Goal: Task Accomplishment & Management: Complete application form

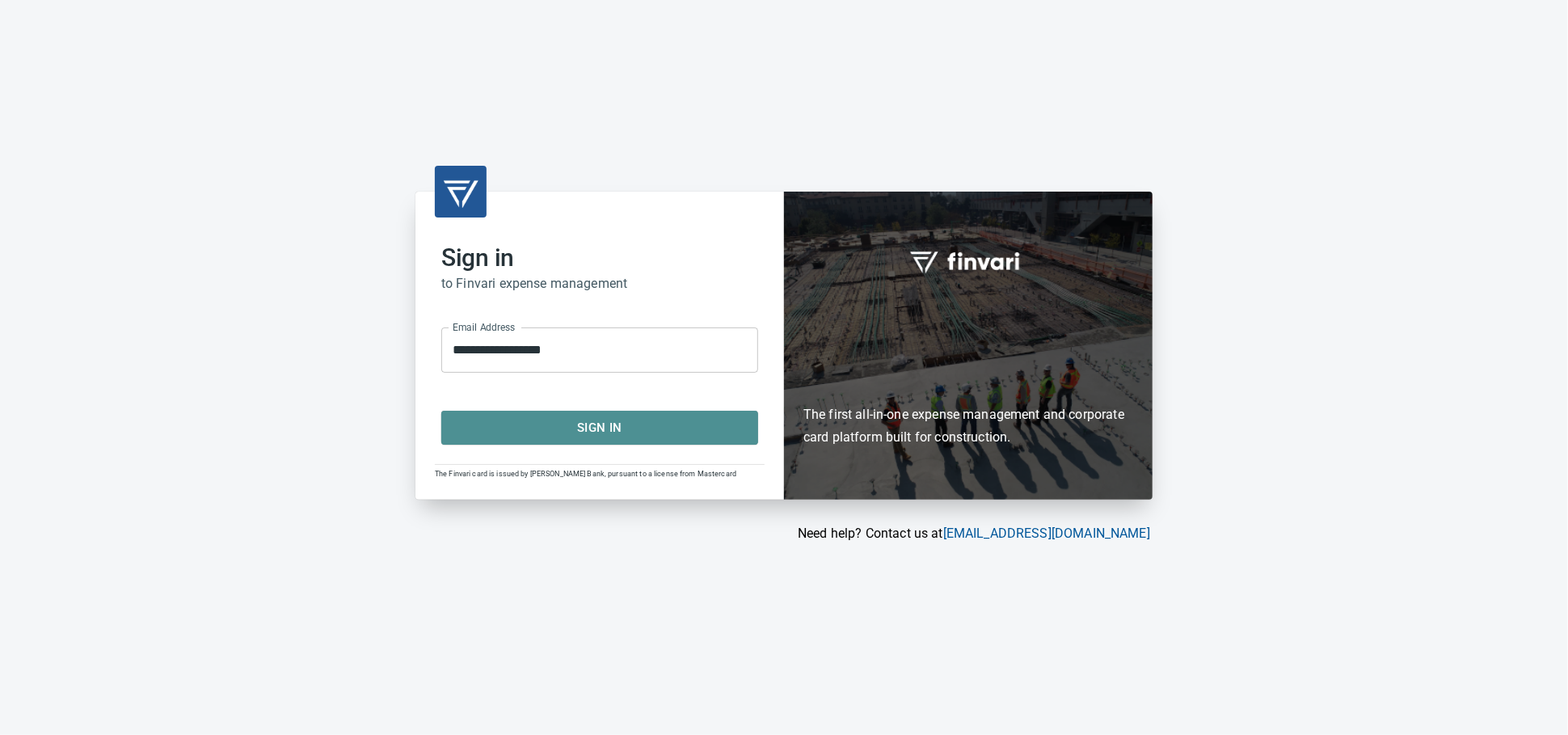
click at [643, 415] on button "Sign In" at bounding box center [599, 427] width 317 height 34
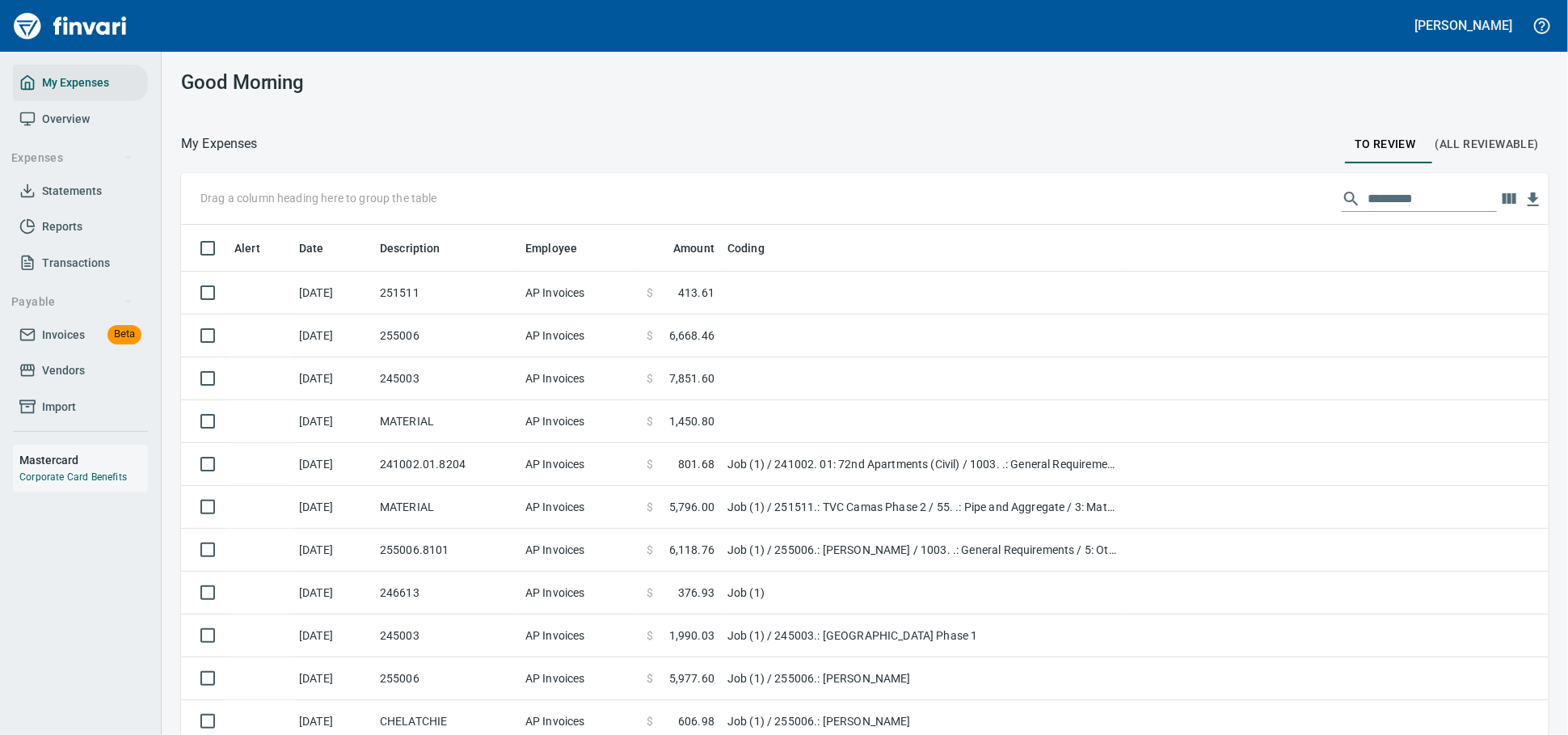
scroll to position [2, 2]
click at [52, 345] on span "Invoices" at bounding box center [63, 334] width 43 height 20
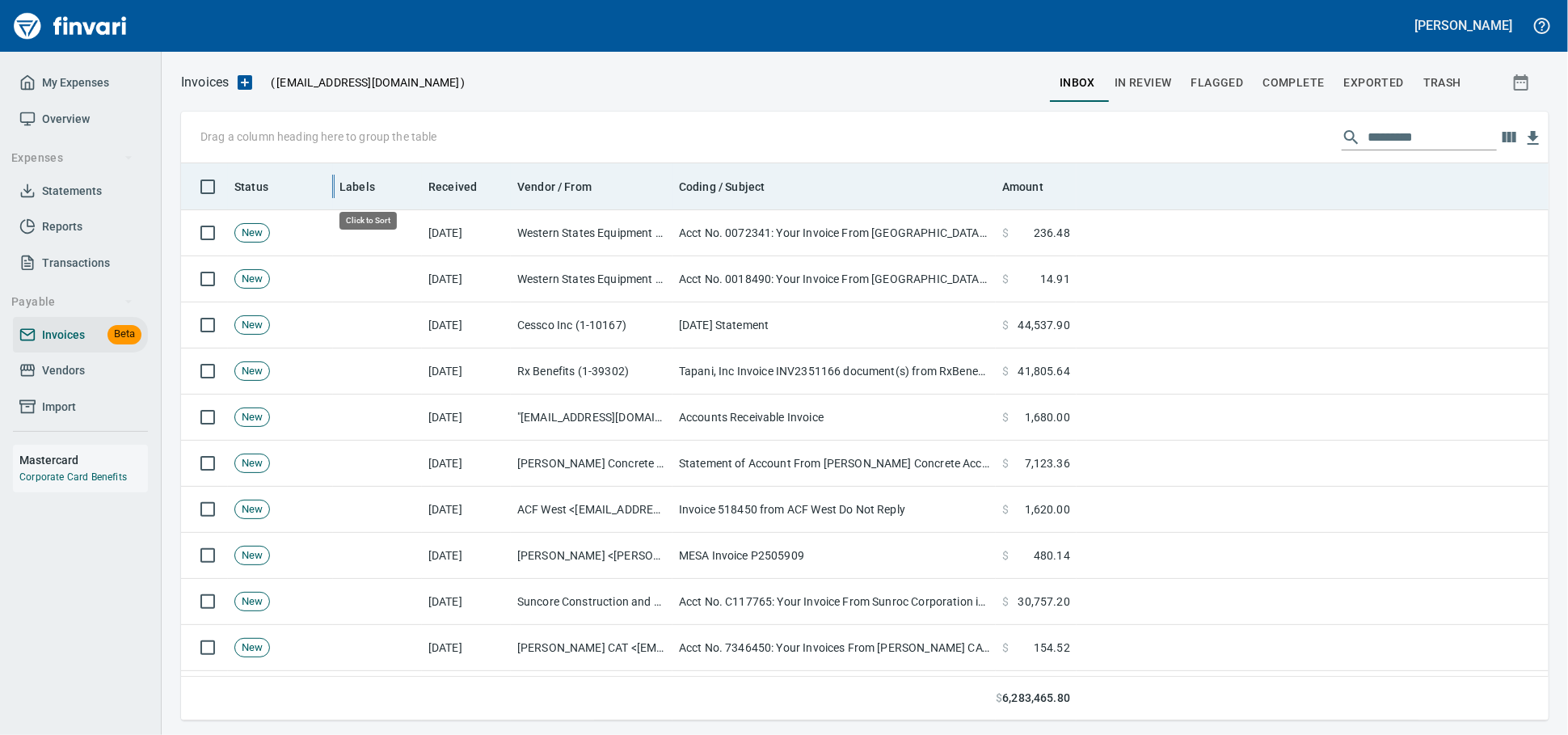
scroll to position [542, 1340]
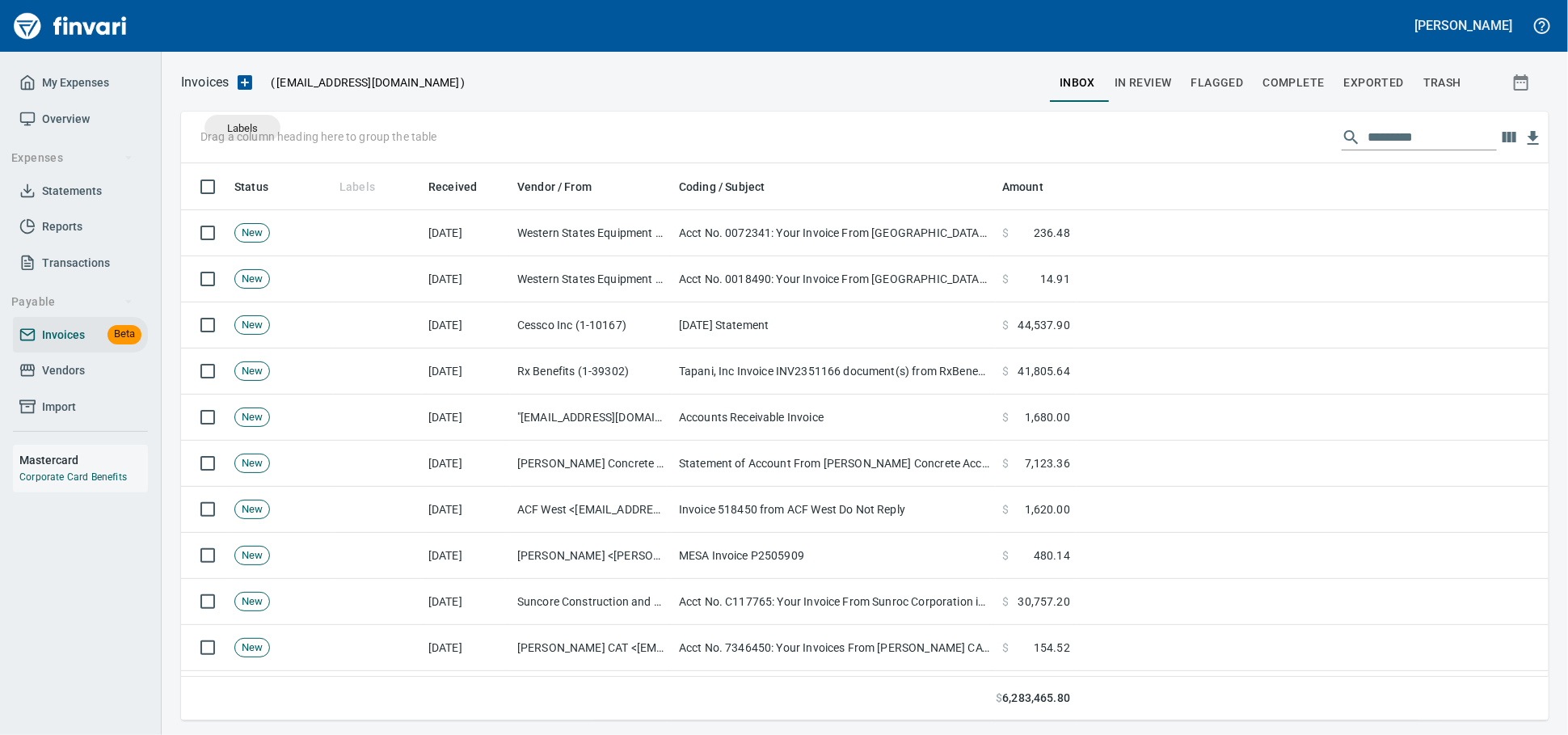
drag, startPoint x: 342, startPoint y: 183, endPoint x: 242, endPoint y: 135, distance: 110.9
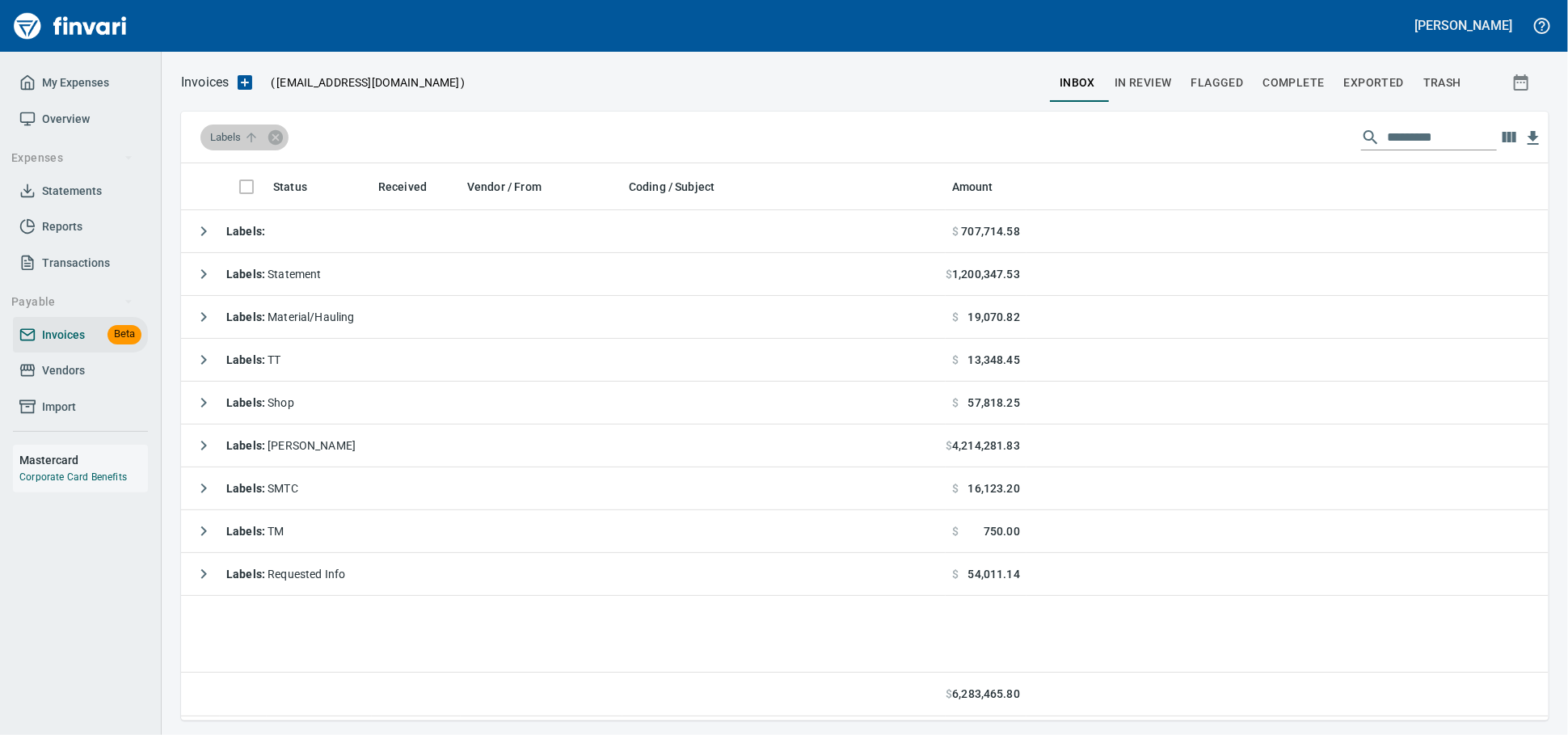
scroll to position [542, 1353]
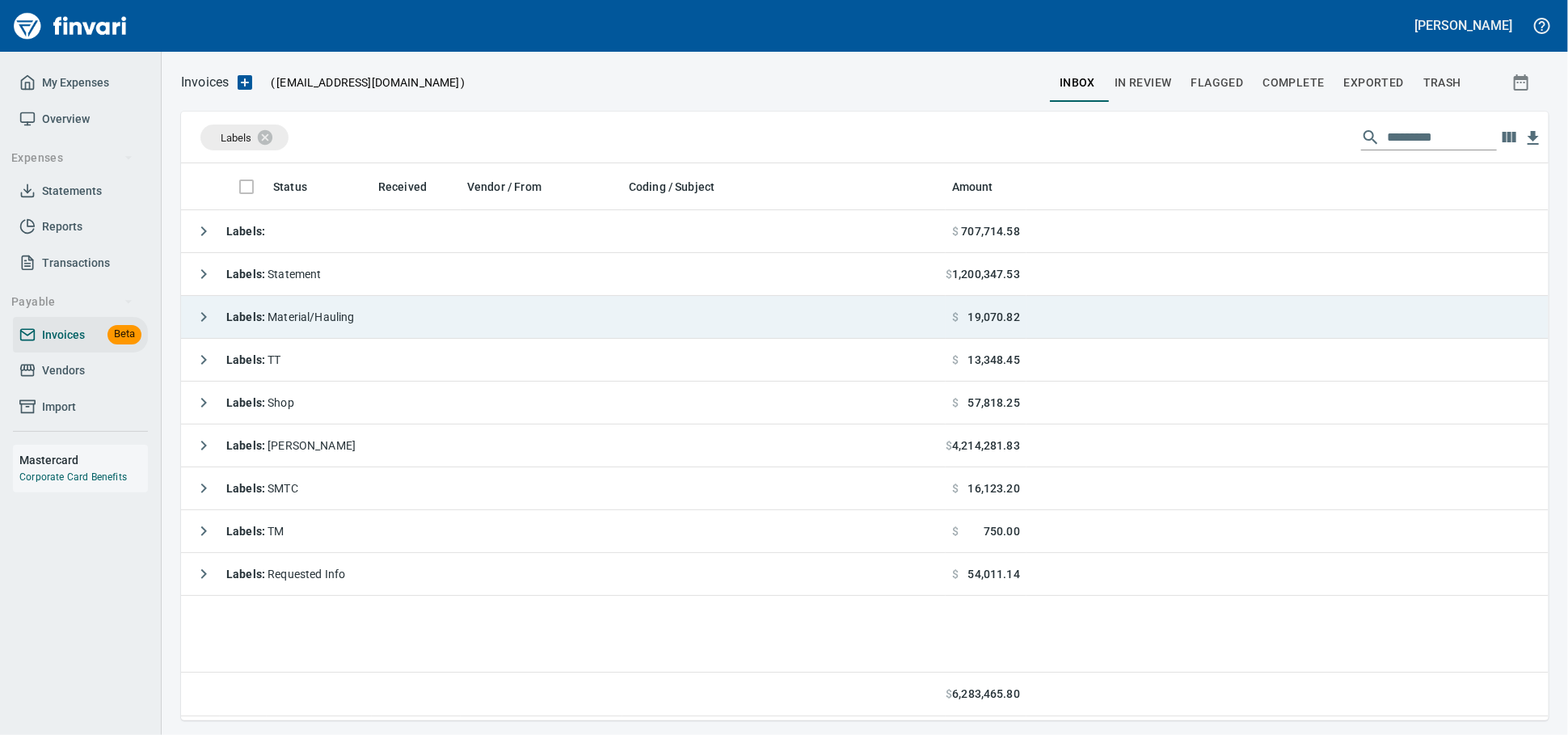
click at [382, 317] on td "Labels : Material/Hauling" at bounding box center [563, 317] width 764 height 43
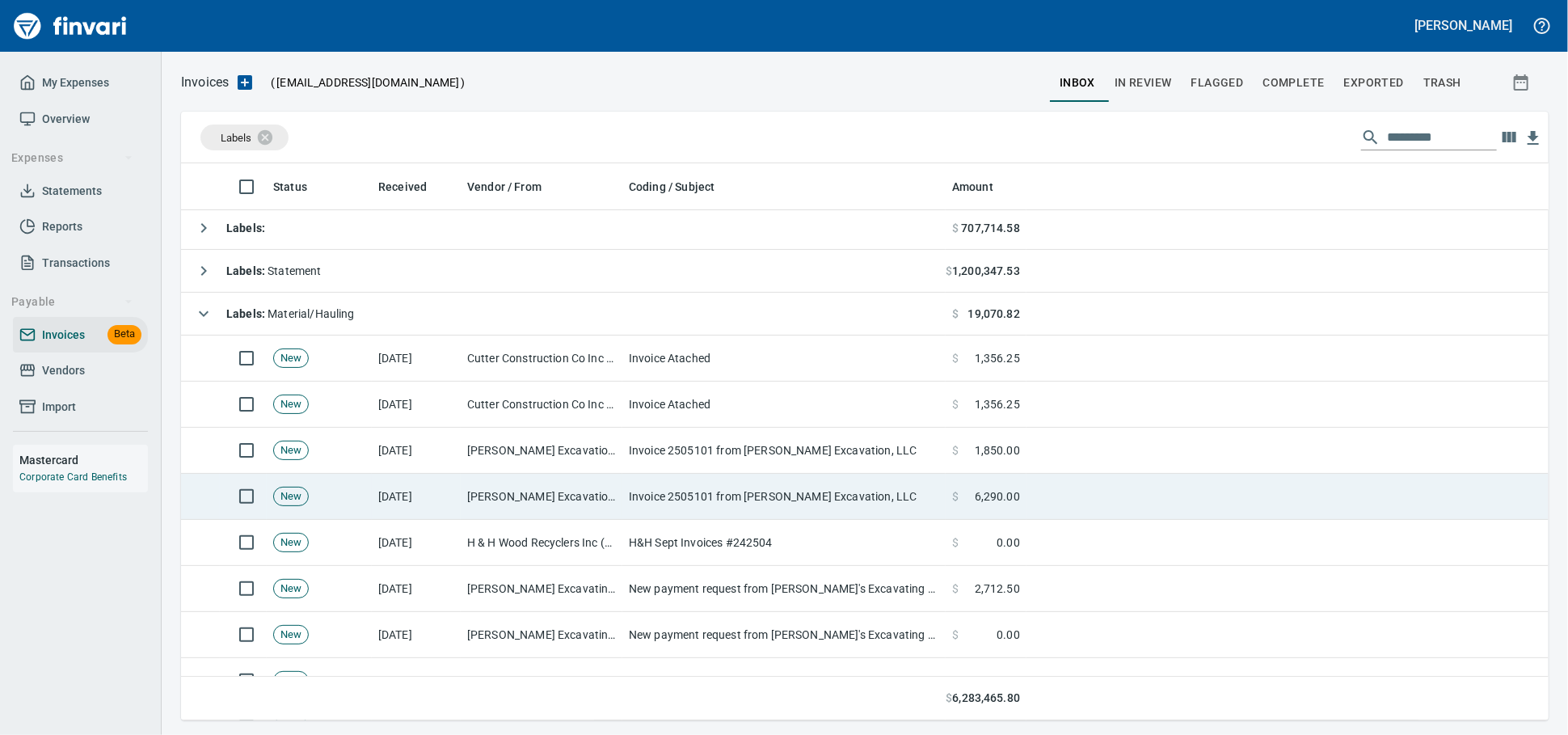
scroll to position [0, 0]
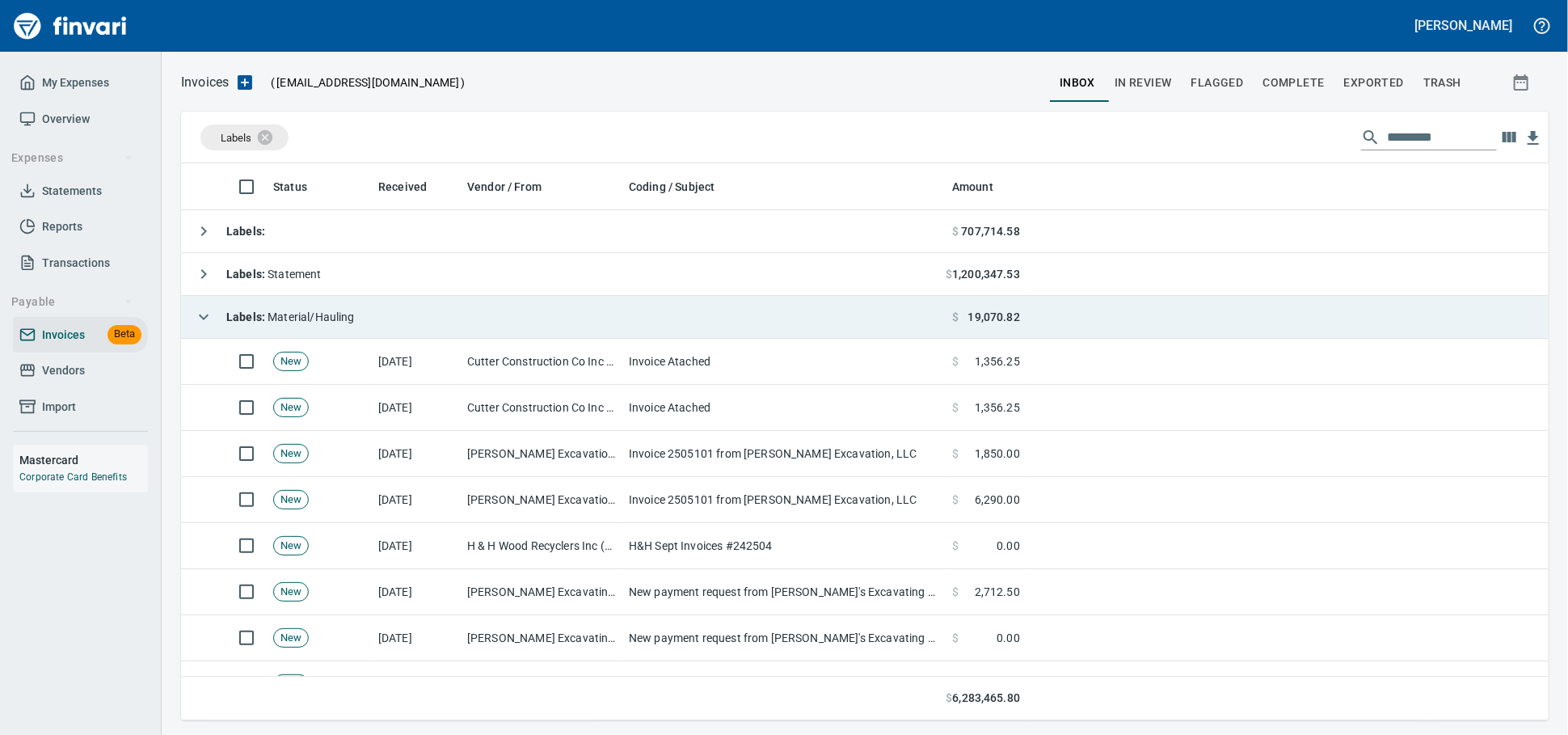
click at [473, 328] on td "Labels : Material/Hauling" at bounding box center [563, 317] width 764 height 43
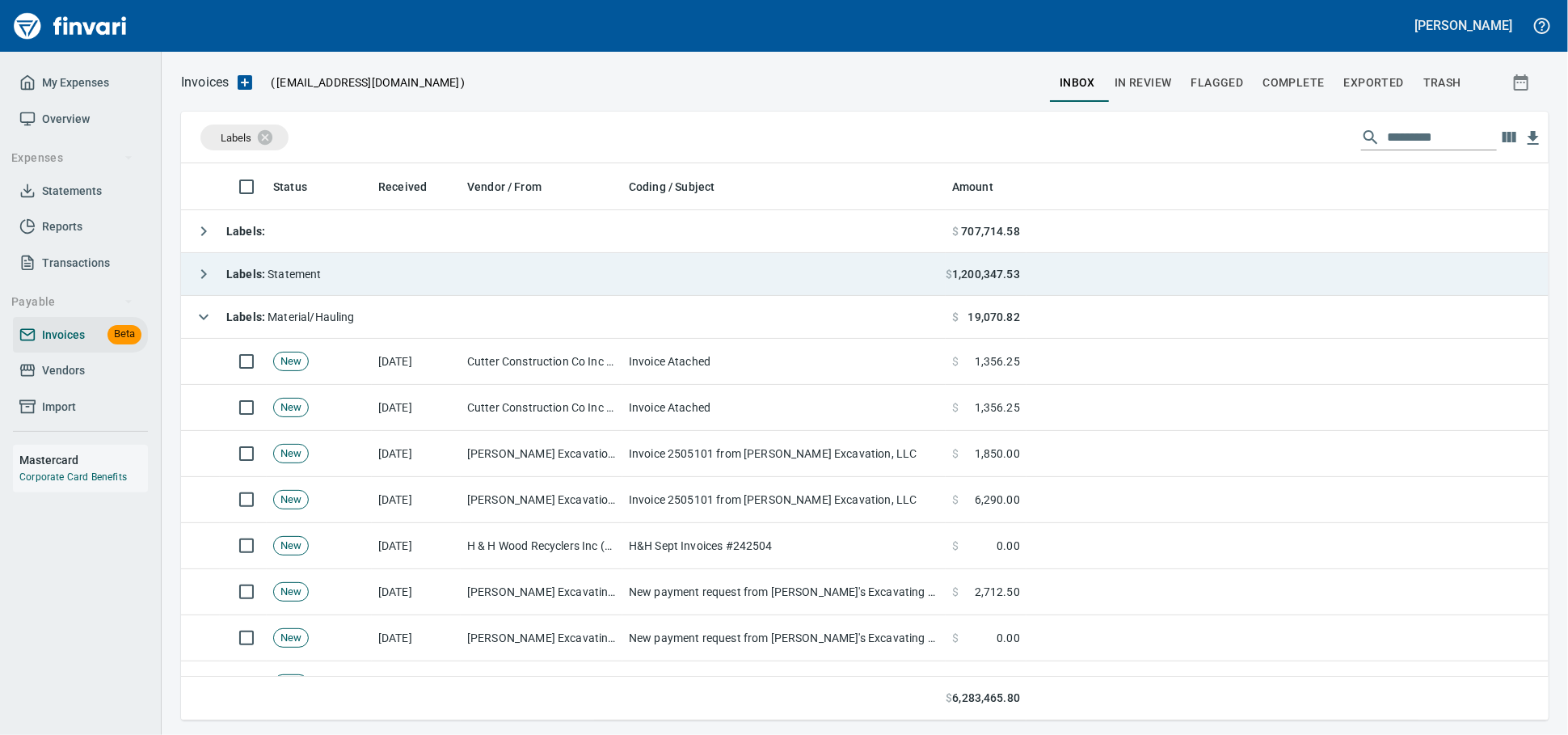
scroll to position [2, 2]
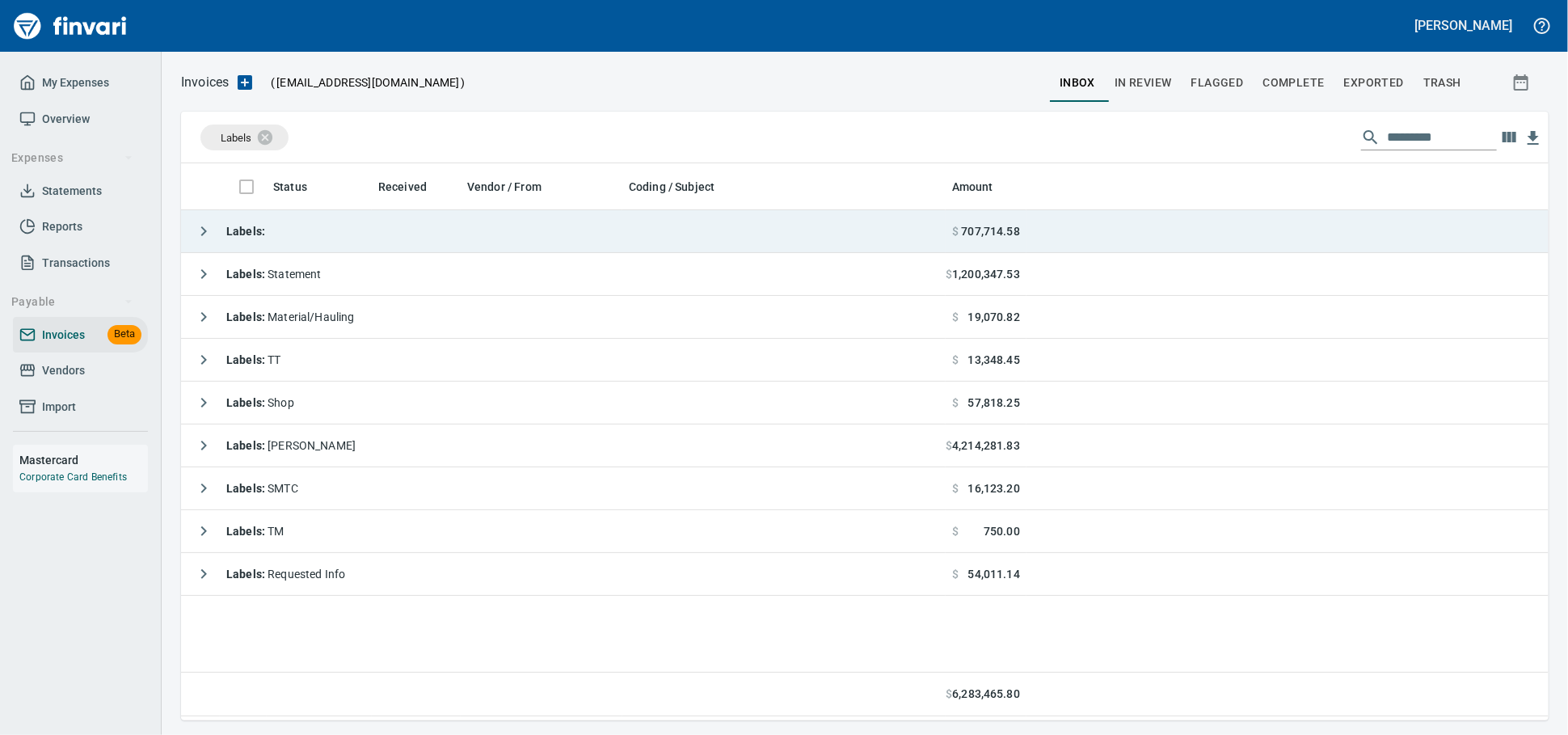
click at [444, 248] on td "Labels :" at bounding box center [563, 231] width 764 height 43
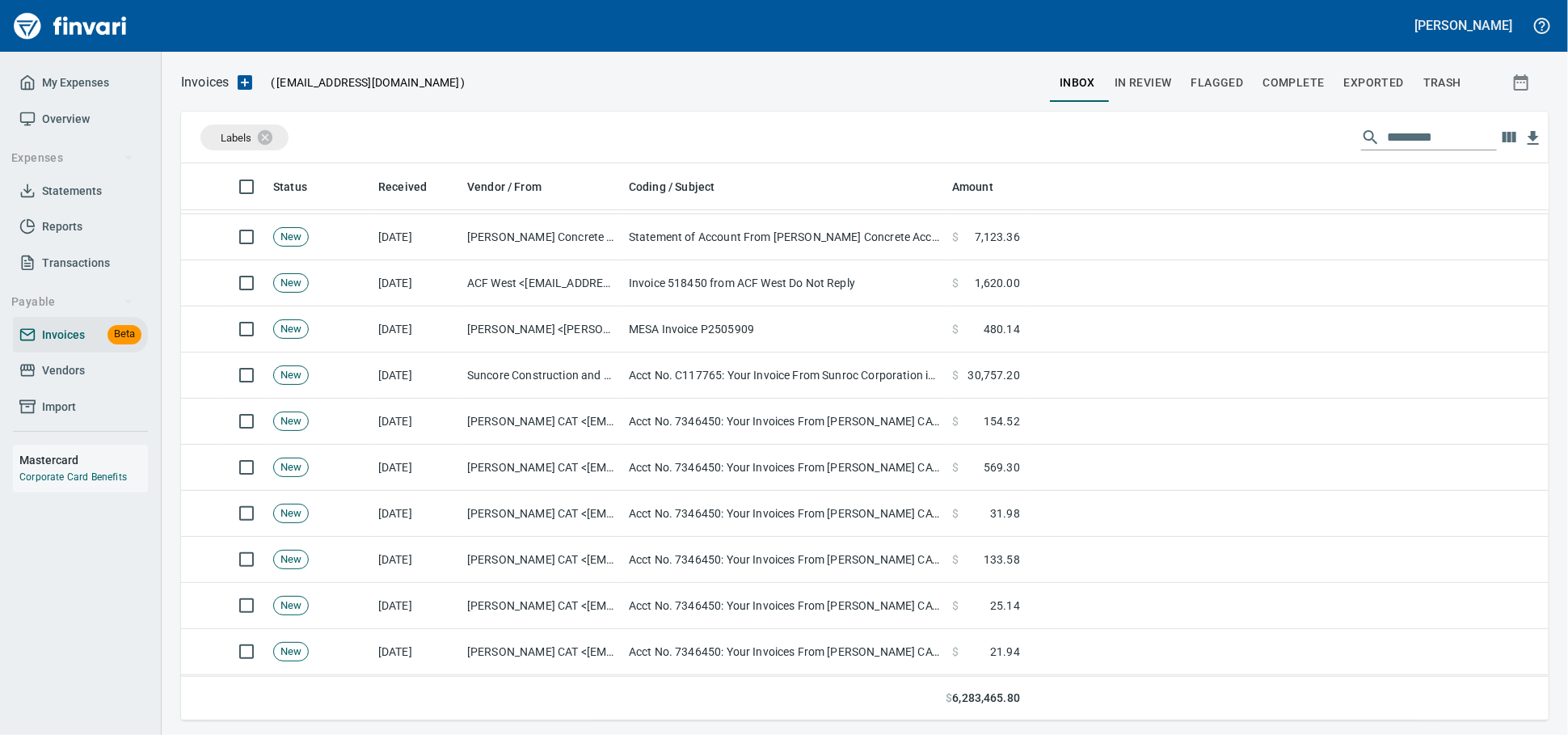
scroll to position [0, 0]
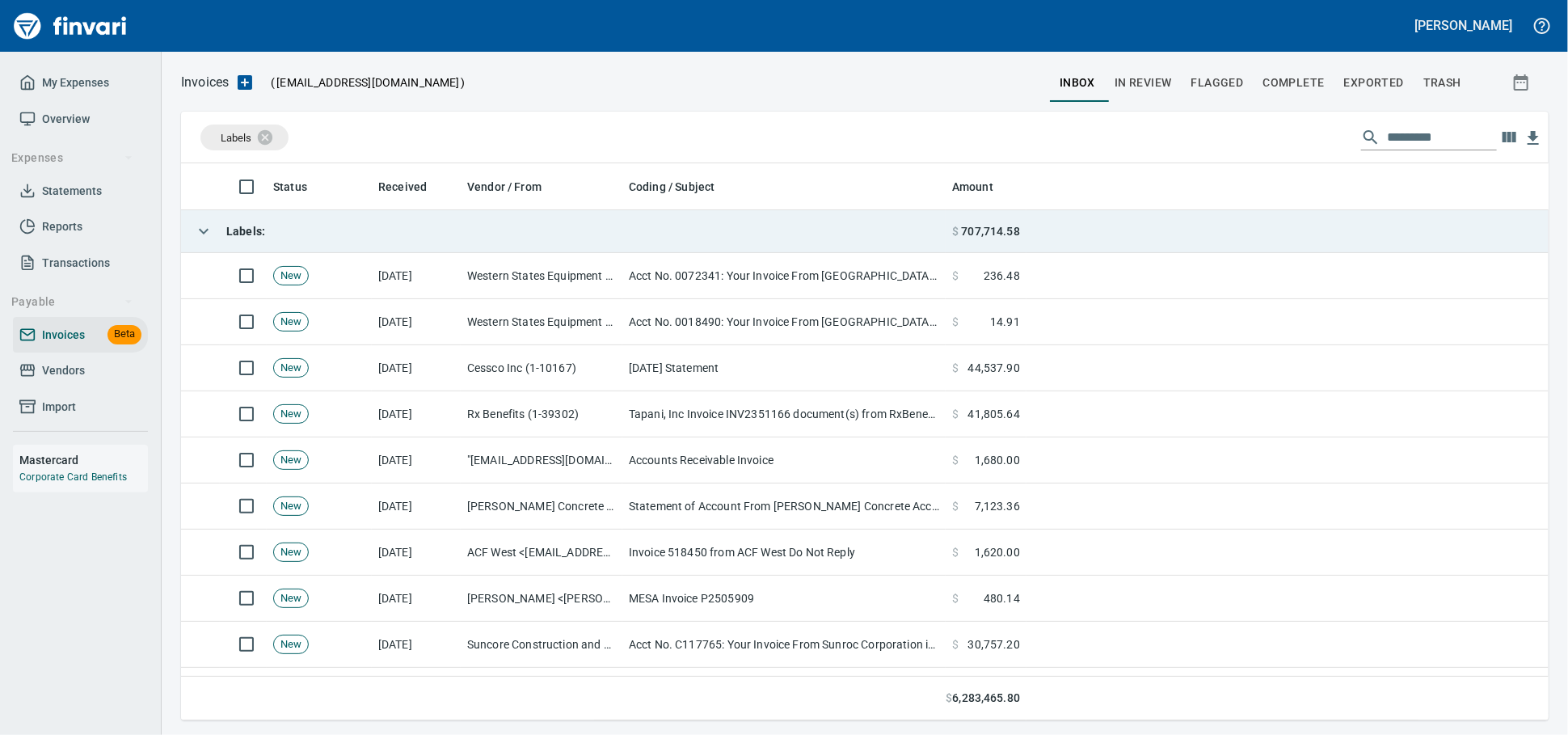
click at [422, 222] on td "Labels :" at bounding box center [563, 231] width 764 height 43
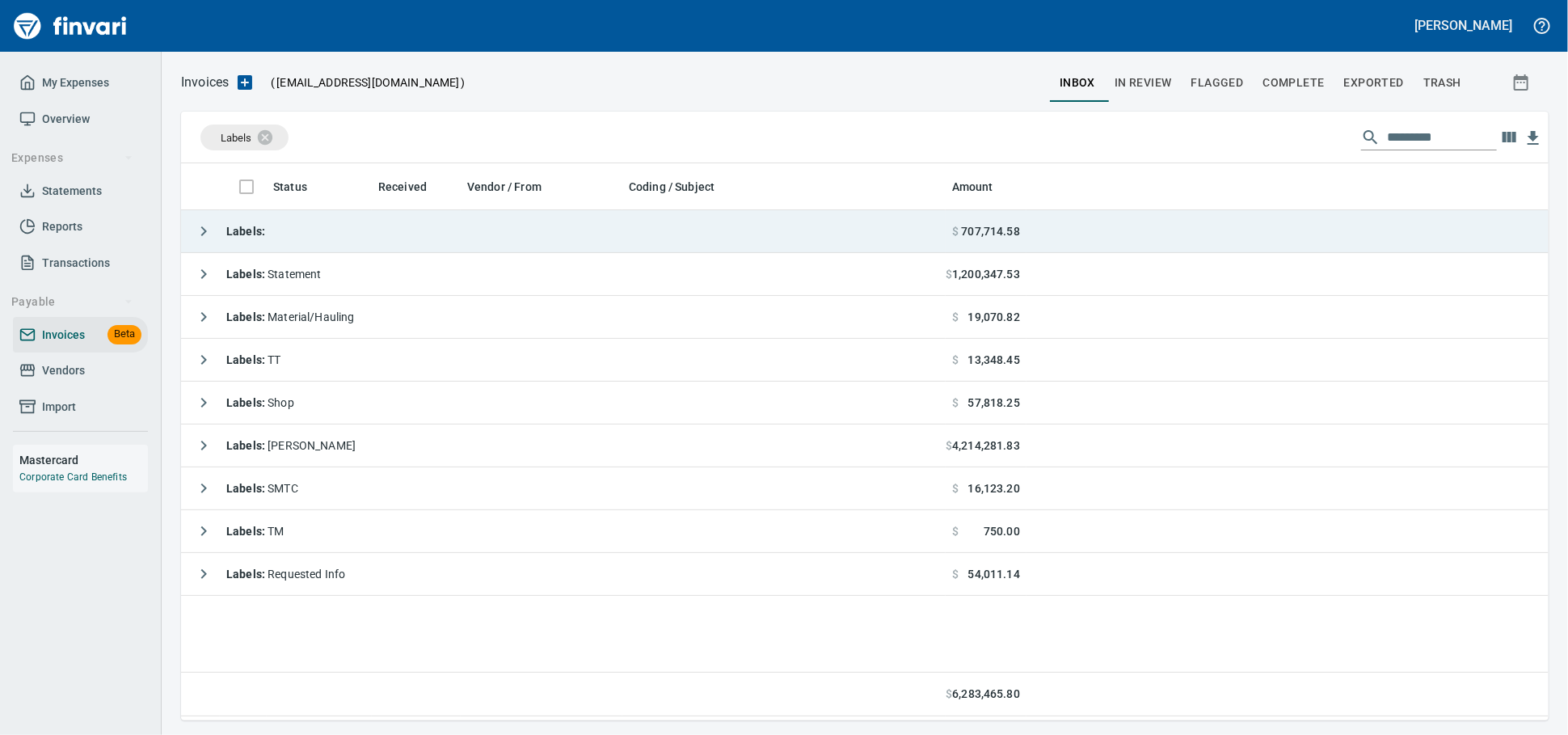
scroll to position [542, 1353]
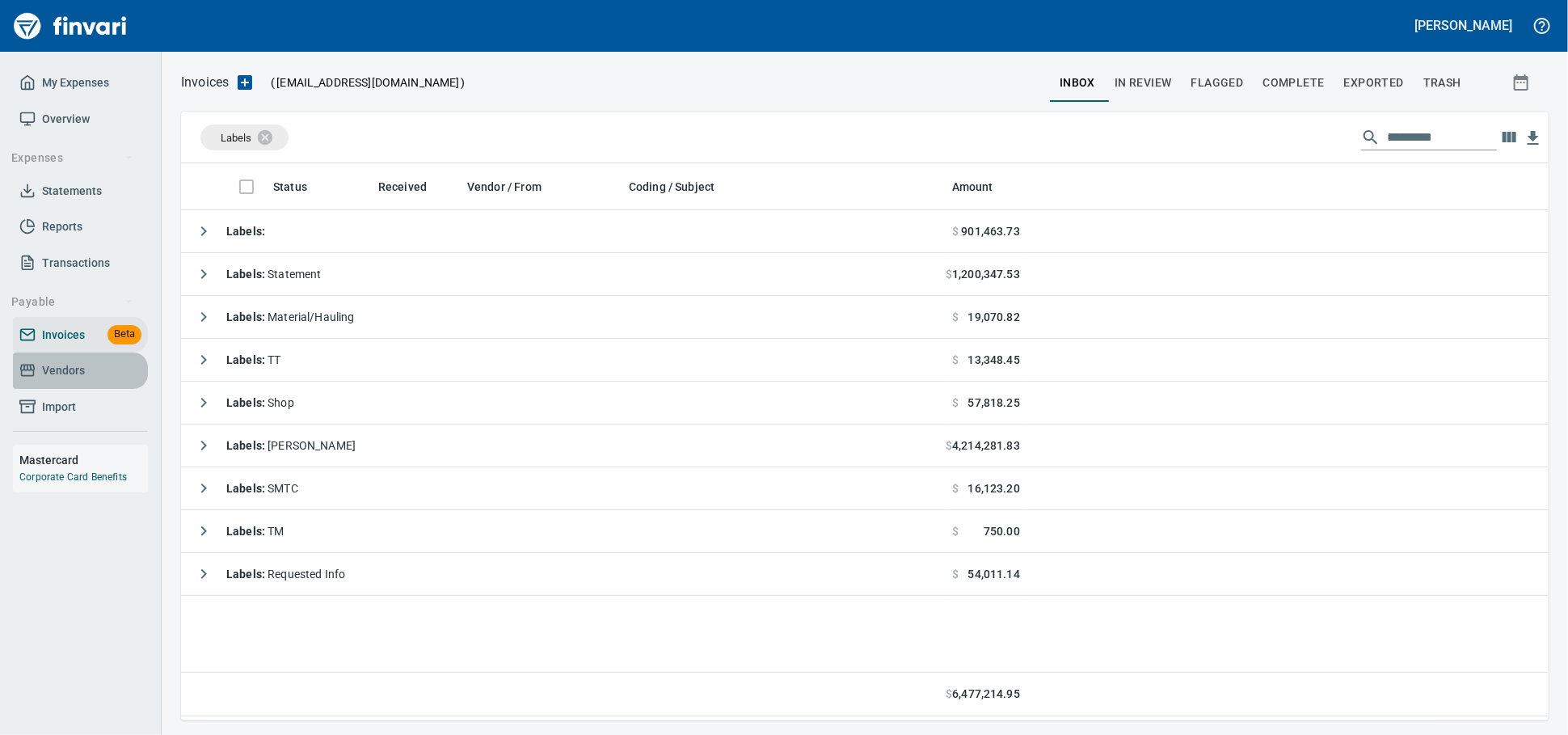
click at [62, 381] on span "Vendors" at bounding box center [63, 370] width 43 height 20
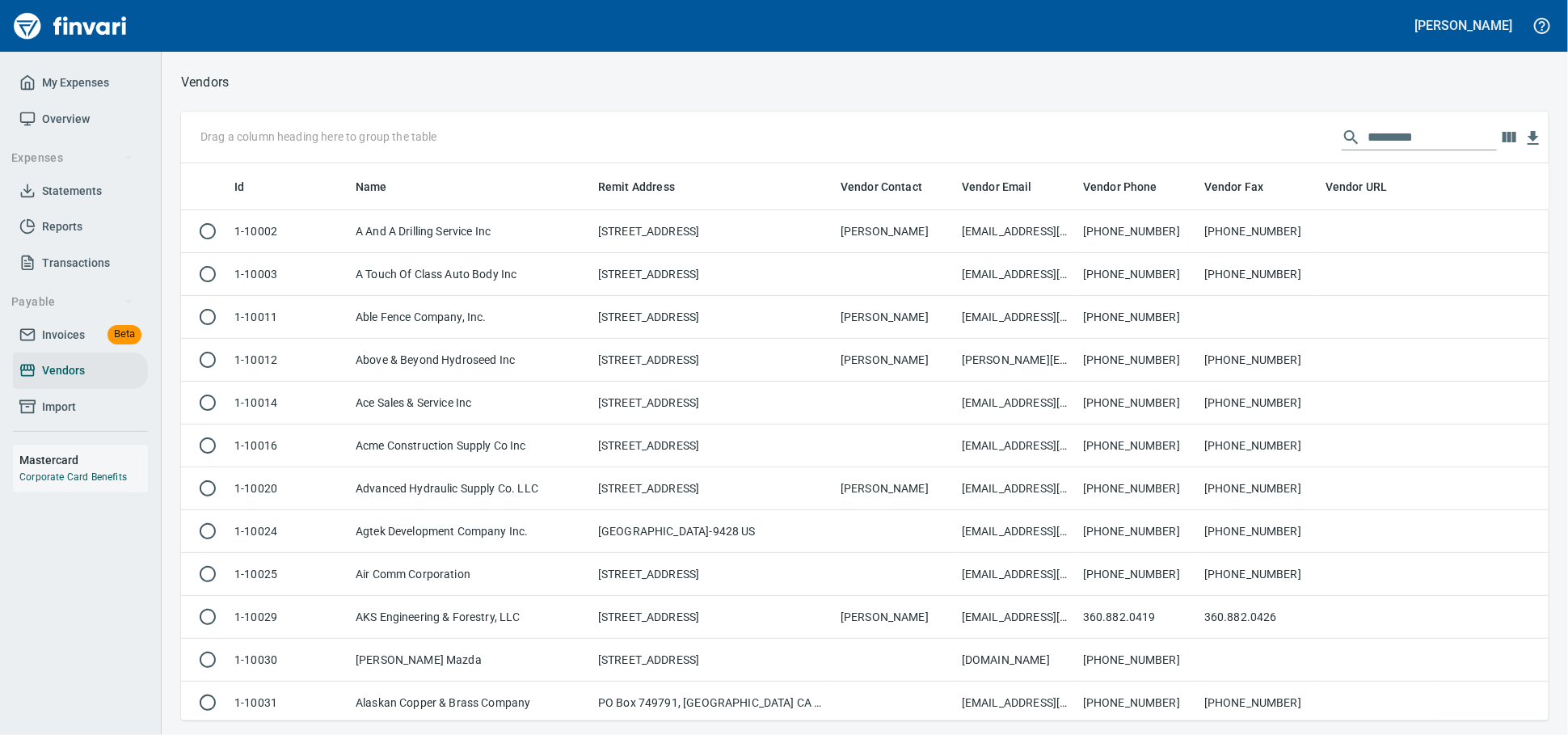
scroll to position [542, 1340]
click at [1369, 136] on input "text" at bounding box center [1432, 137] width 129 height 26
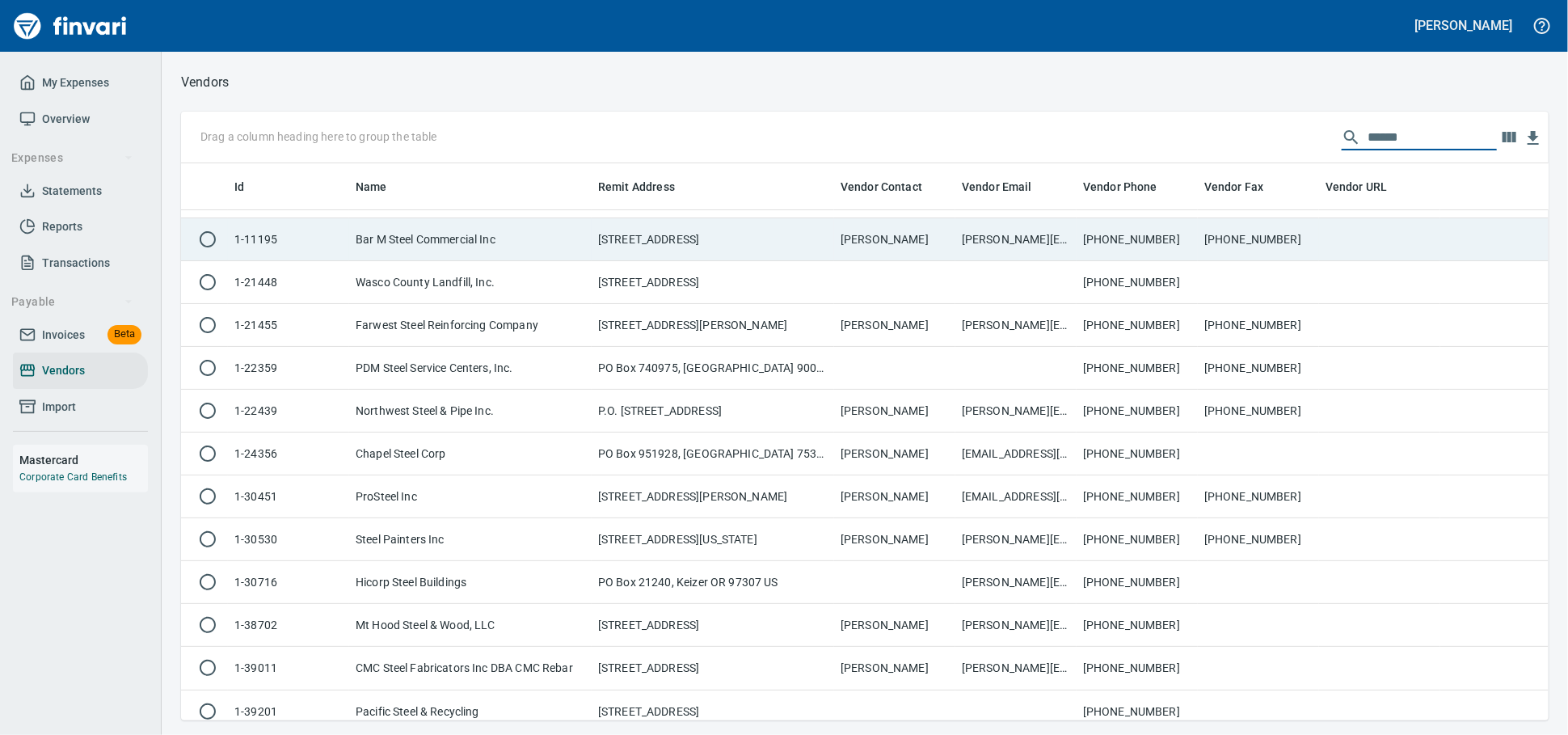
scroll to position [165, 0]
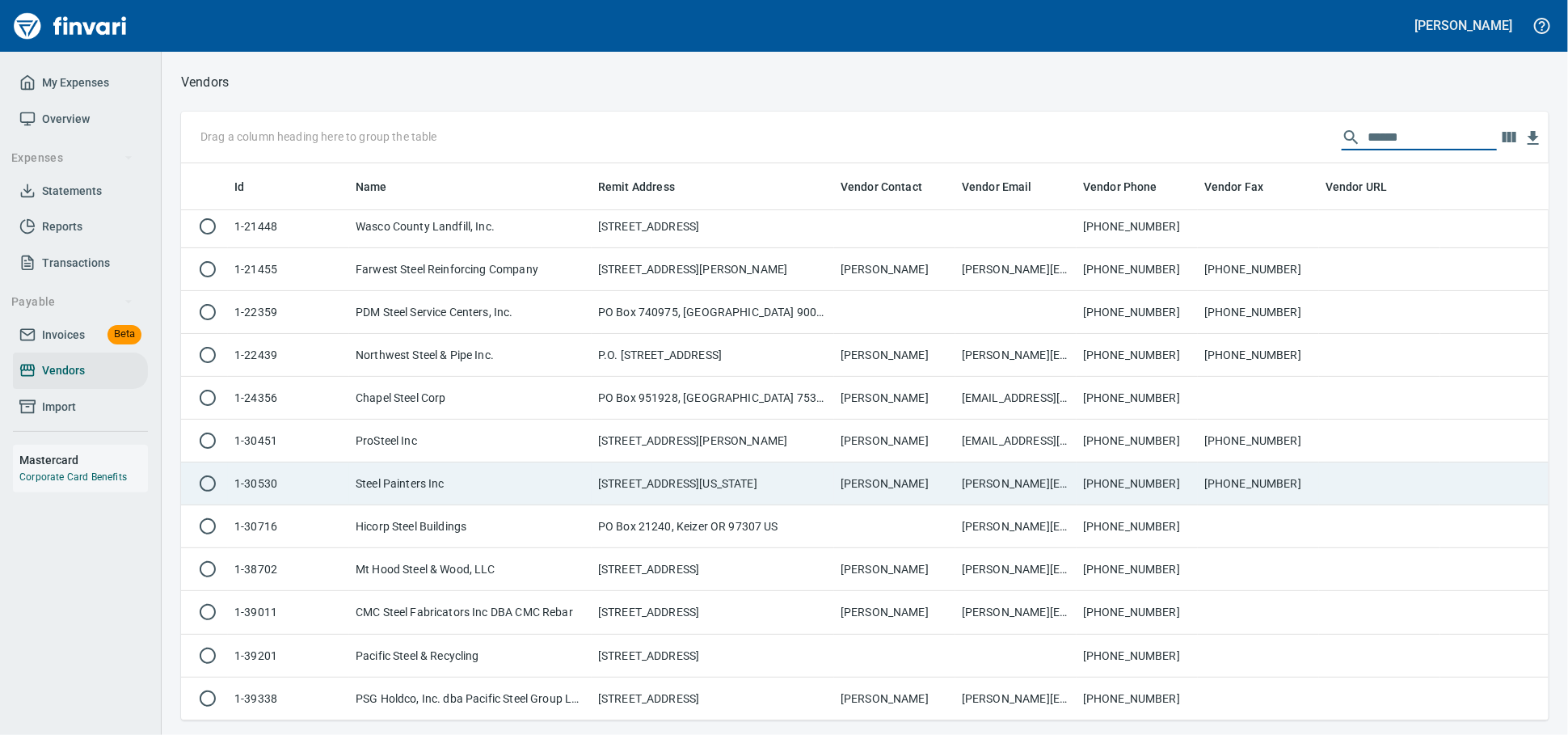
type input "*****"
click at [476, 480] on td "Steel Painters Inc" at bounding box center [470, 483] width 242 height 43
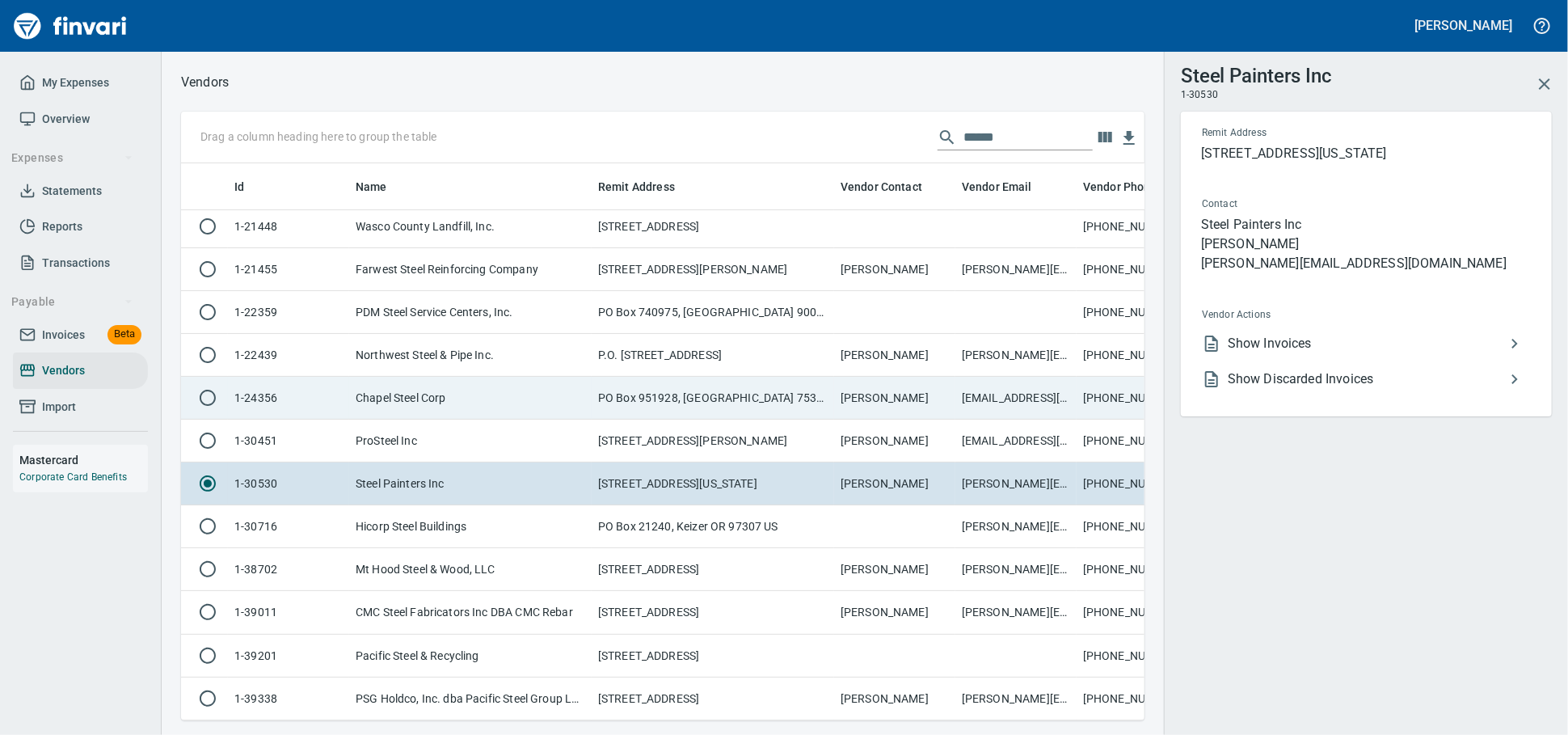
scroll to position [529, 936]
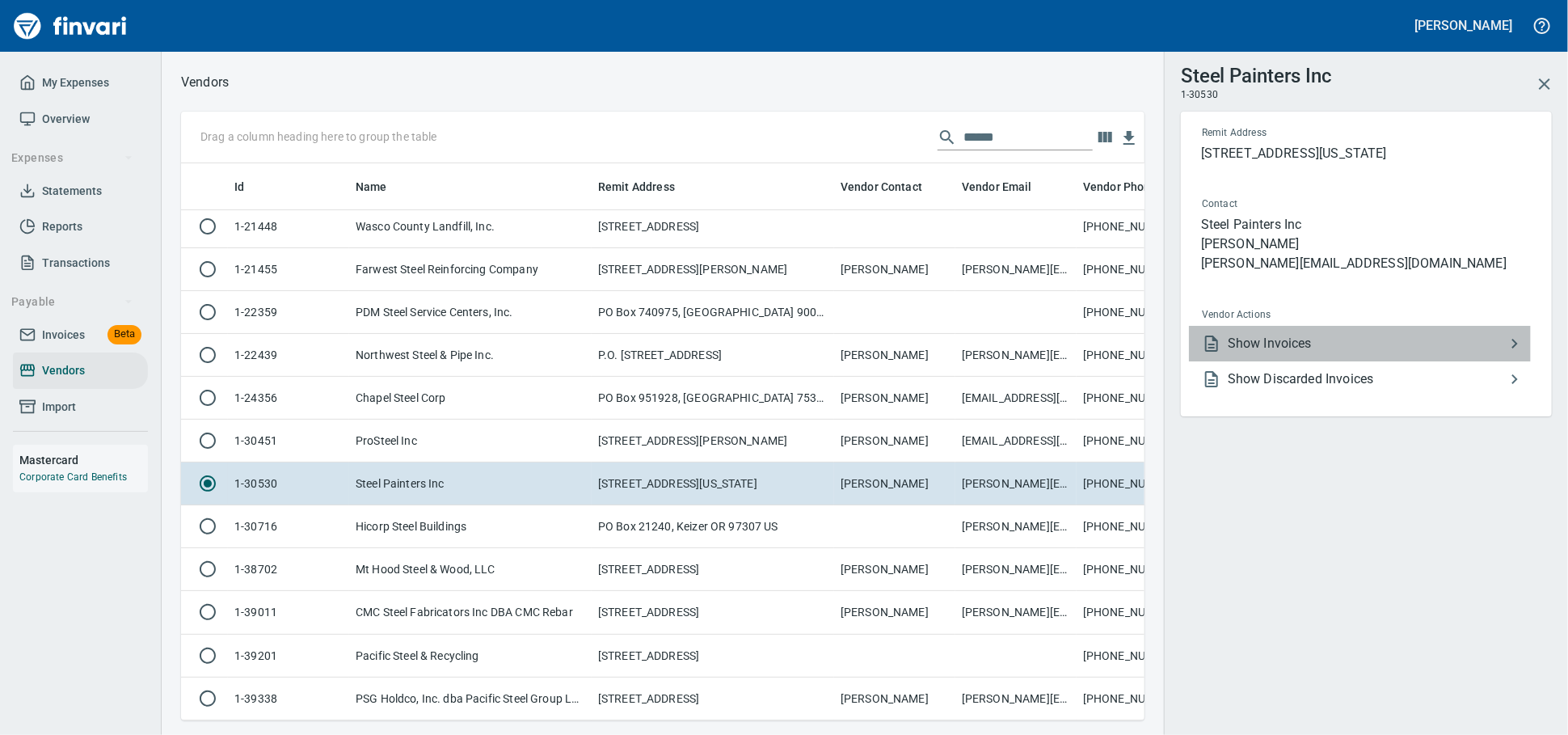
click at [1247, 354] on span "Show Invoices" at bounding box center [1366, 343] width 277 height 19
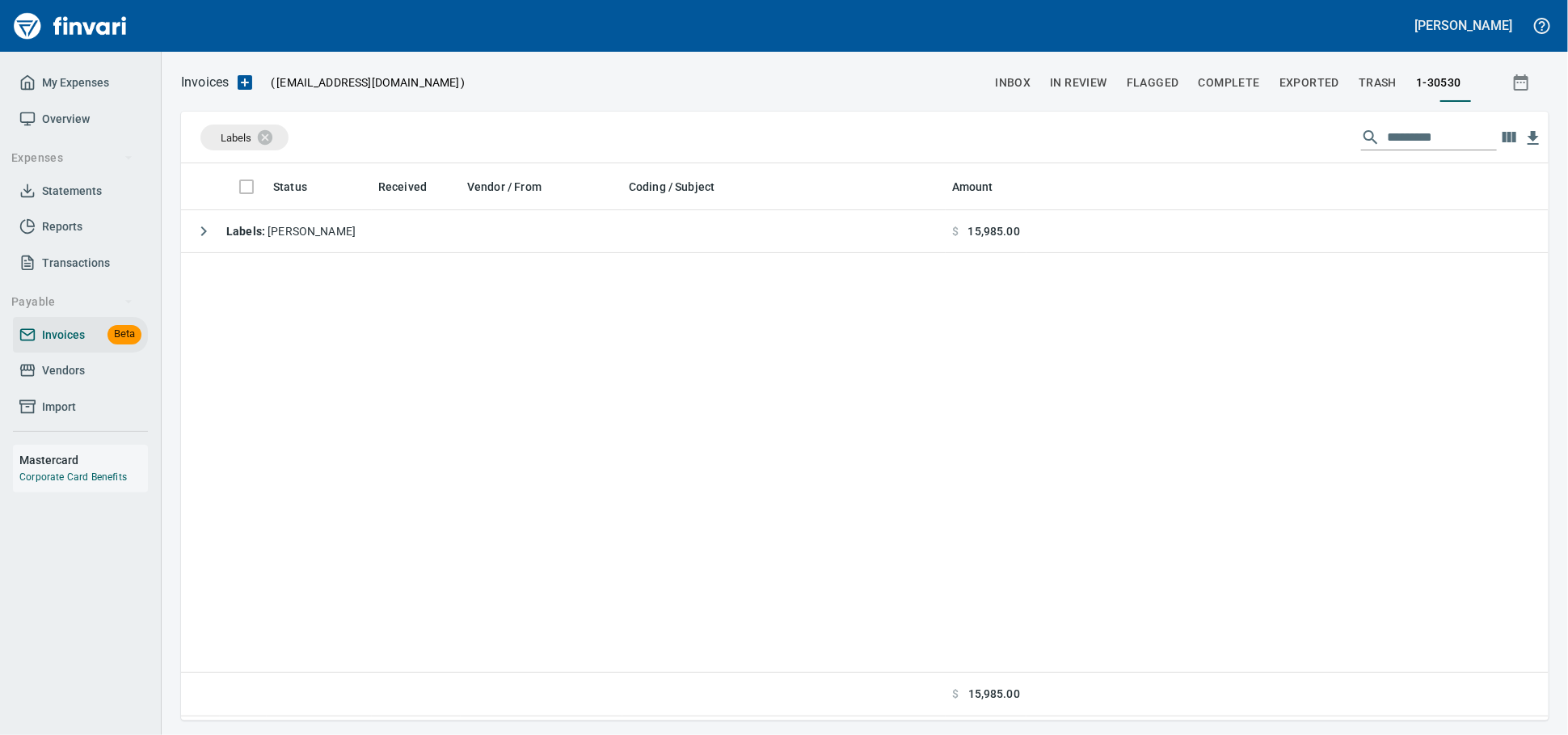
scroll to position [2, 2]
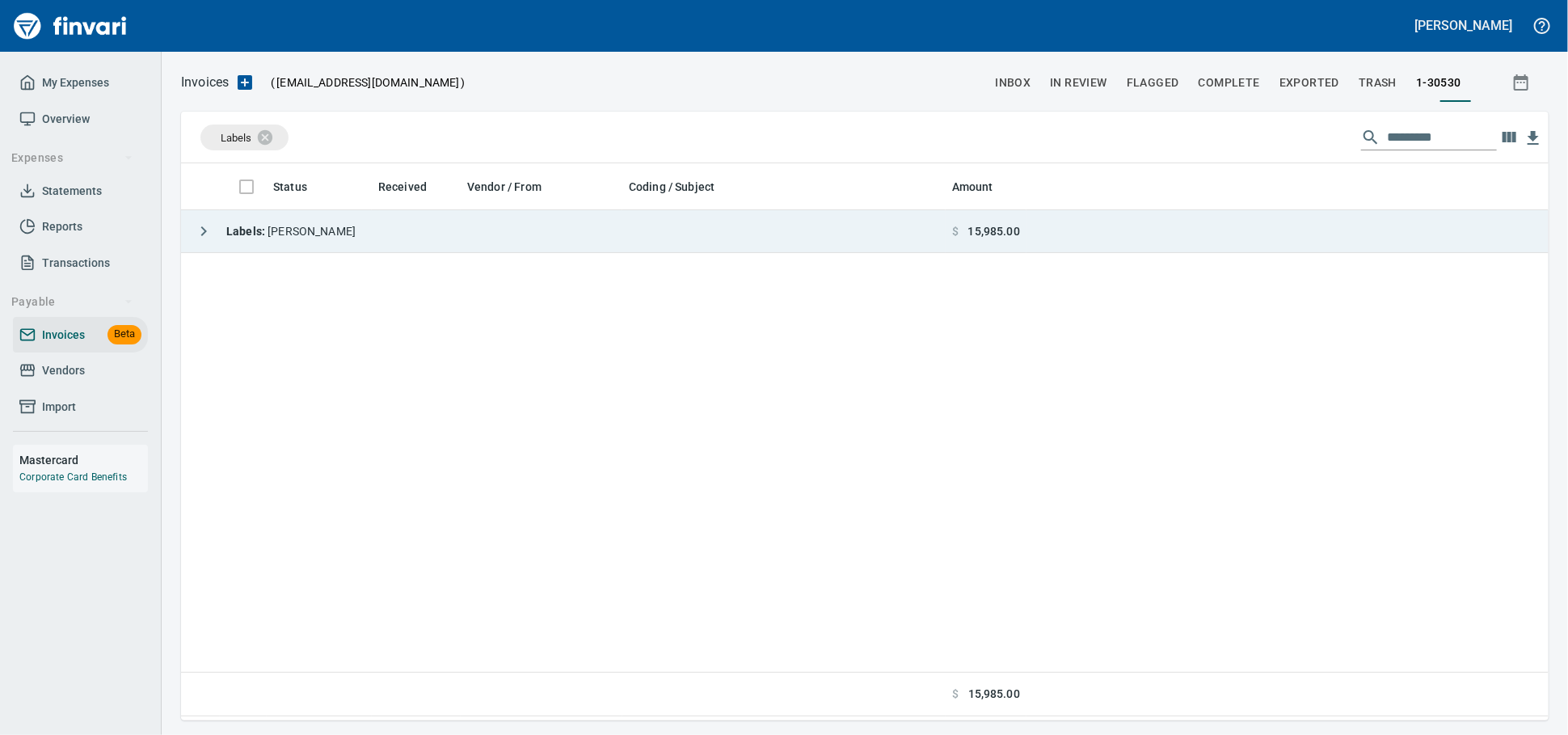
click at [501, 229] on td "Labels : [PERSON_NAME]" at bounding box center [563, 231] width 764 height 43
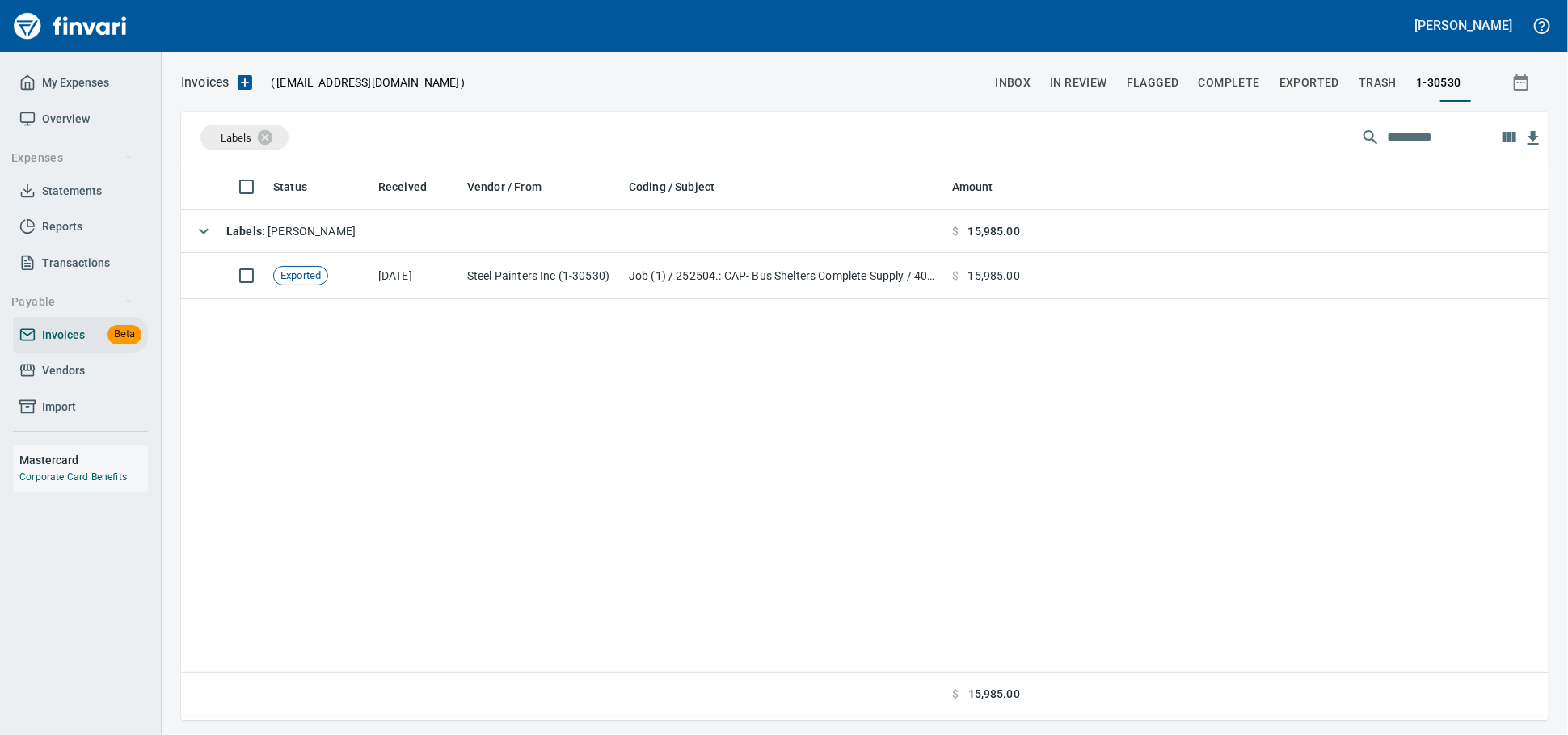
scroll to position [542, 1353]
click at [1503, 137] on icon "button" at bounding box center [1510, 137] width 14 height 10
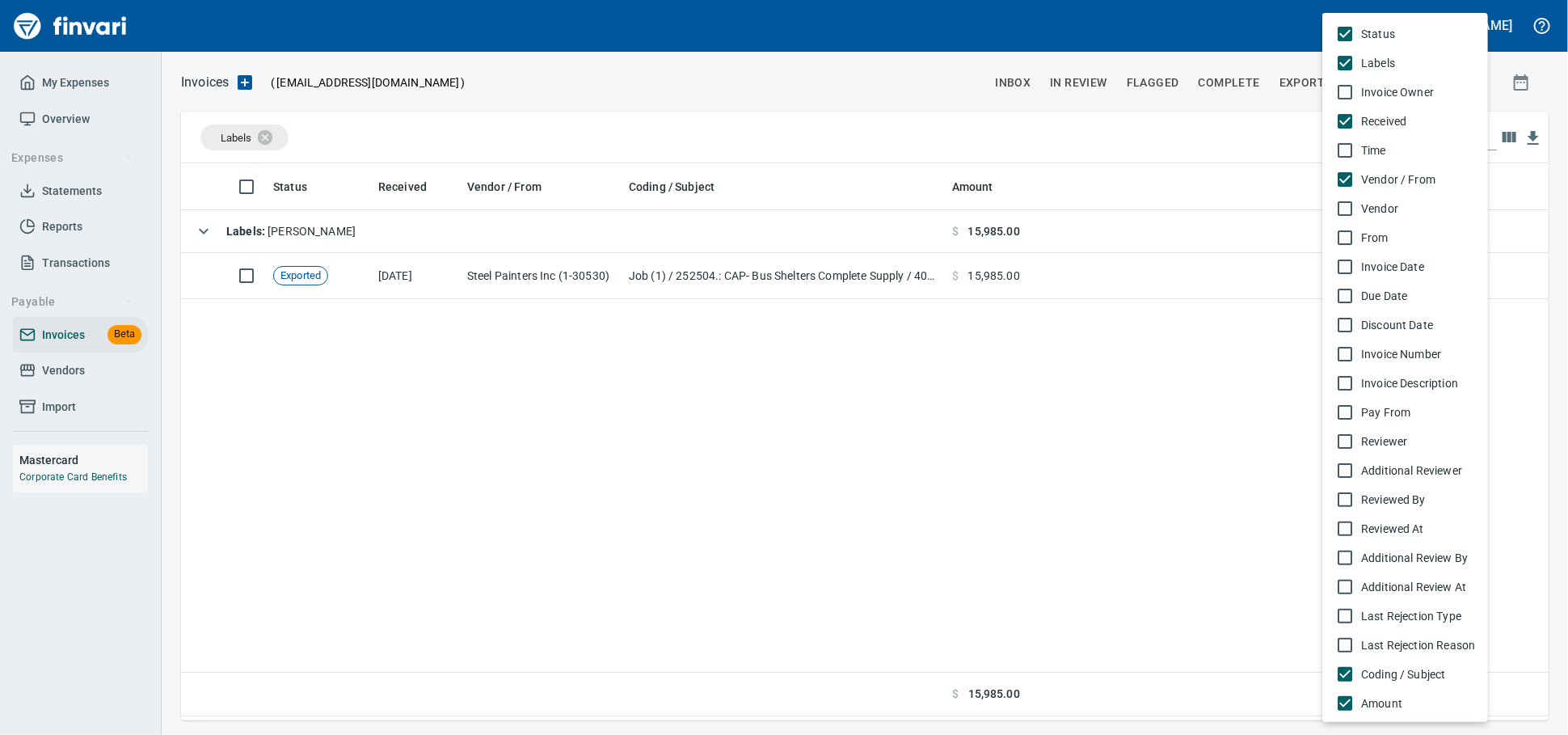
click at [1427, 275] on span "Invoice Date" at bounding box center [1418, 267] width 114 height 17
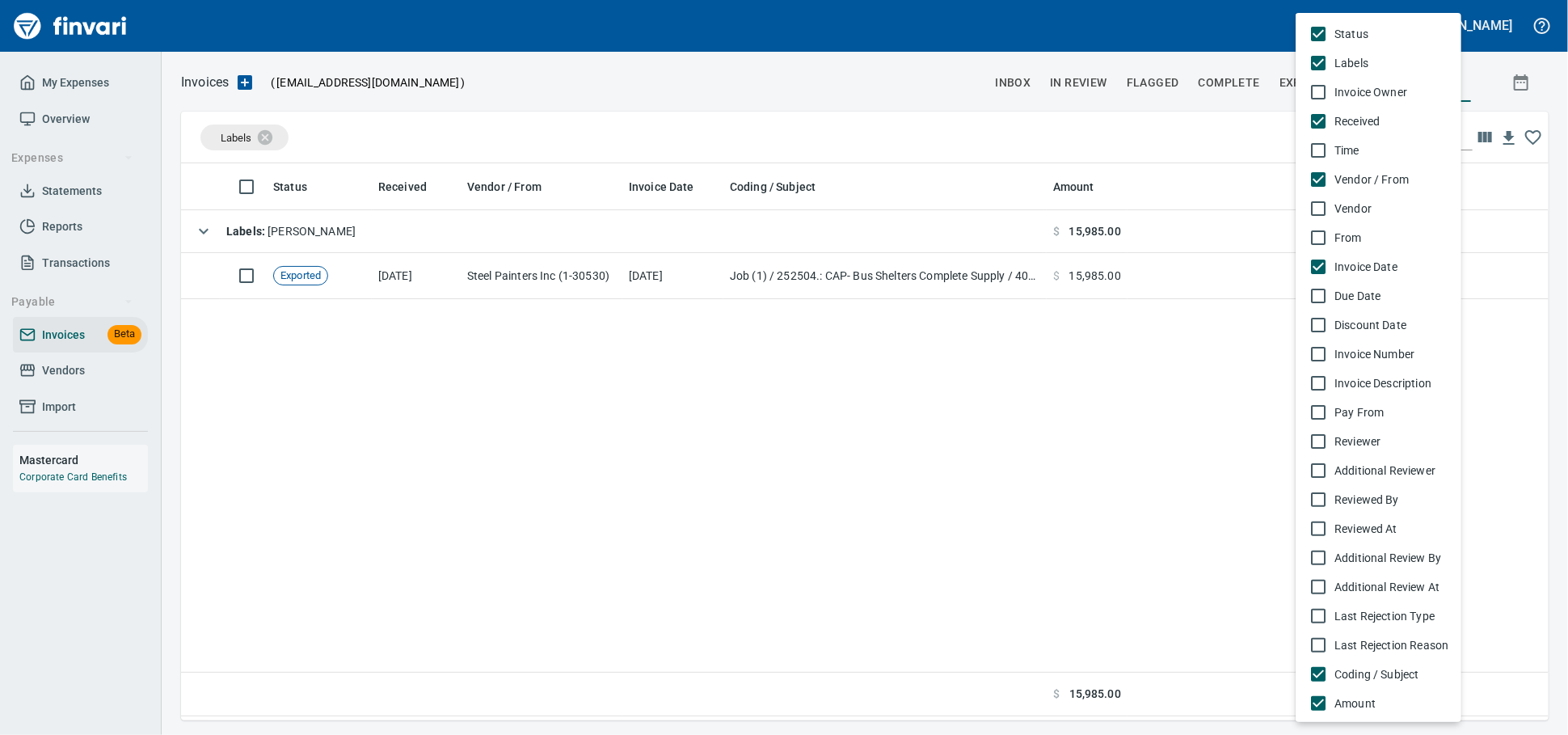
click at [1395, 362] on span "Invoice Number" at bounding box center [1391, 354] width 114 height 17
click at [927, 281] on div at bounding box center [784, 368] width 1568 height 735
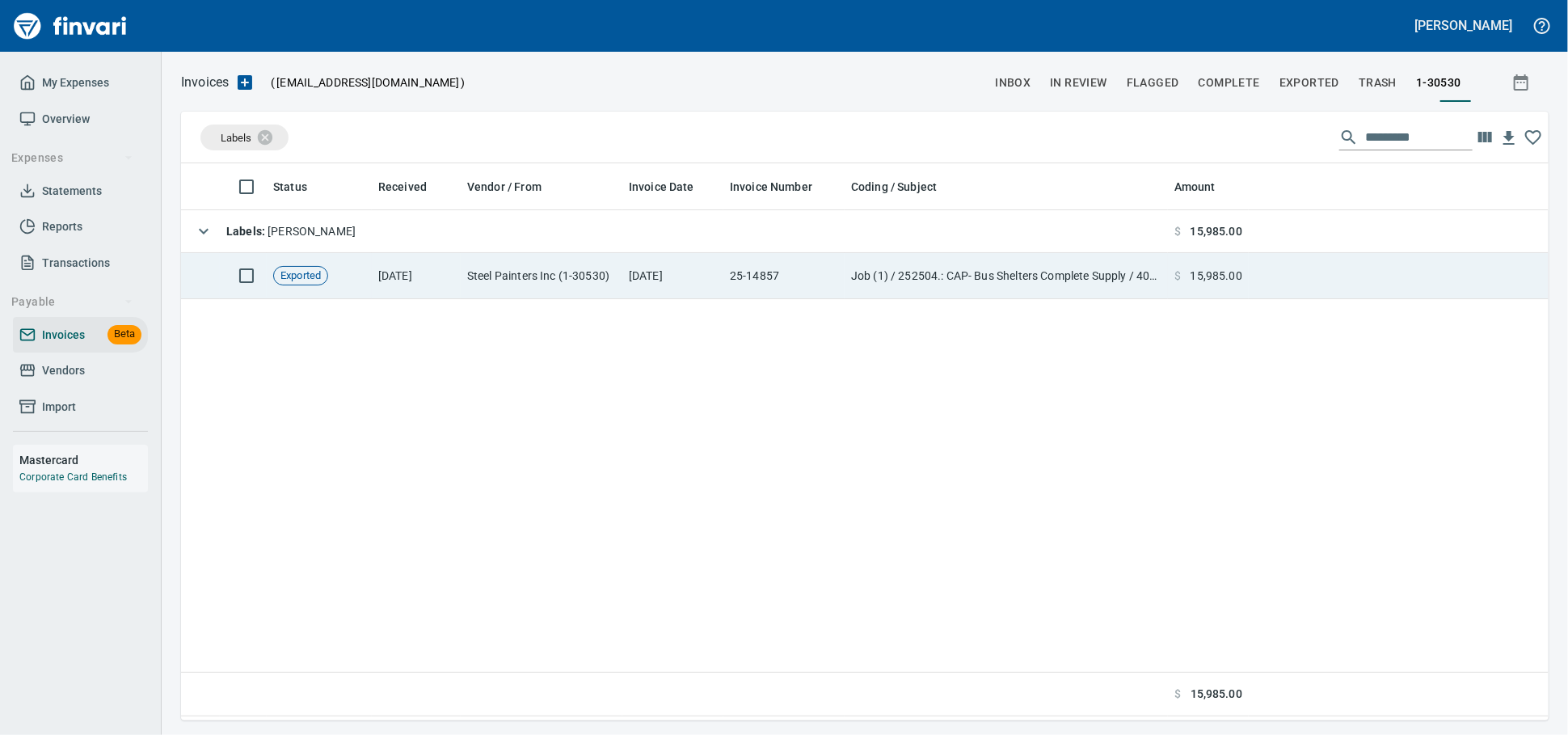
click at [928, 281] on td "Job (1) / 252504.: CAP- Bus Shelters Complete Supply / 40110. .: Painting / 4: …" at bounding box center [1006, 275] width 323 height 46
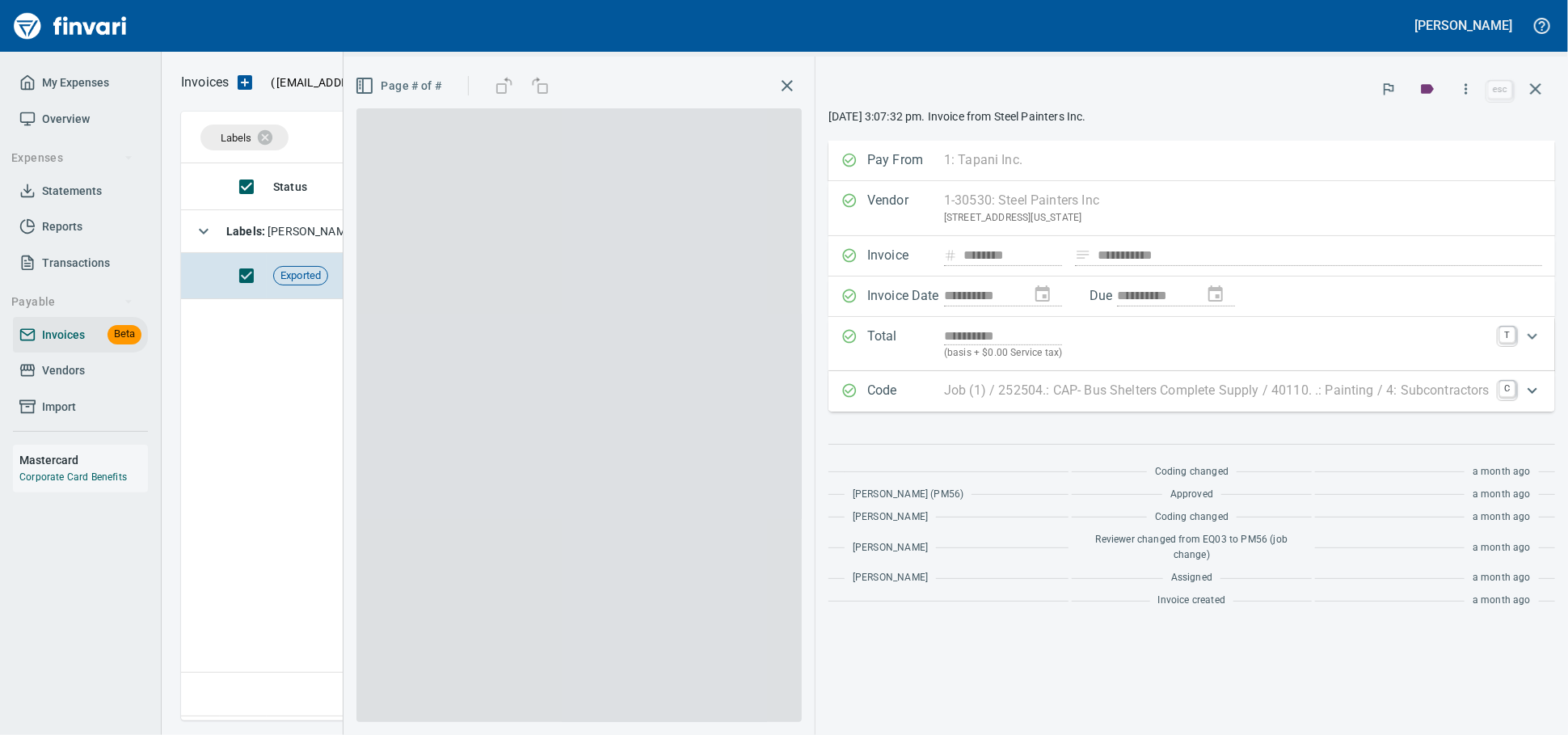
scroll to position [542, 1353]
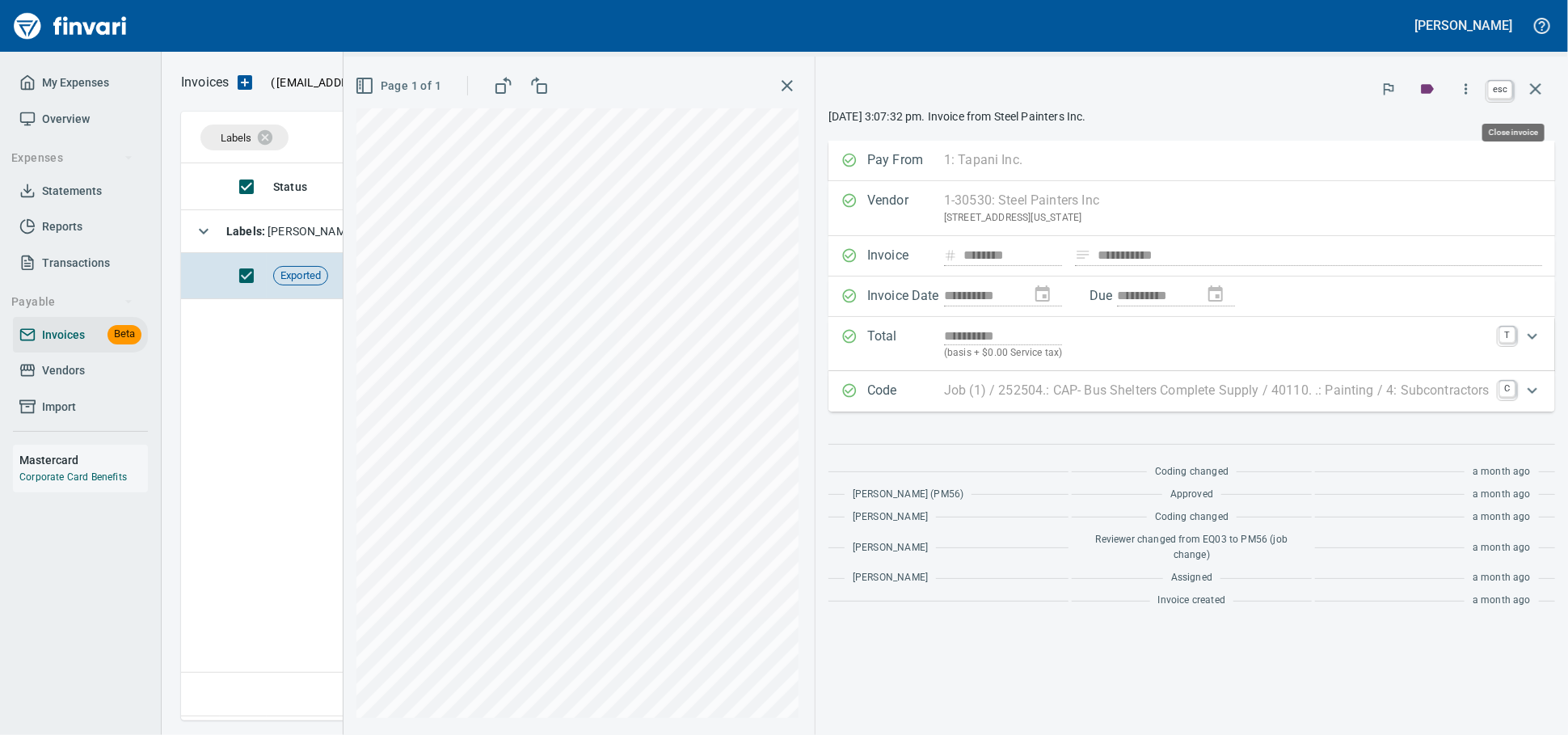
click at [1539, 83] on icon "button" at bounding box center [1536, 89] width 19 height 19
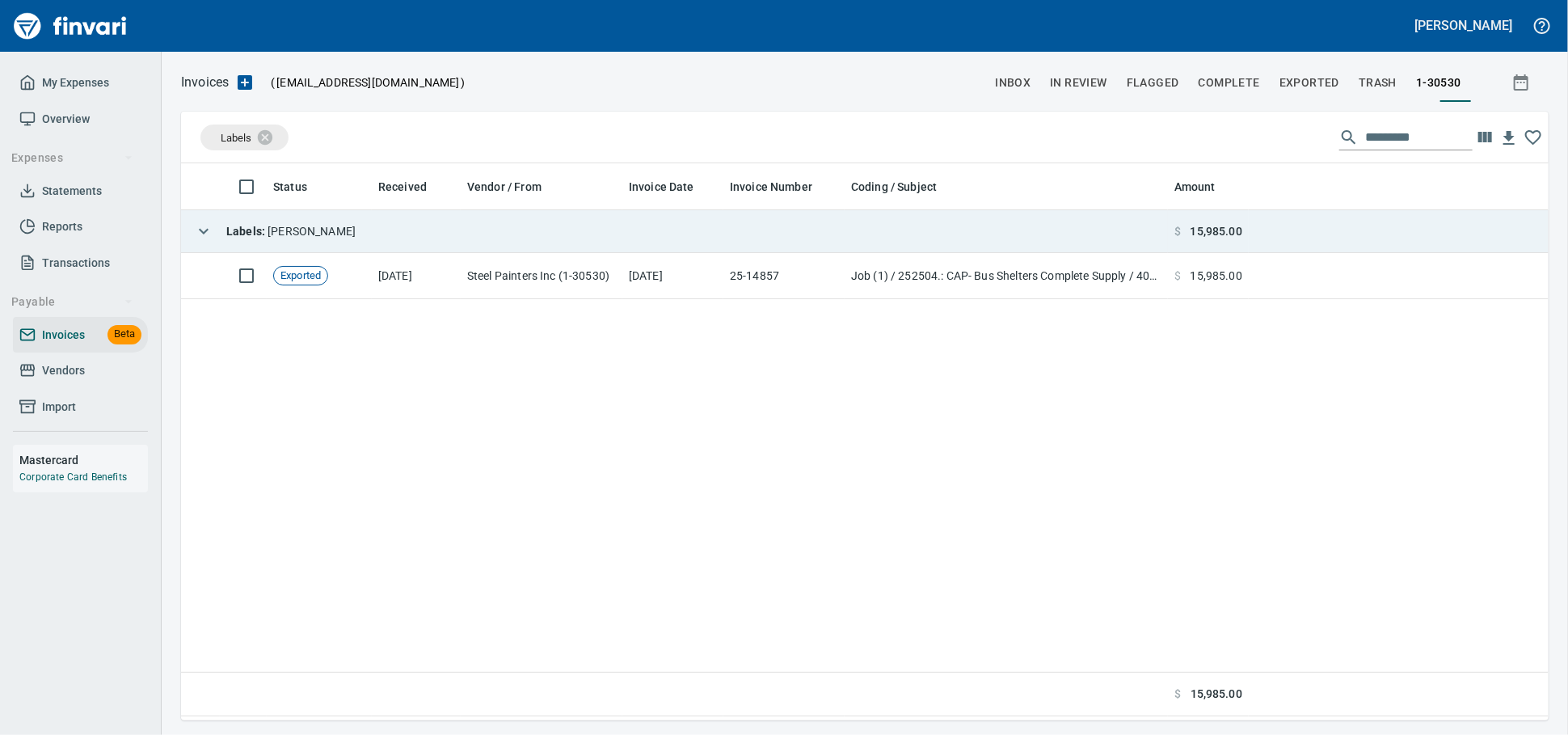
scroll to position [542, 1353]
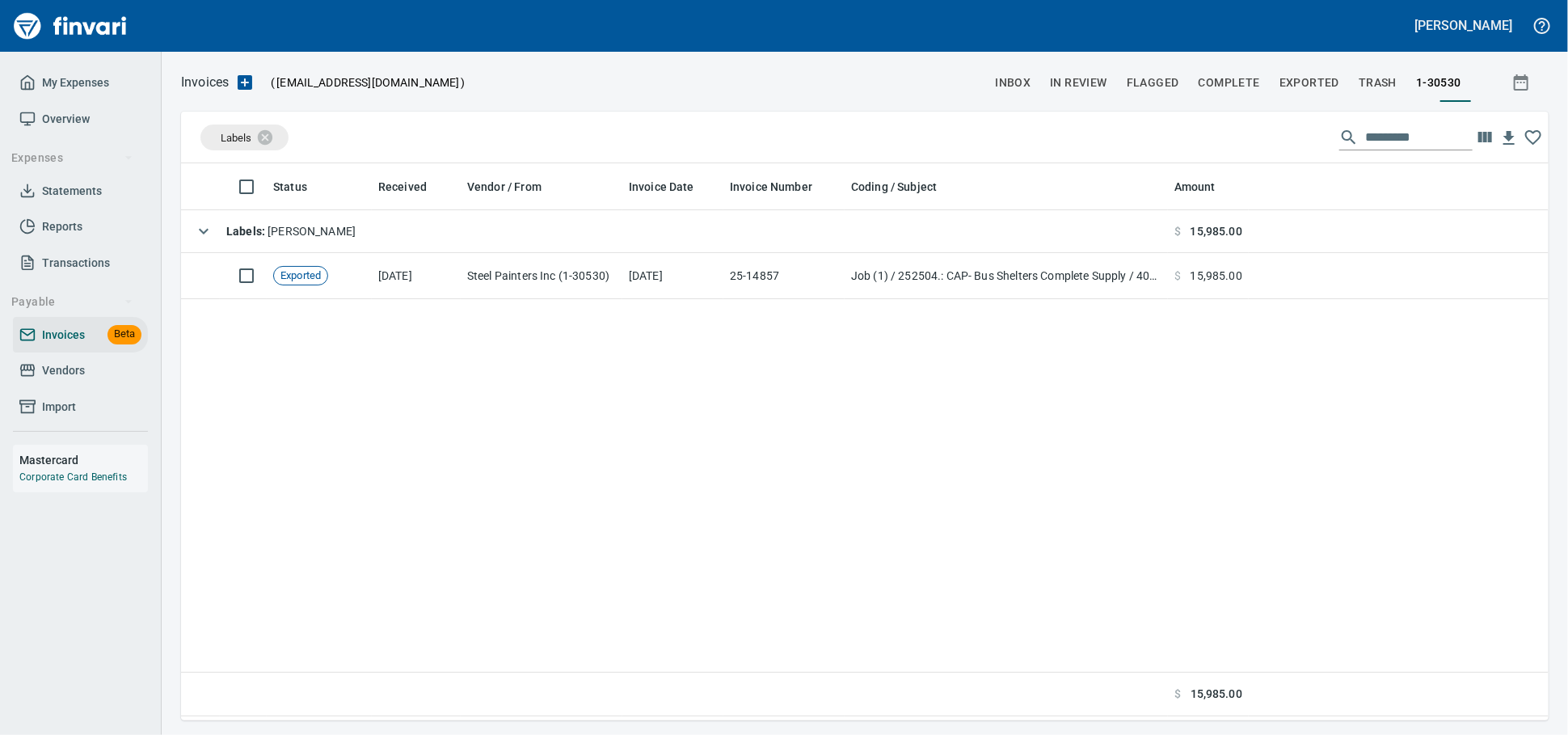
click at [47, 381] on span "Vendors" at bounding box center [63, 370] width 43 height 20
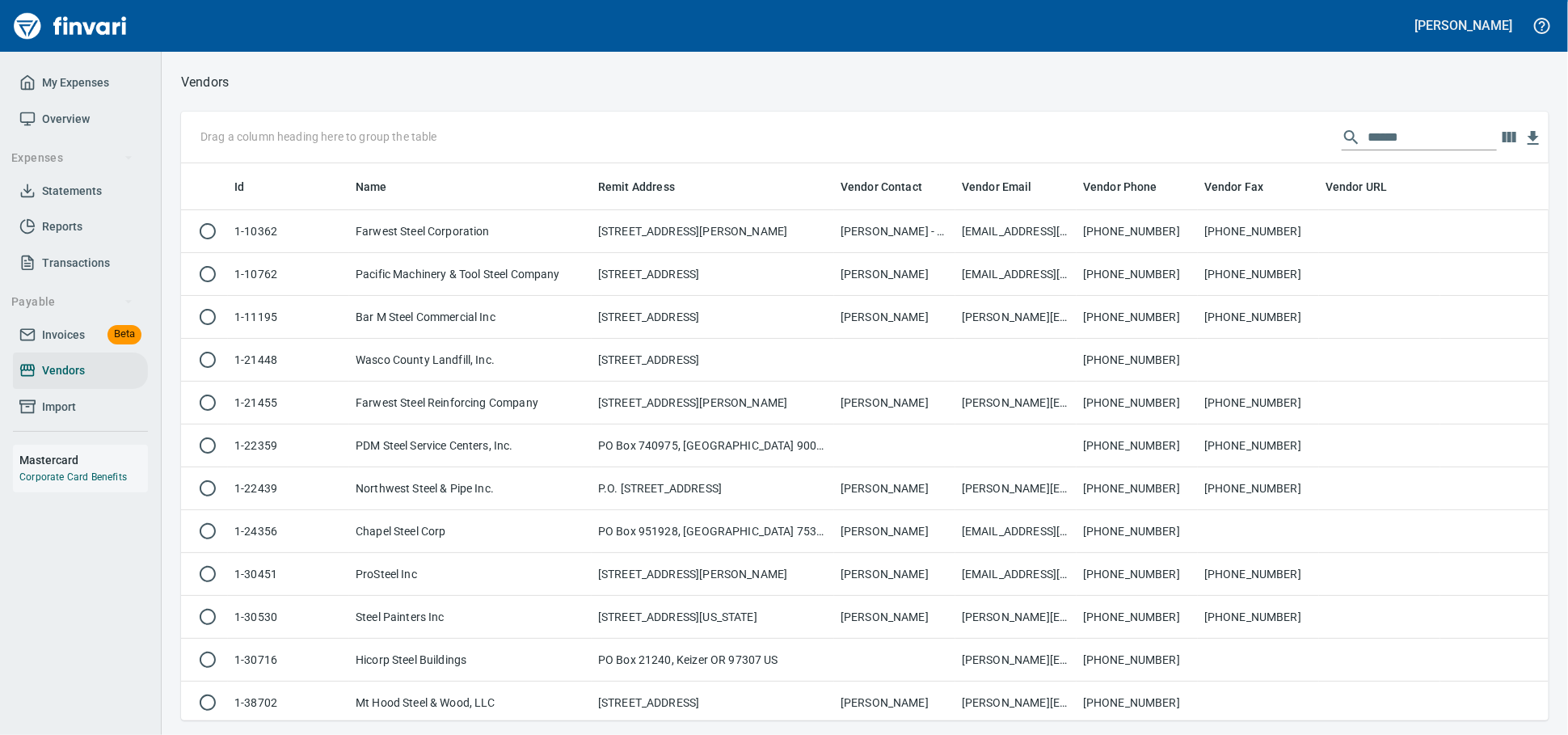
scroll to position [542, 1340]
drag, startPoint x: 1400, startPoint y: 124, endPoint x: 1255, endPoint y: 139, distance: 145.8
click at [1255, 139] on div "Drag a column heading here to group the table *****" at bounding box center [864, 137] width 1367 height 52
drag, startPoint x: 1385, startPoint y: 134, endPoint x: 943, endPoint y: 147, distance: 442.2
click at [943, 147] on div "Drag a column heading here to group the table *****" at bounding box center [864, 137] width 1367 height 52
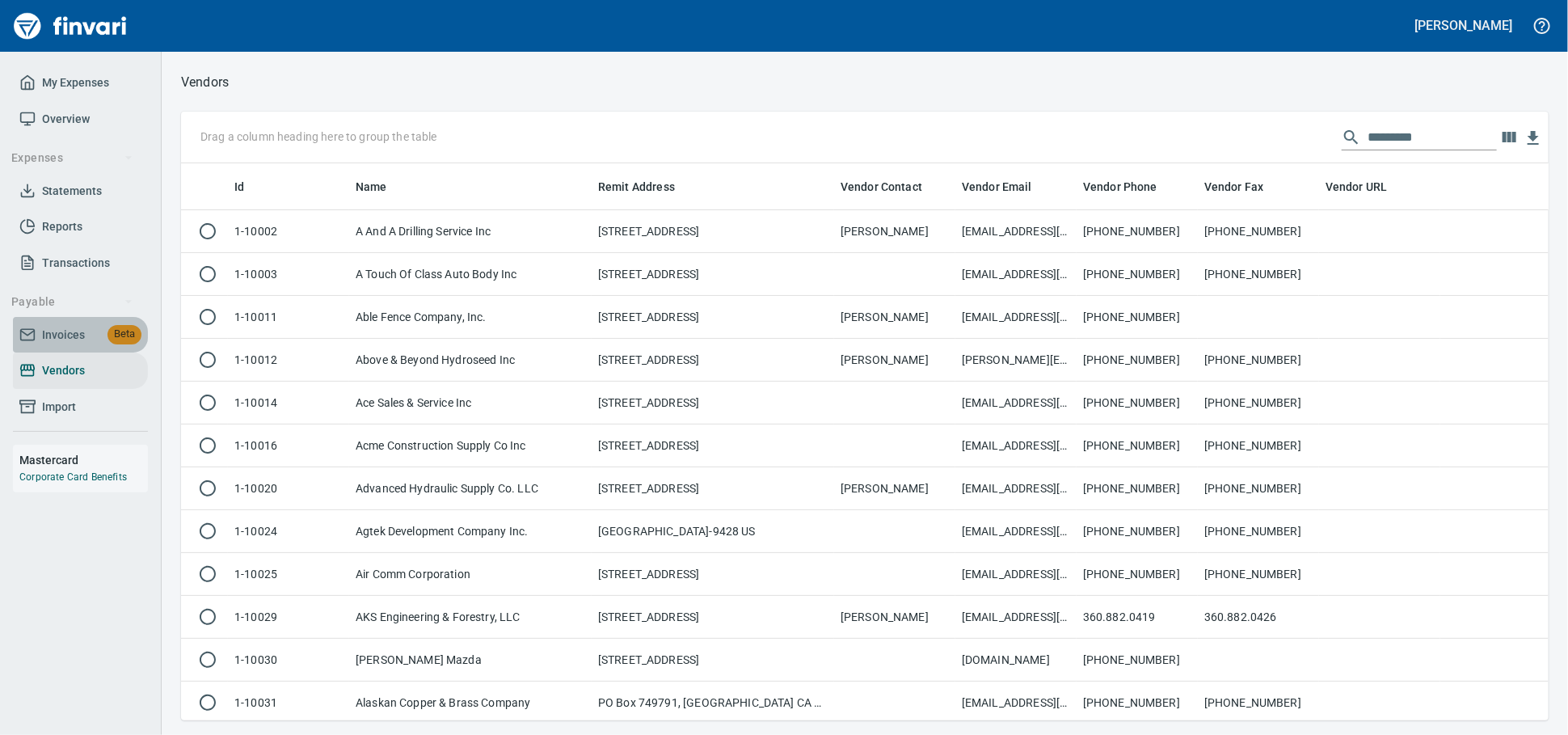
click at [29, 343] on icon at bounding box center [27, 334] width 17 height 17
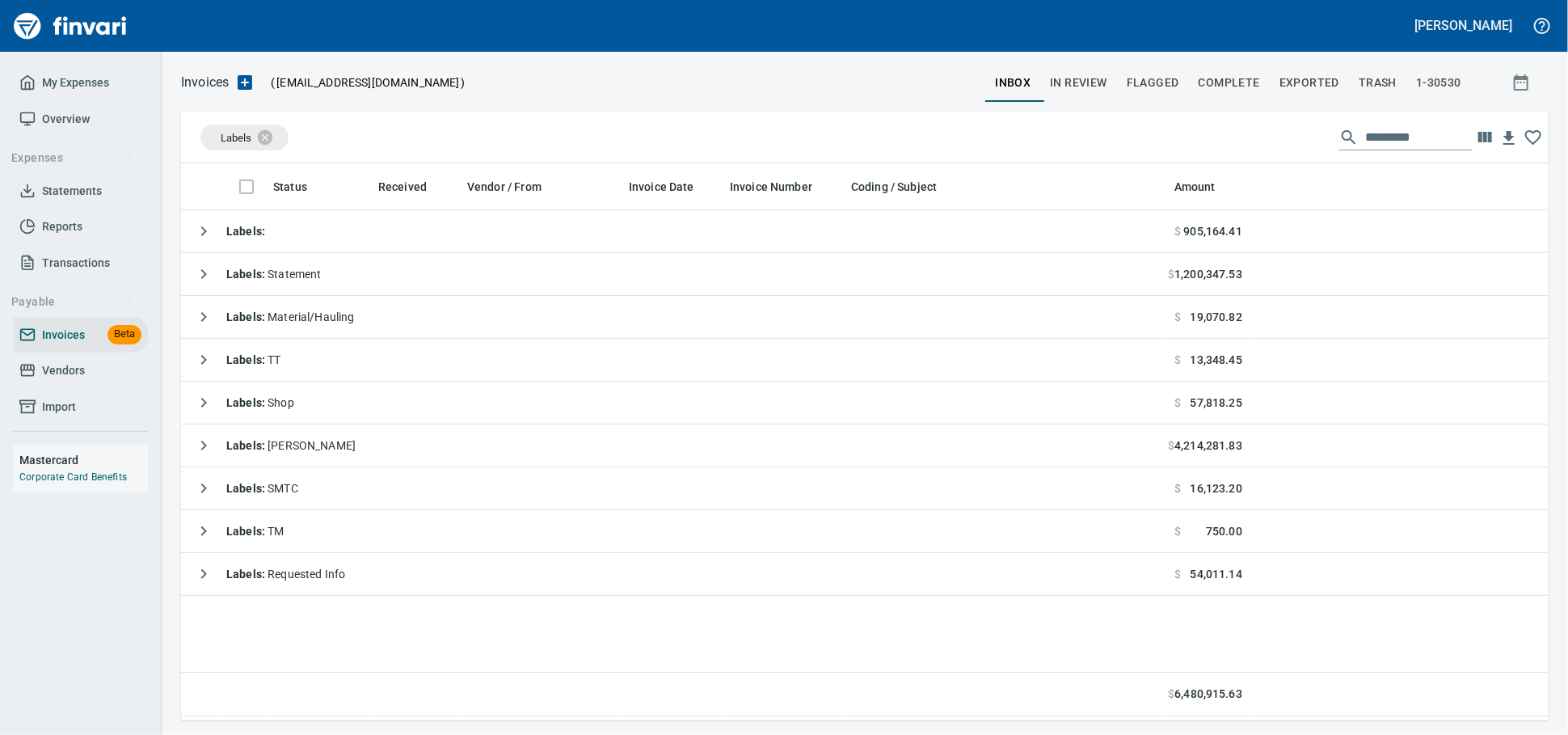
scroll to position [542, 1353]
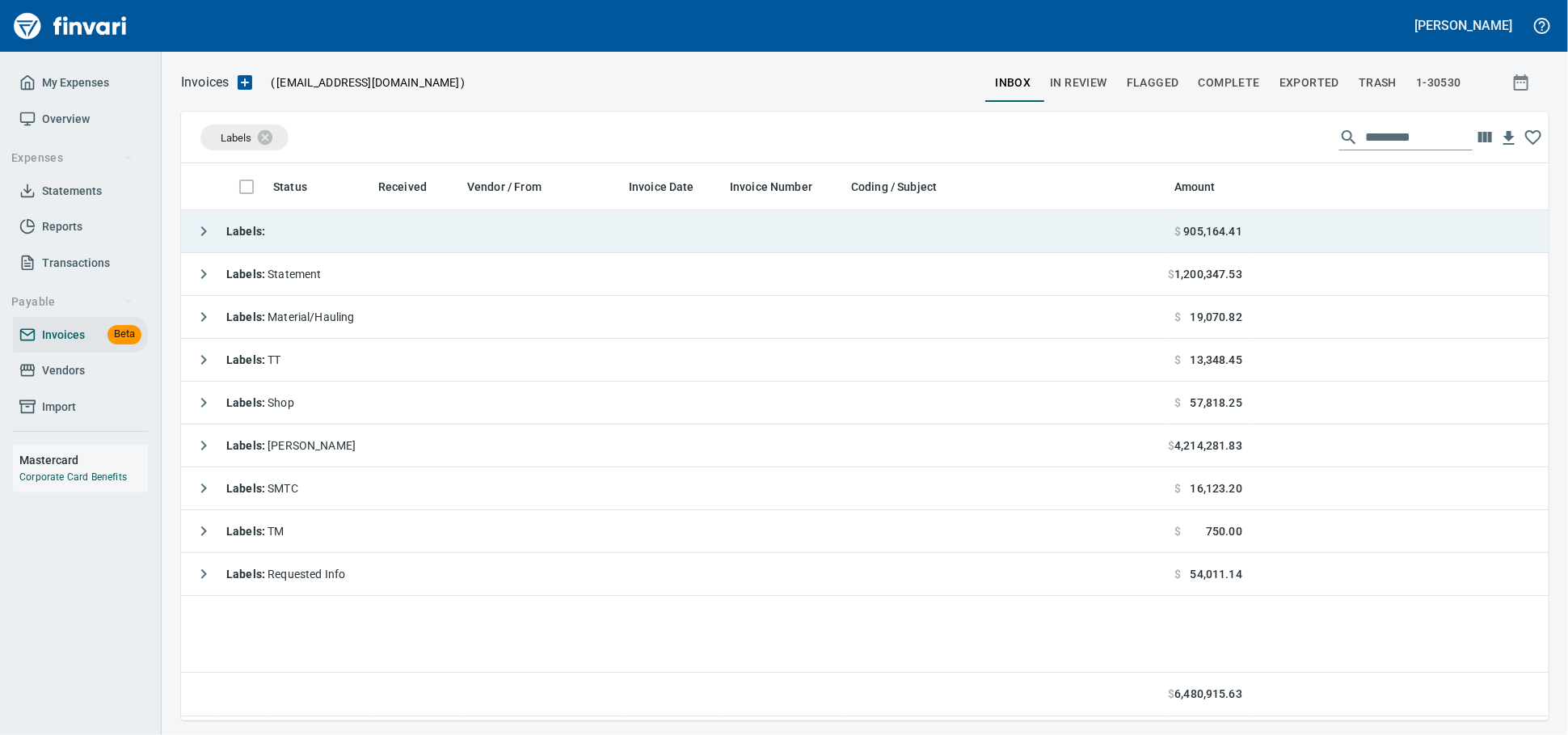
click at [368, 246] on td "Labels :" at bounding box center [674, 231] width 987 height 43
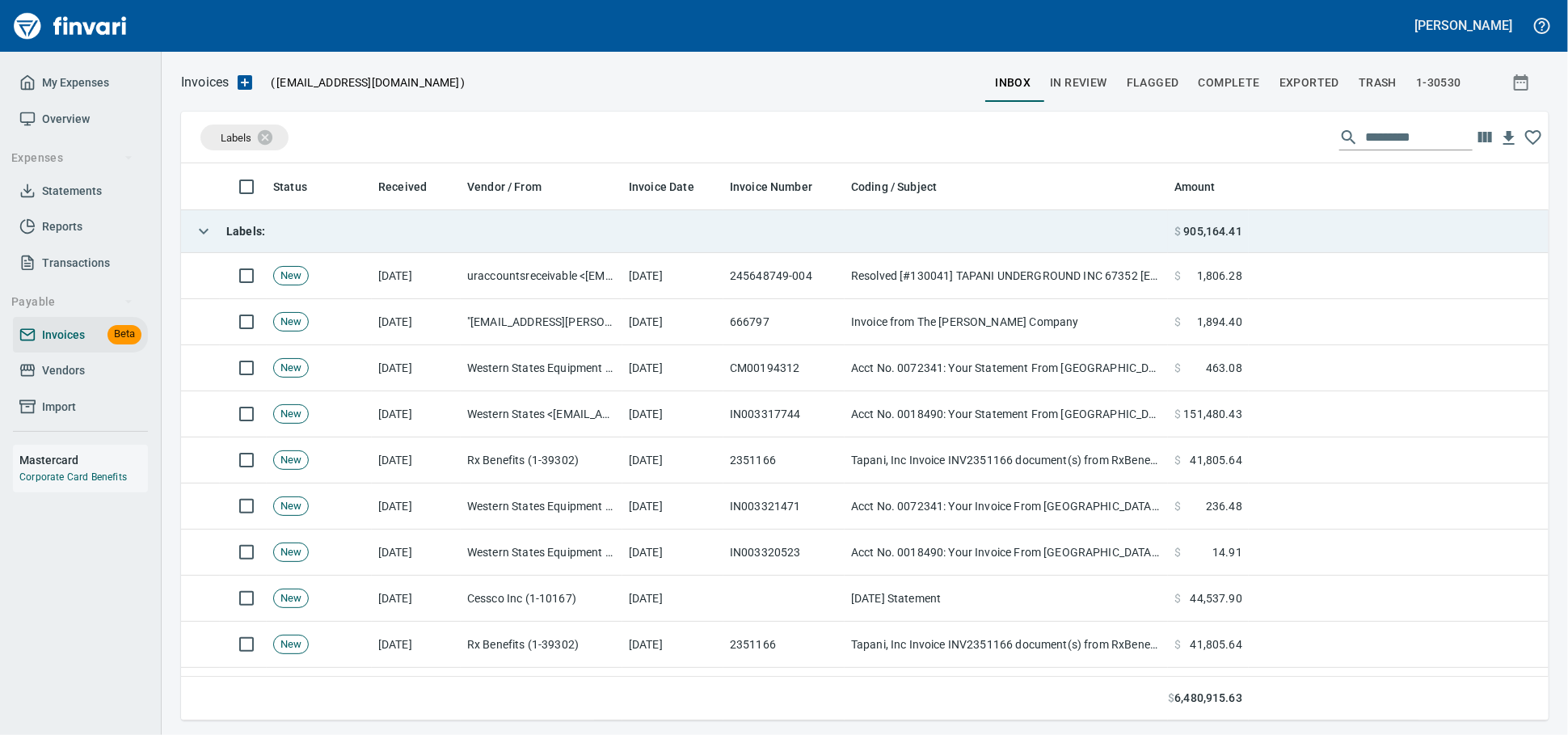
click at [369, 246] on td "Labels :" at bounding box center [674, 231] width 987 height 43
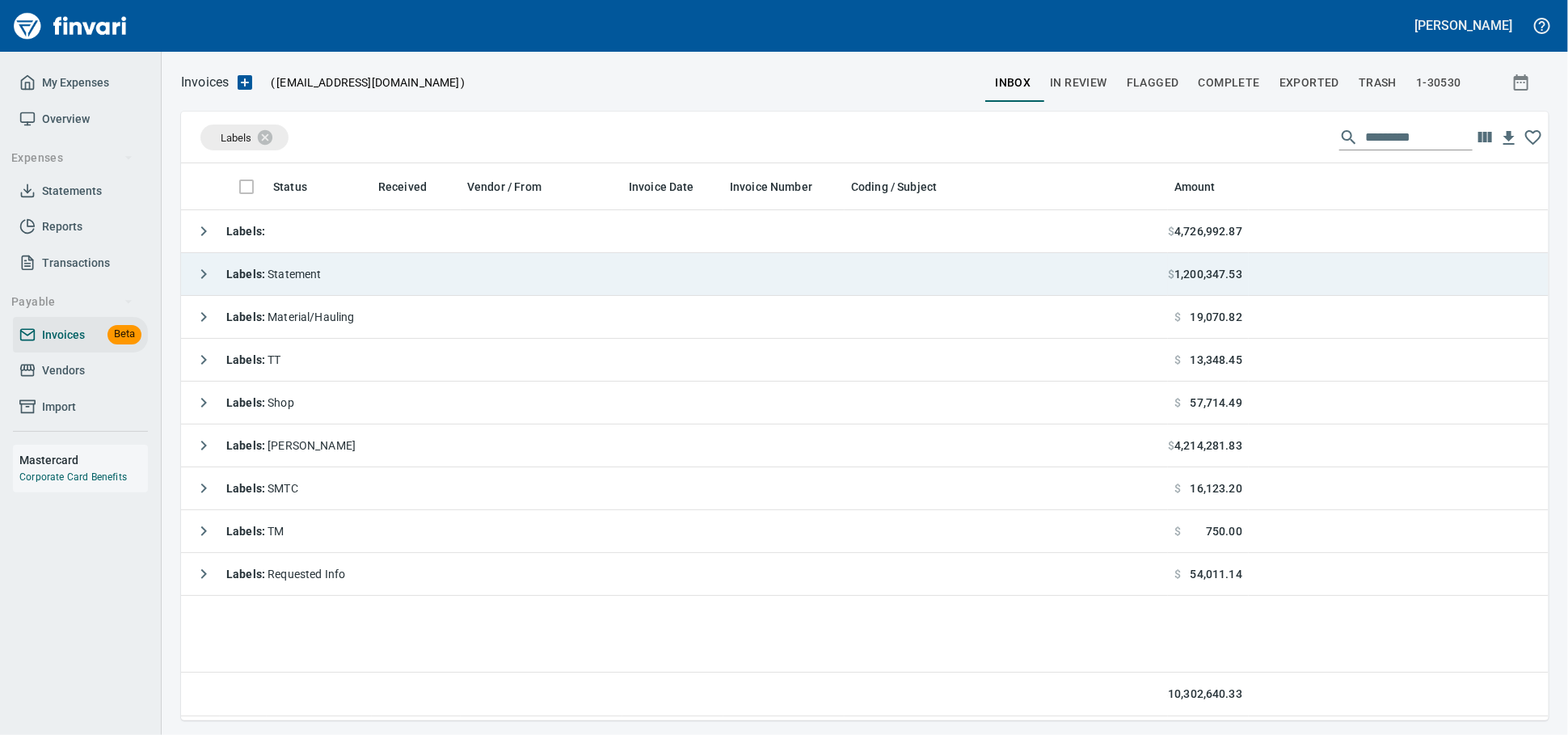
click at [480, 280] on td "Labels : Statement" at bounding box center [674, 274] width 987 height 43
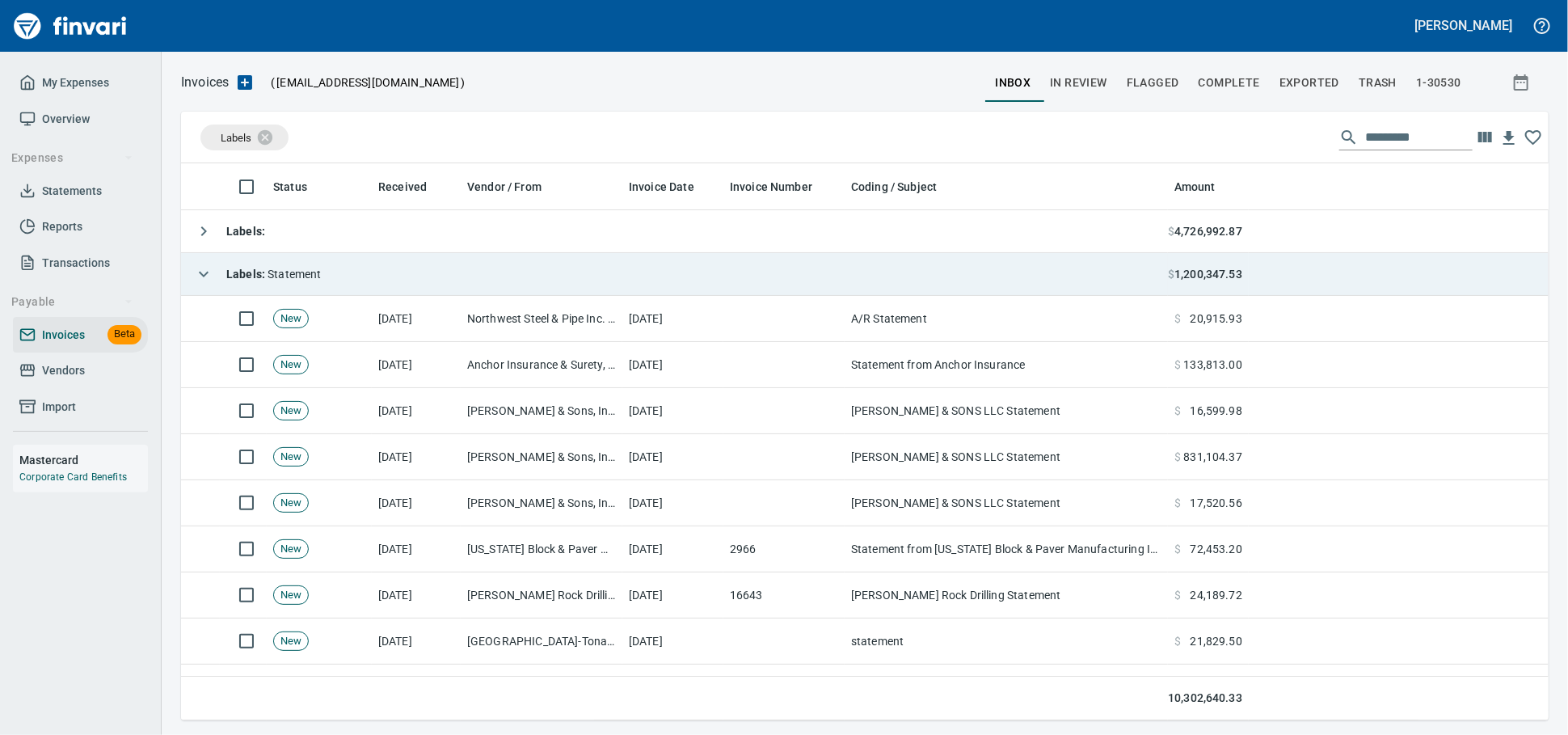
click at [480, 280] on td "Labels : Statement" at bounding box center [674, 274] width 987 height 43
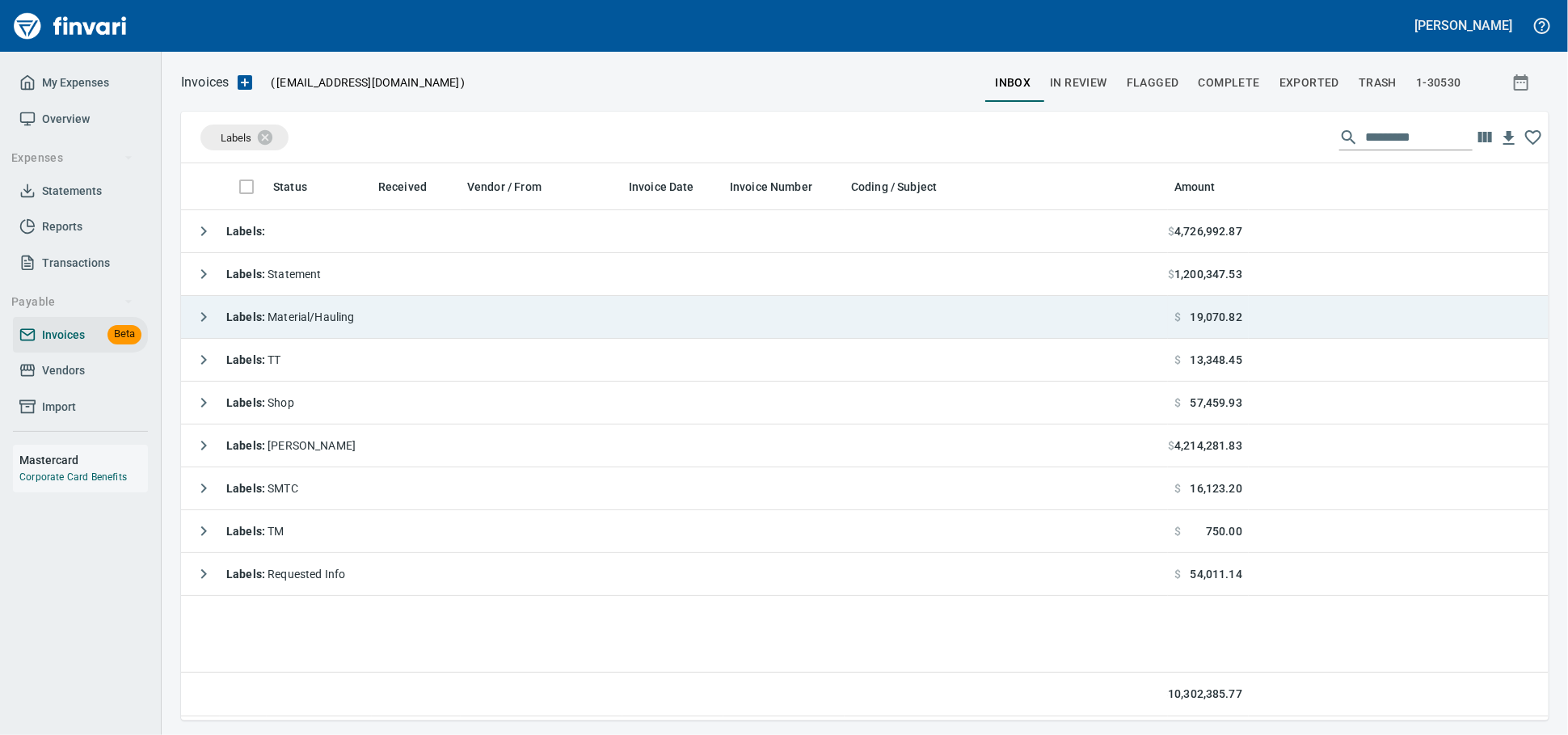
drag, startPoint x: 684, startPoint y: 313, endPoint x: 660, endPoint y: 333, distance: 31.2
click at [684, 313] on td "Labels : Material/Hauling" at bounding box center [674, 317] width 987 height 43
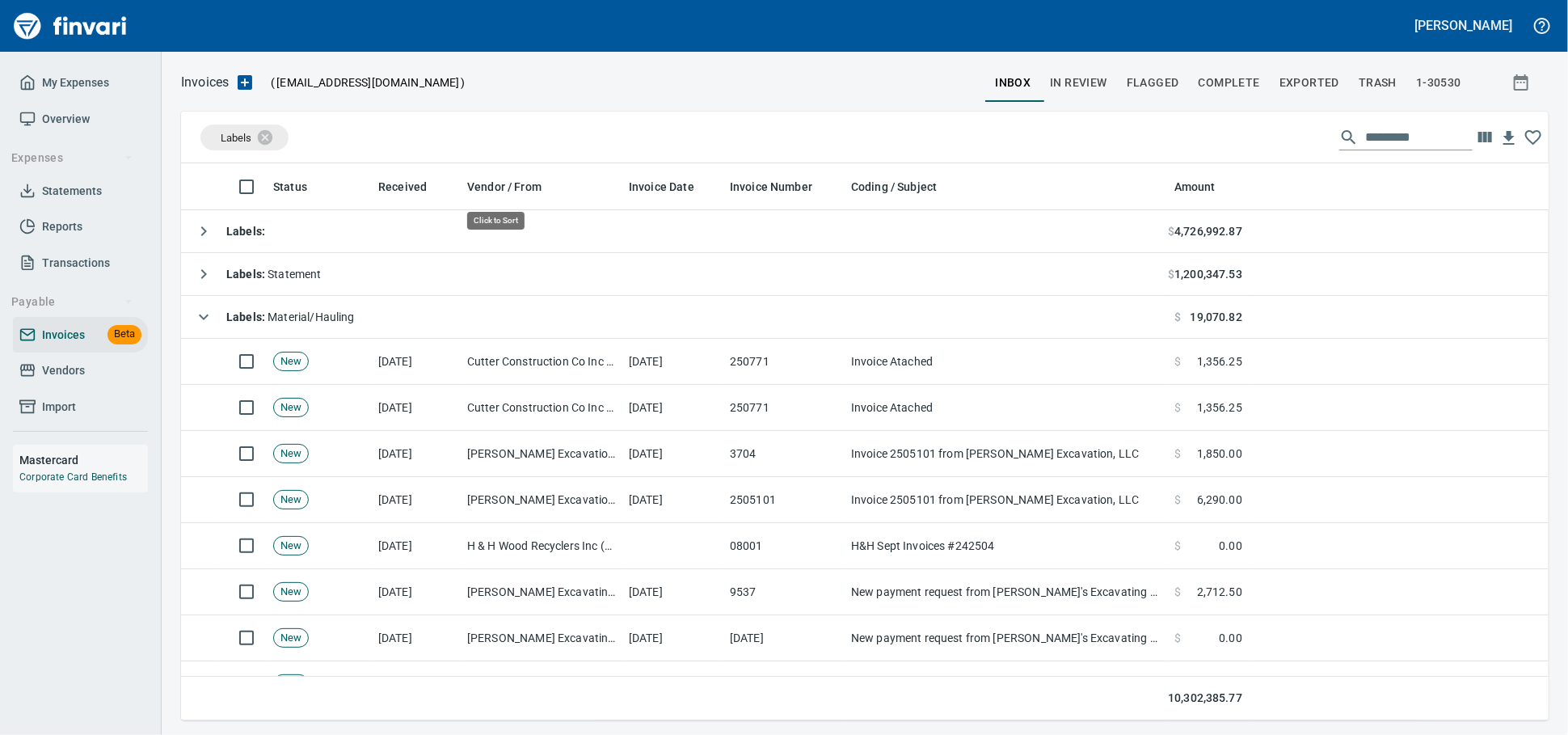
scroll to position [542, 1340]
drag, startPoint x: 480, startPoint y: 182, endPoint x: 354, endPoint y: 139, distance: 133.1
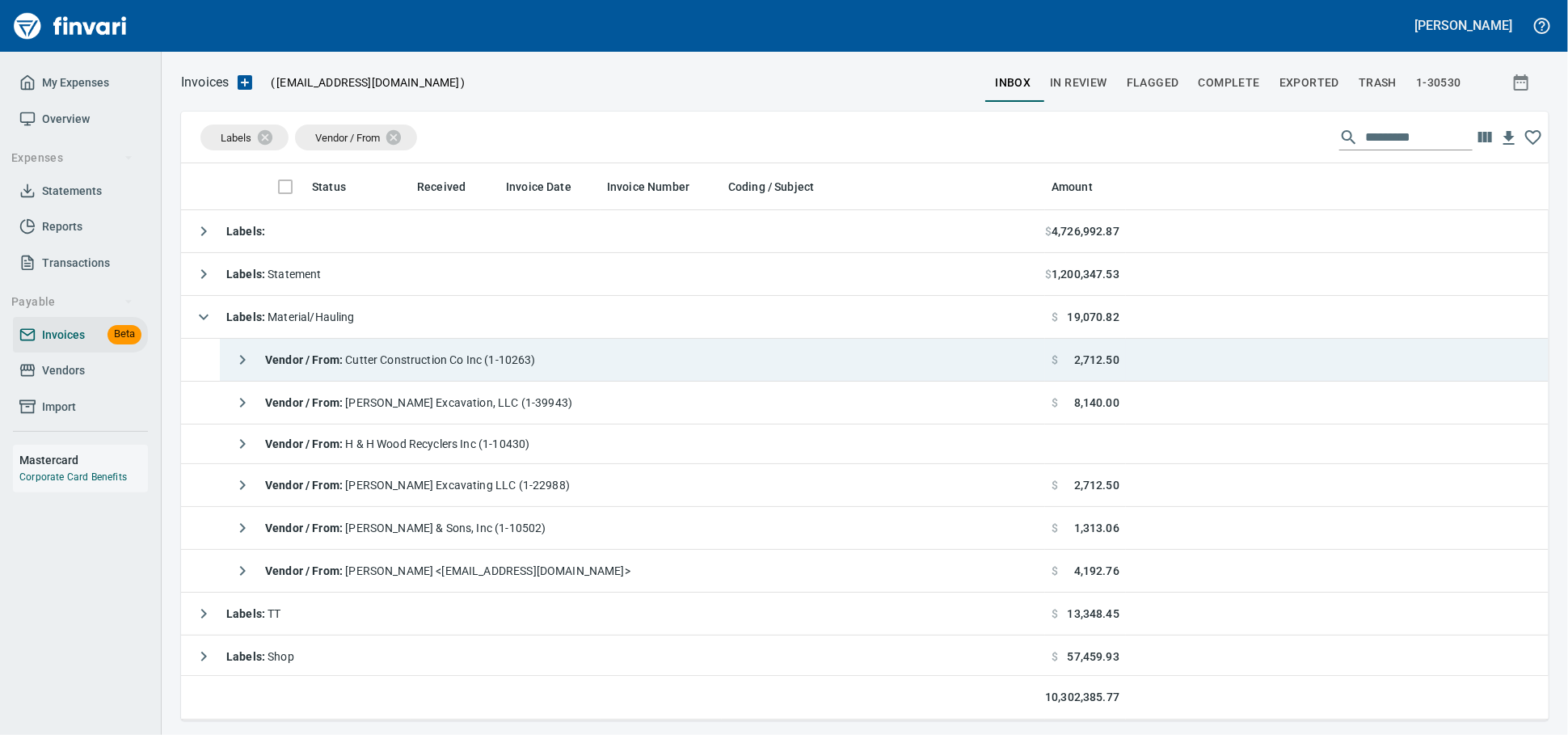
click at [480, 363] on span "Vendor / From : Cutter Construction Co Inc (1-10263)" at bounding box center [400, 360] width 271 height 13
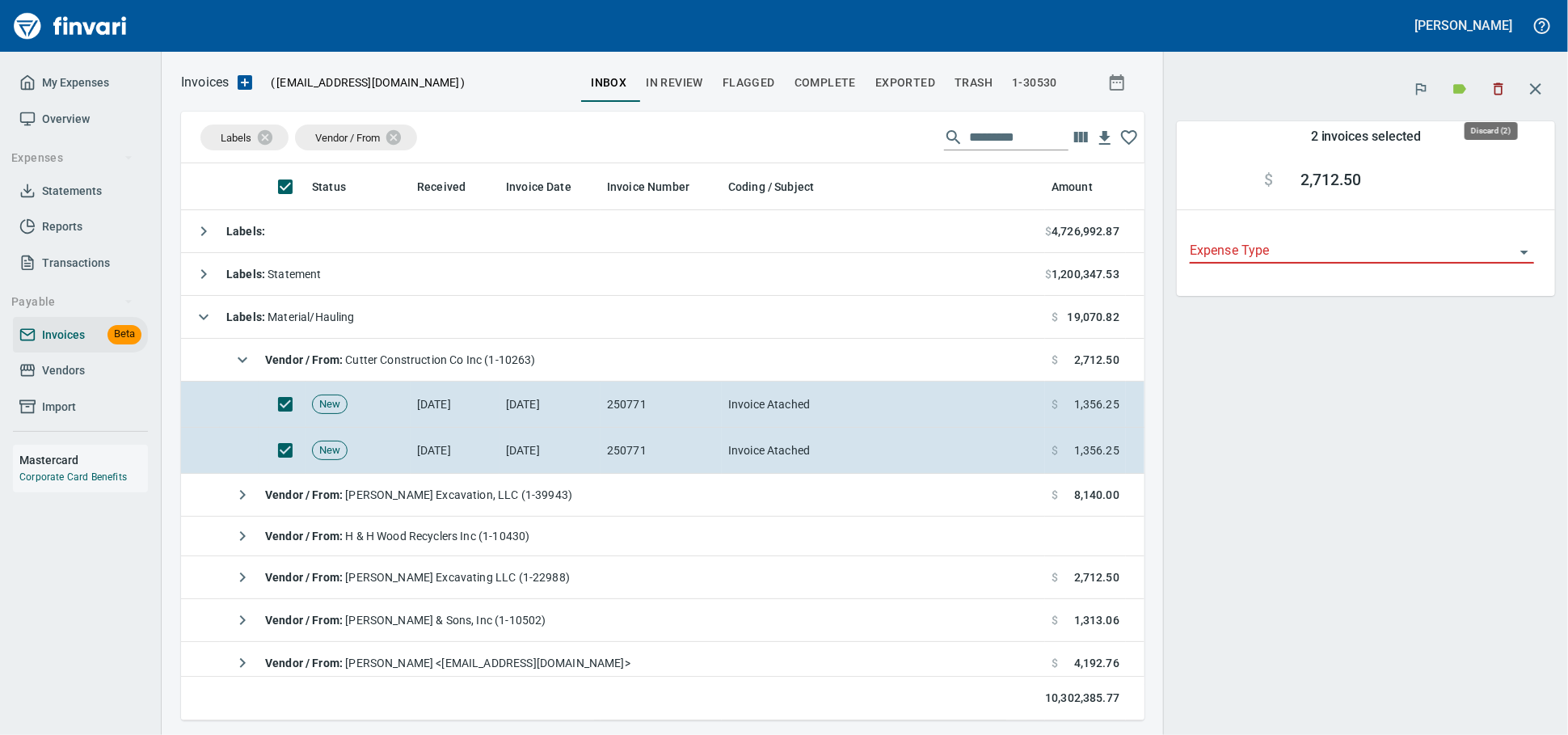
click at [1493, 89] on icon "button" at bounding box center [1499, 89] width 17 height 17
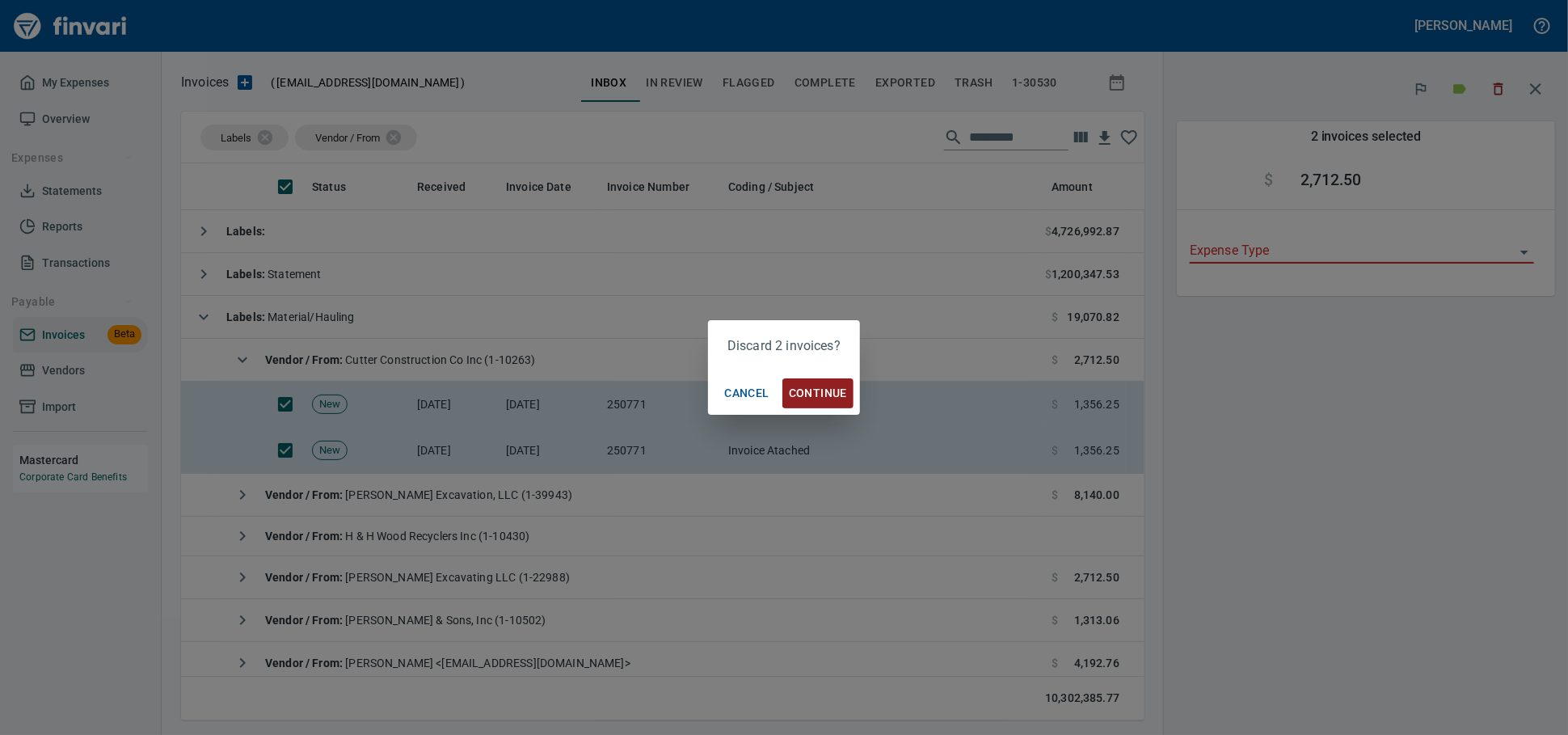
scroll to position [542, 936]
click at [835, 392] on span "Continue" at bounding box center [817, 393] width 58 height 20
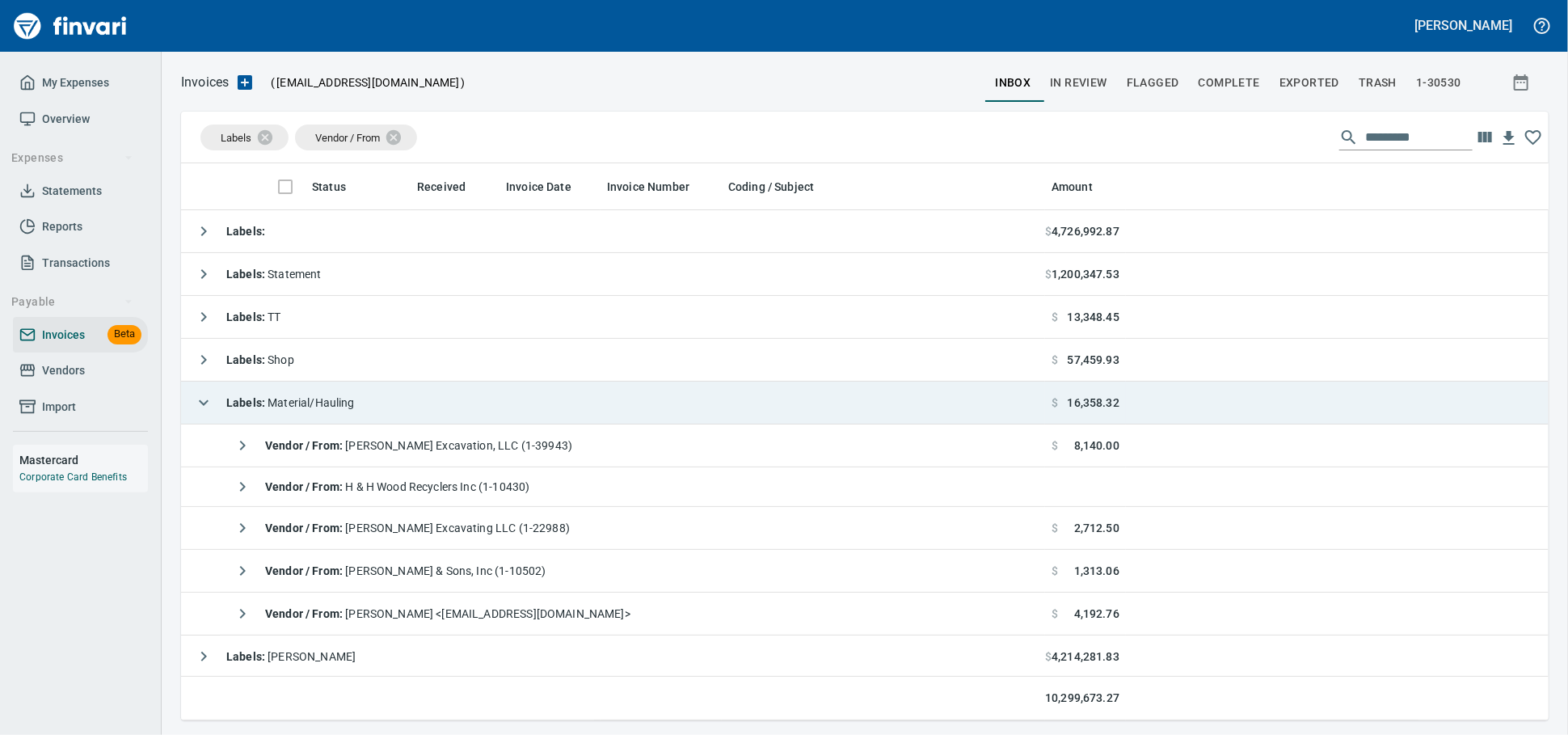
scroll to position [542, 1337]
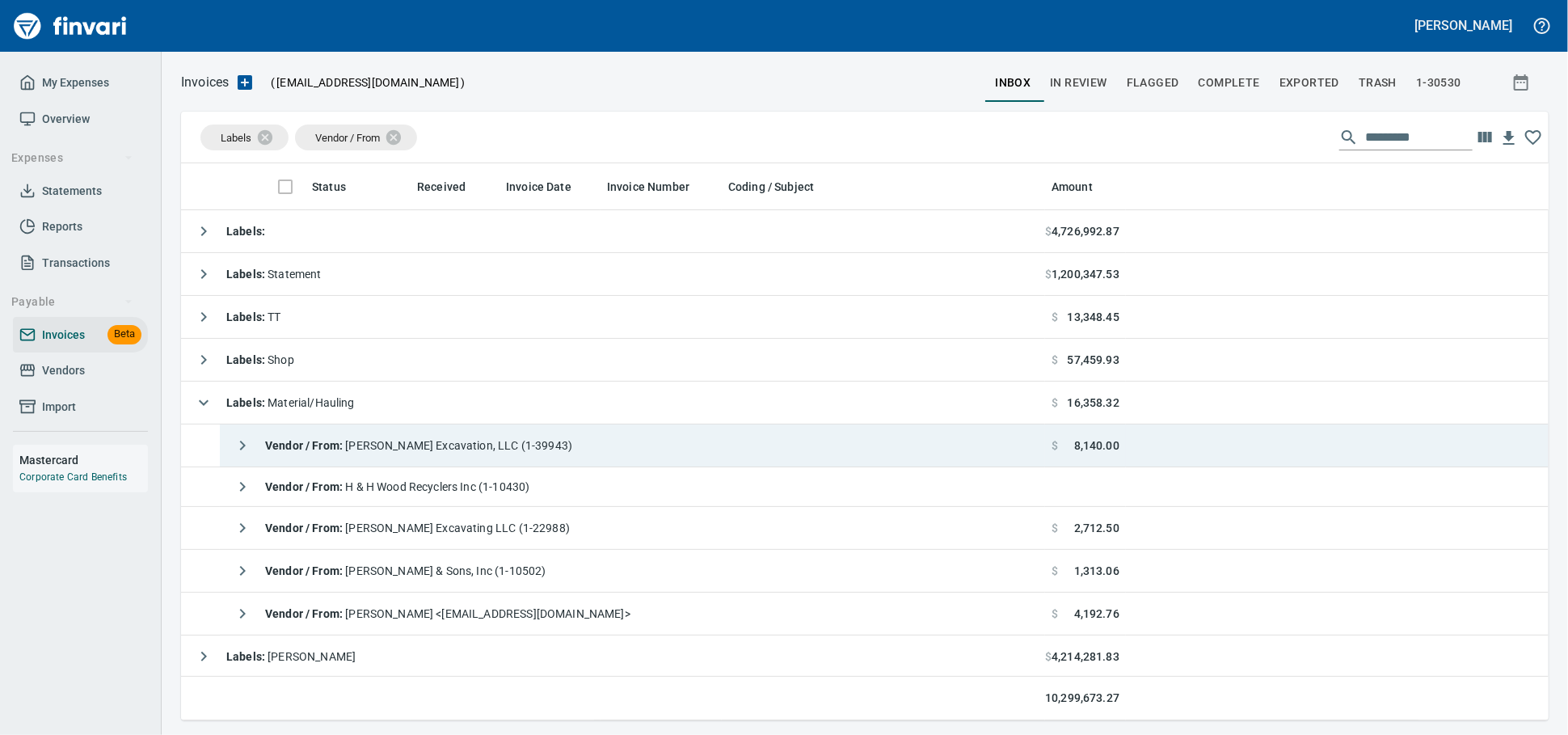
click at [504, 446] on span "Vendor / From : [PERSON_NAME] Excavation, LLC (1-39943)" at bounding box center [419, 445] width 308 height 13
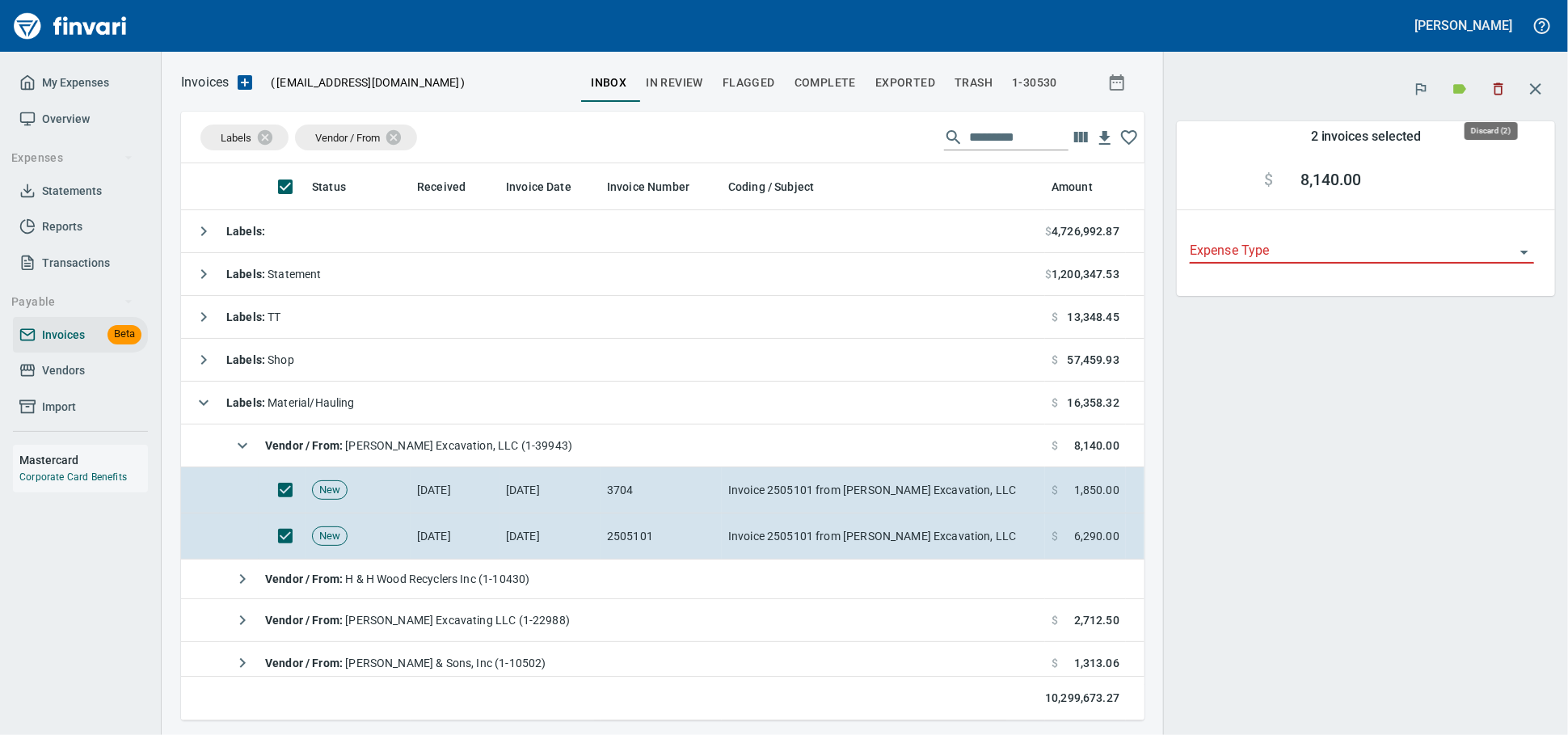
click at [1492, 89] on icon "button" at bounding box center [1499, 89] width 17 height 17
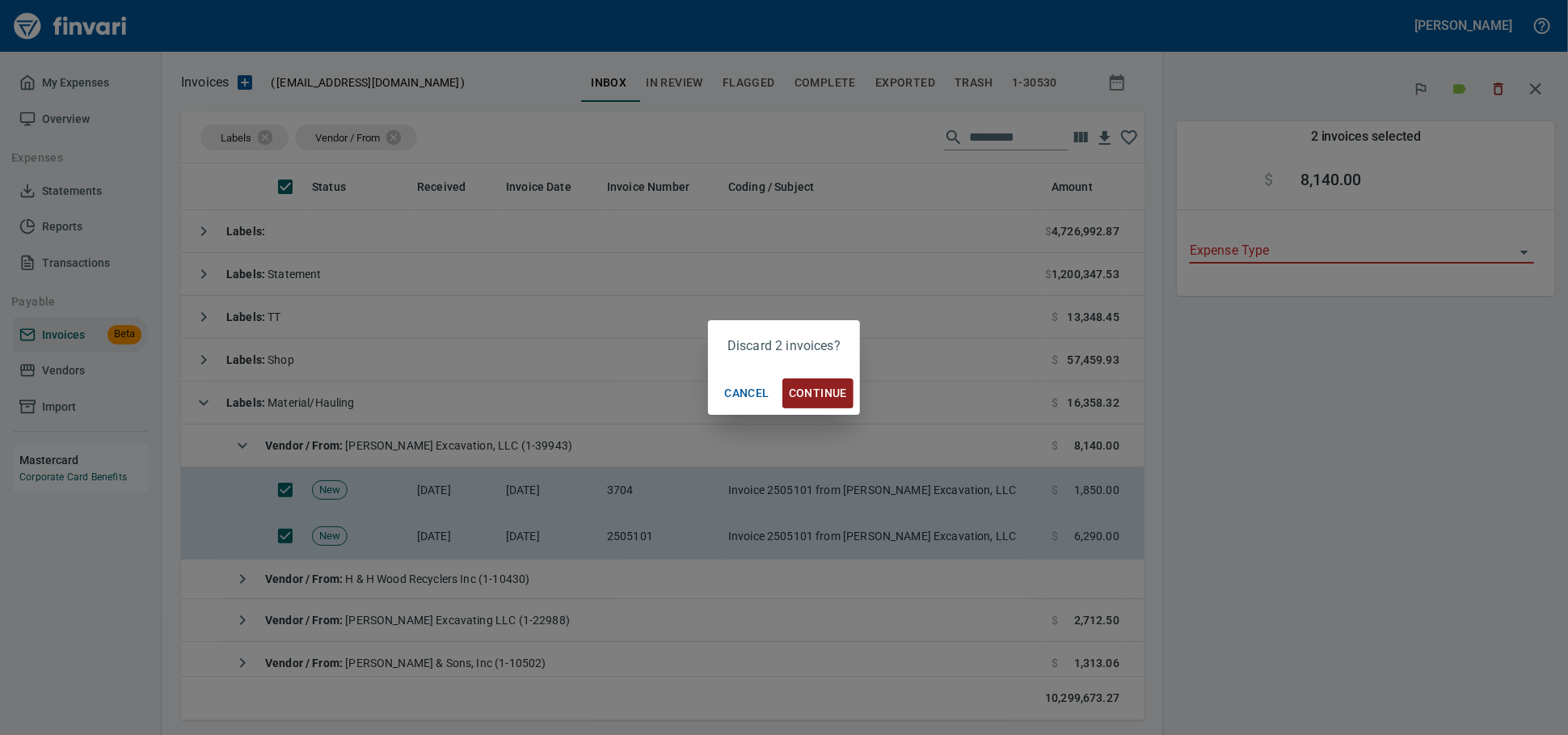
scroll to position [542, 936]
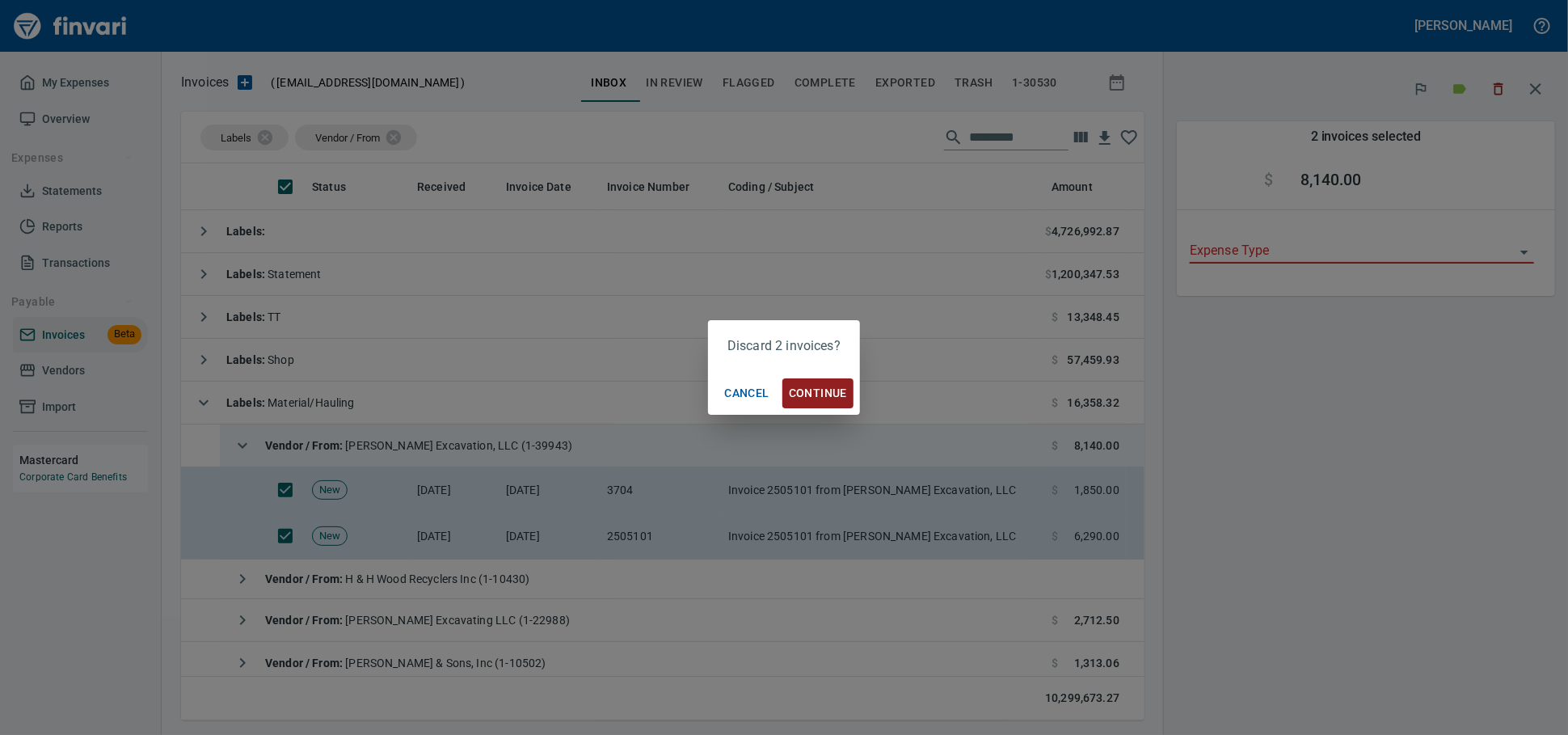
click at [839, 401] on span "Continue" at bounding box center [817, 393] width 58 height 20
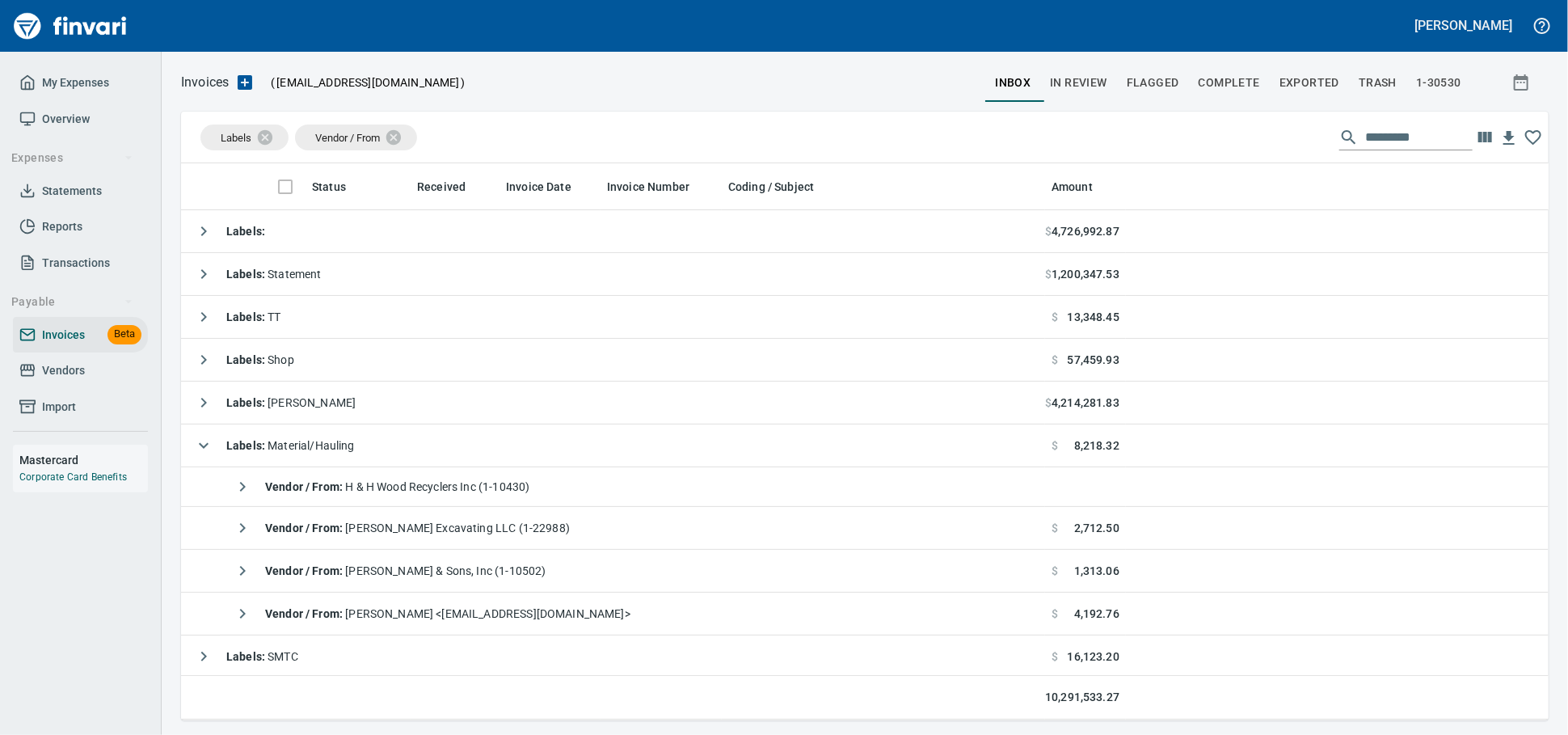
scroll to position [542, 1336]
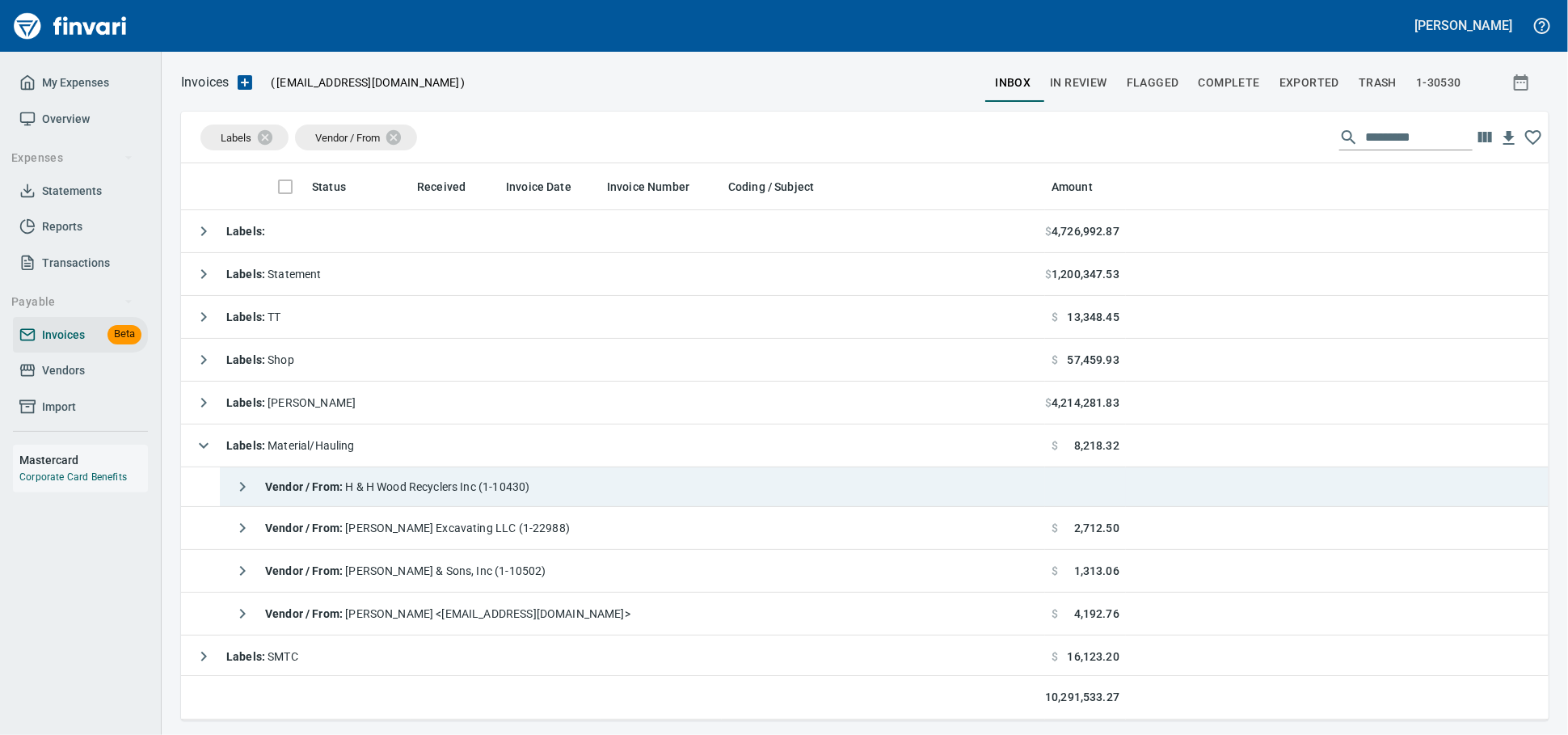
drag, startPoint x: 499, startPoint y: 483, endPoint x: 509, endPoint y: 489, distance: 11.7
click at [499, 485] on span "Vendor / From : H & H Wood Recyclers Inc (1-10430)" at bounding box center [397, 487] width 264 height 13
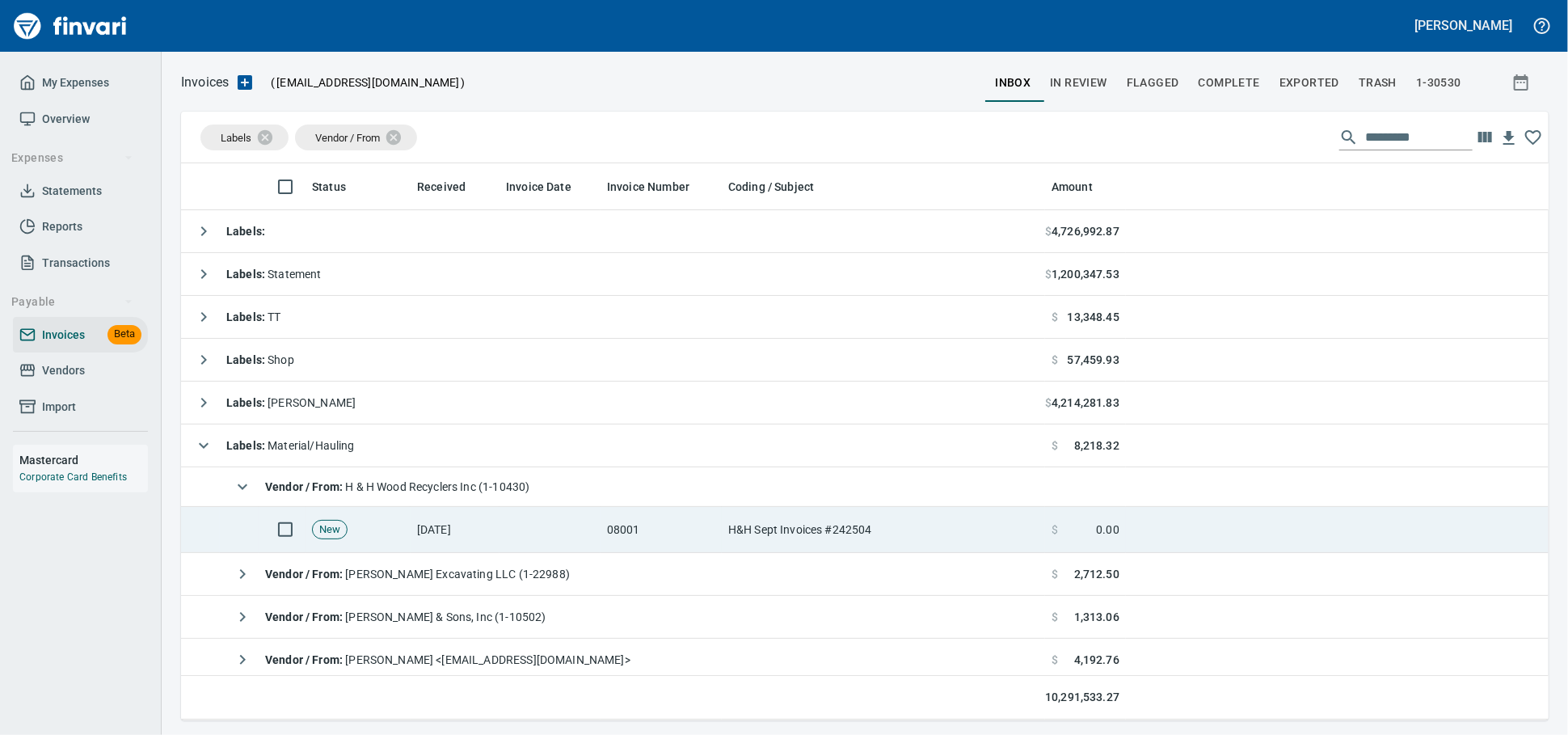
click at [576, 541] on td at bounding box center [550, 529] width 101 height 46
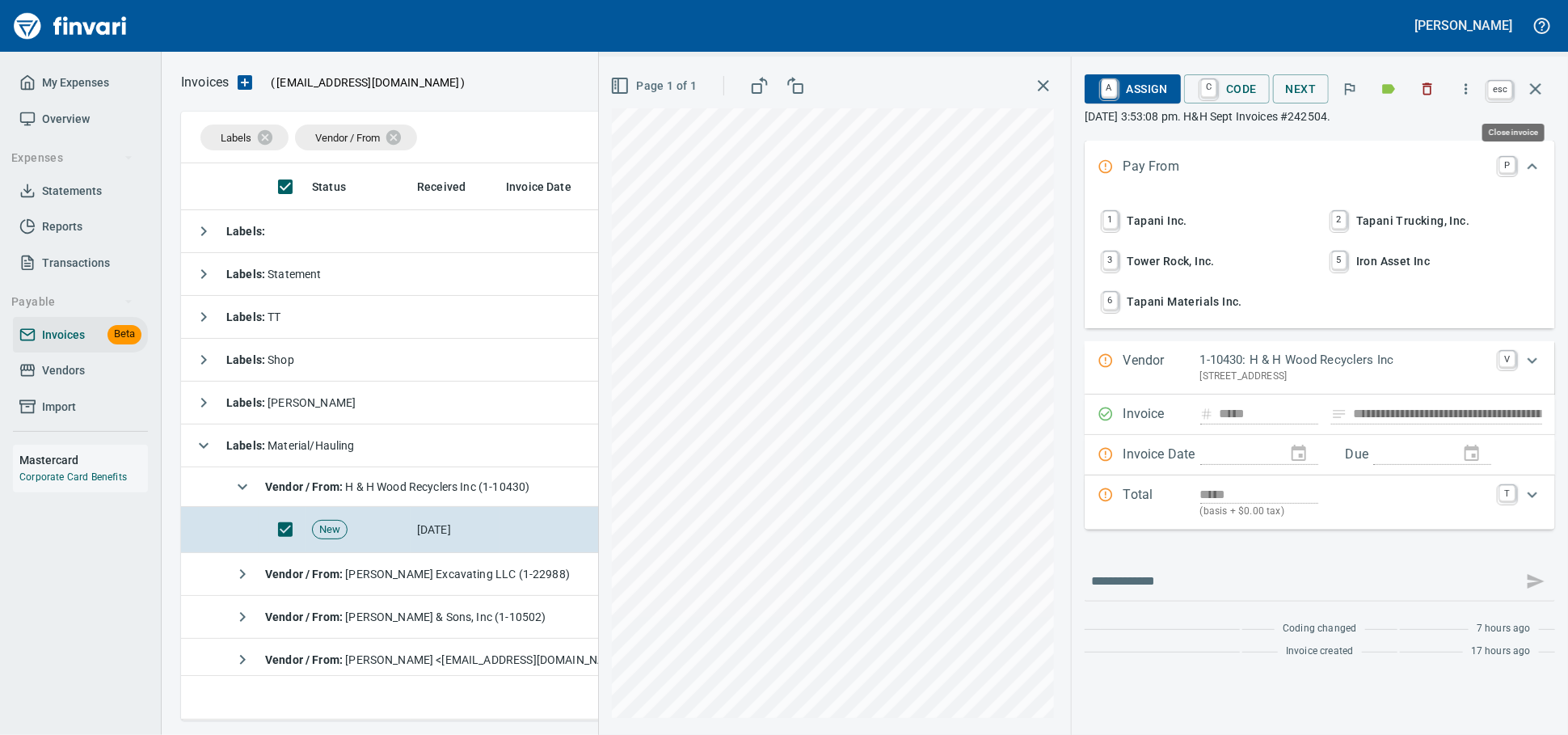
click at [1540, 94] on icon "button" at bounding box center [1536, 89] width 19 height 19
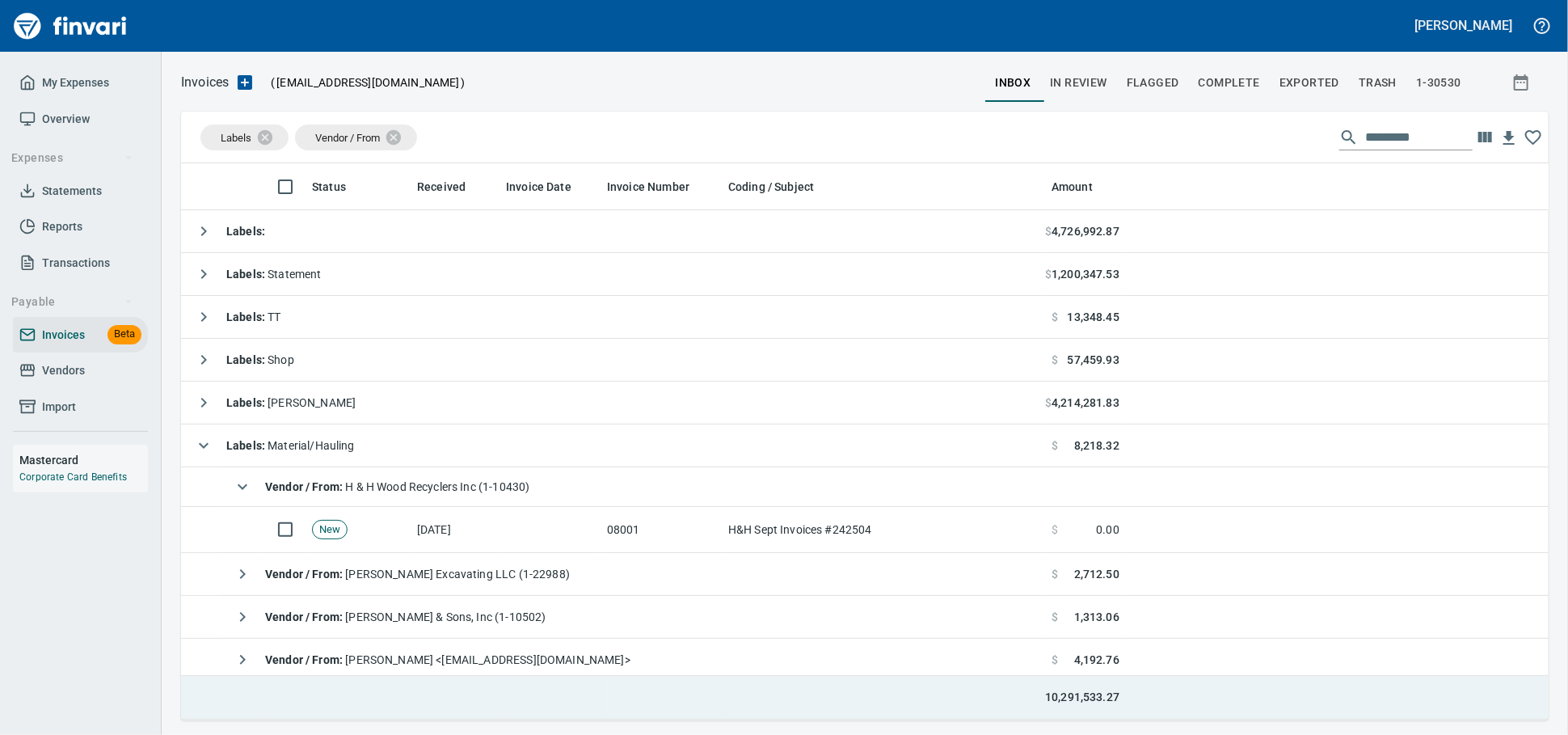
scroll to position [542, 1339]
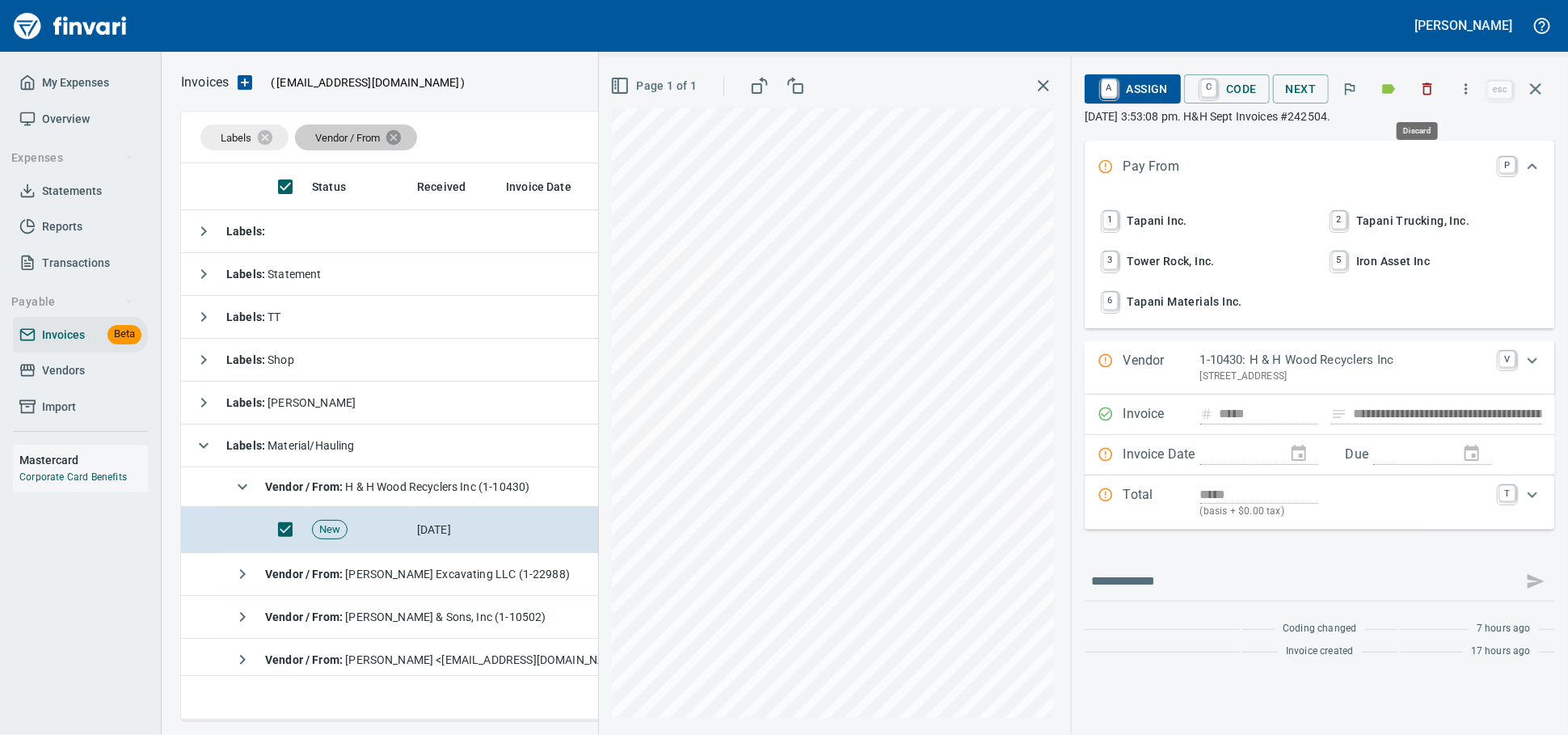
click at [1420, 89] on icon "button" at bounding box center [1427, 89] width 17 height 17
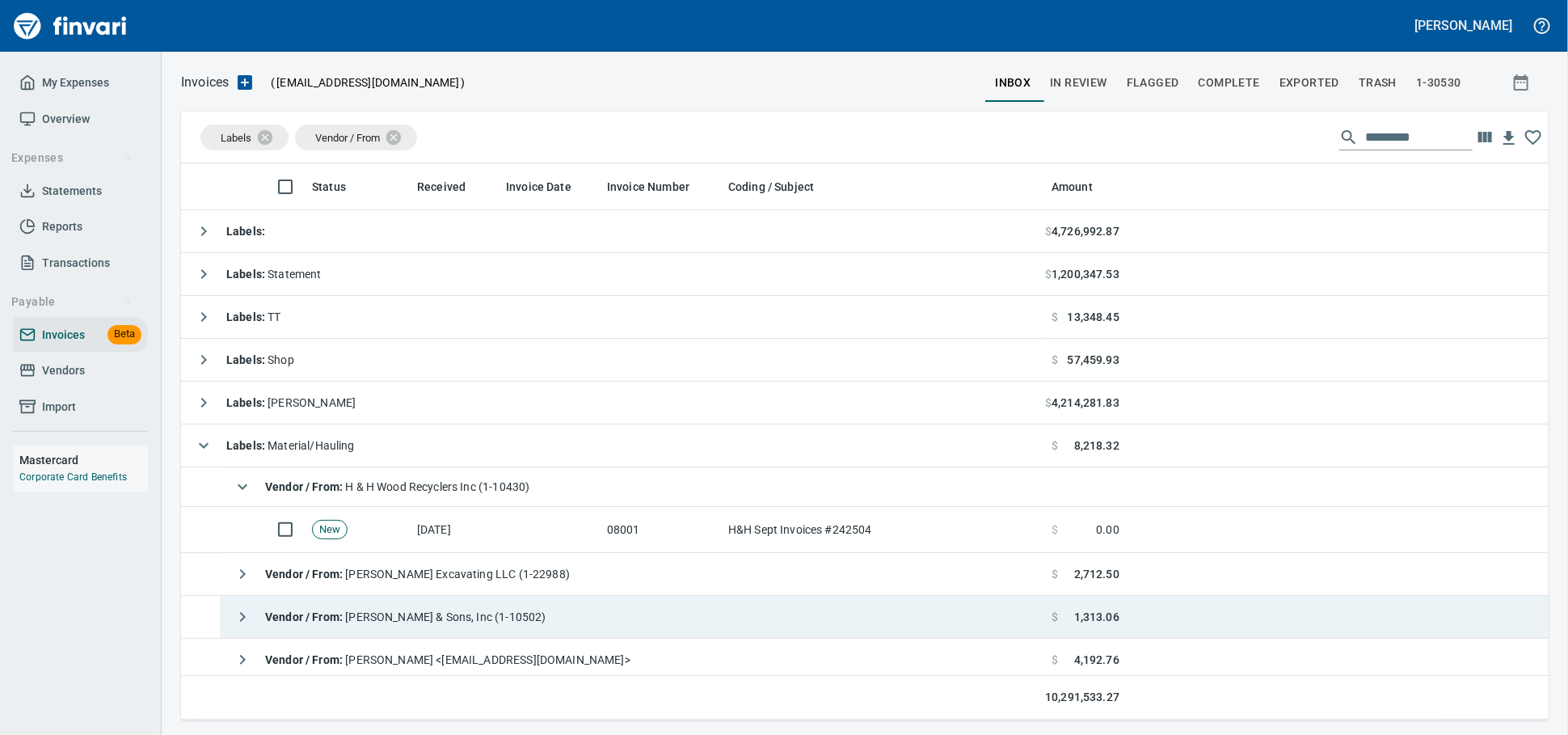
scroll to position [542, 1339]
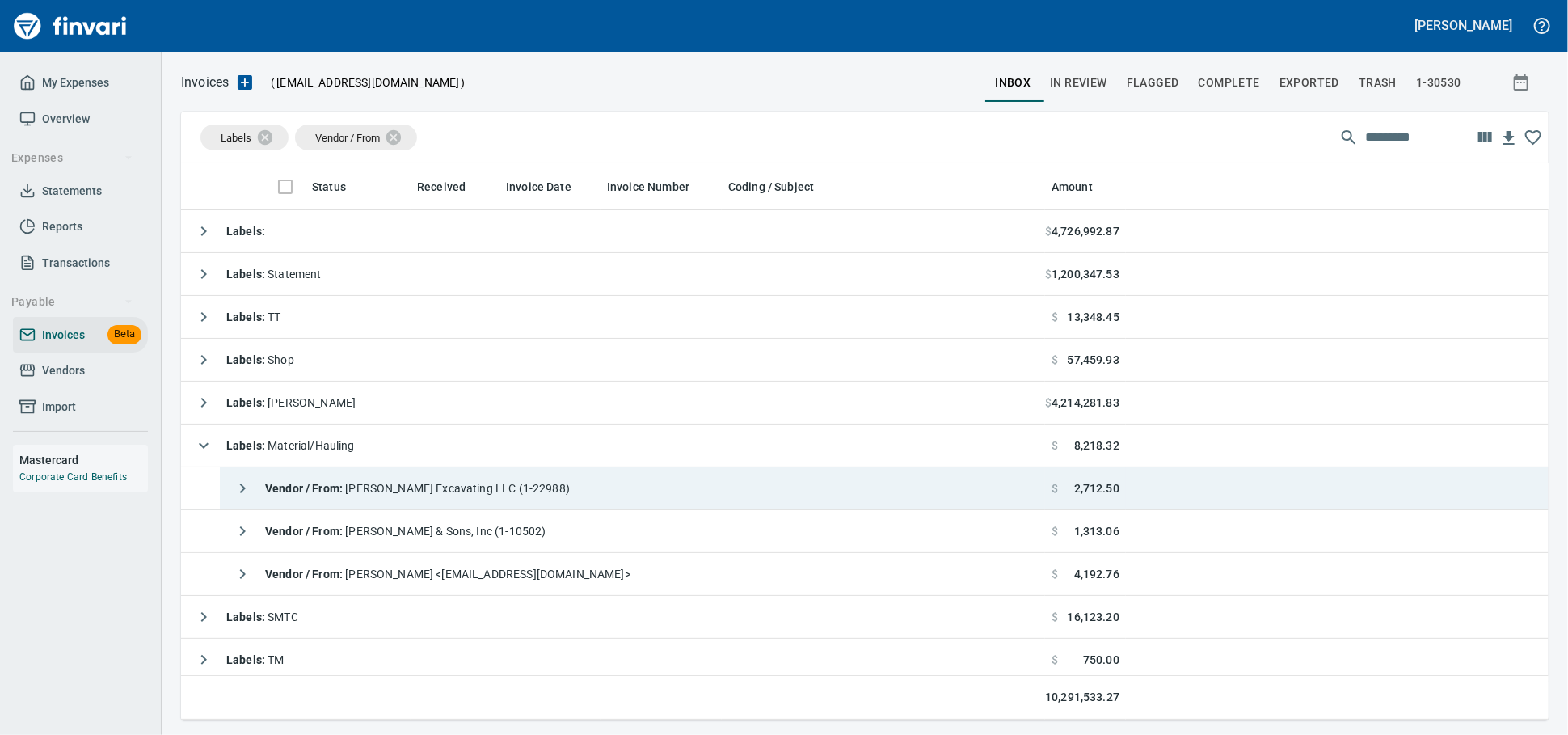
click at [380, 492] on span "Vendor / From : [PERSON_NAME] Excavating LLC (1-22988)" at bounding box center [417, 488] width 305 height 13
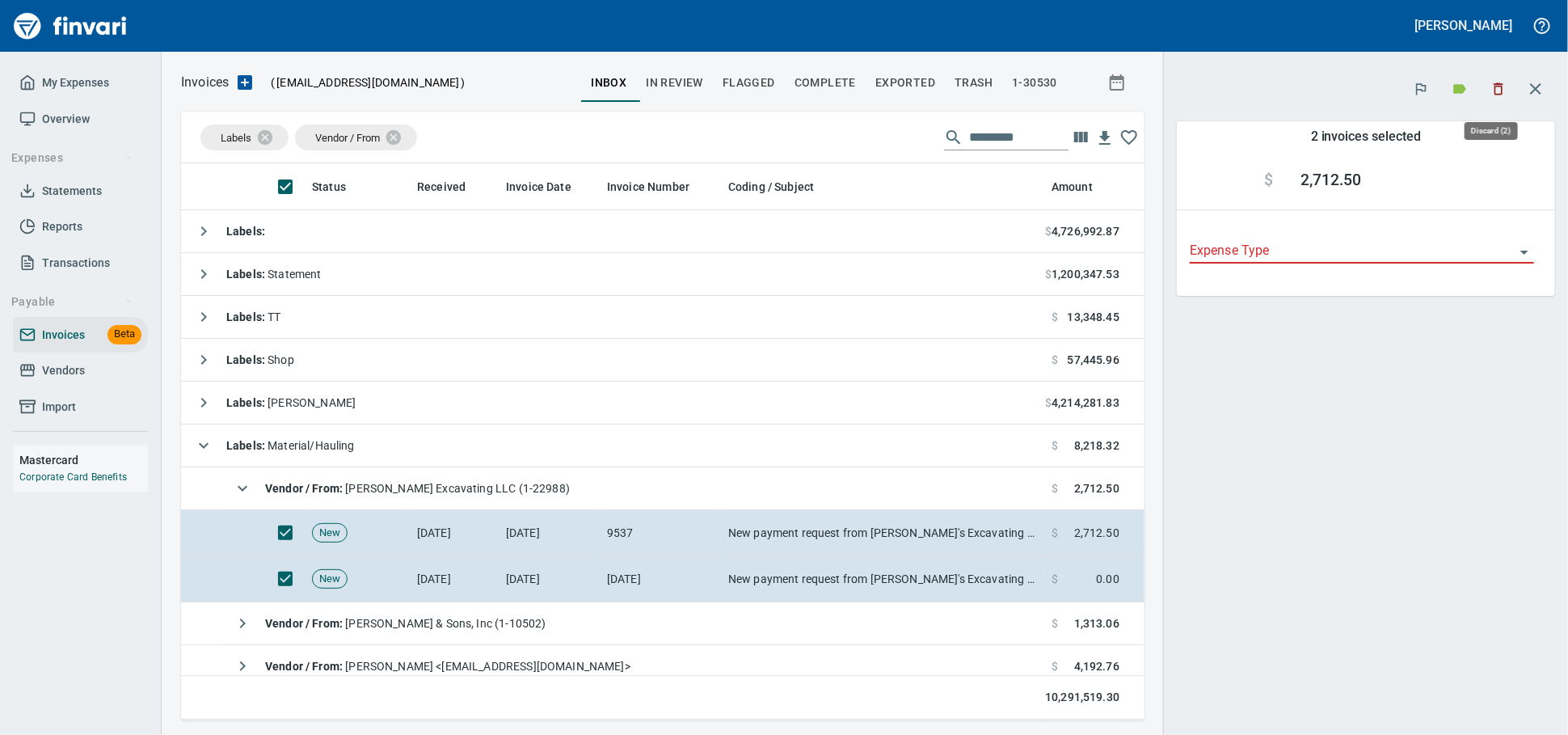
click at [1491, 86] on icon "button" at bounding box center [1499, 89] width 17 height 17
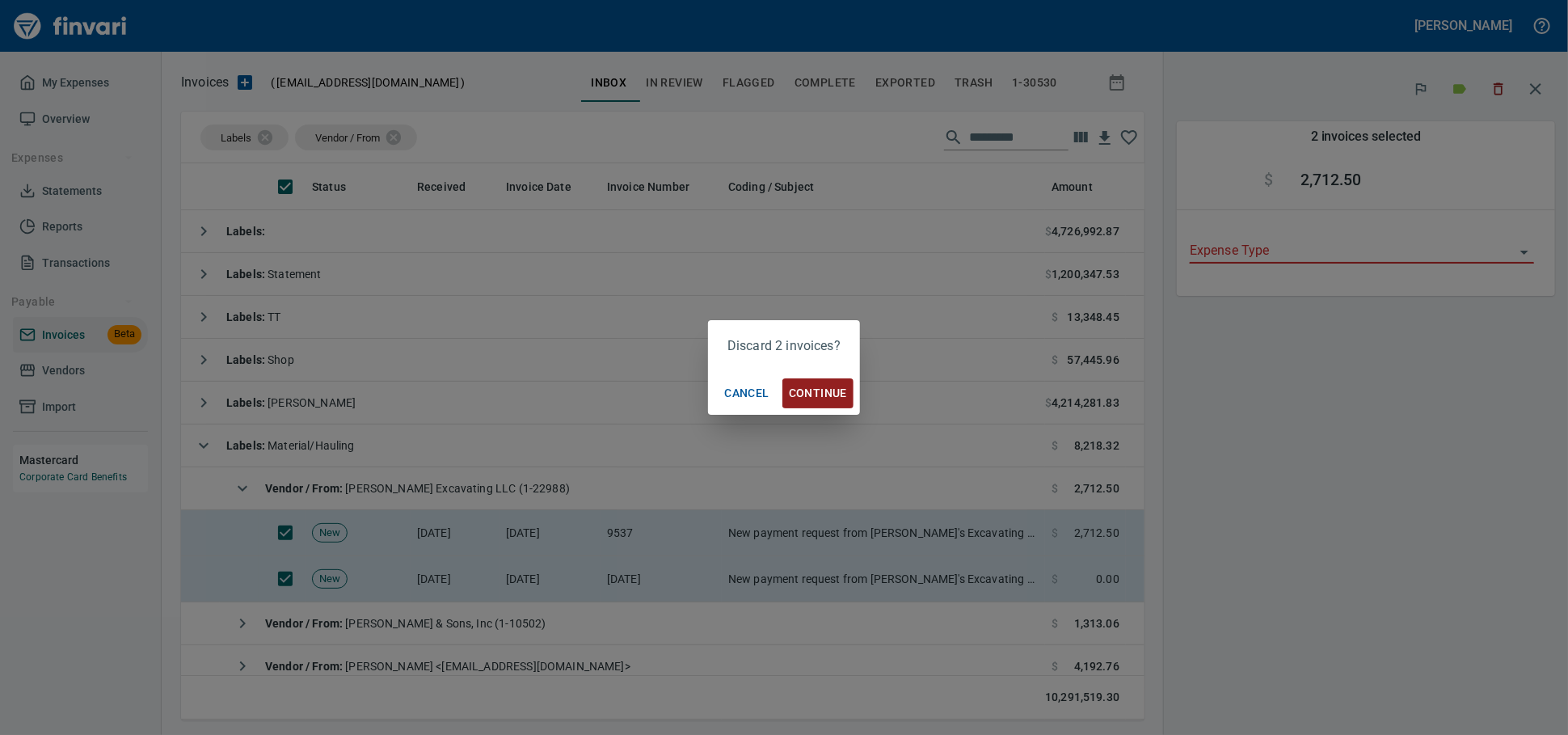
scroll to position [542, 936]
click at [825, 391] on span "Continue" at bounding box center [817, 393] width 58 height 20
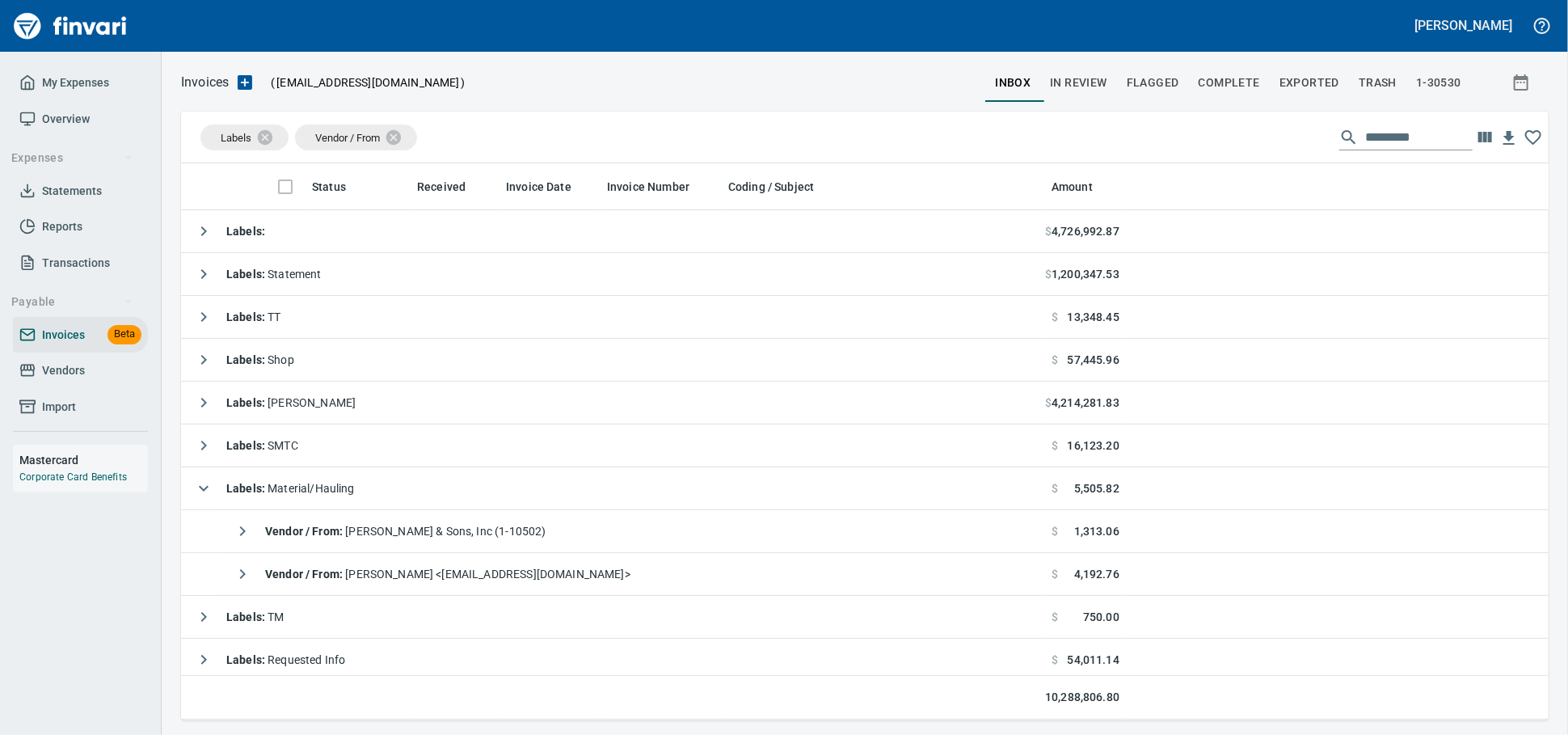
scroll to position [542, 1340]
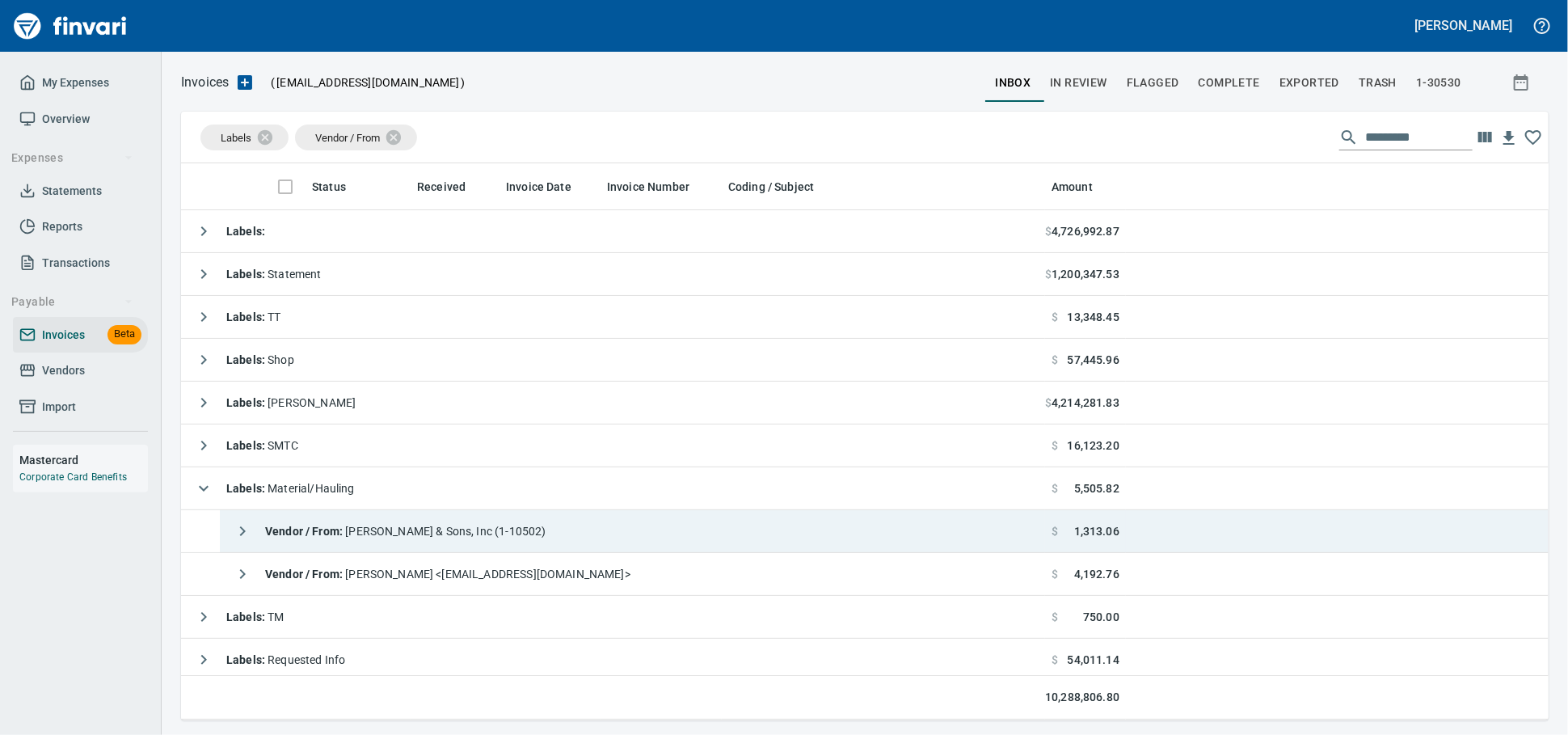
click at [472, 534] on span "Vendor / From : [PERSON_NAME] & Sons, Inc (1-10502)" at bounding box center [406, 531] width 281 height 13
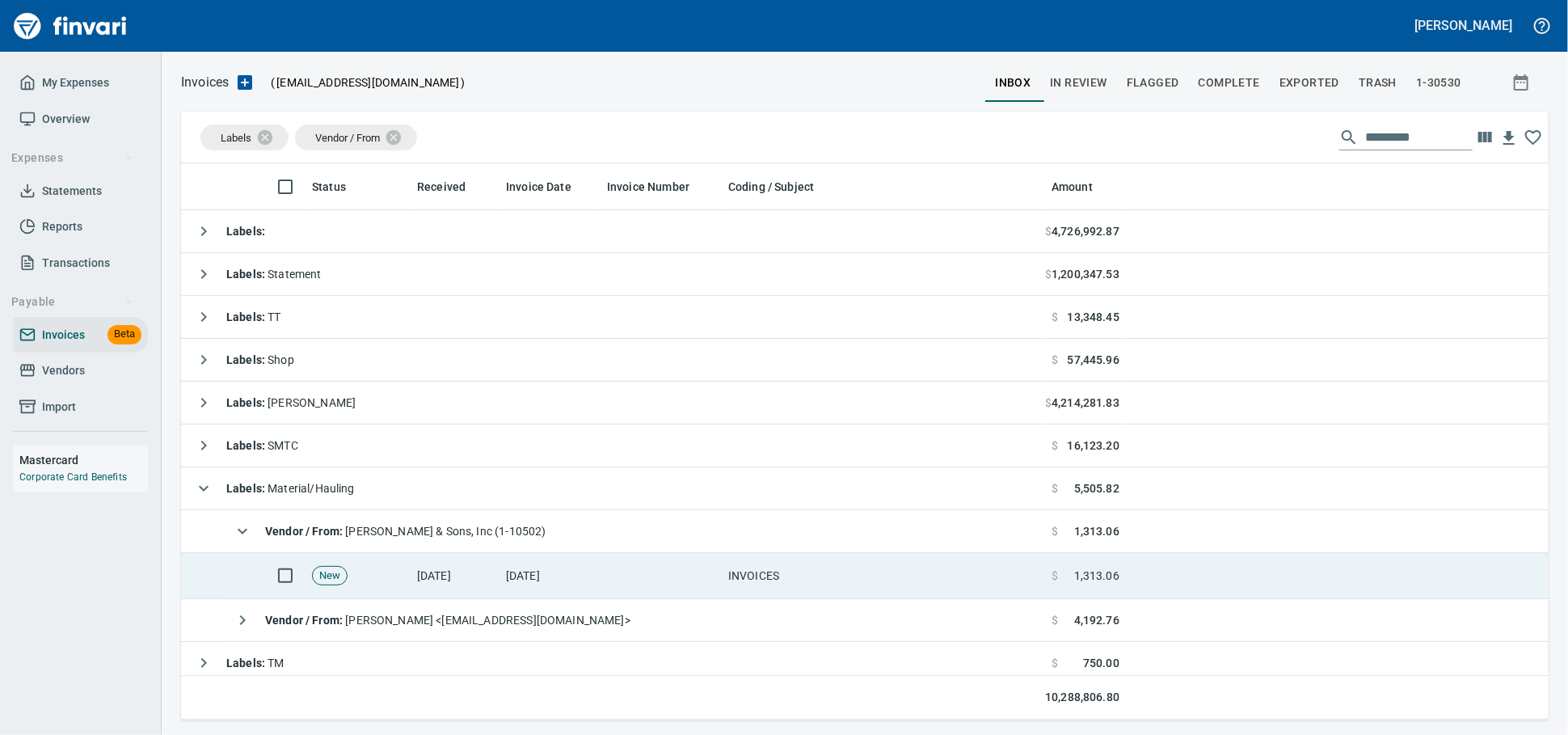
click at [467, 570] on td "[DATE]" at bounding box center [455, 575] width 89 height 46
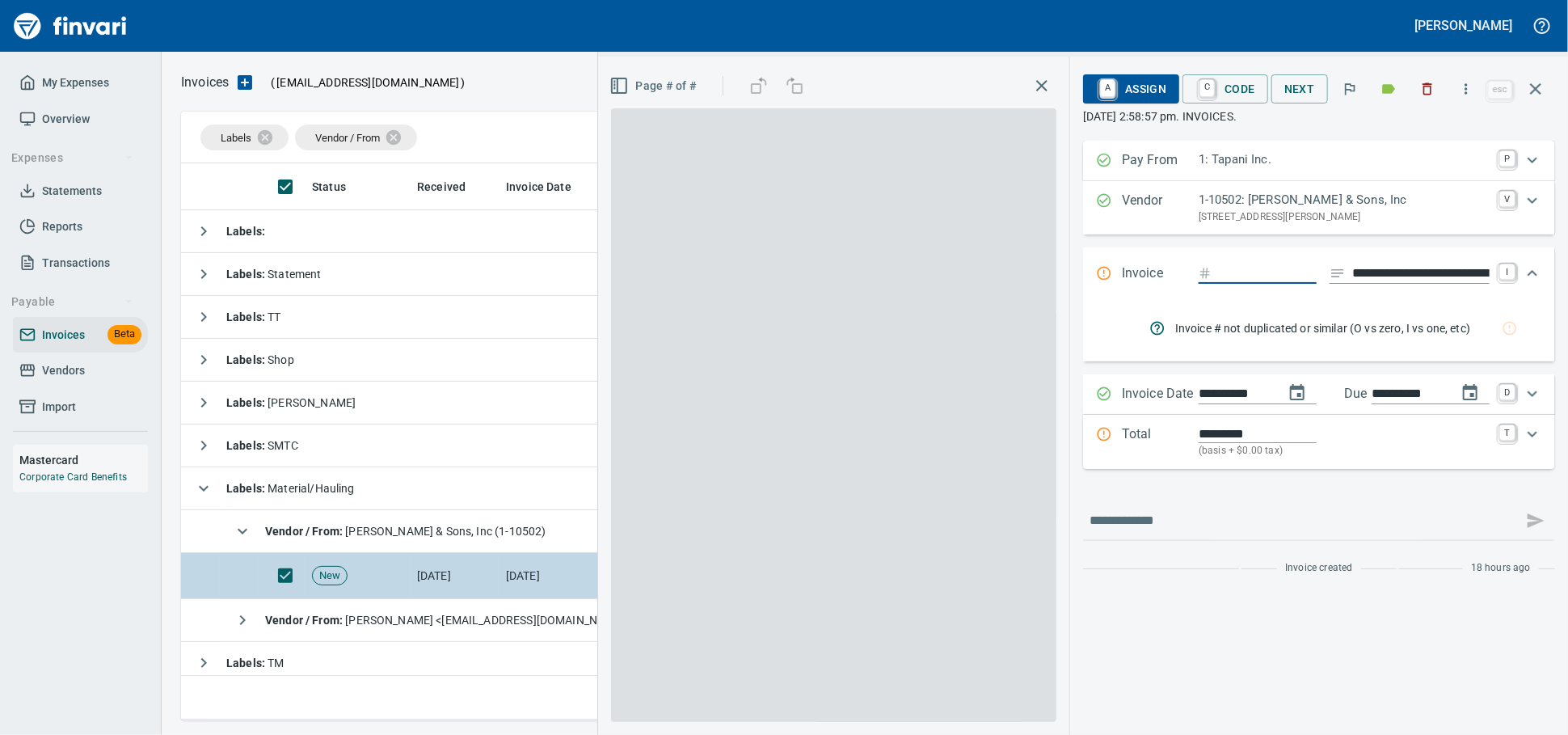
scroll to position [542, 1339]
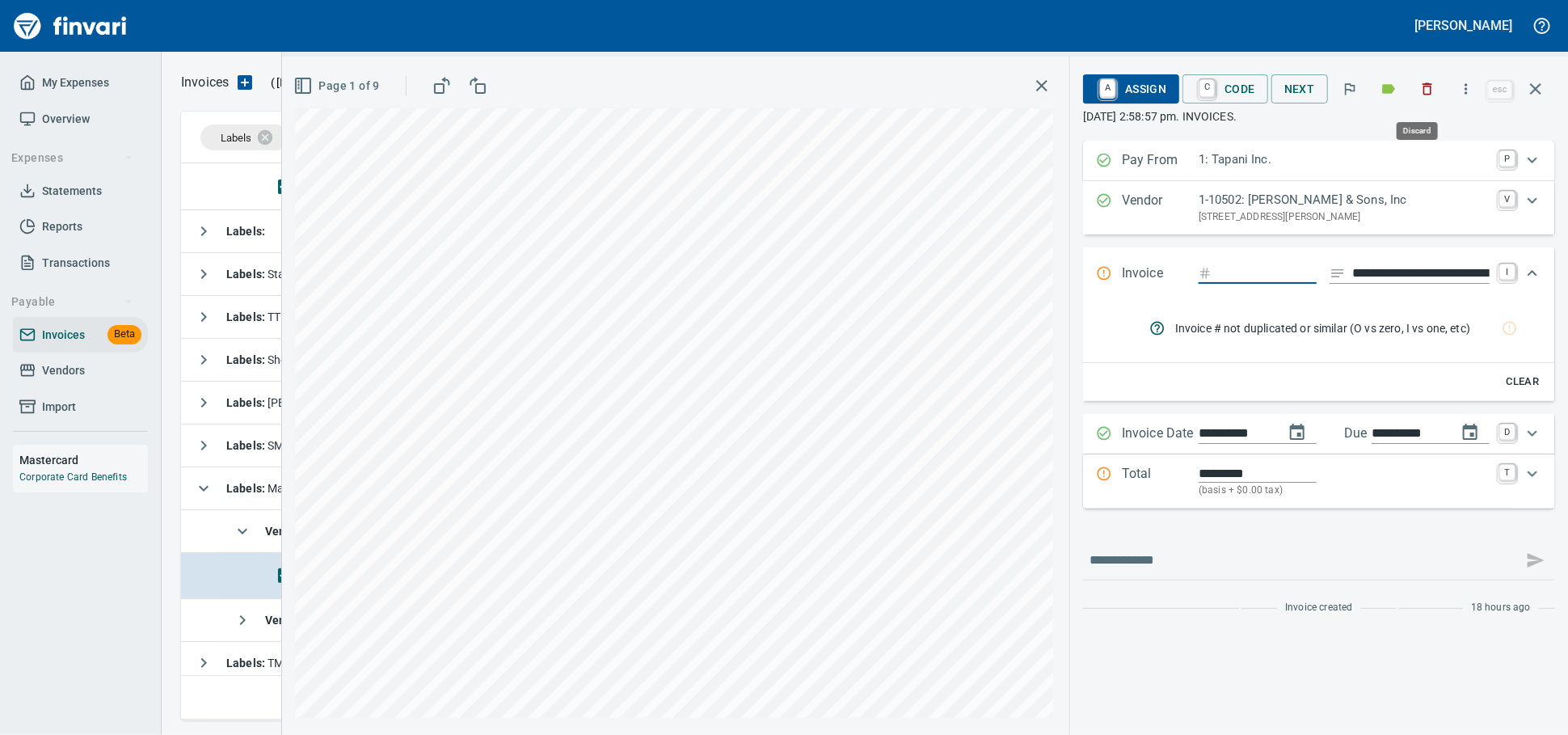
click at [1421, 101] on button "button" at bounding box center [1427, 89] width 36 height 36
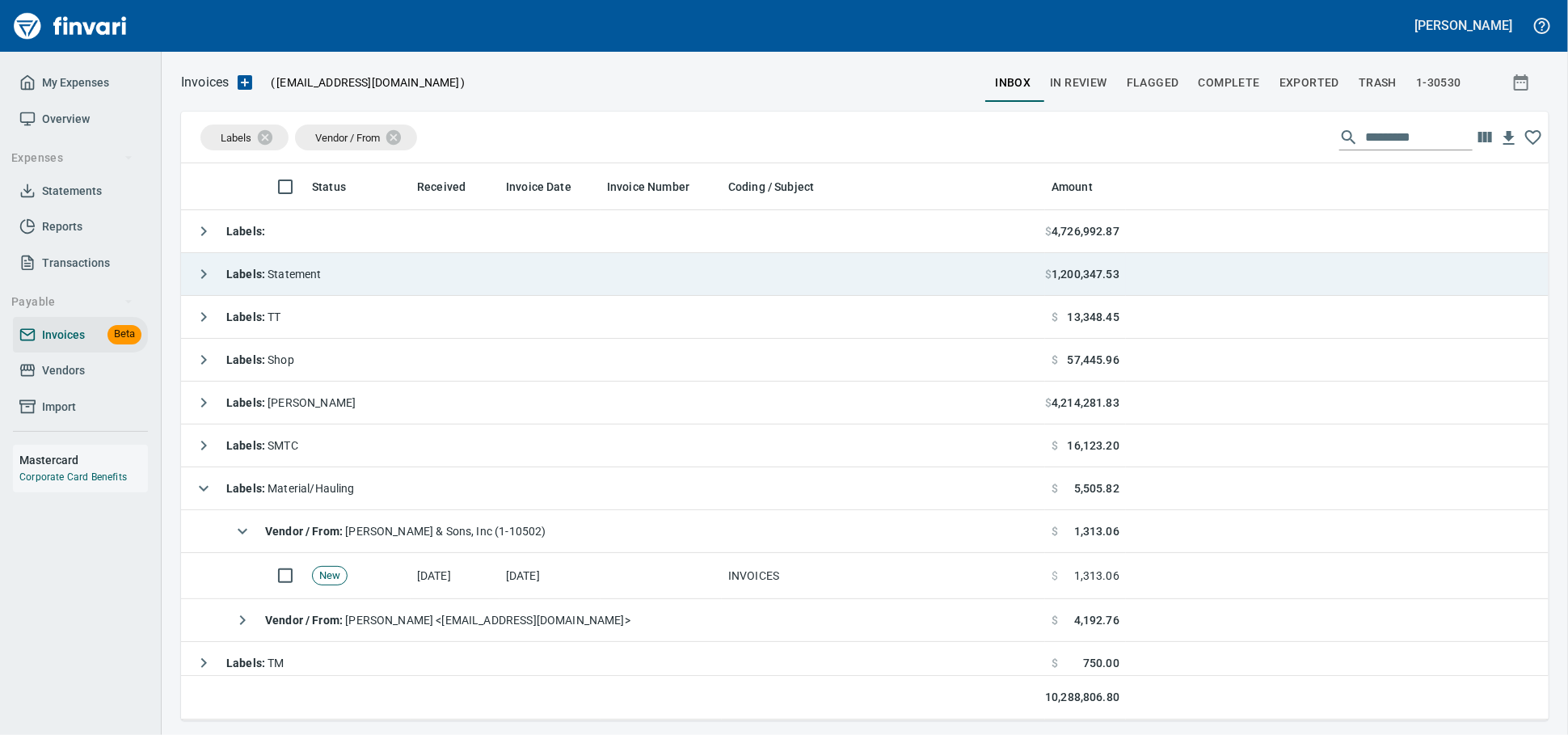
scroll to position [2, 2]
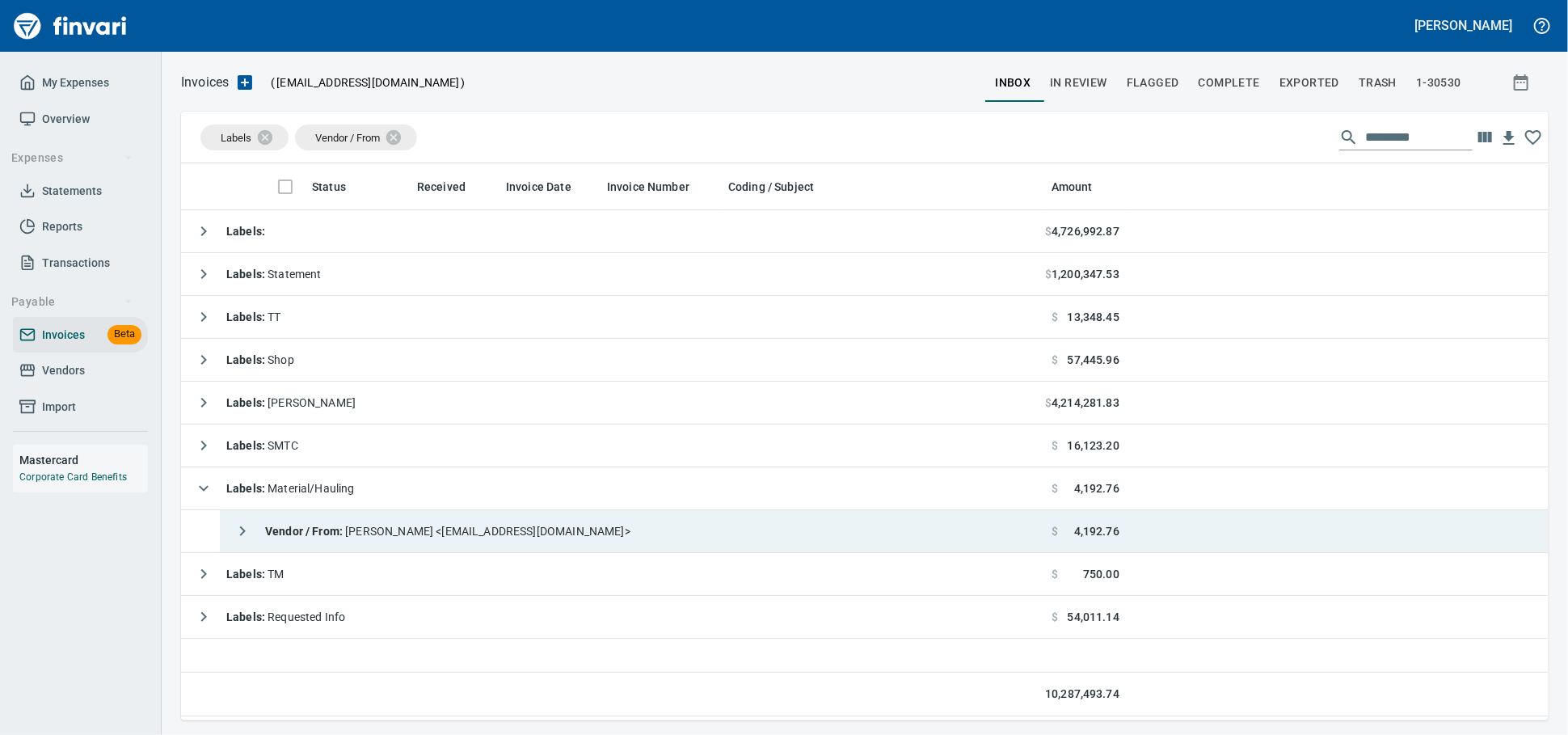
click at [569, 528] on span "Vendor / From : [PERSON_NAME] <[EMAIL_ADDRESS][DOMAIN_NAME]>" at bounding box center [447, 531] width 366 height 13
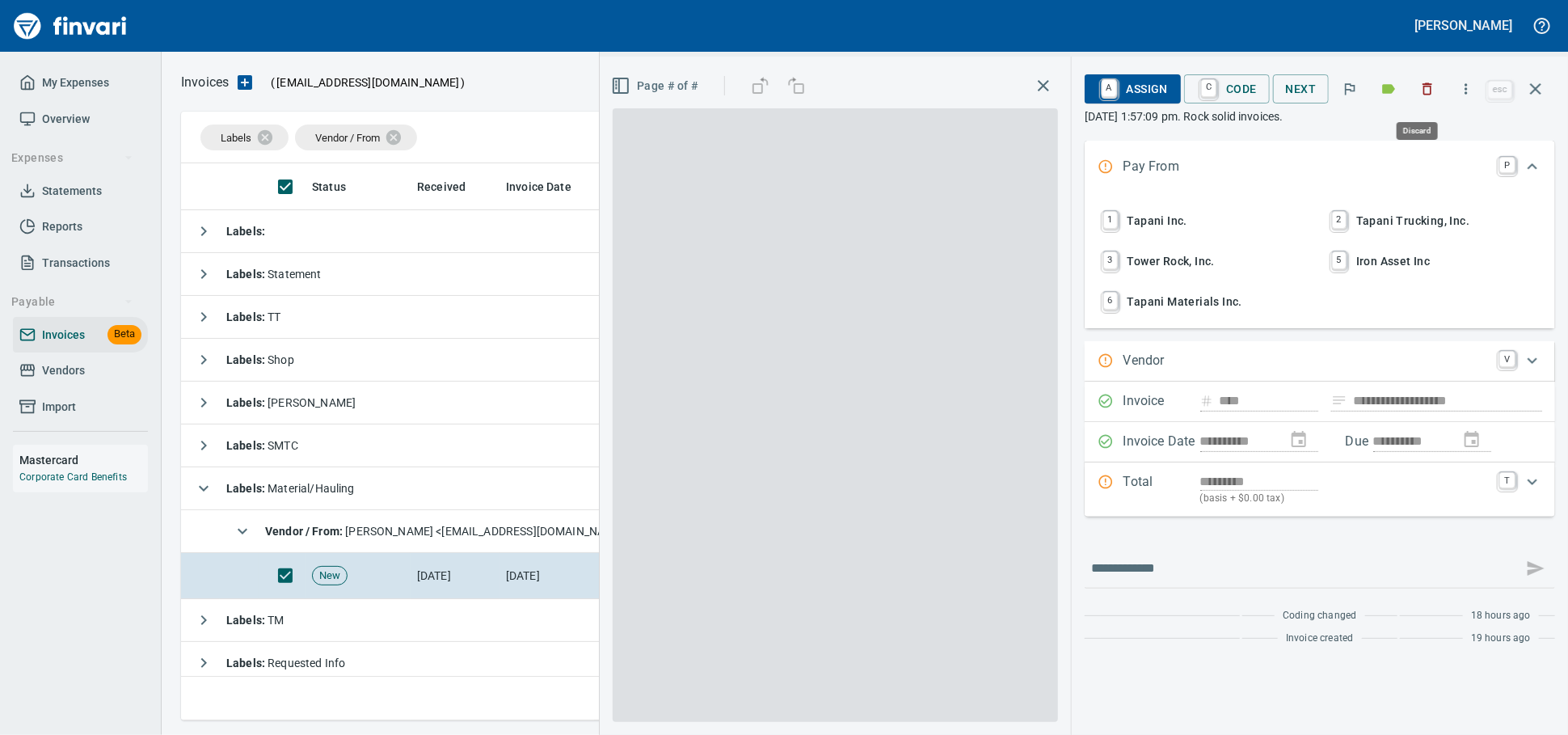
click at [1425, 86] on icon "button" at bounding box center [1427, 89] width 17 height 17
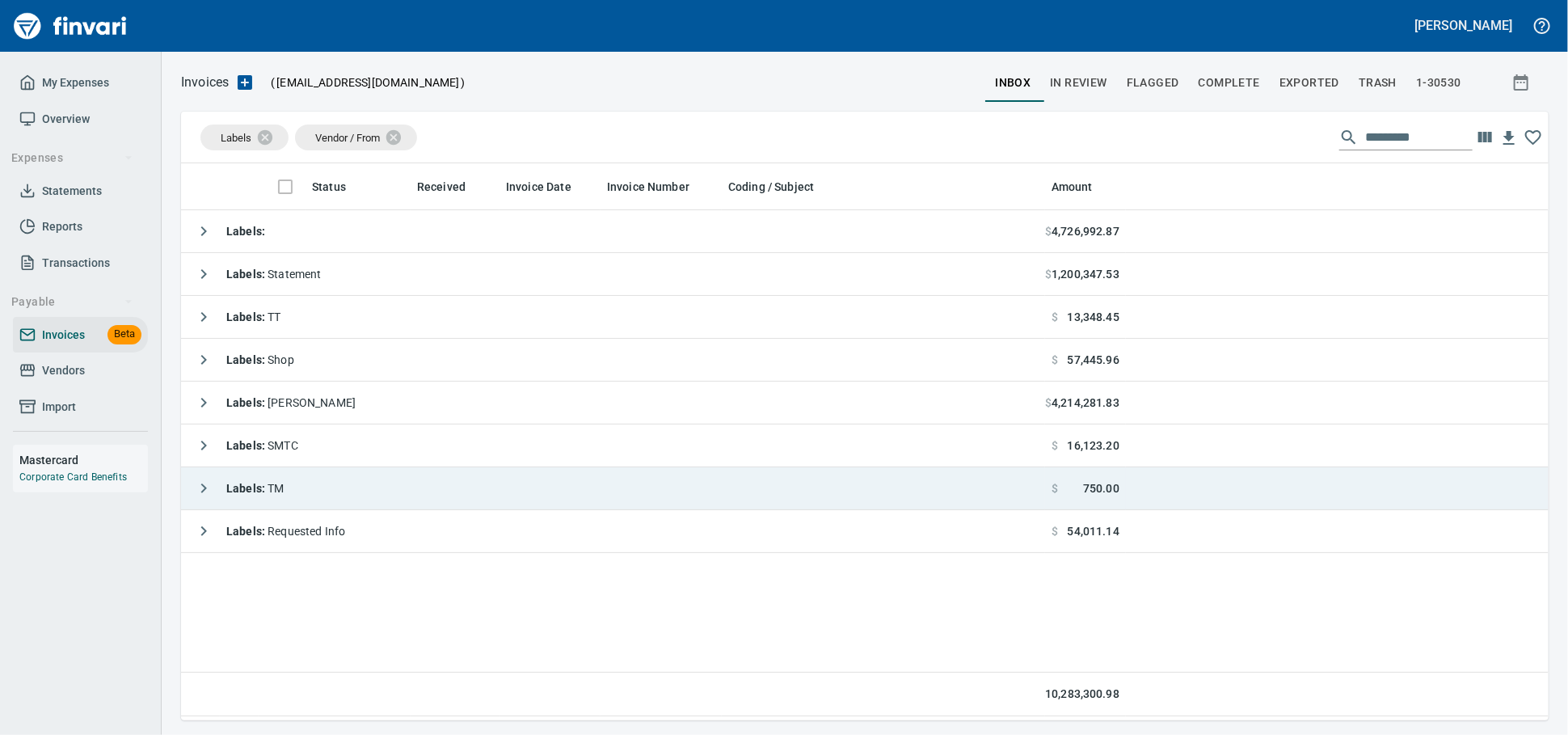
scroll to position [2, 2]
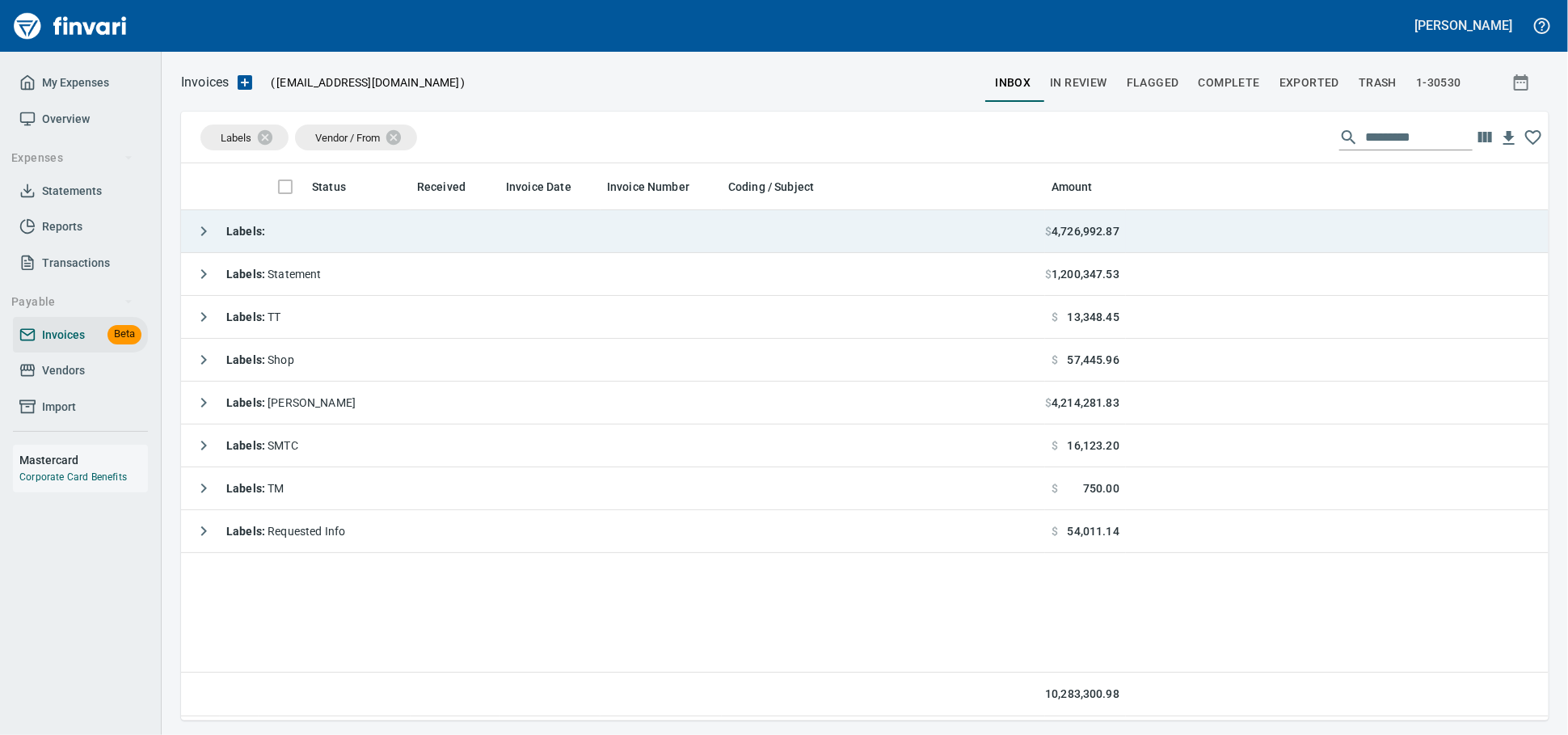
click at [439, 219] on td "Labels :" at bounding box center [612, 231] width 864 height 43
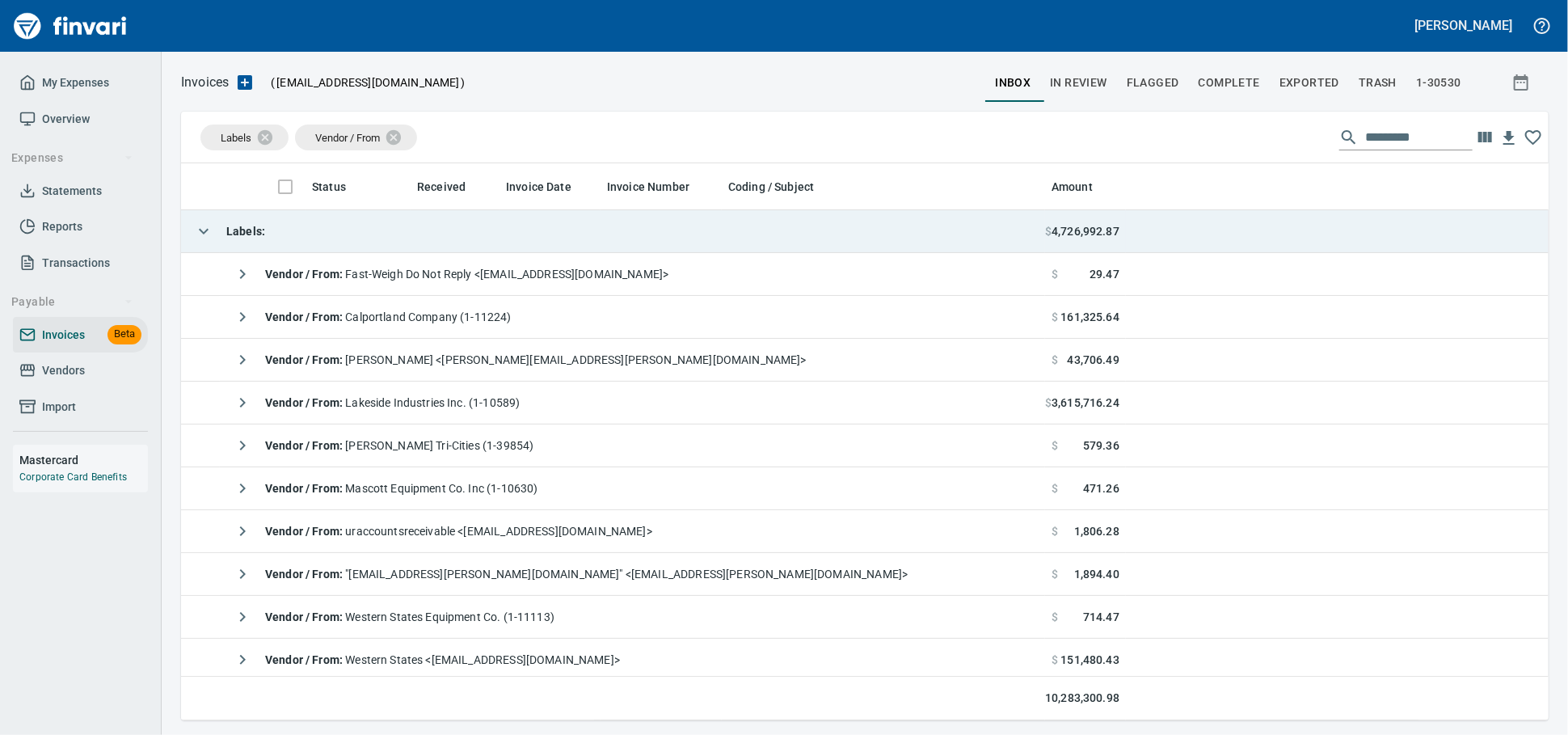
scroll to position [542, 1340]
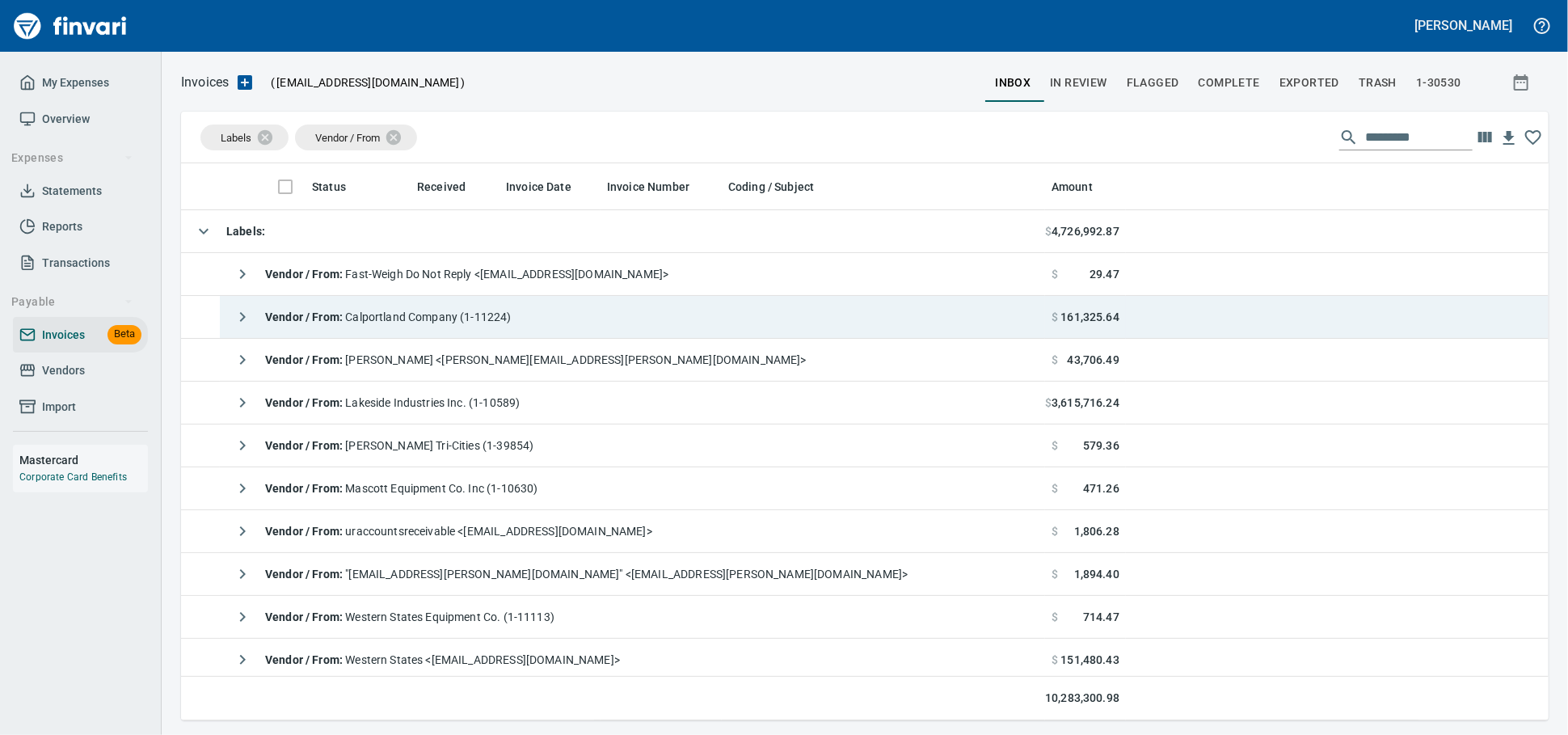
click at [453, 315] on span "Vendor / From : Calportland Company (1-11224)" at bounding box center [388, 316] width 247 height 13
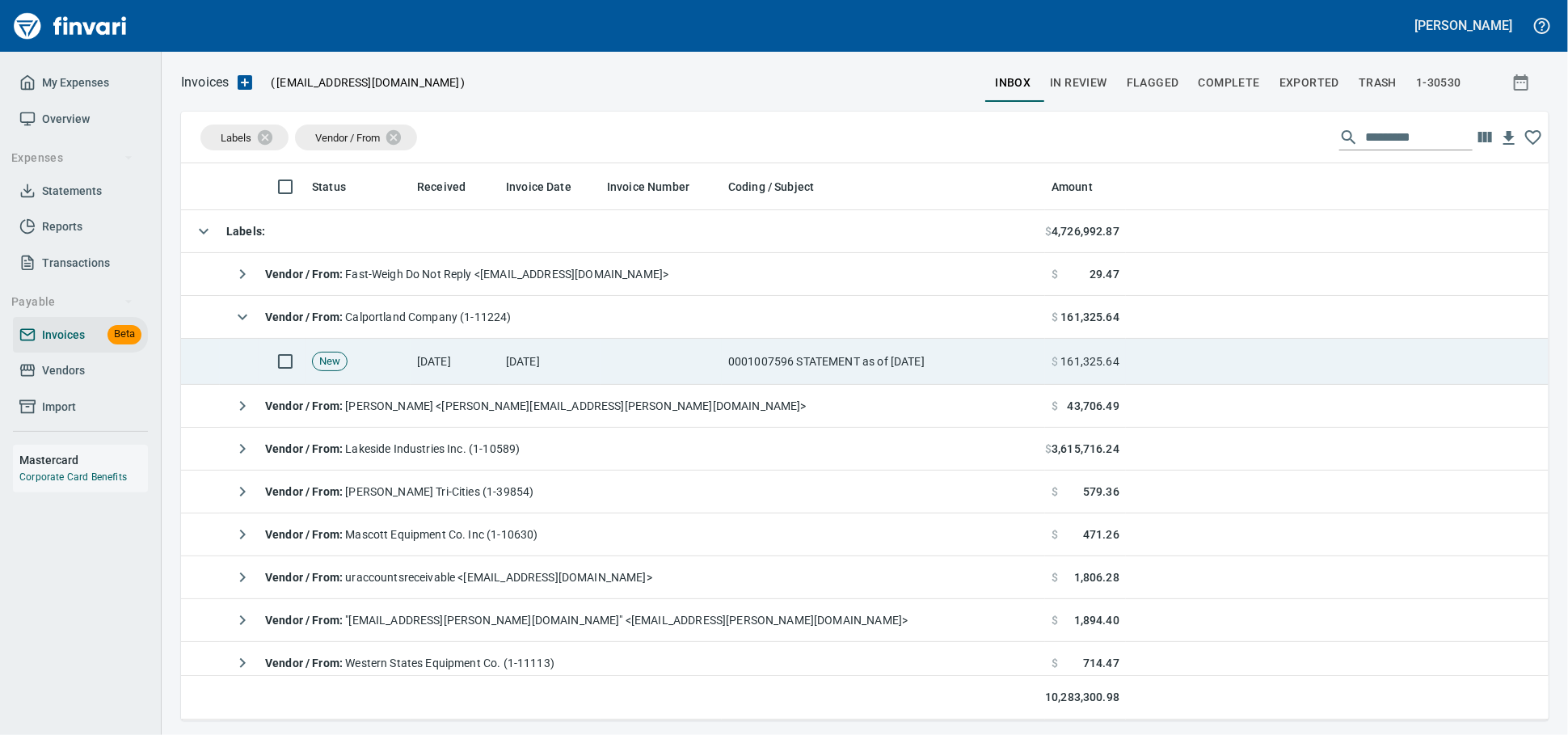
click at [670, 373] on td at bounding box center [661, 361] width 122 height 46
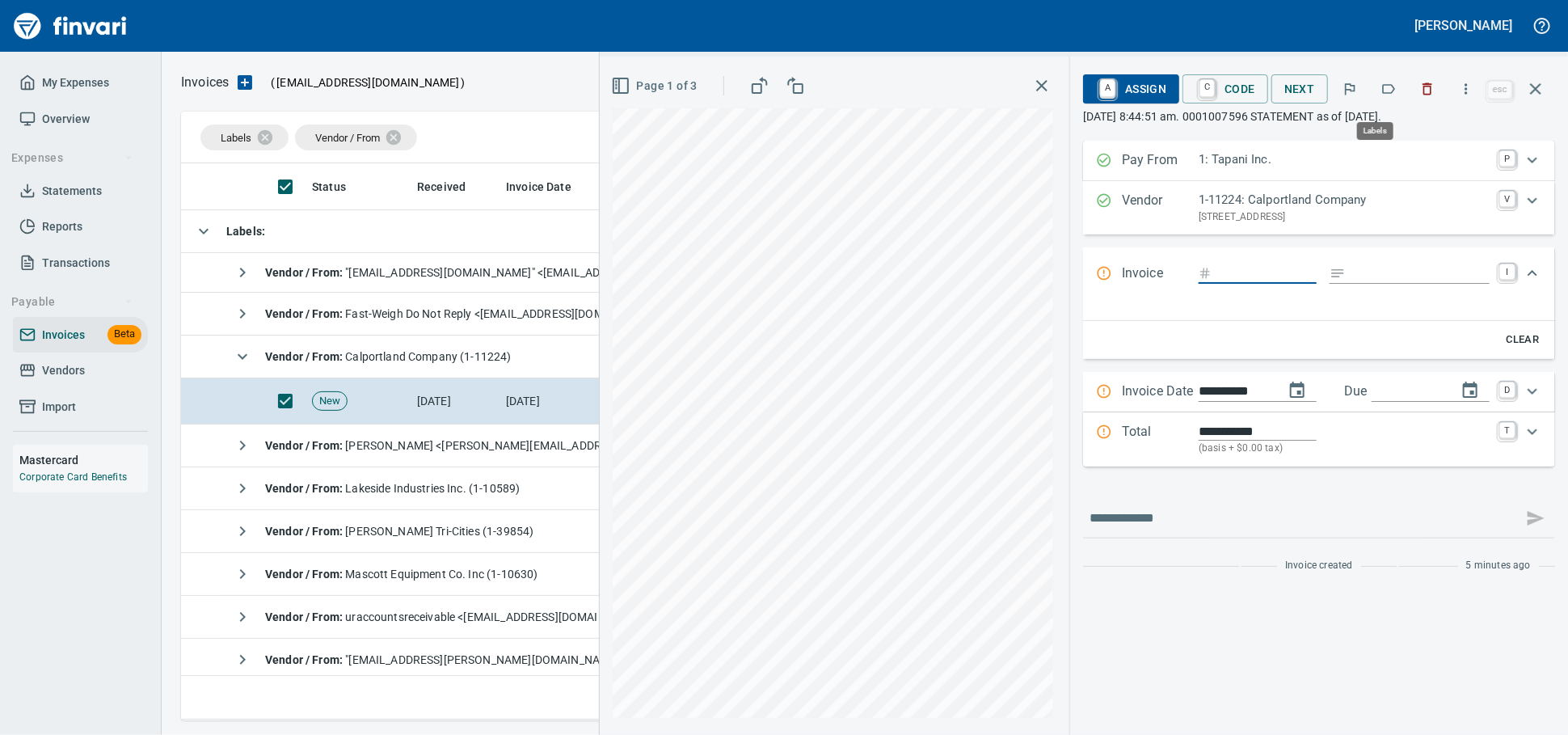
scroll to position [542, 1339]
click at [1383, 94] on icon "button" at bounding box center [1389, 89] width 13 height 10
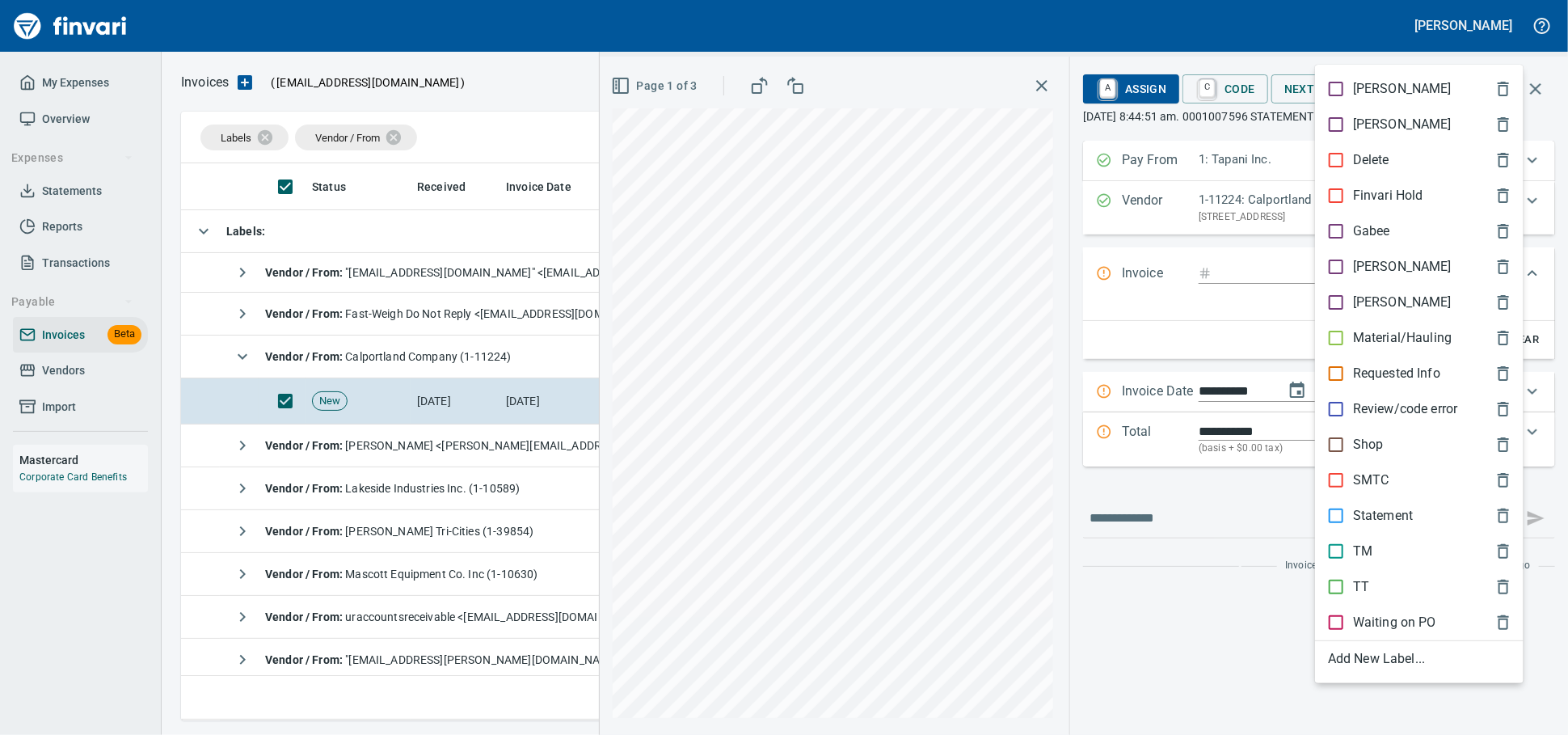
click at [1400, 526] on p "Statement" at bounding box center [1383, 516] width 60 height 19
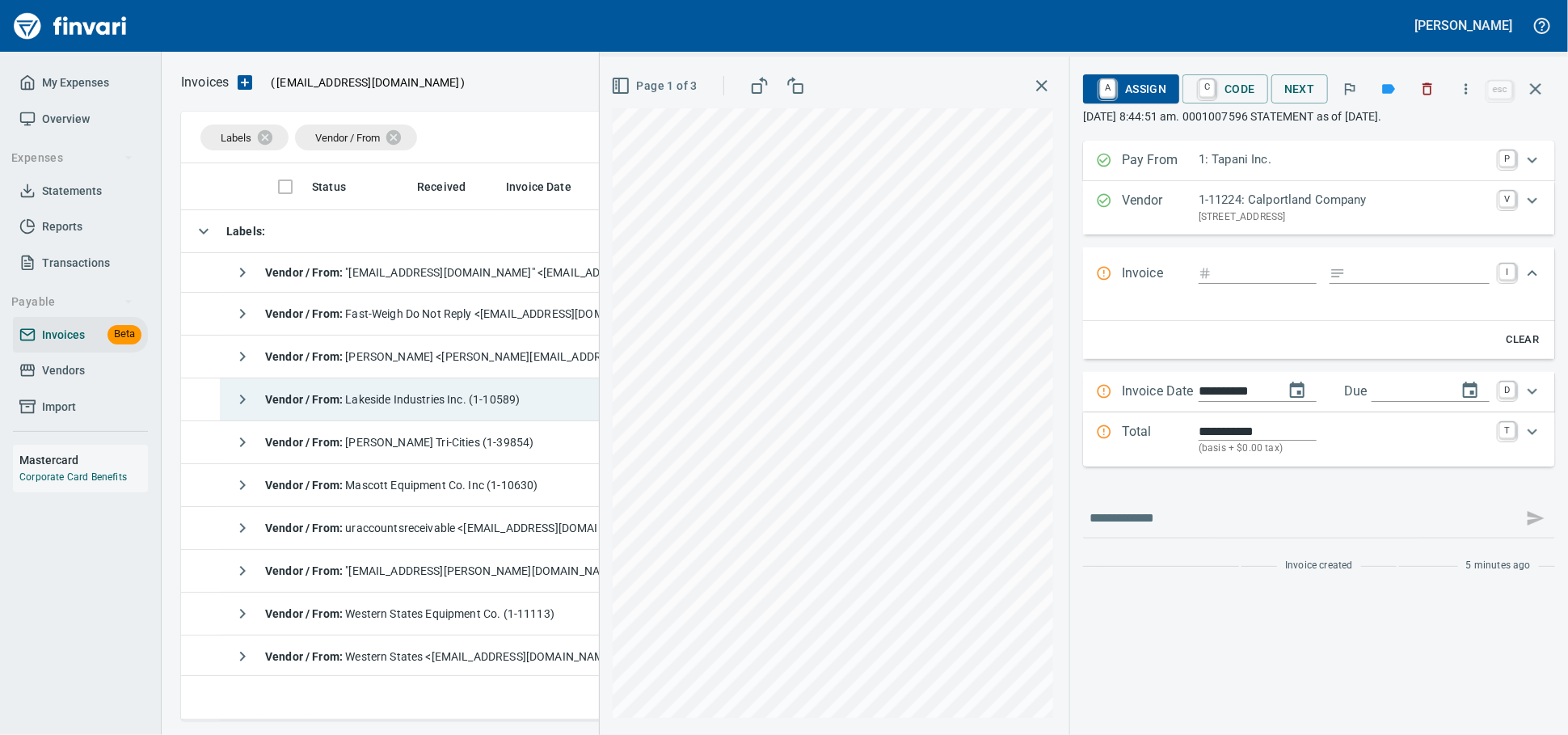
click at [515, 405] on span "Vendor / From : Lakeside Industries Inc. (1-10589)" at bounding box center [392, 399] width 255 height 13
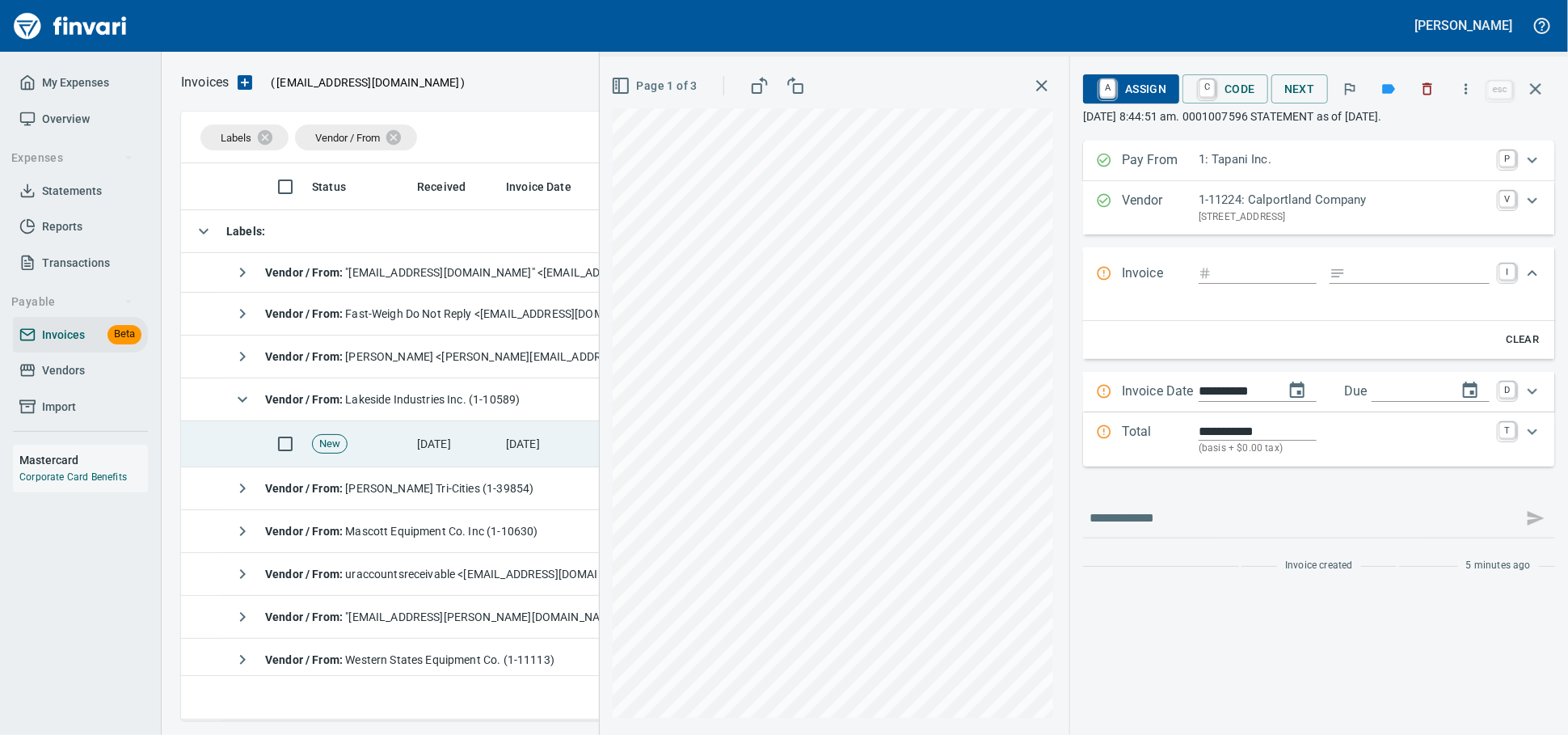
click at [496, 460] on td "[DATE]" at bounding box center [455, 444] width 89 height 46
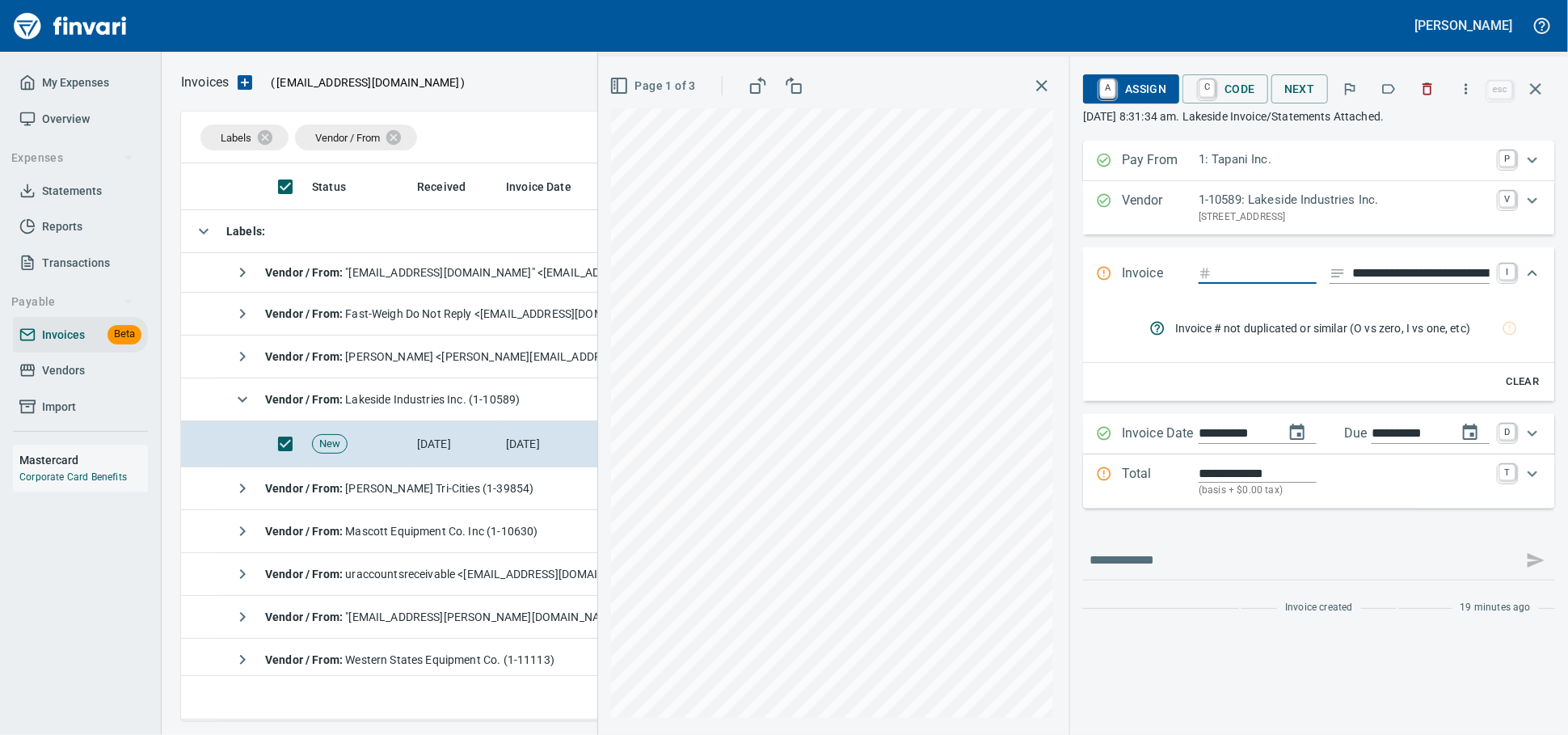
click at [1381, 89] on icon "button" at bounding box center [1388, 89] width 17 height 17
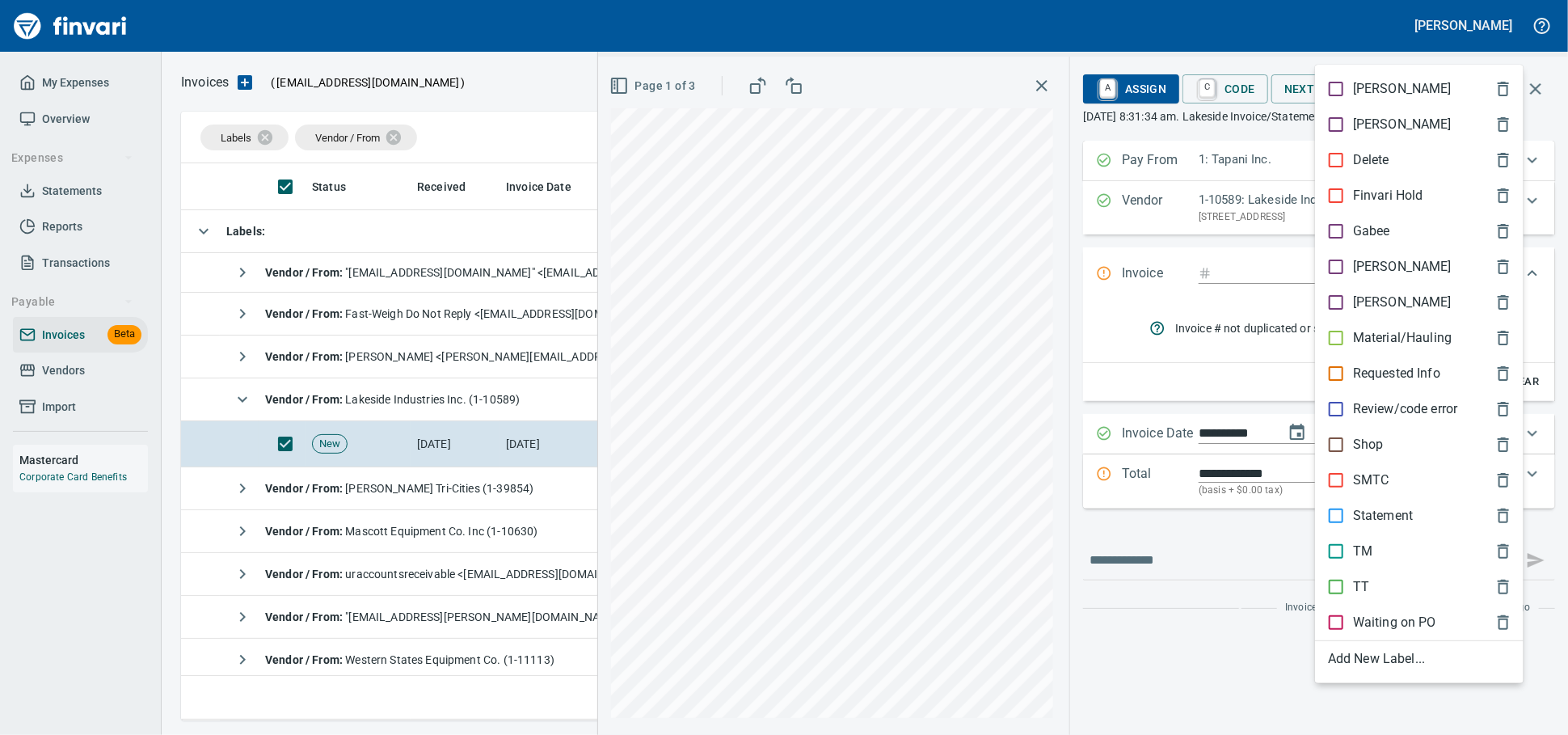
scroll to position [542, 1339]
click at [1400, 526] on p "Statement" at bounding box center [1383, 516] width 60 height 19
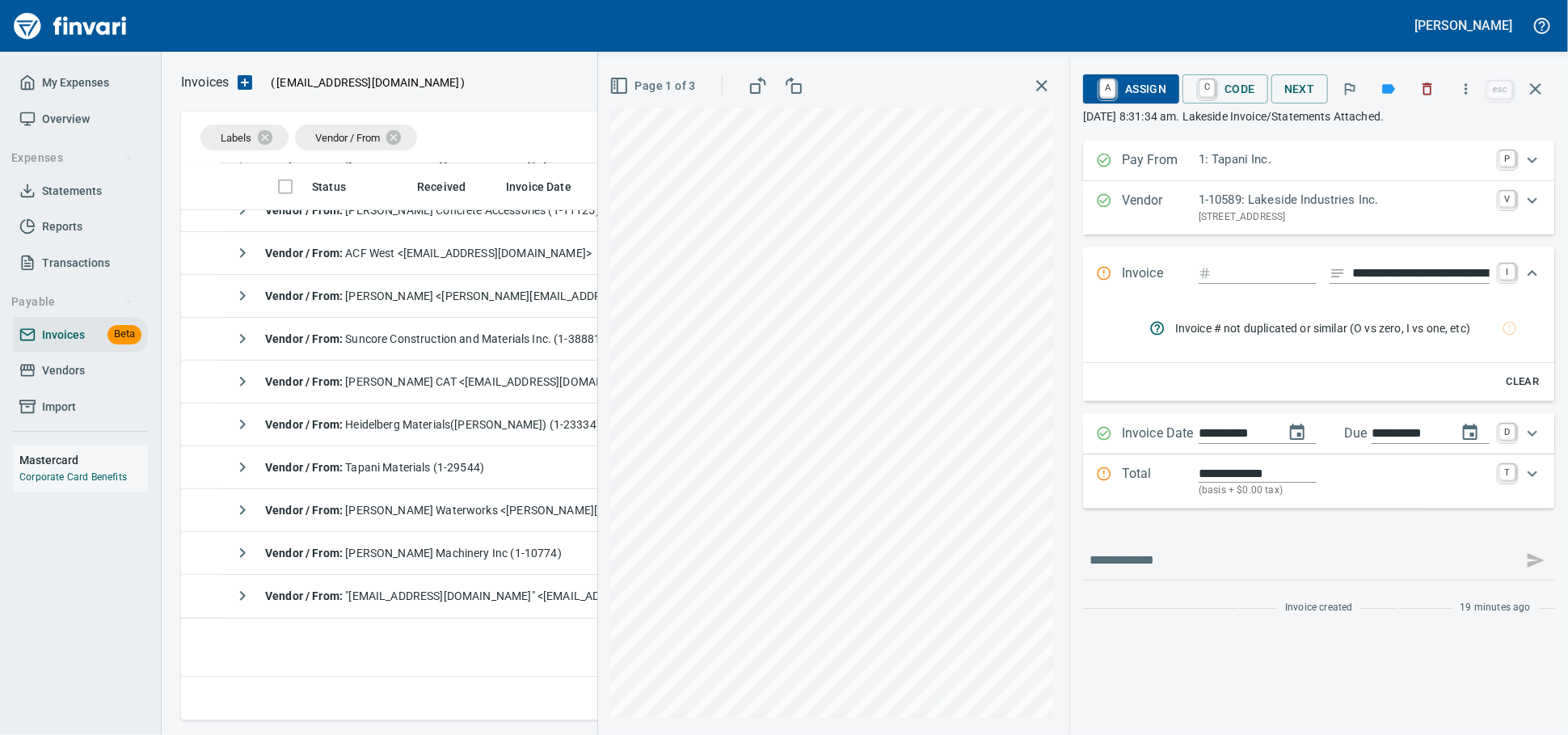
scroll to position [628, 0]
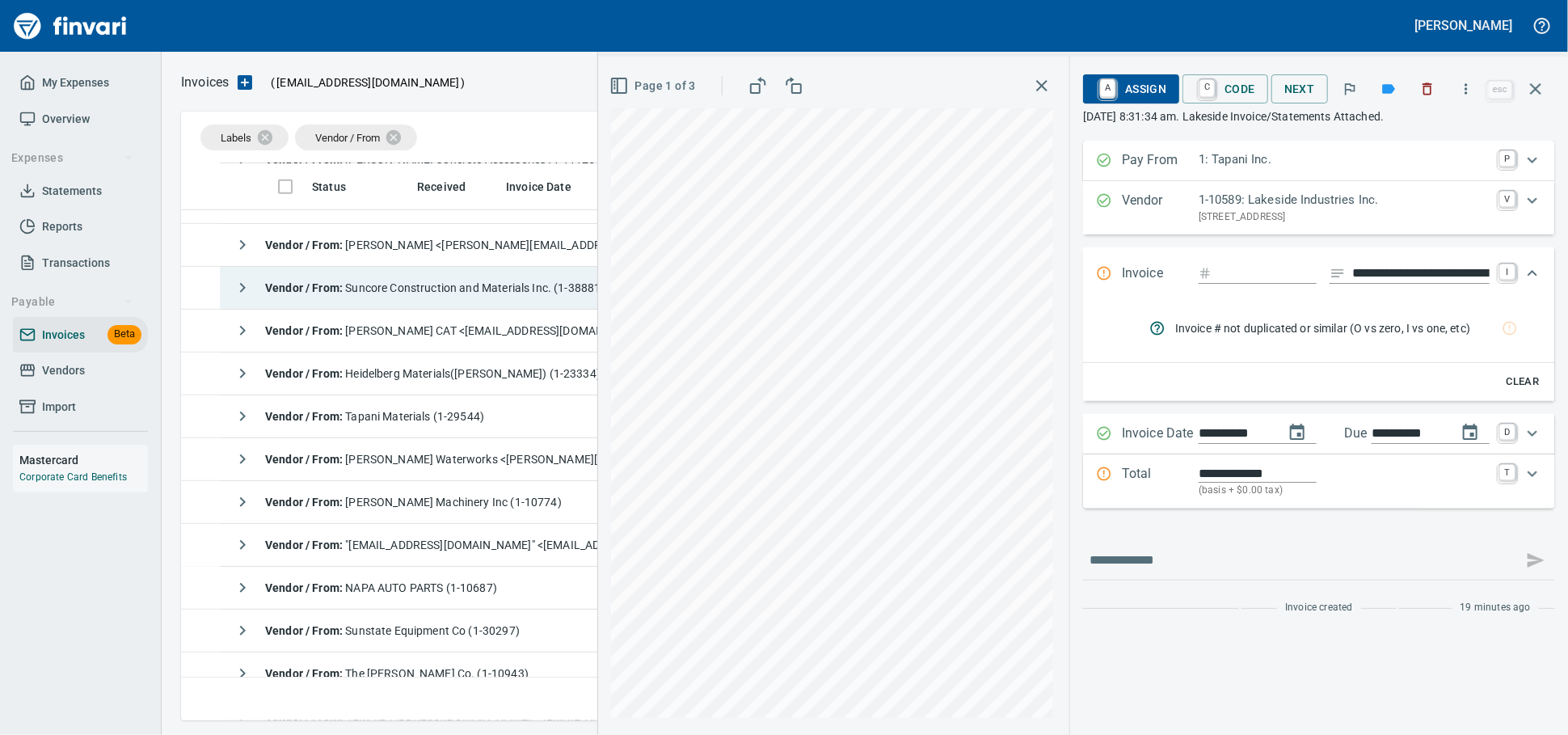
click at [413, 289] on span "Vendor / From : Suncore Construction and Materials Inc. (1-38881)" at bounding box center [435, 288] width 341 height 13
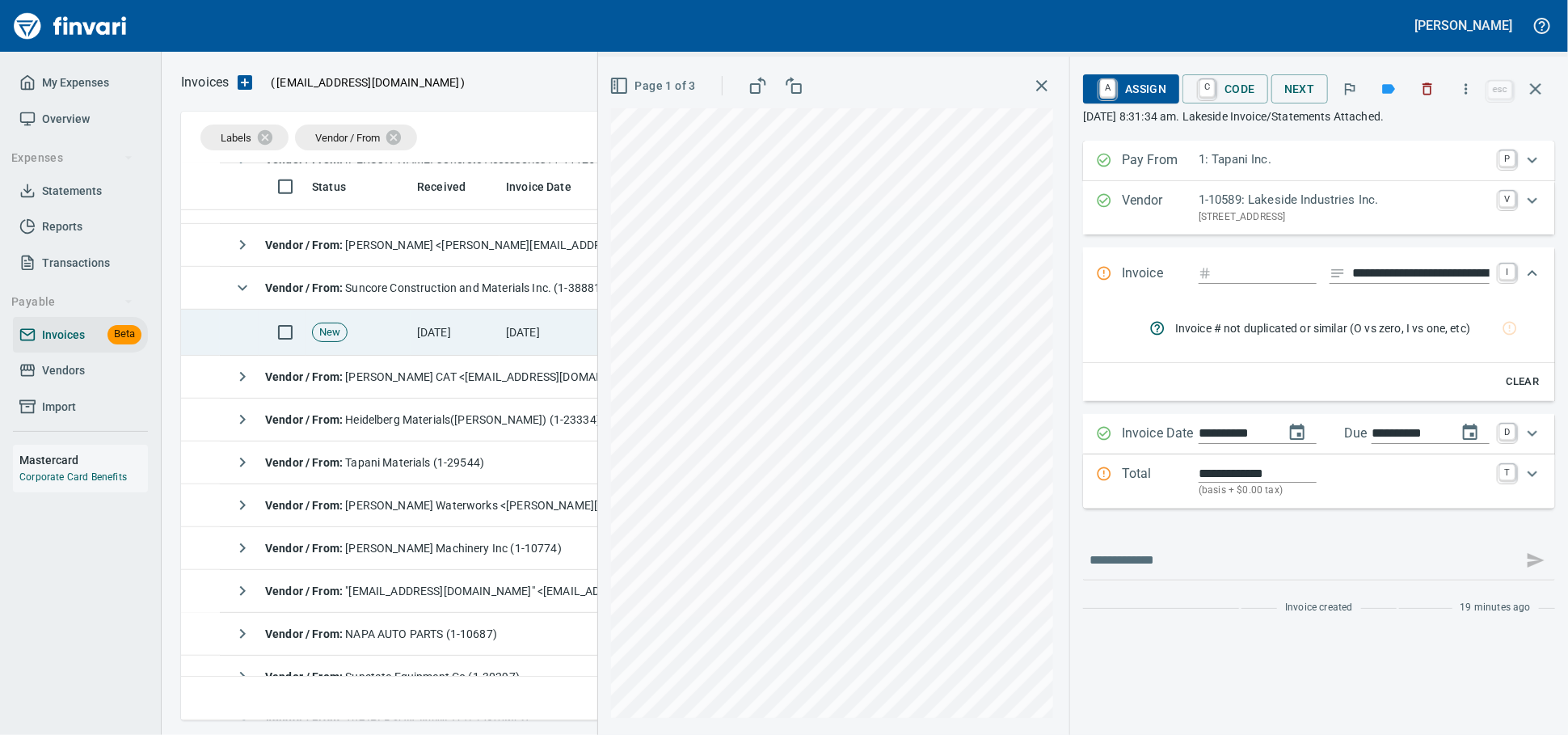
click at [445, 341] on td "[DATE]" at bounding box center [455, 332] width 89 height 46
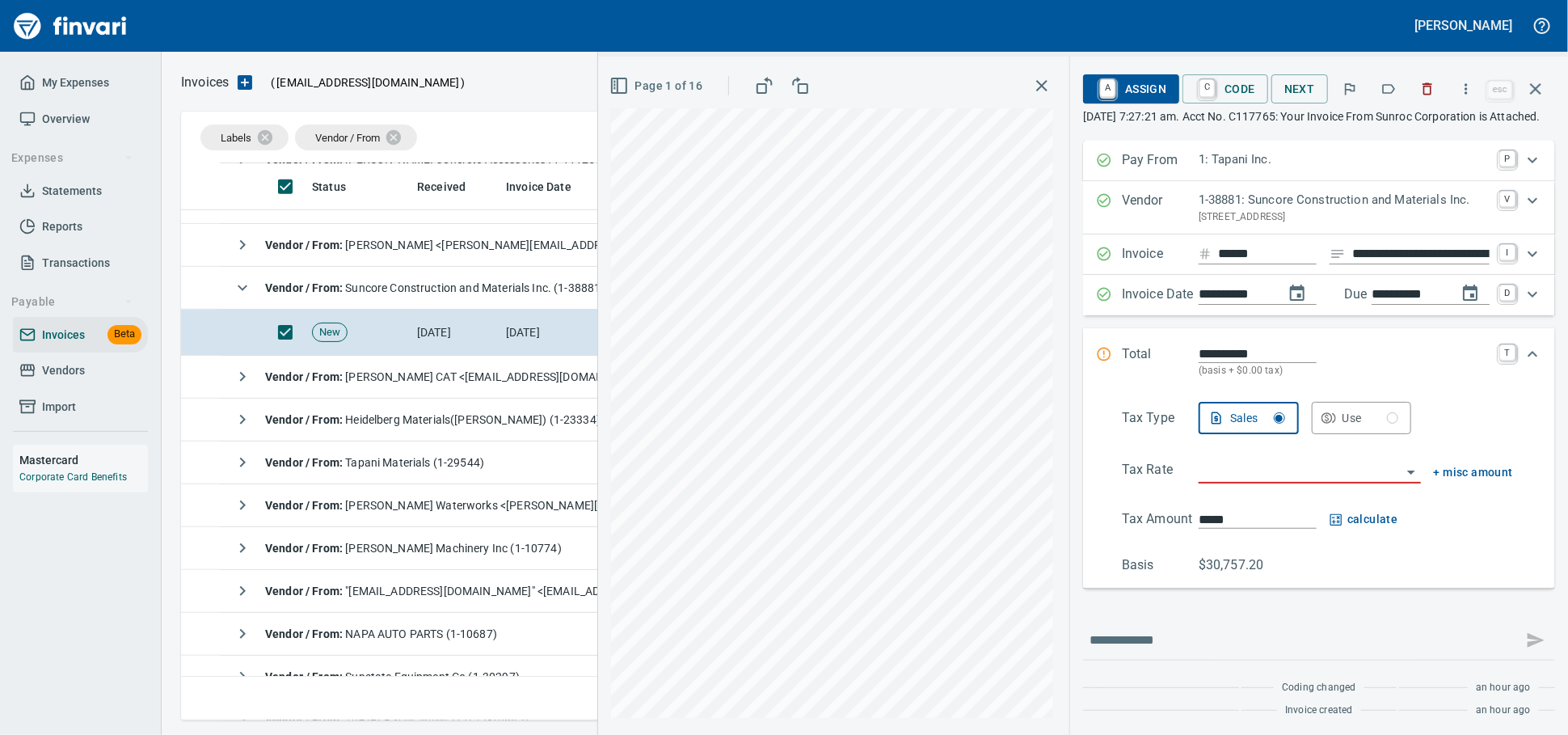
click at [1353, 264] on input "**********" at bounding box center [1421, 254] width 137 height 20
type input "******"
click at [1320, 483] on input "search" at bounding box center [1300, 471] width 203 height 23
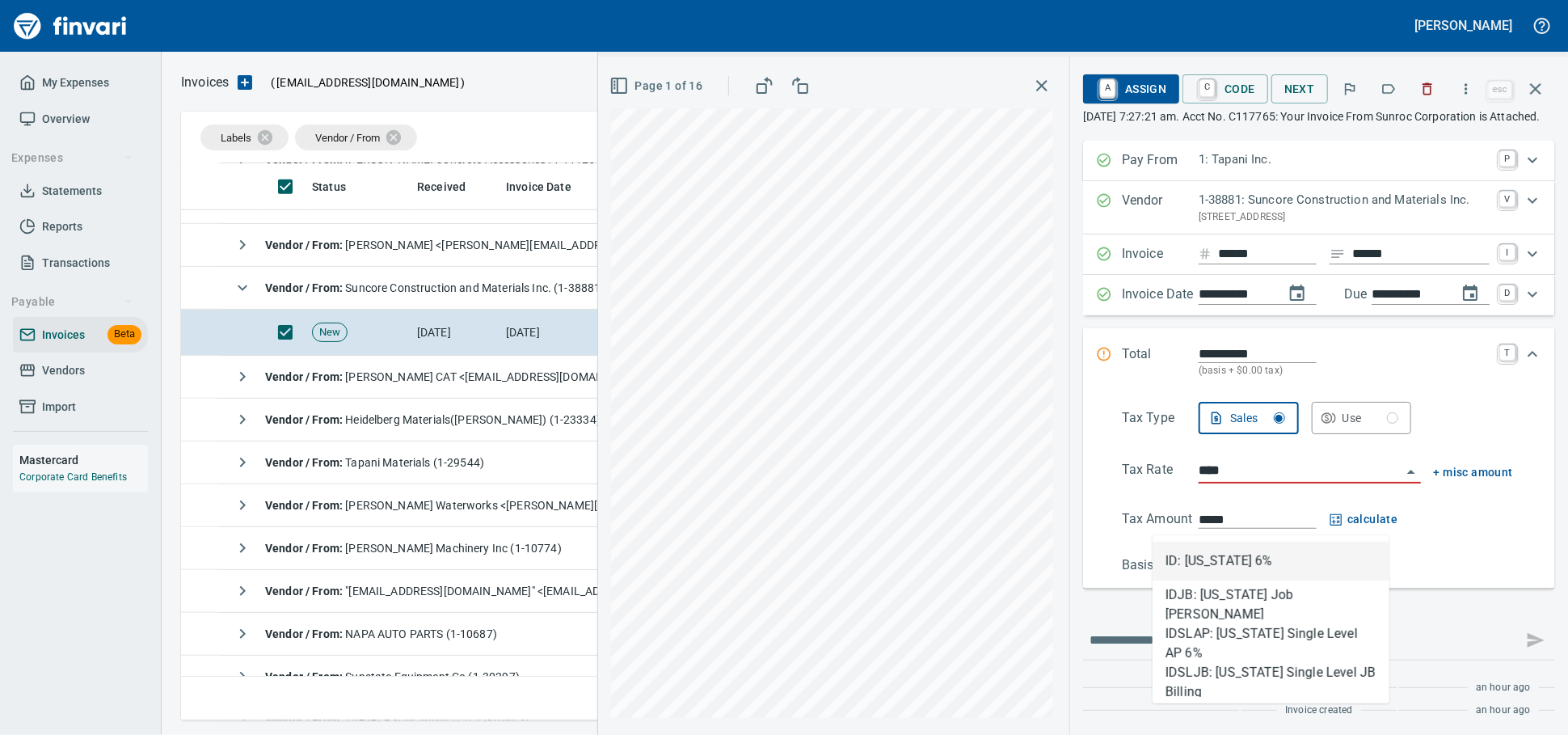
scroll to position [542, 1339]
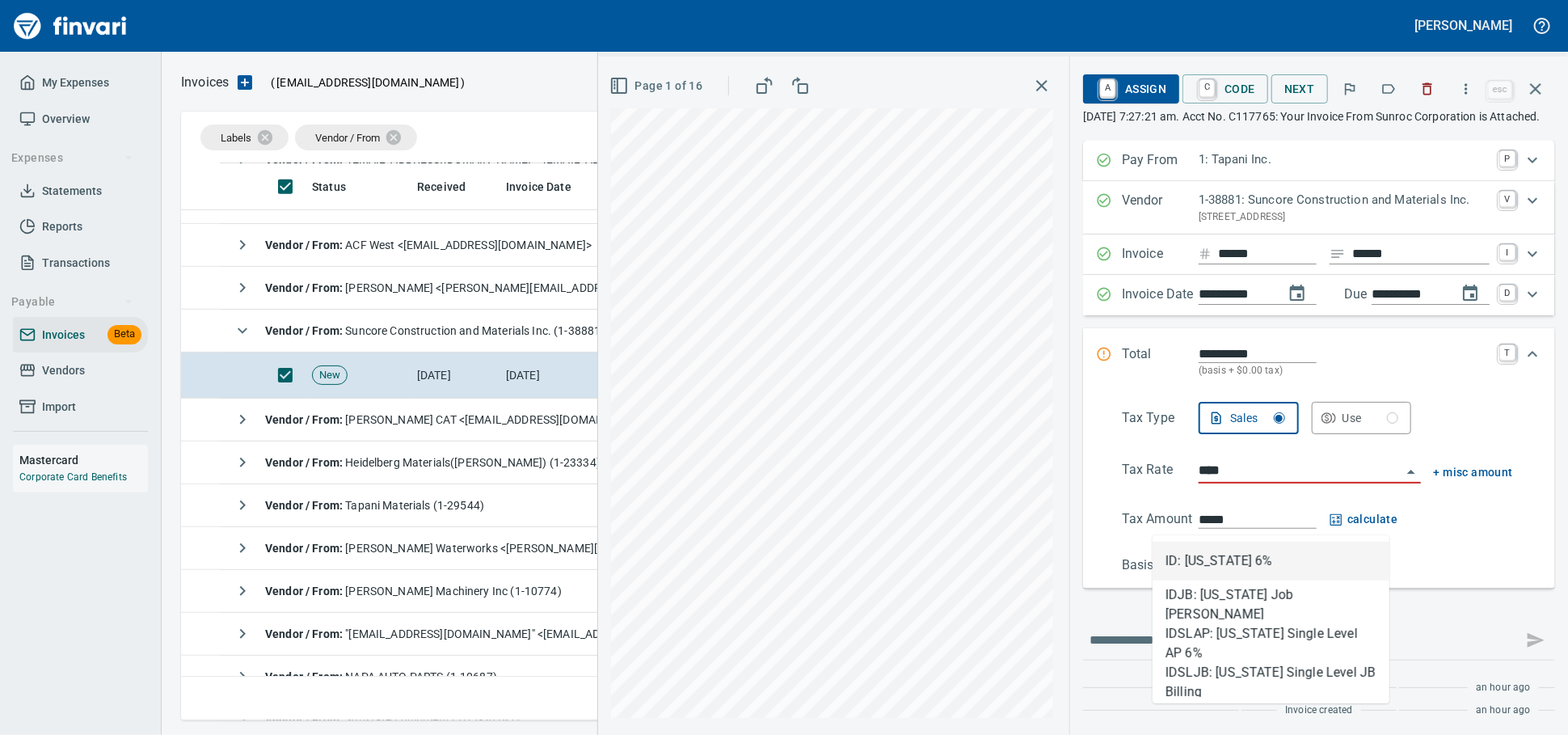
click at [1320, 564] on li "ID: [US_STATE] 6%" at bounding box center [1271, 560] width 237 height 39
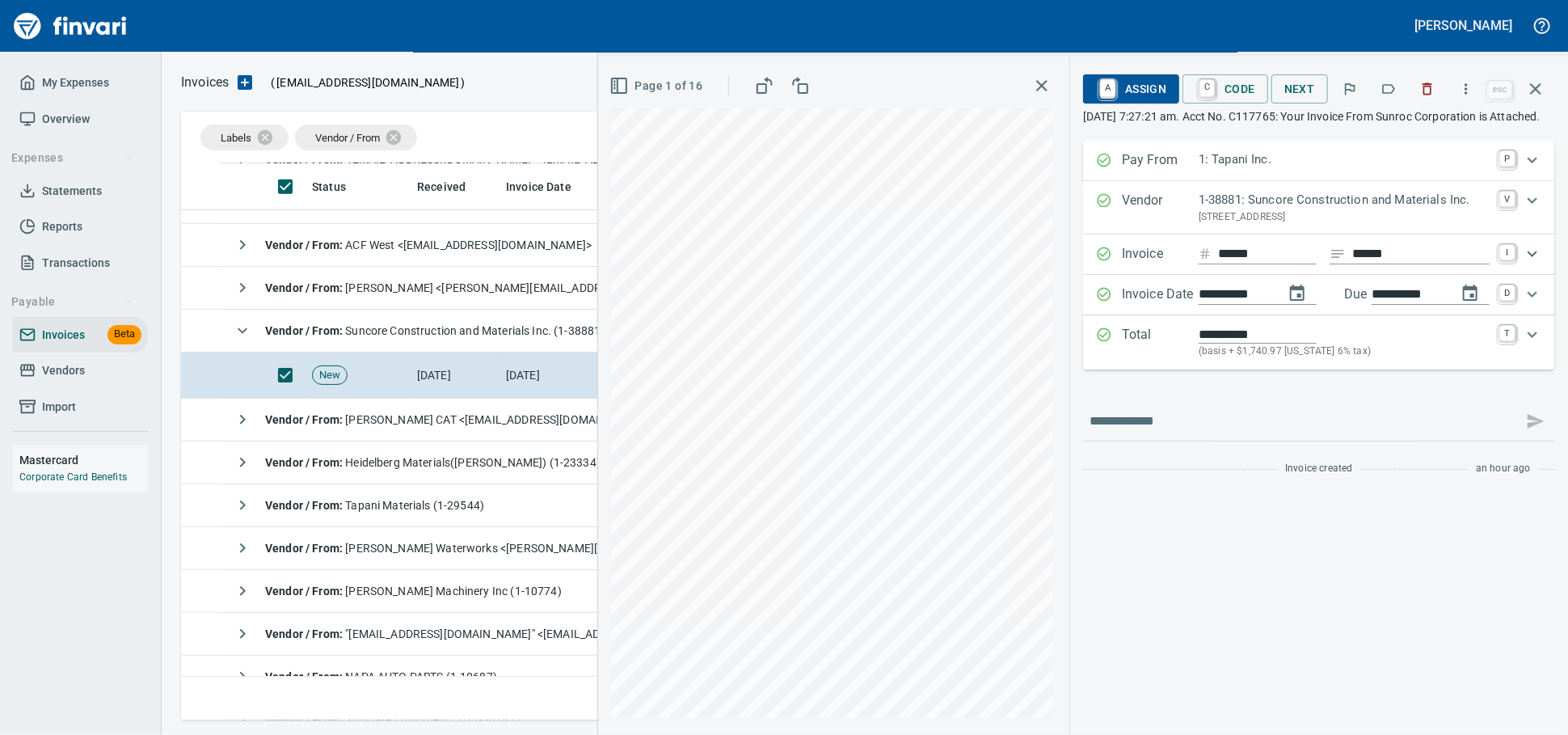
type input "**********"
type input "*********"
type input "**********"
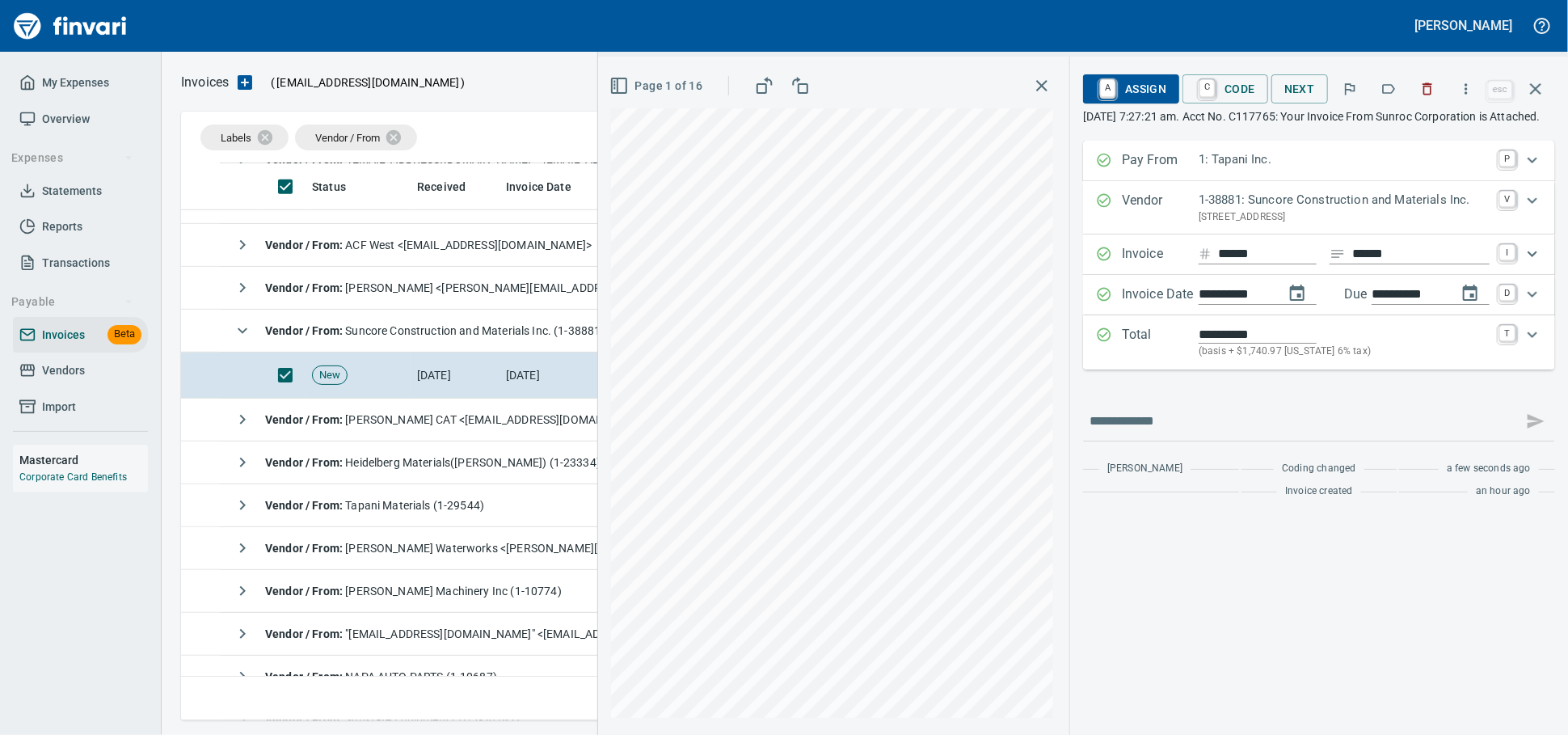
click at [1539, 344] on icon "Expand" at bounding box center [1532, 334] width 19 height 19
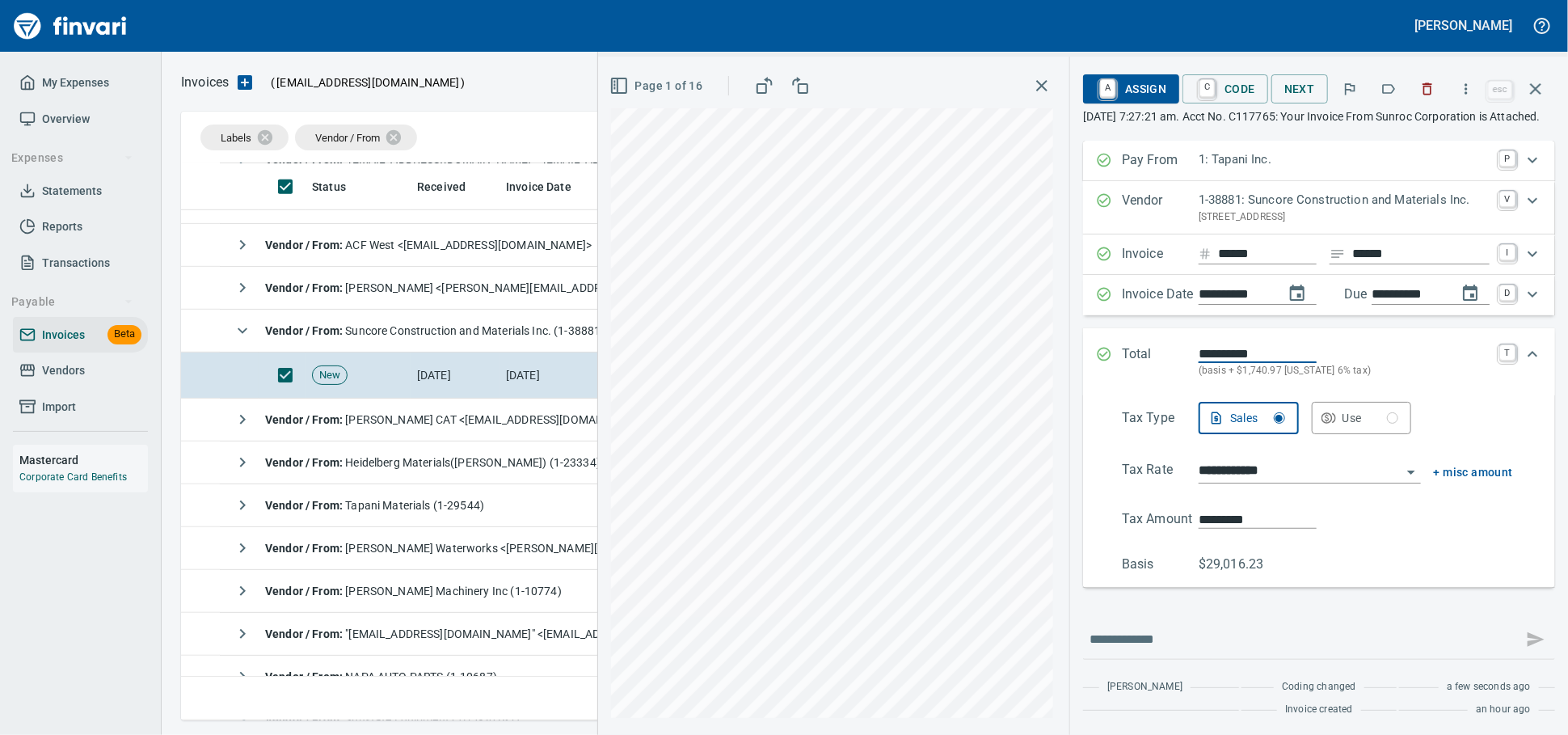
click at [1096, 556] on div "**********" at bounding box center [1320, 487] width 447 height 172
type input "*********"
click at [1096, 95] on span "A Assign" at bounding box center [1131, 89] width 70 height 28
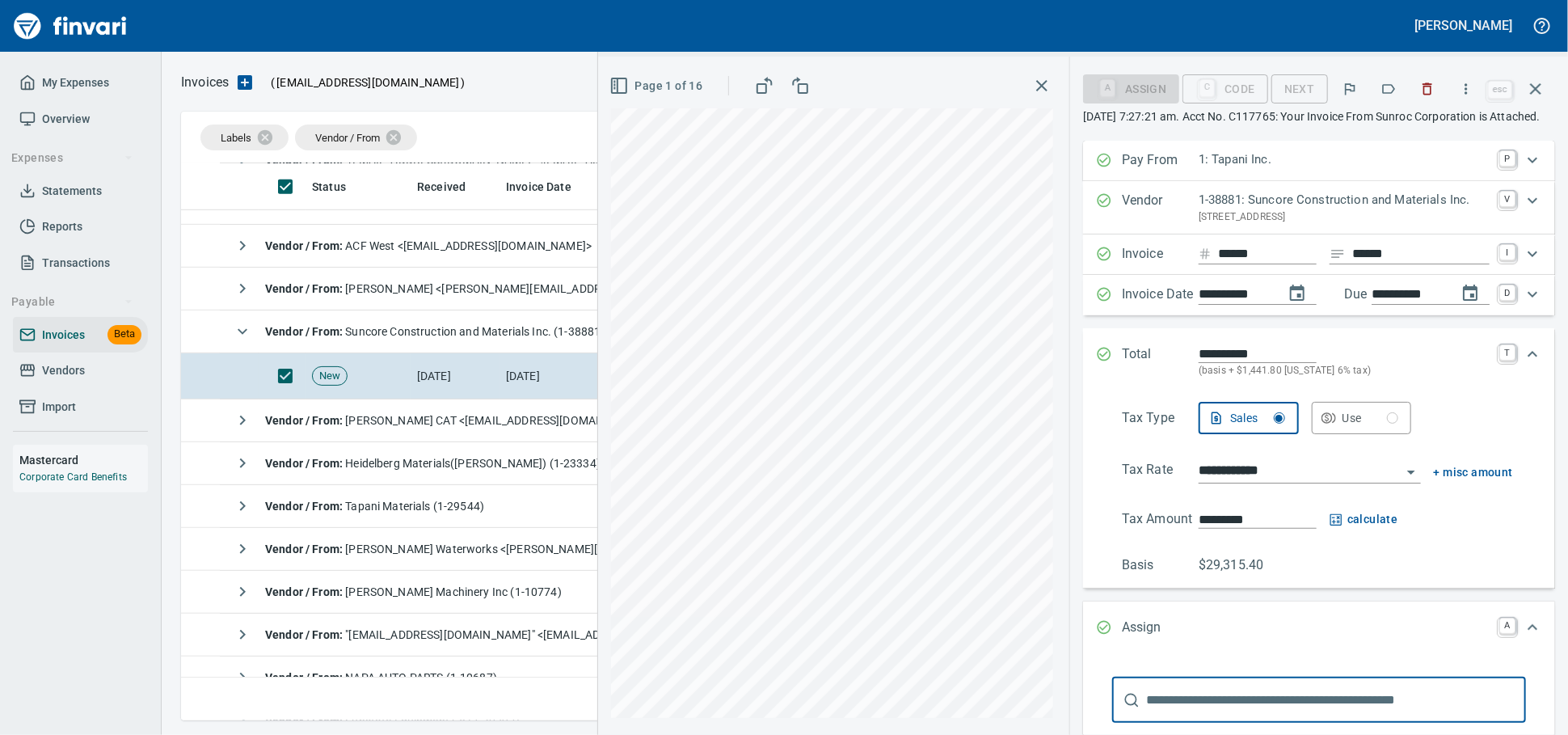
scroll to position [292, 0]
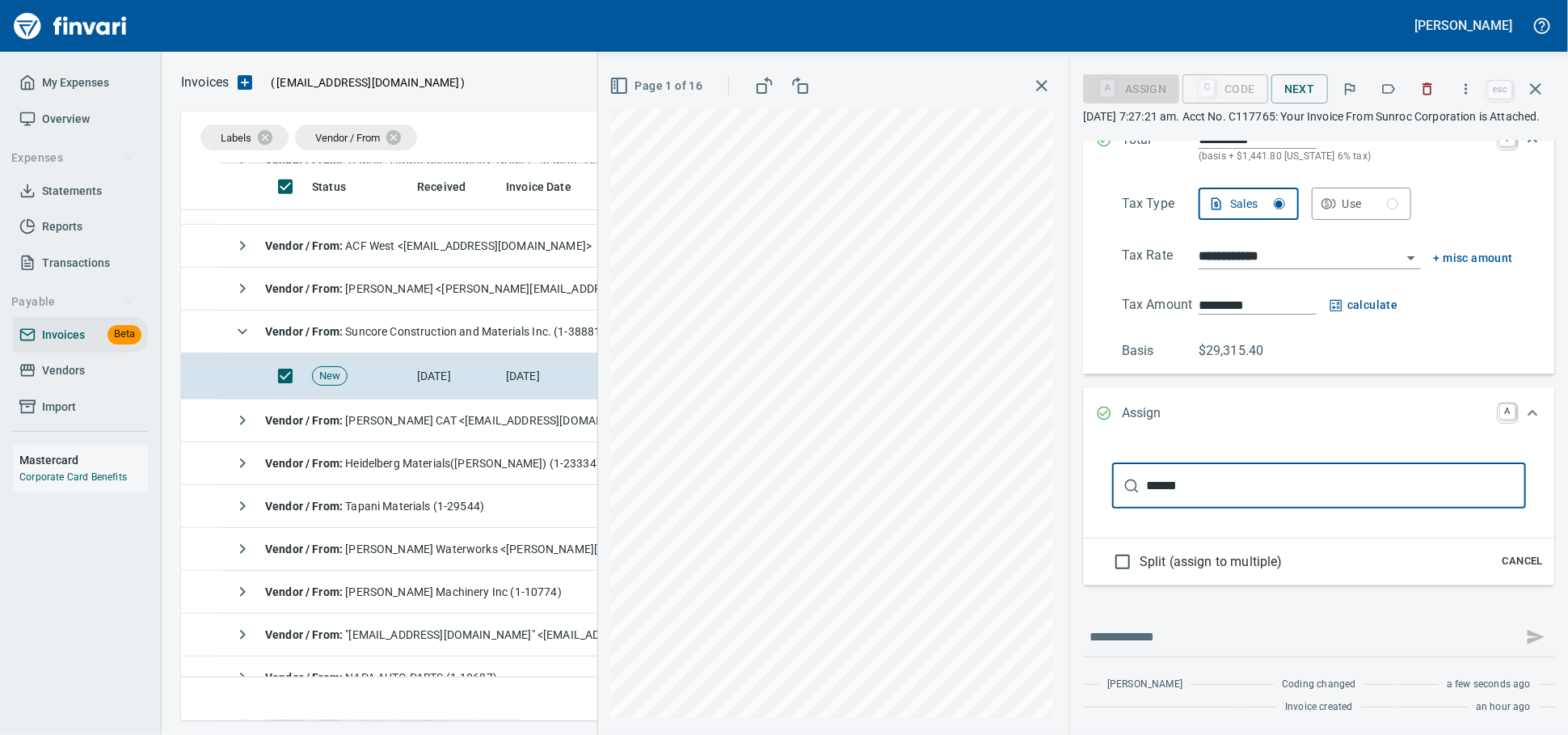
click at [1244, 479] on input "******" at bounding box center [1335, 486] width 380 height 45
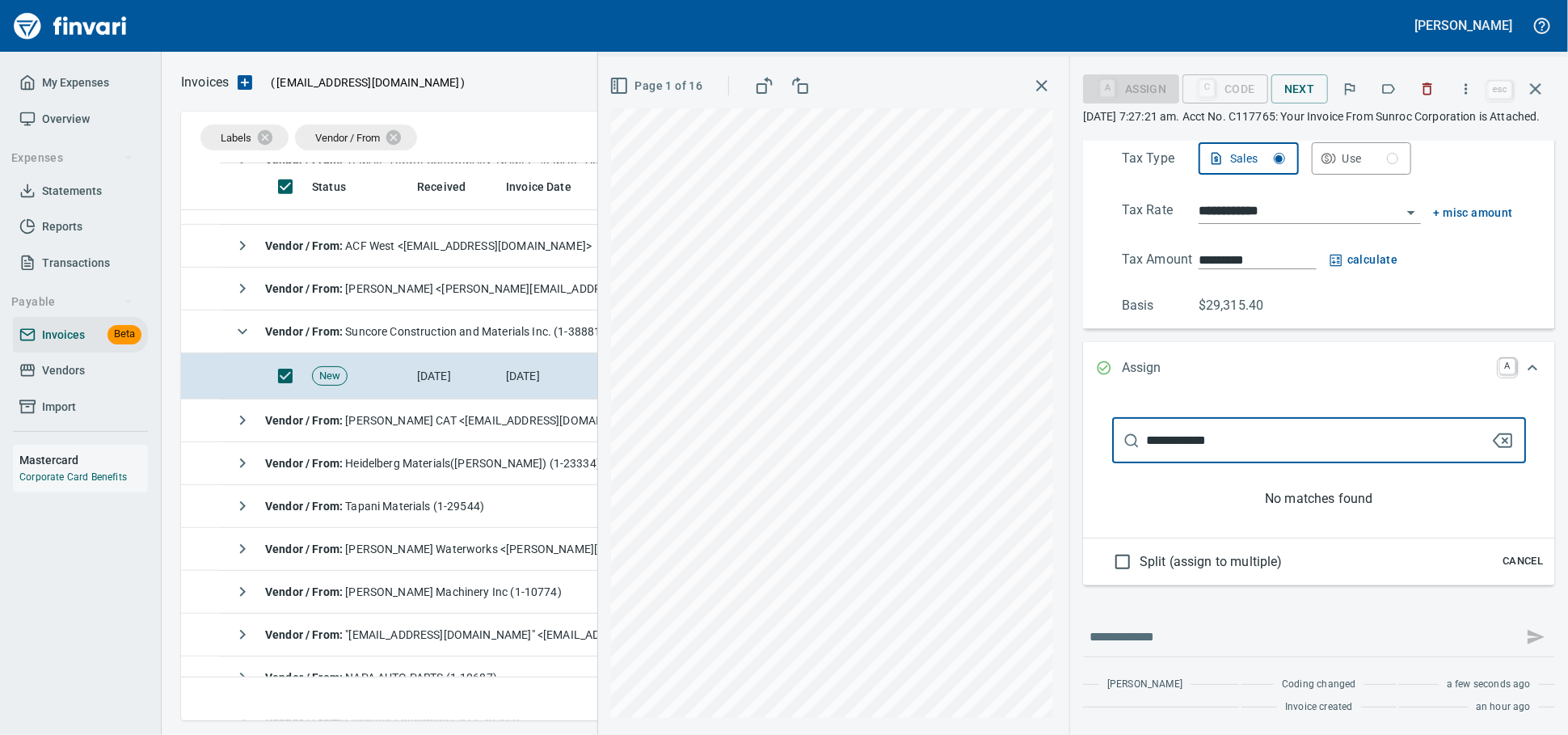
click at [847, 473] on div "**********" at bounding box center [1083, 395] width 970 height 679
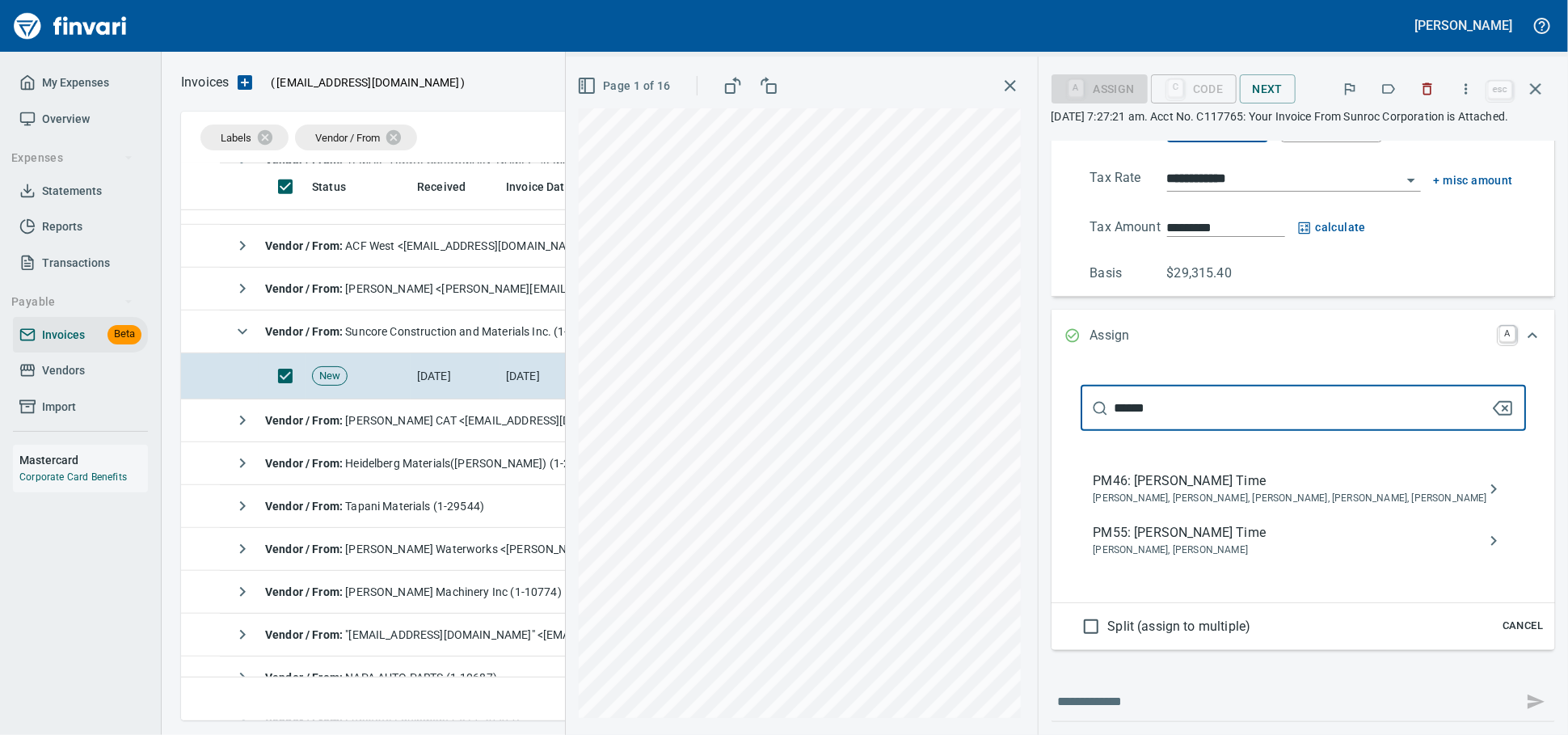
type input "******"
drag, startPoint x: 1172, startPoint y: 605, endPoint x: 1181, endPoint y: 364, distance: 241.2
click at [1172, 542] on span "PM55: [PERSON_NAME] Time" at bounding box center [1290, 533] width 394 height 19
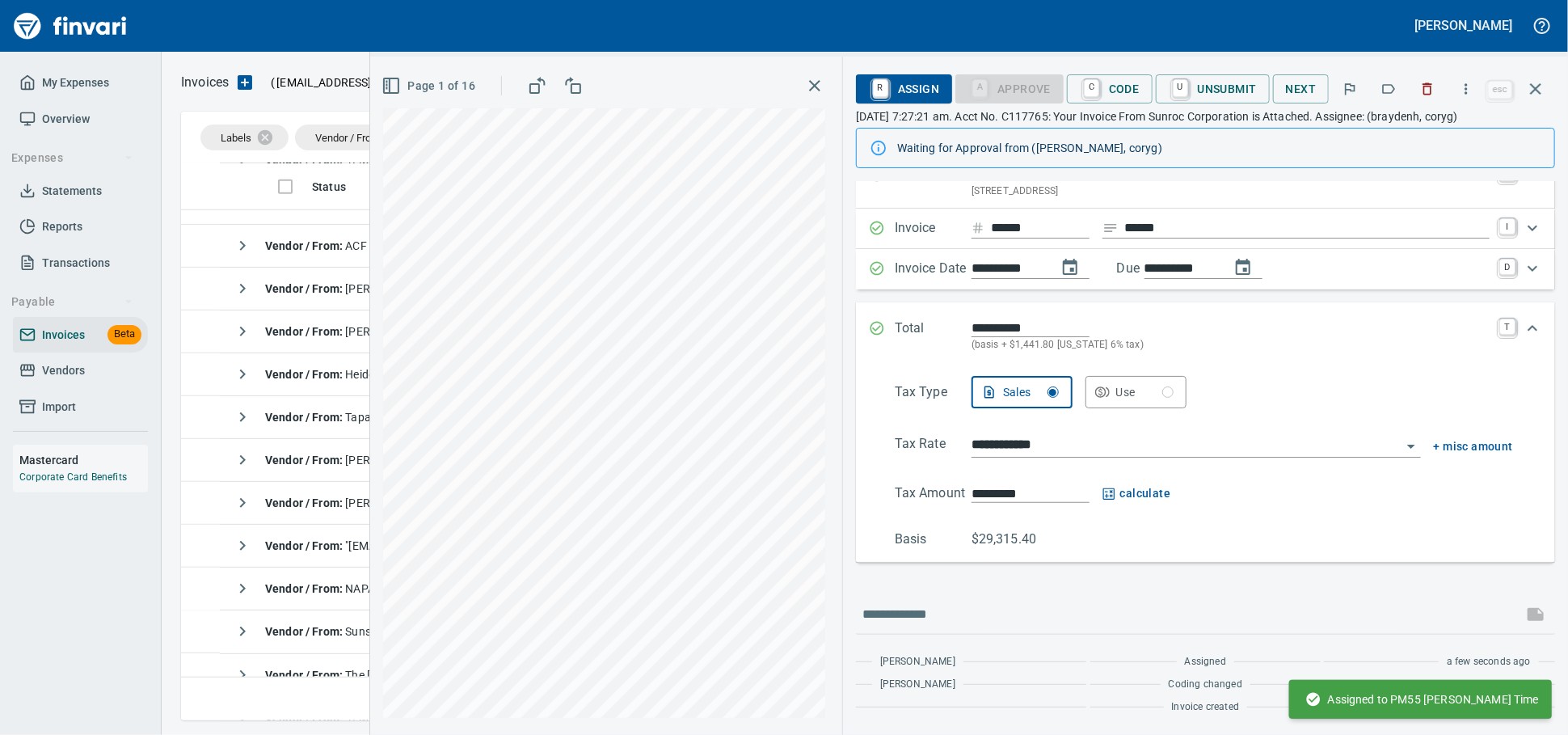
scroll to position [104, 0]
click at [1534, 97] on icon "button" at bounding box center [1536, 89] width 19 height 19
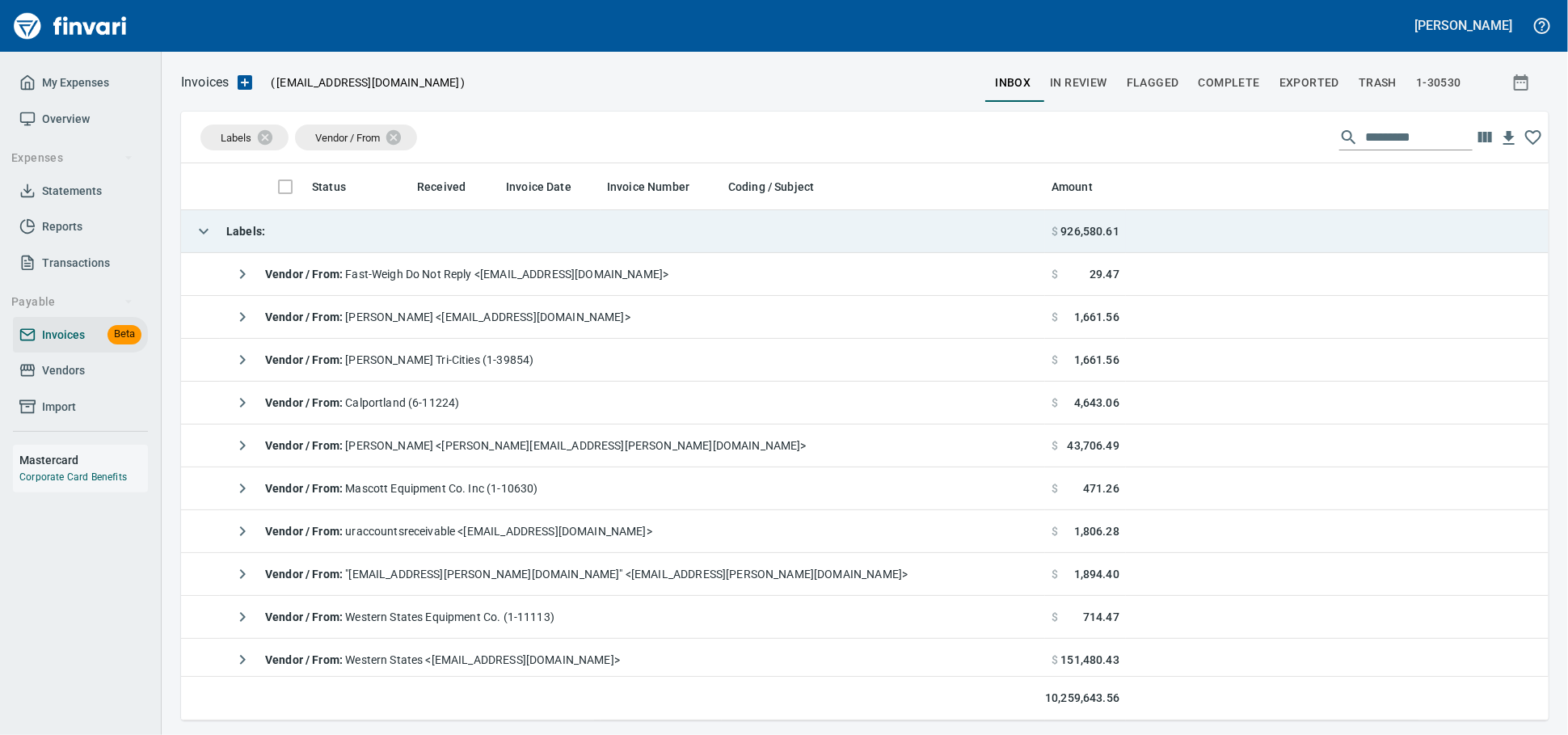
click at [525, 239] on td "Labels :" at bounding box center [612, 231] width 864 height 43
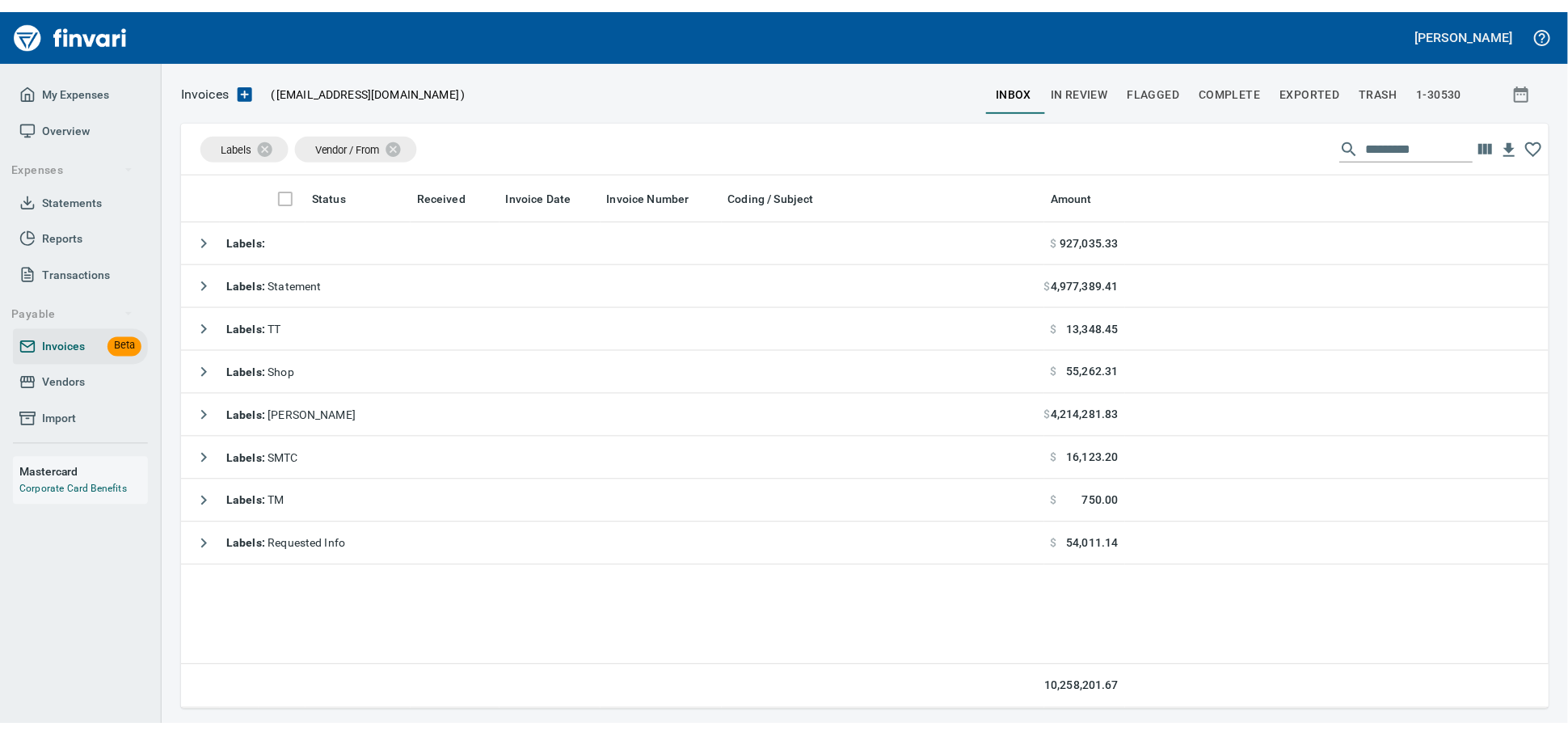
scroll to position [542, 1353]
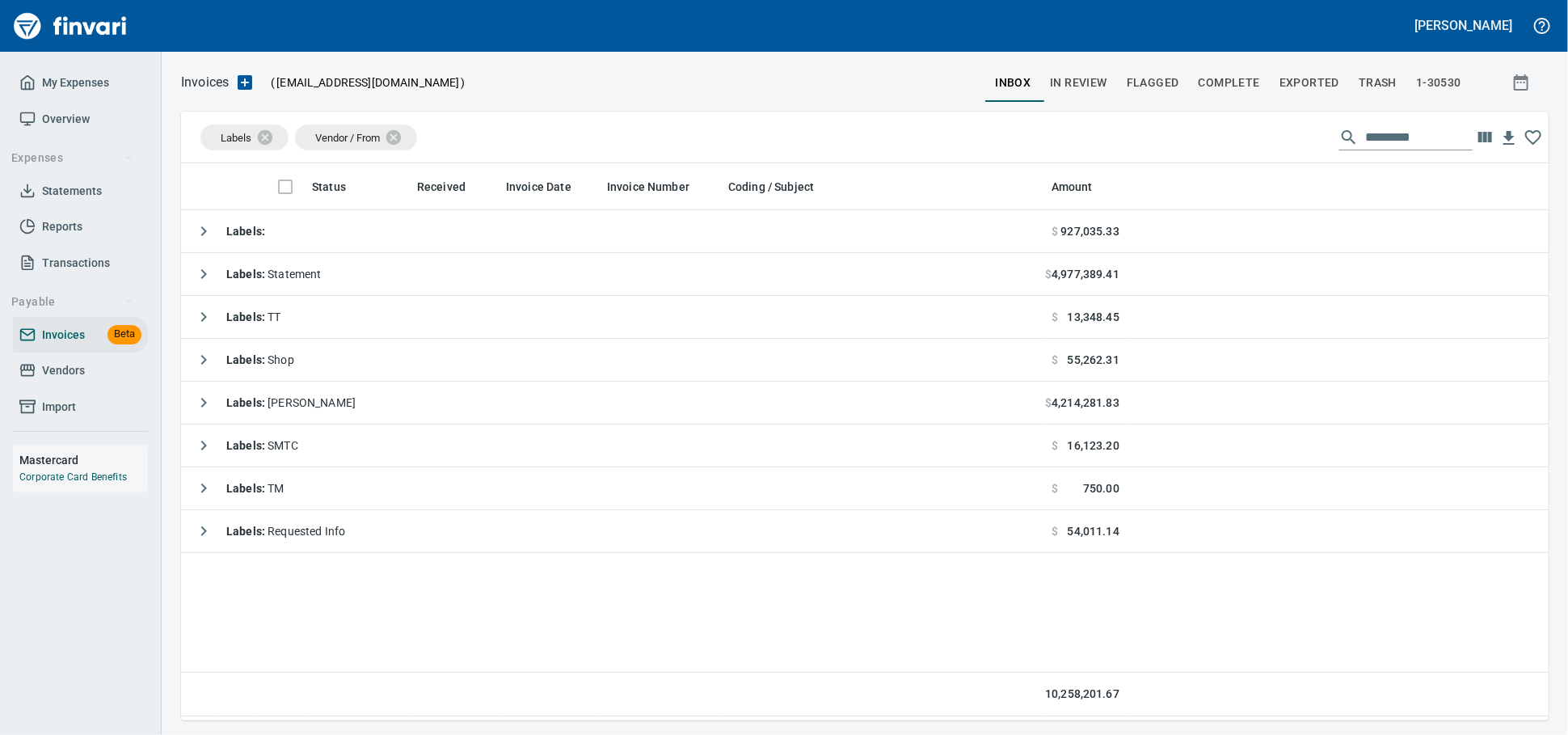
click at [55, 381] on span "Vendors" at bounding box center [63, 370] width 43 height 20
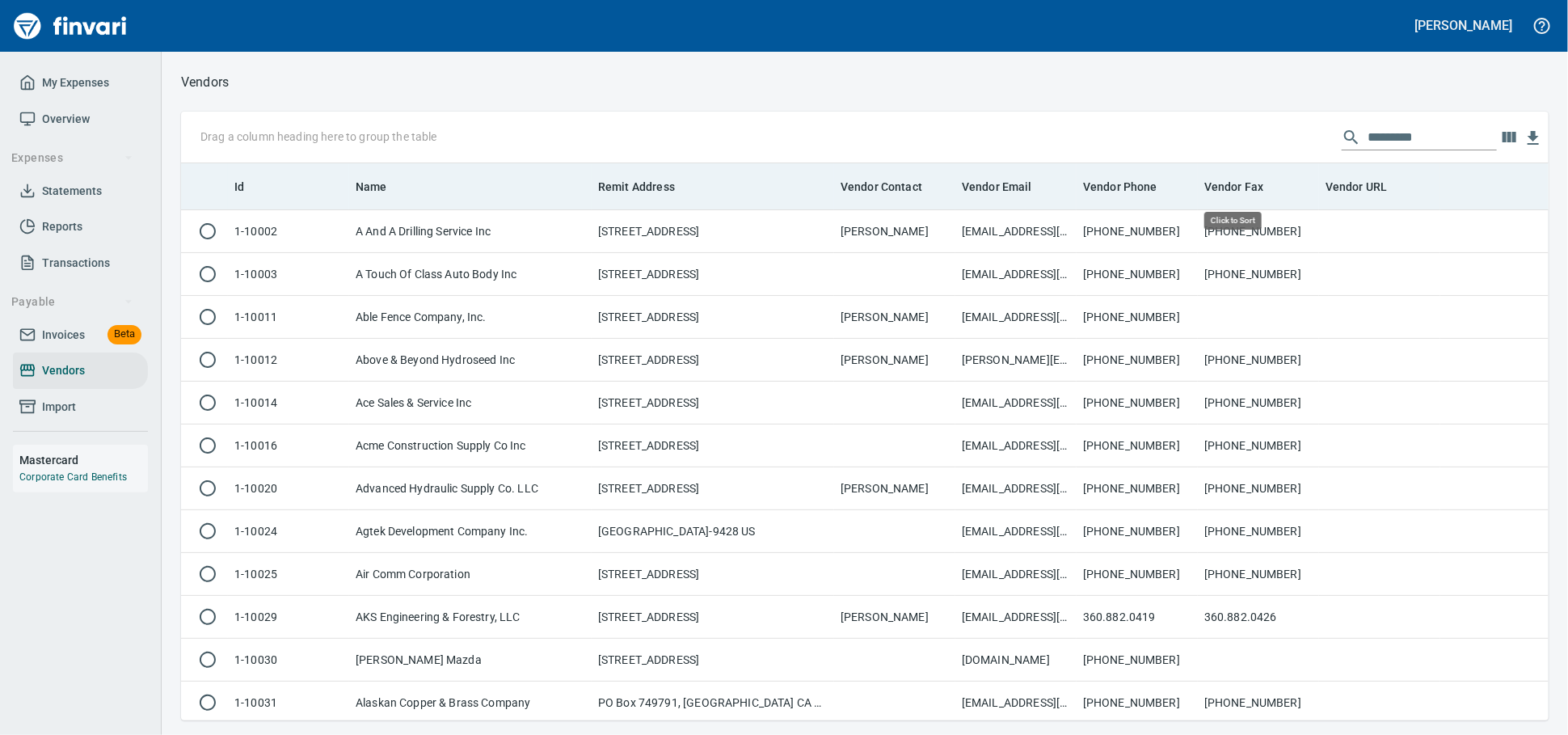
scroll to position [542, 1340]
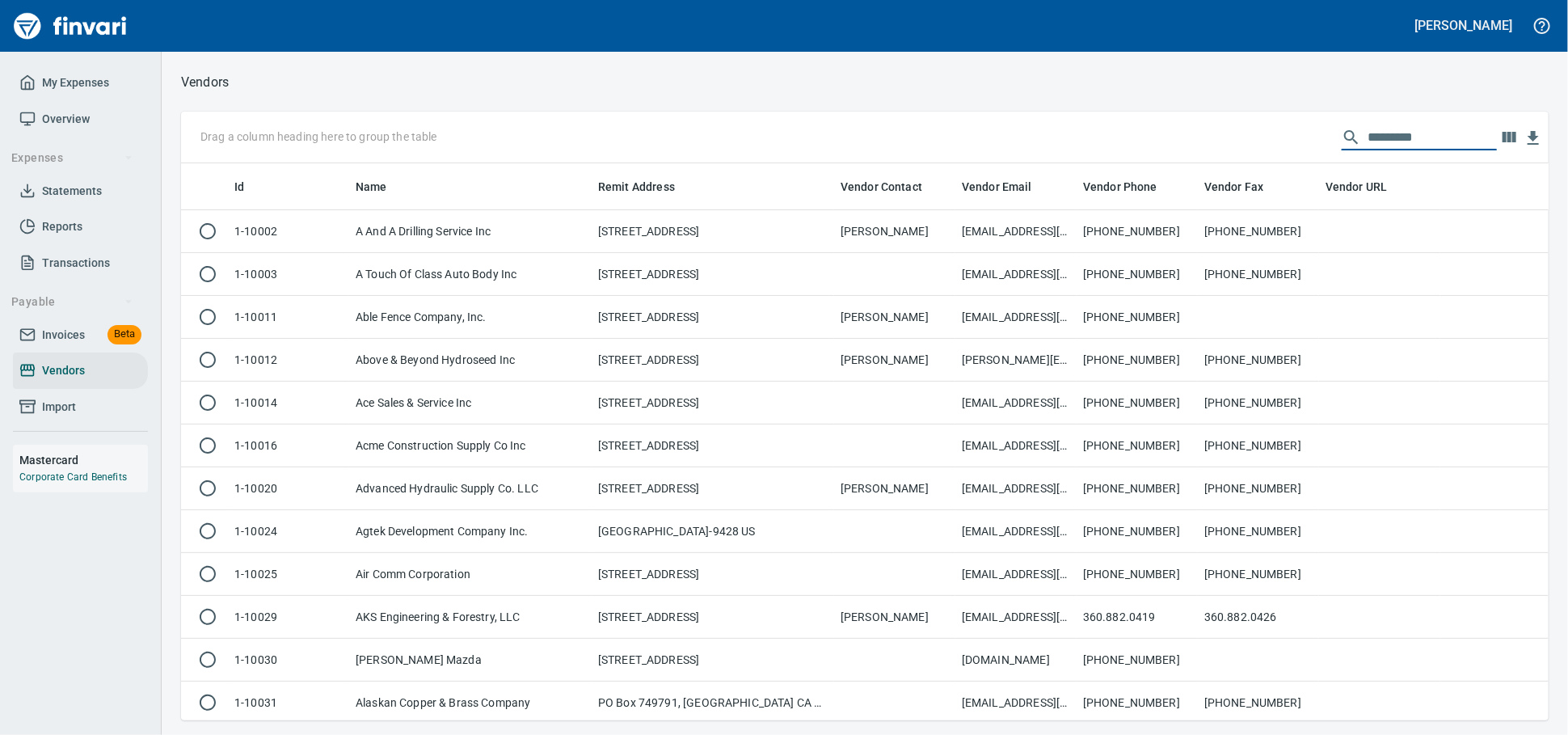
click at [1372, 142] on input "text" at bounding box center [1432, 137] width 129 height 26
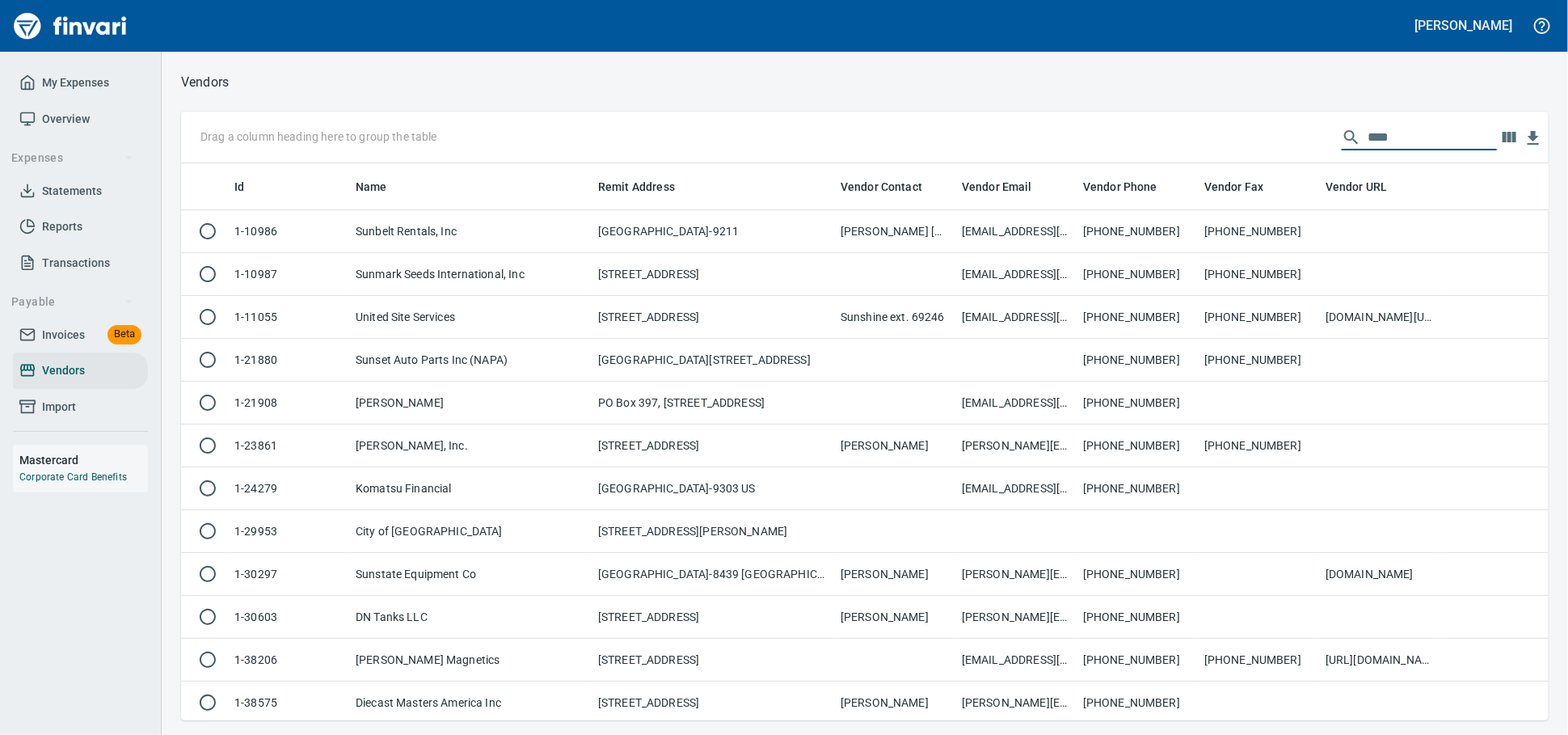
scroll to position [542, 1353]
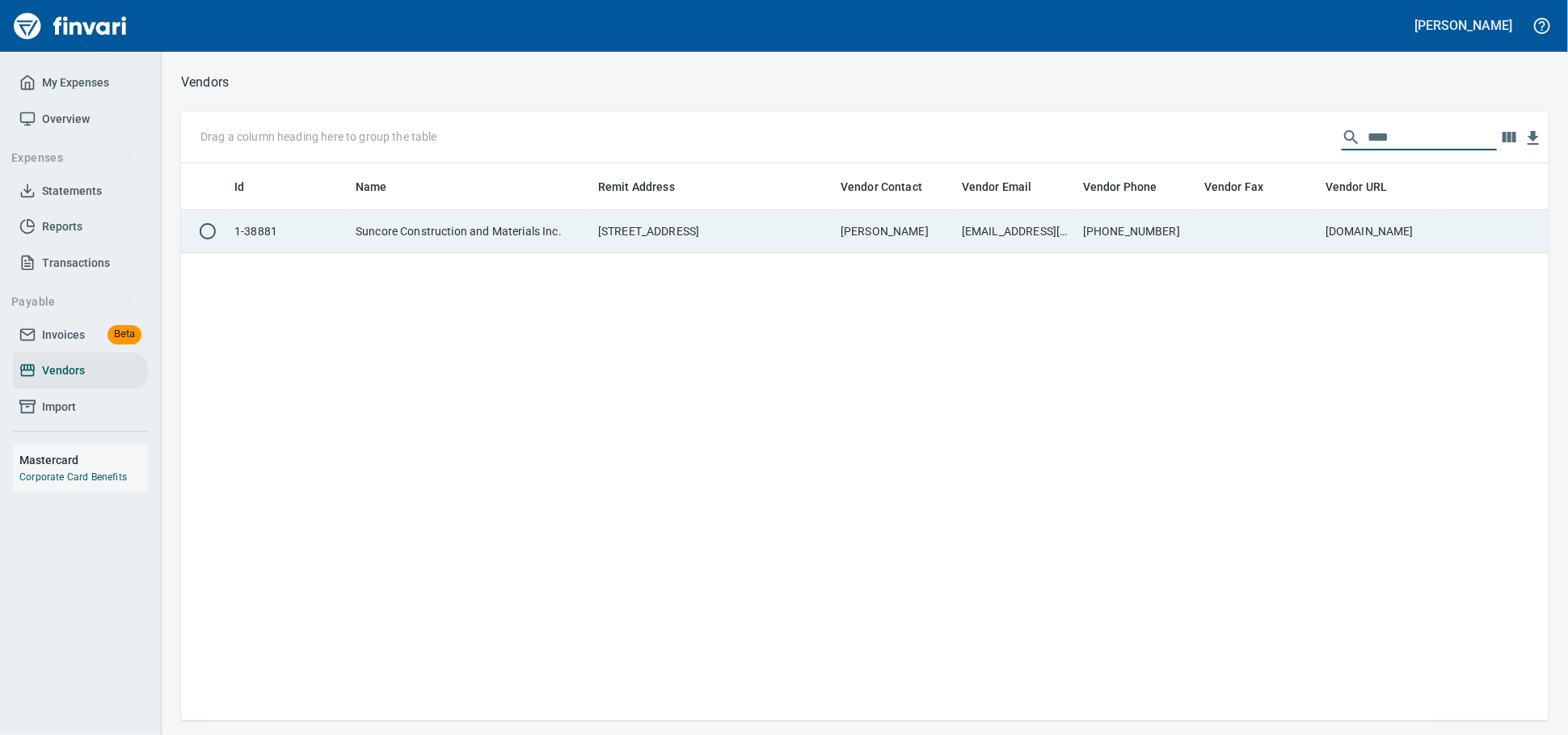
type input "****"
click at [932, 239] on td "[PERSON_NAME]" at bounding box center [895, 231] width 122 height 43
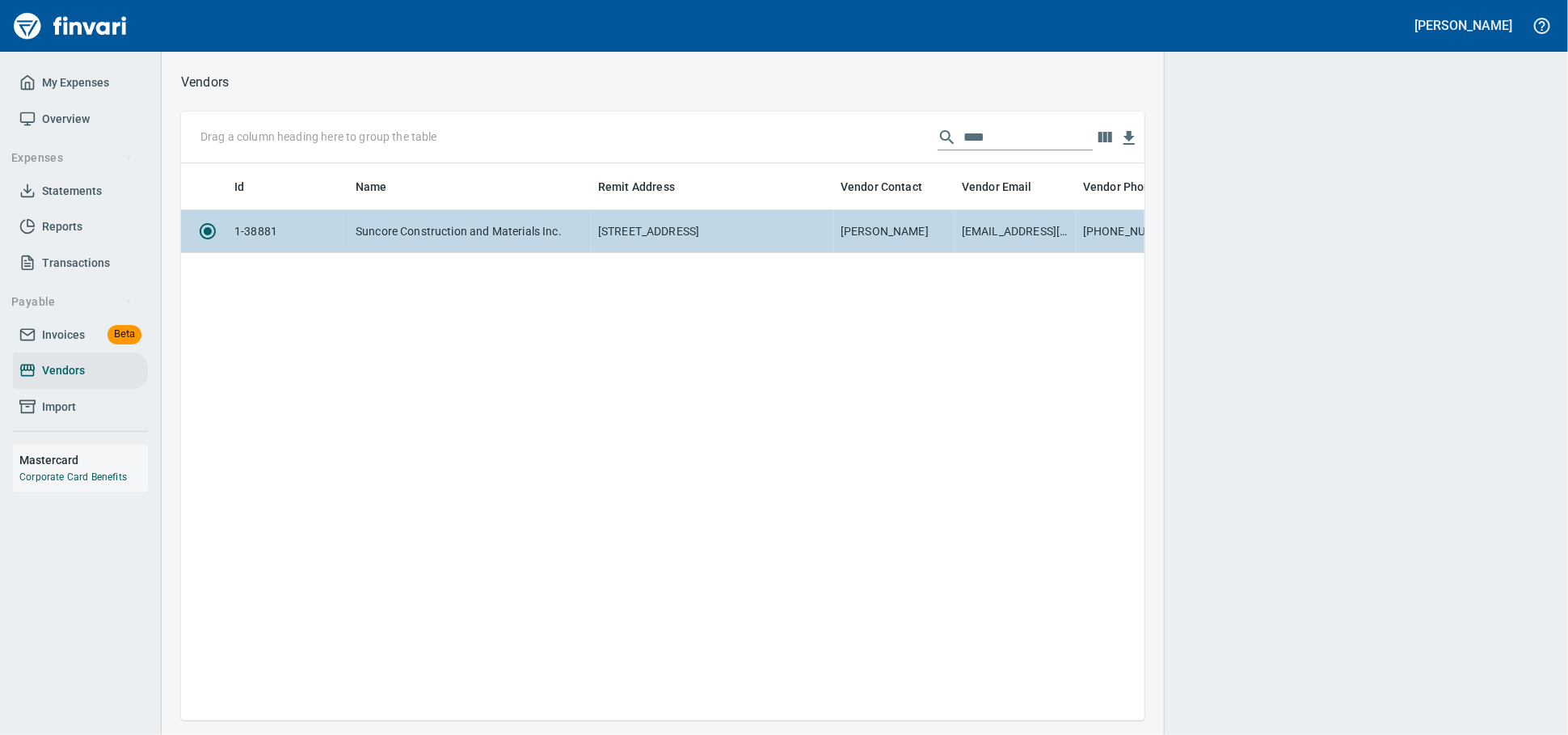
scroll to position [529, 949]
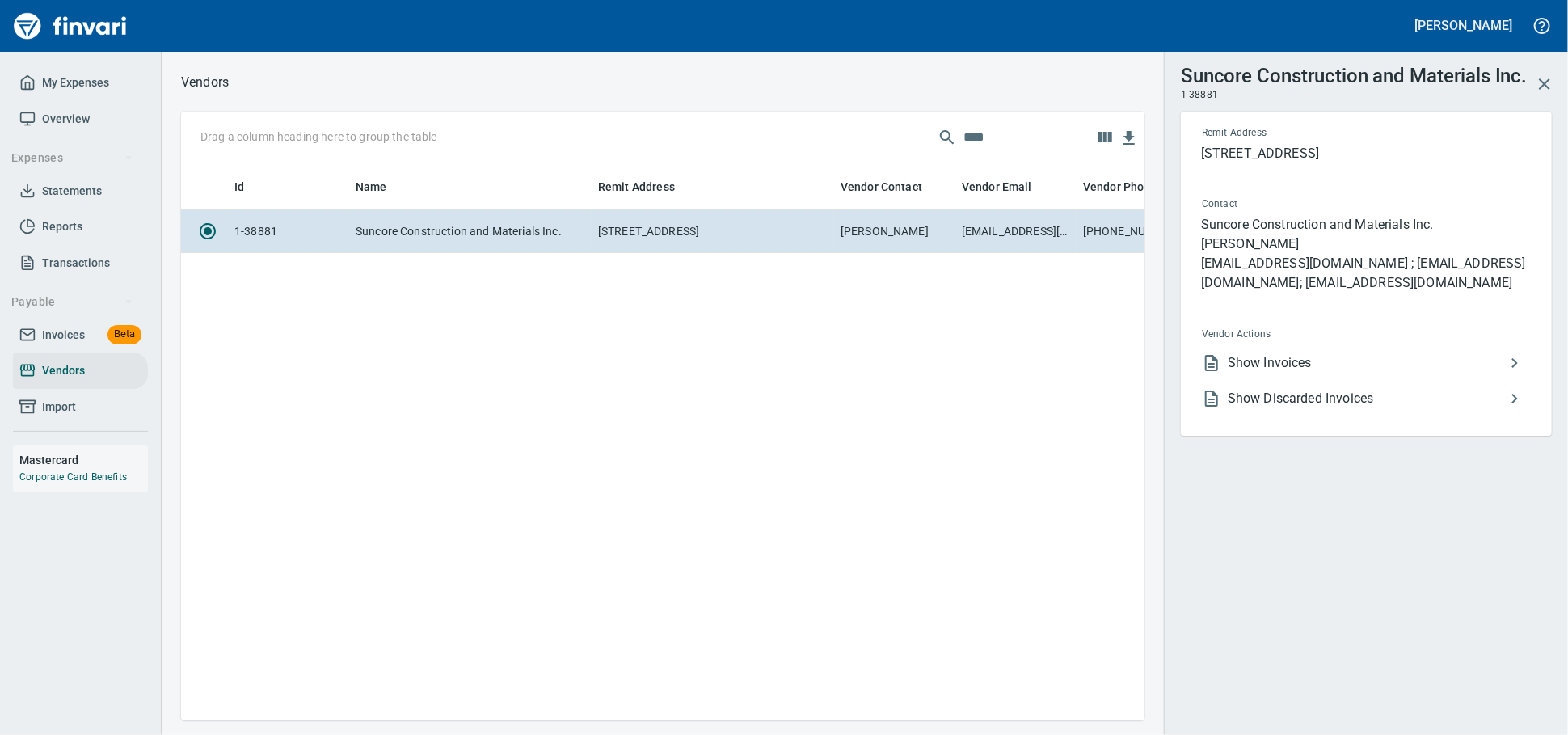
click at [1260, 373] on span "Show Invoices" at bounding box center [1366, 363] width 277 height 19
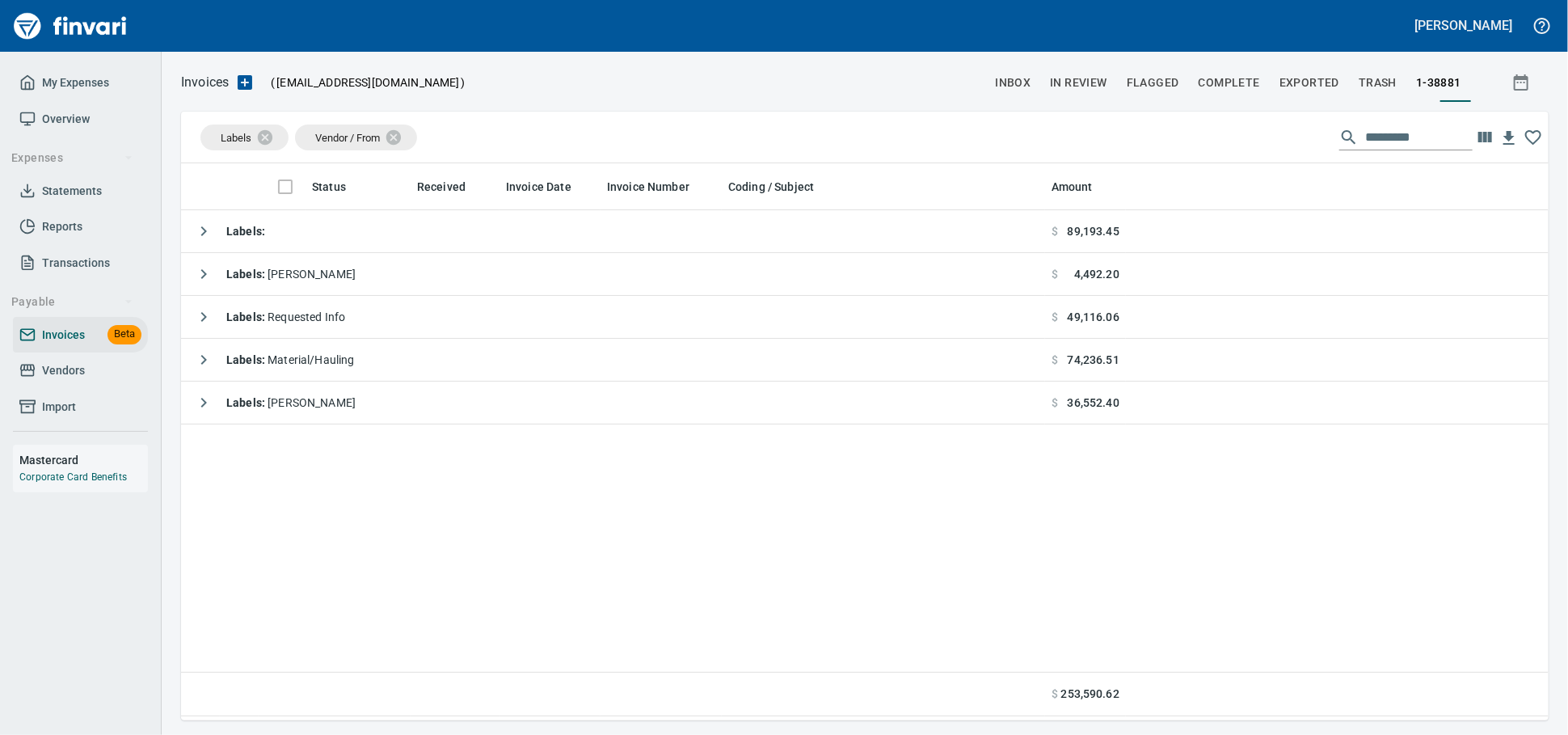
scroll to position [542, 1353]
click at [280, 140] on icon at bounding box center [275, 137] width 17 height 17
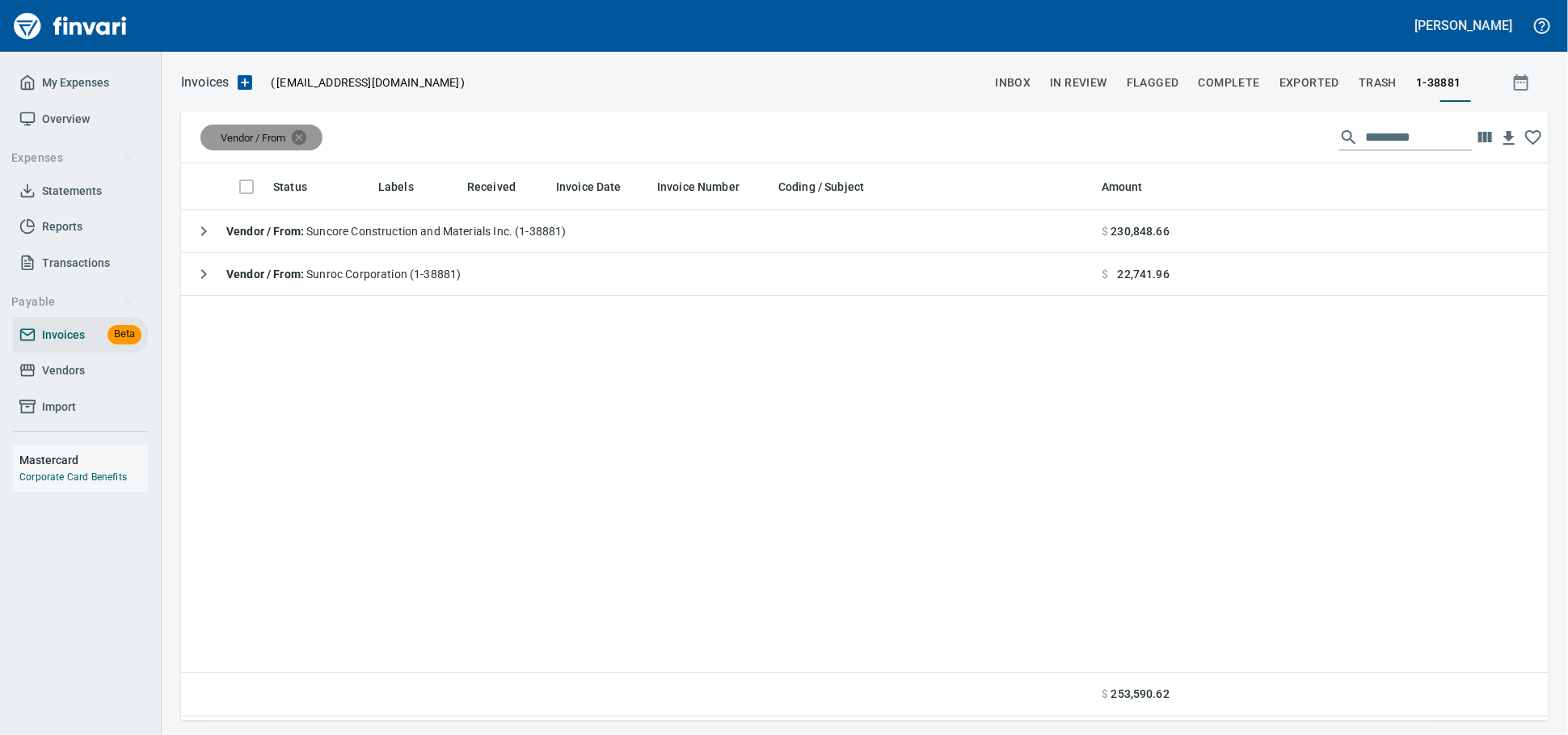
click at [308, 141] on icon at bounding box center [299, 137] width 17 height 17
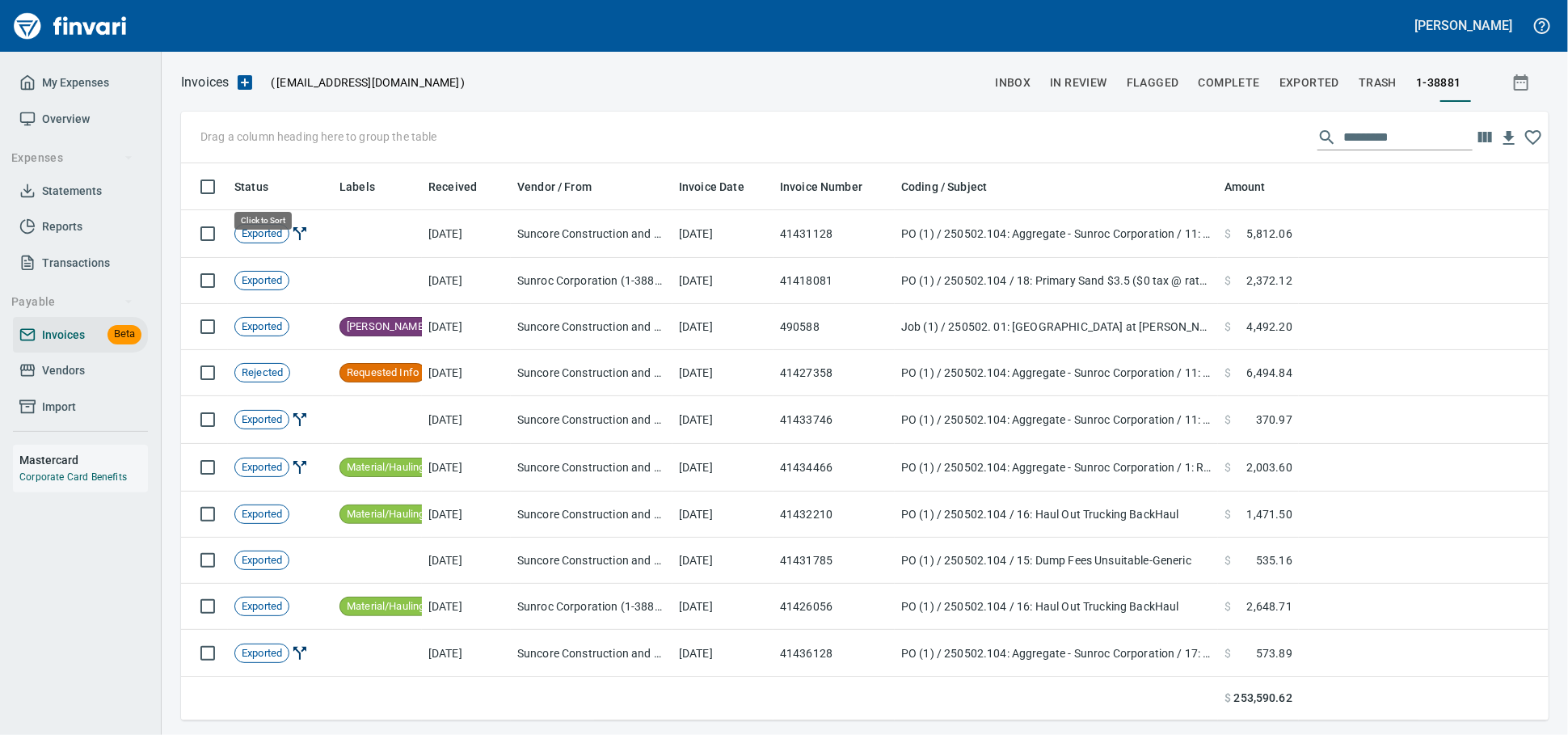
scroll to position [542, 1340]
drag, startPoint x: 265, startPoint y: 185, endPoint x: 270, endPoint y: 146, distance: 39.3
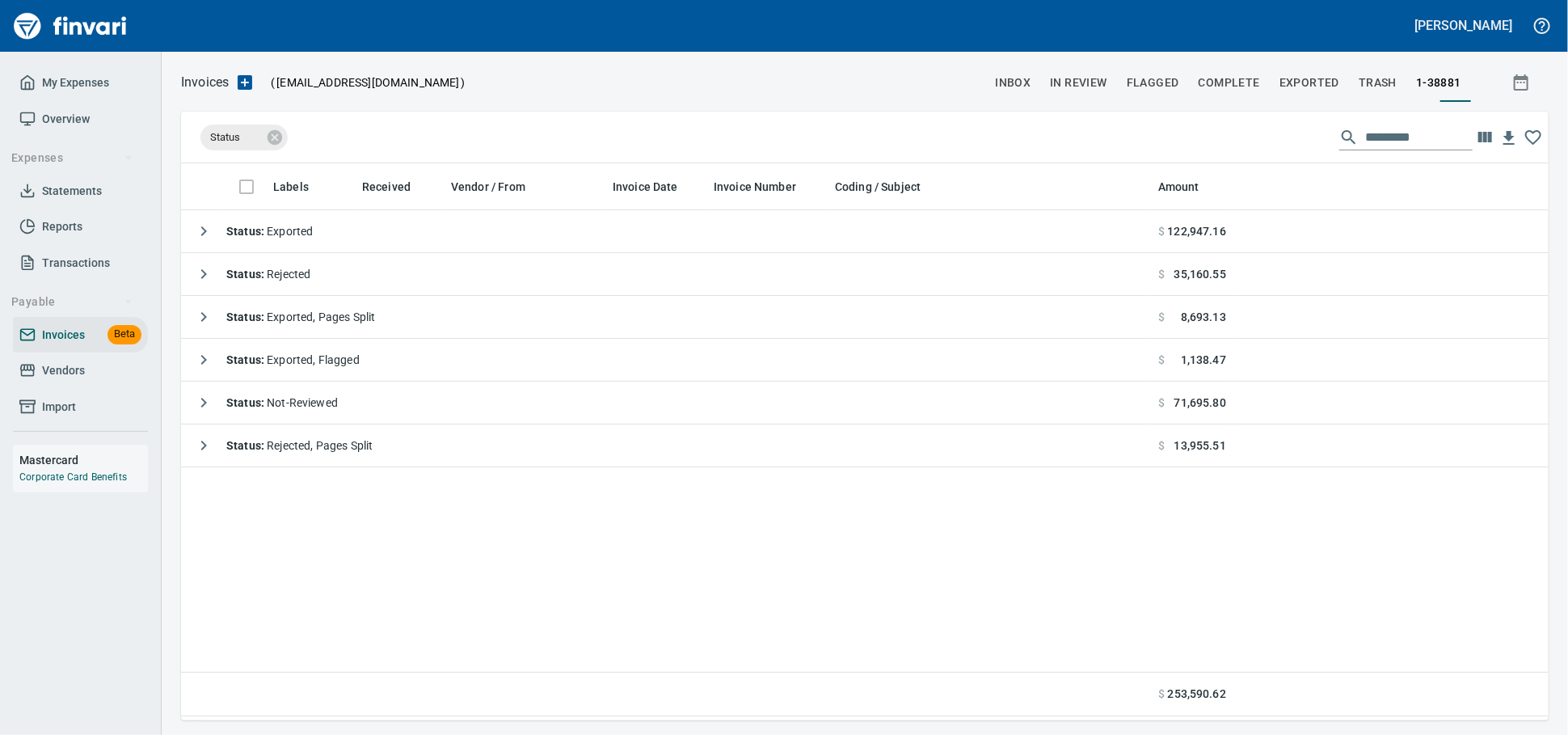
scroll to position [542, 1353]
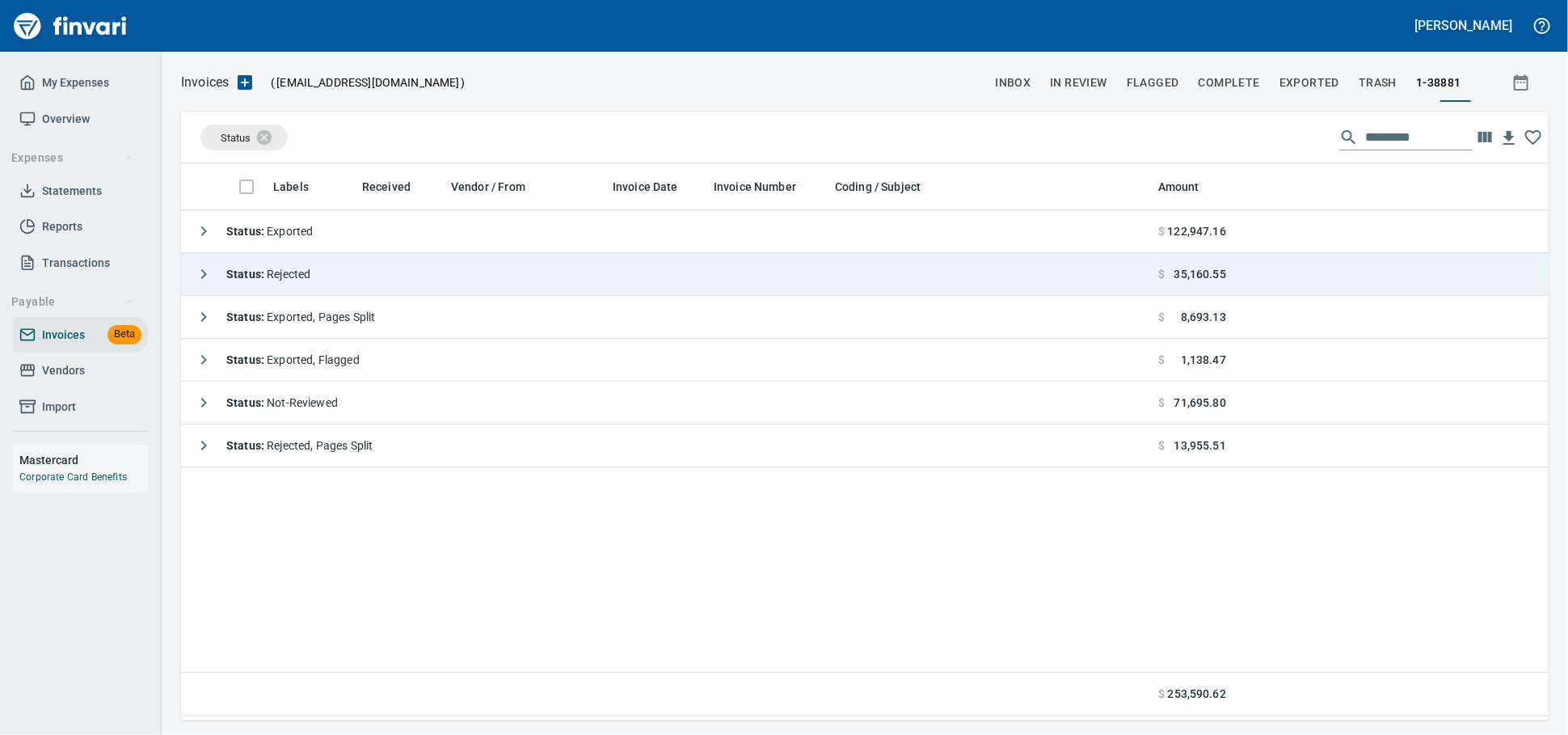
click at [304, 271] on span "Status : Rejected" at bounding box center [268, 274] width 84 height 13
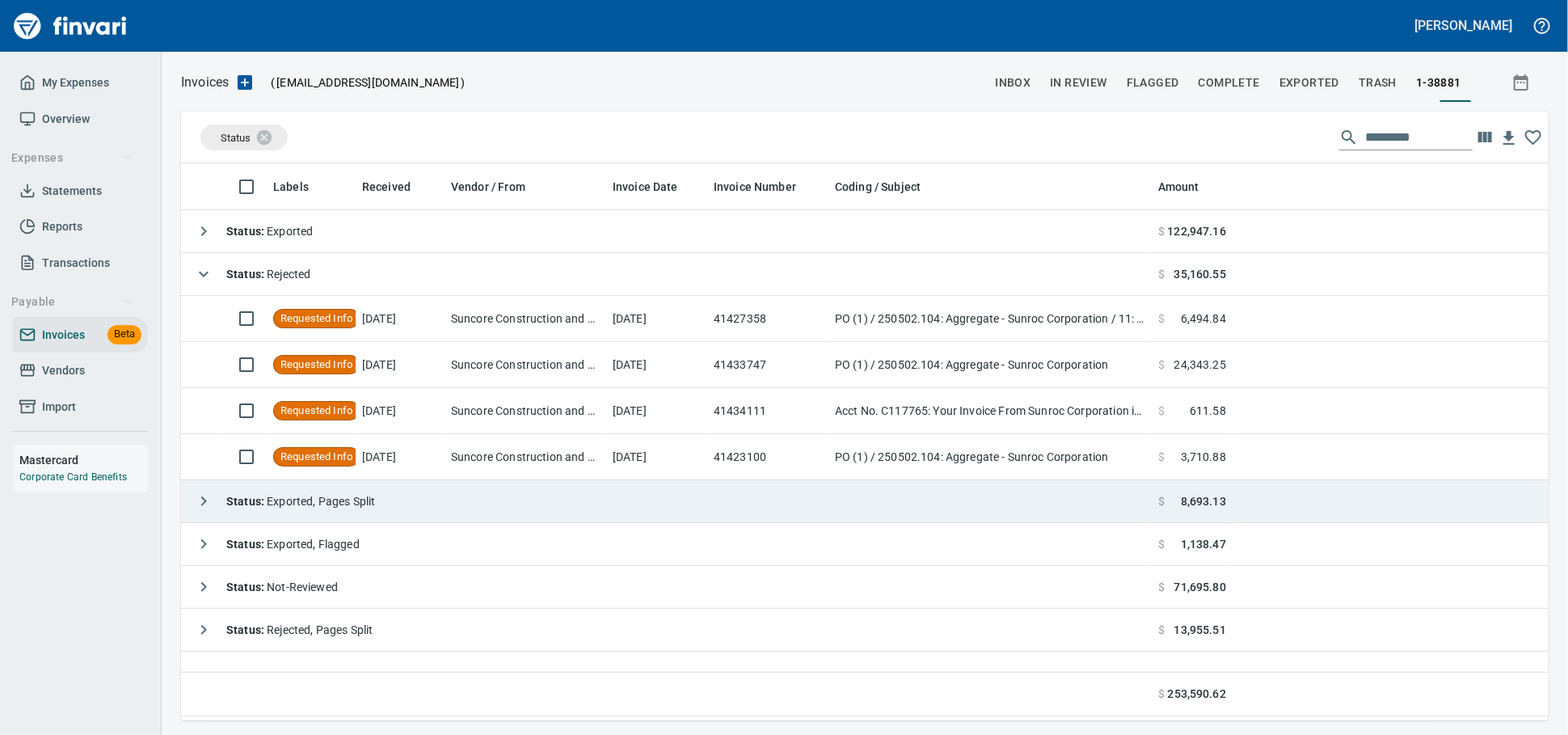
drag, startPoint x: 386, startPoint y: 286, endPoint x: 411, endPoint y: 329, distance: 49.7
click at [386, 285] on td "Status : Rejected" at bounding box center [666, 274] width 971 height 43
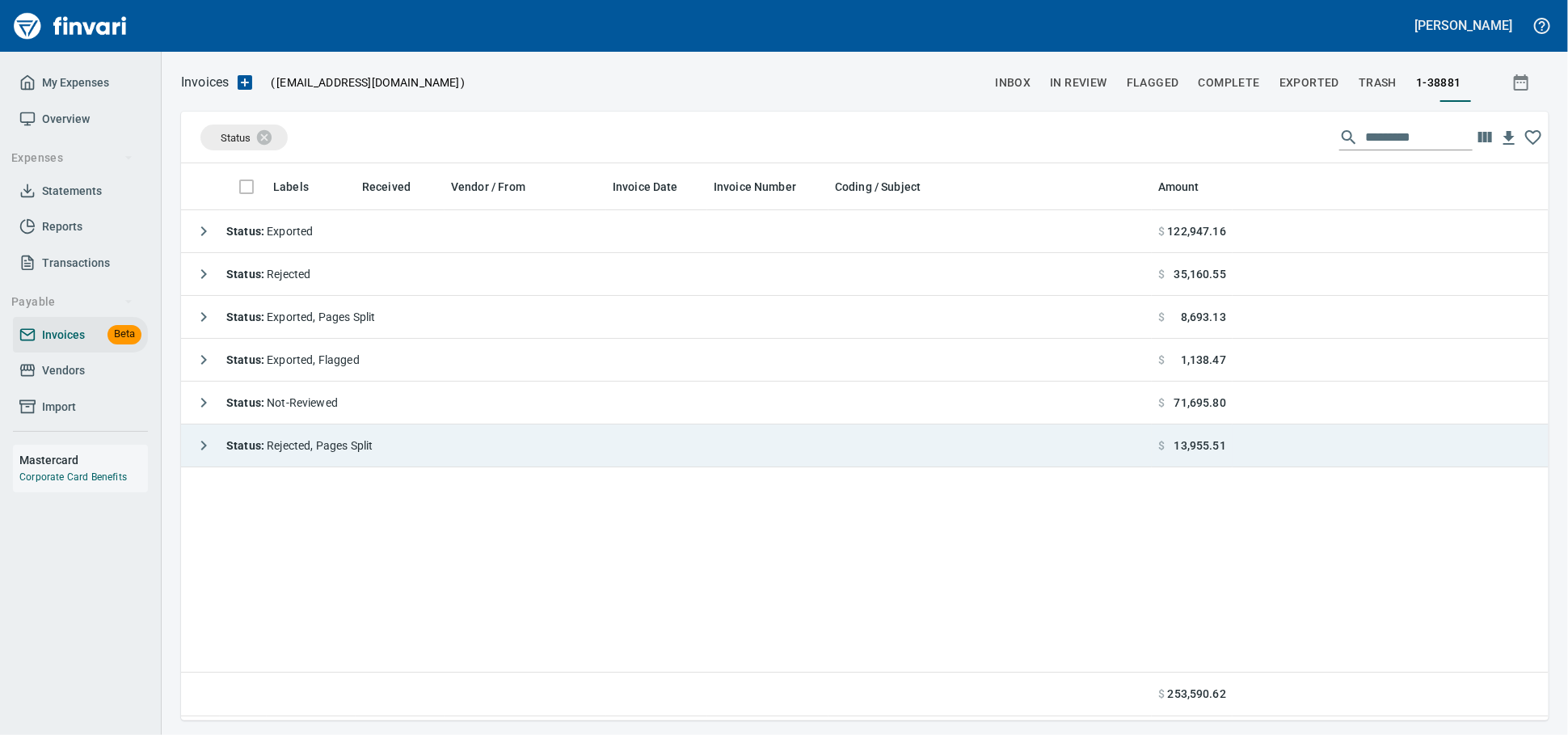
click at [409, 441] on td "Status : Rejected, Pages Split" at bounding box center [666, 446] width 971 height 43
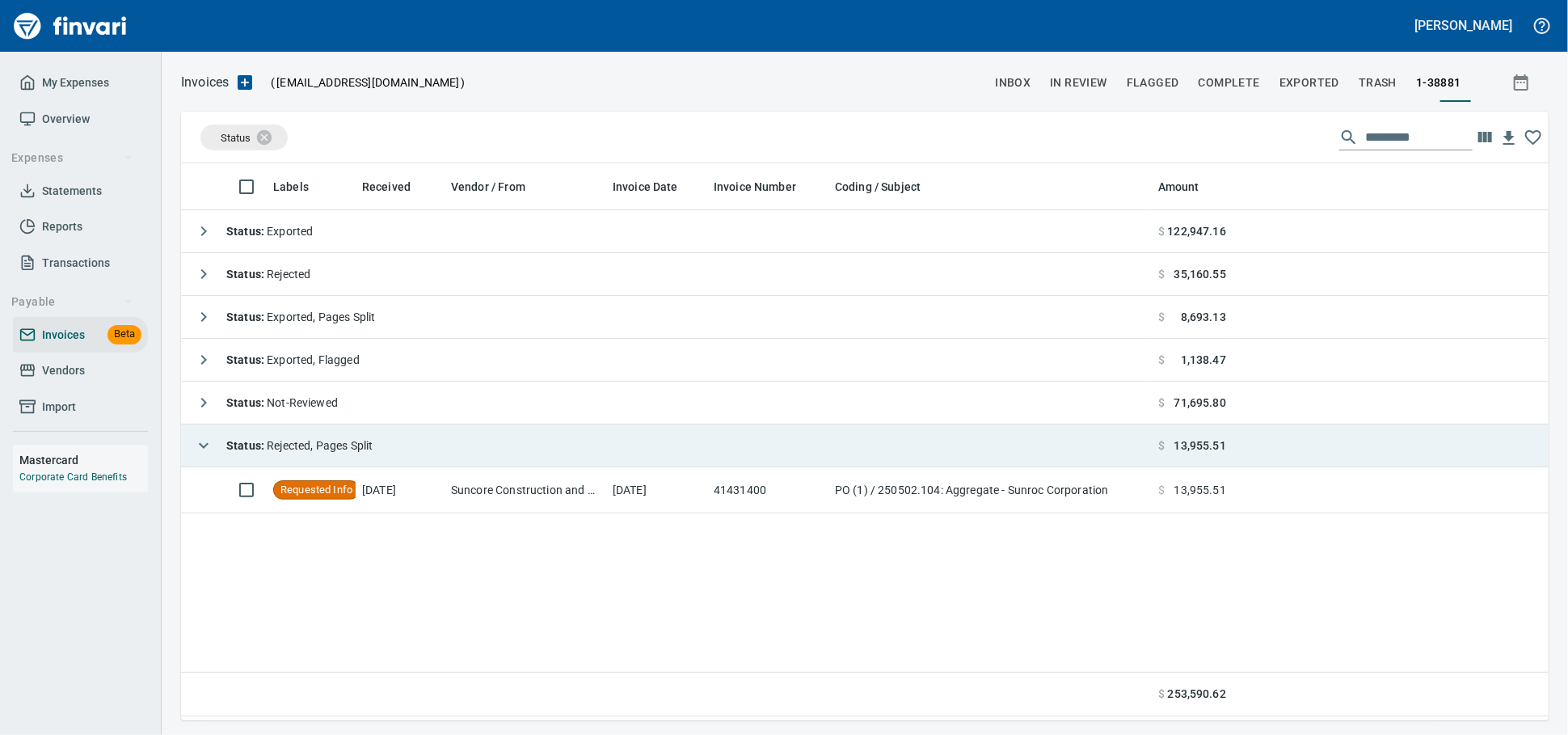
click at [395, 441] on td "Status : Rejected, Pages Split" at bounding box center [666, 446] width 971 height 43
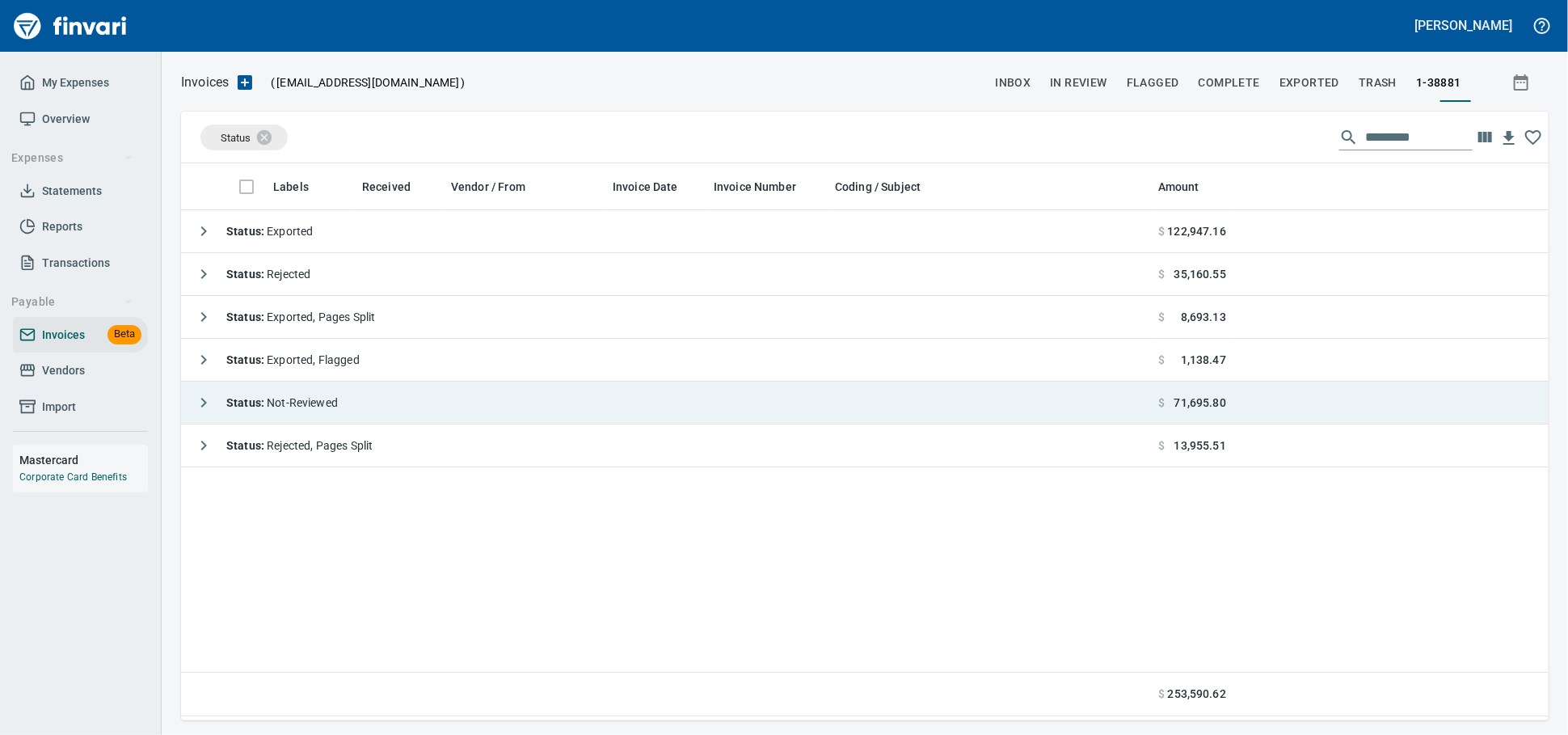
click at [394, 393] on td "Status : Not-Reviewed" at bounding box center [666, 402] width 971 height 43
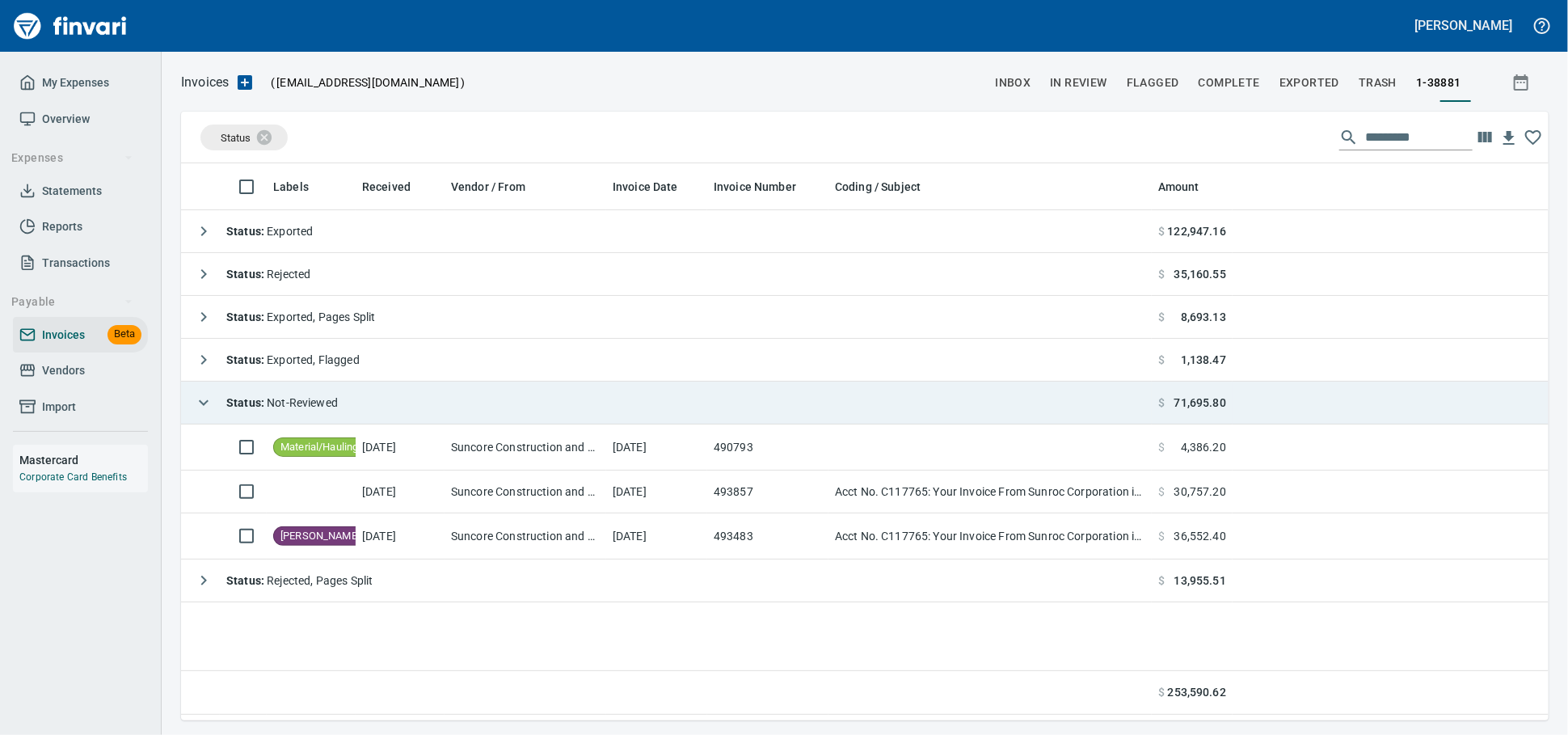
click at [394, 393] on td "Status : Not-Reviewed" at bounding box center [666, 402] width 971 height 43
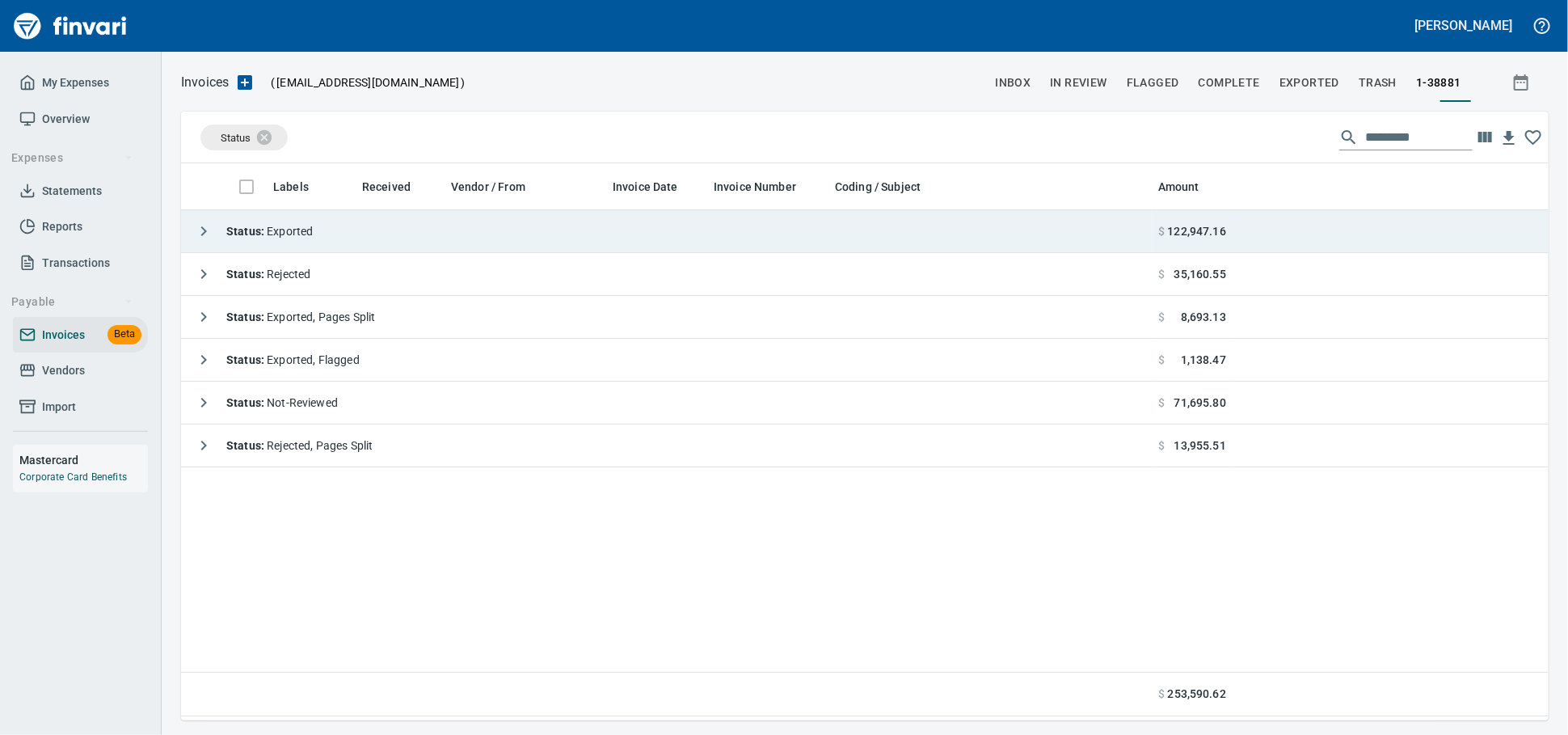
click at [400, 248] on td "Status : Exported" at bounding box center [666, 231] width 971 height 43
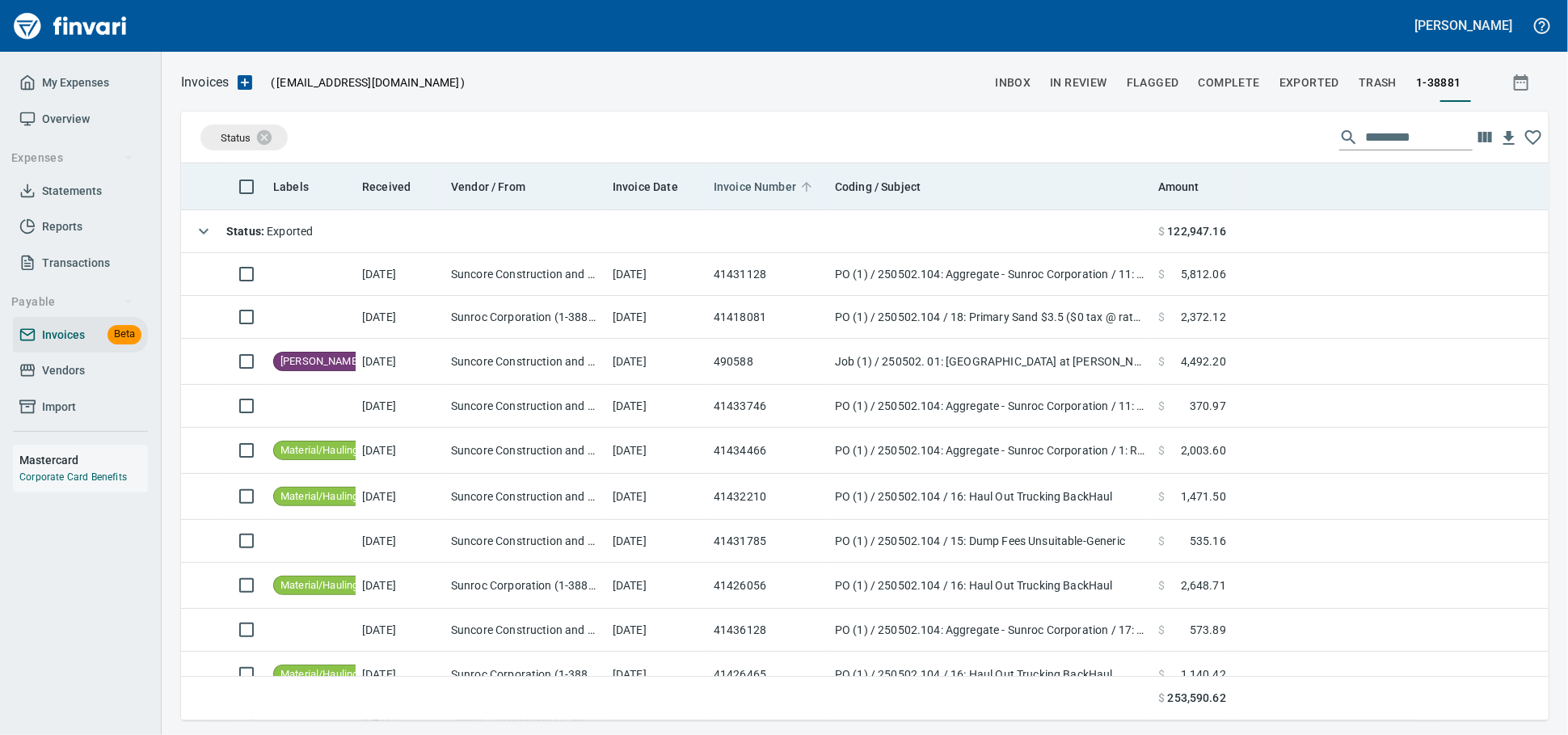
click at [778, 195] on span "Invoice Number" at bounding box center [755, 187] width 83 height 19
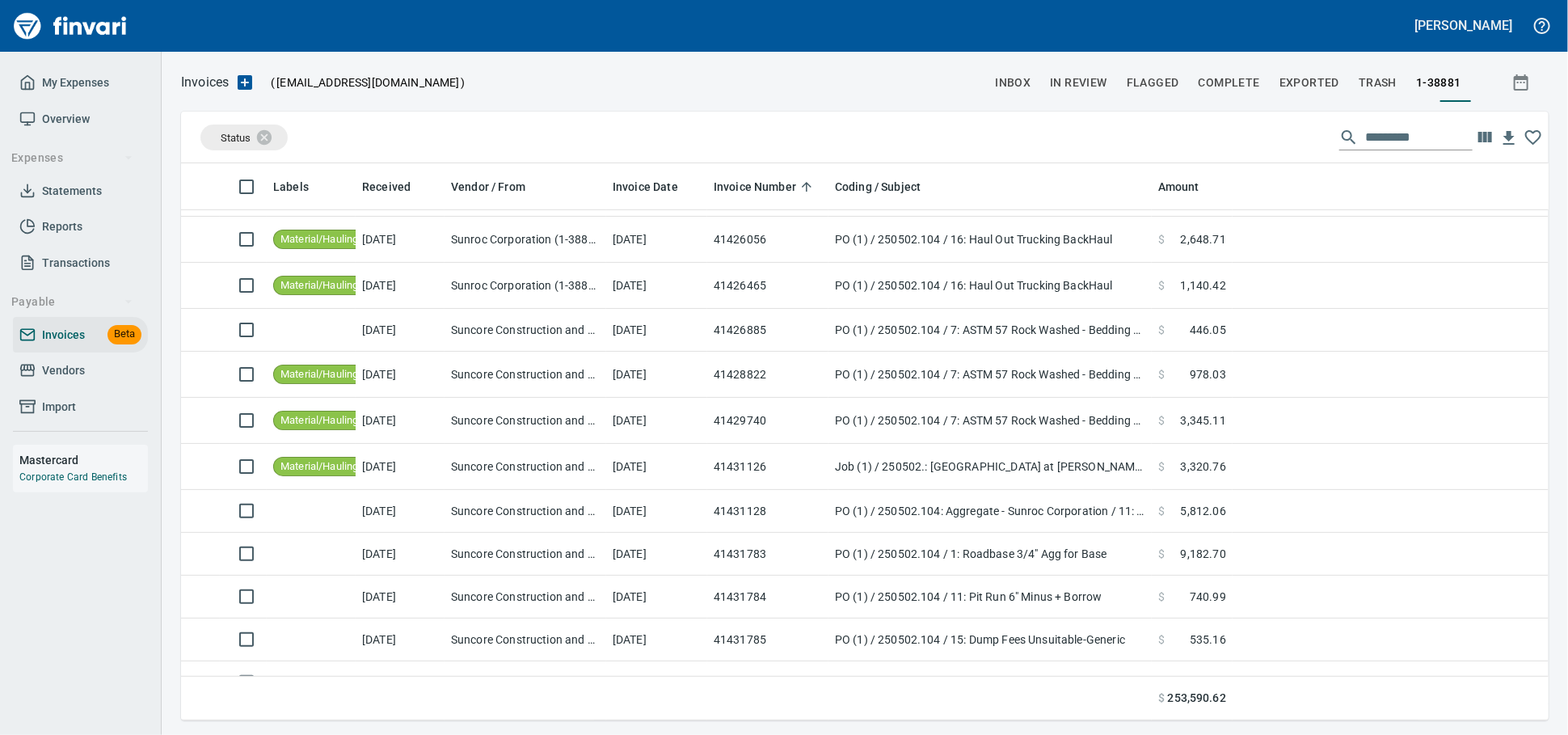
scroll to position [180, 0]
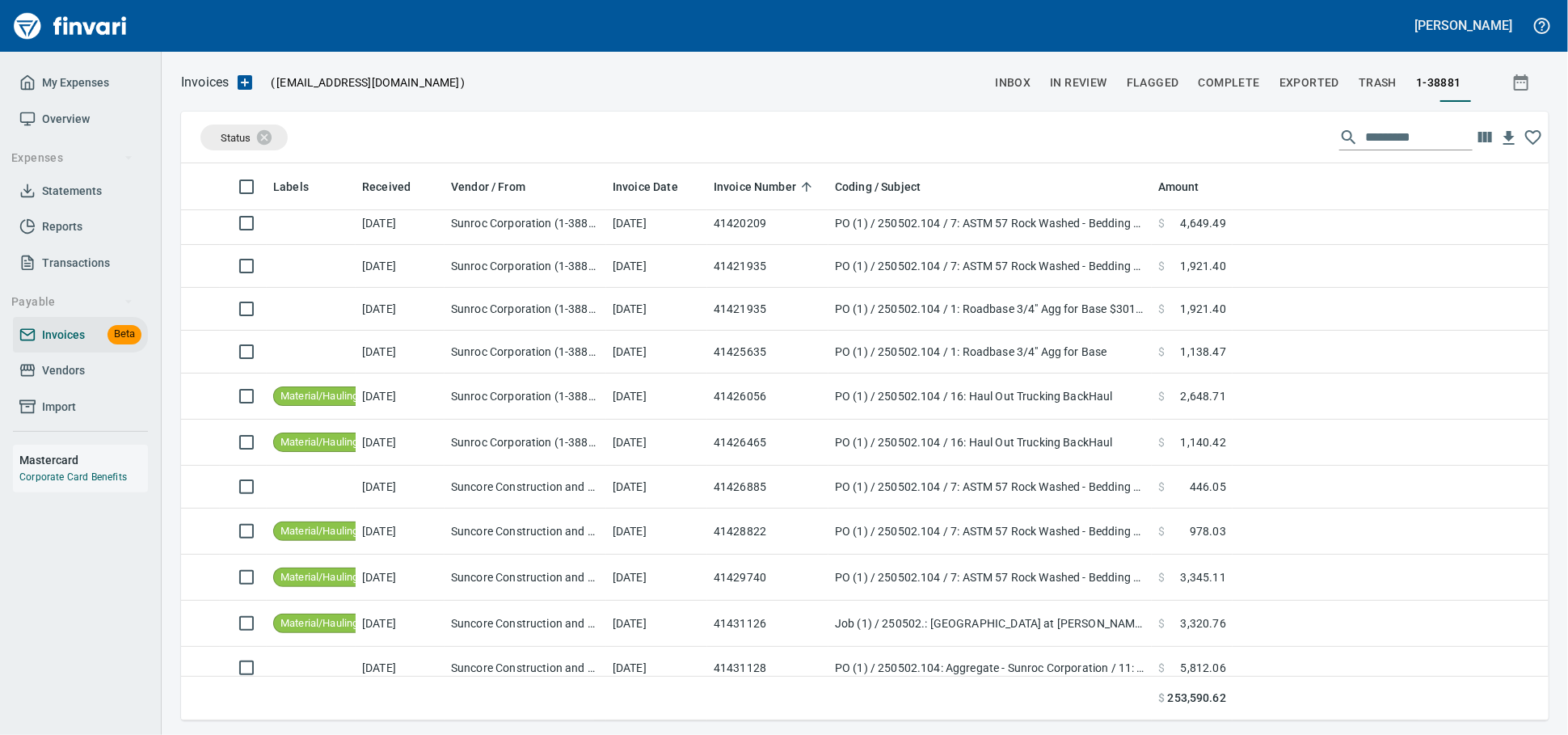
click at [1378, 142] on input "text" at bounding box center [1419, 137] width 108 height 26
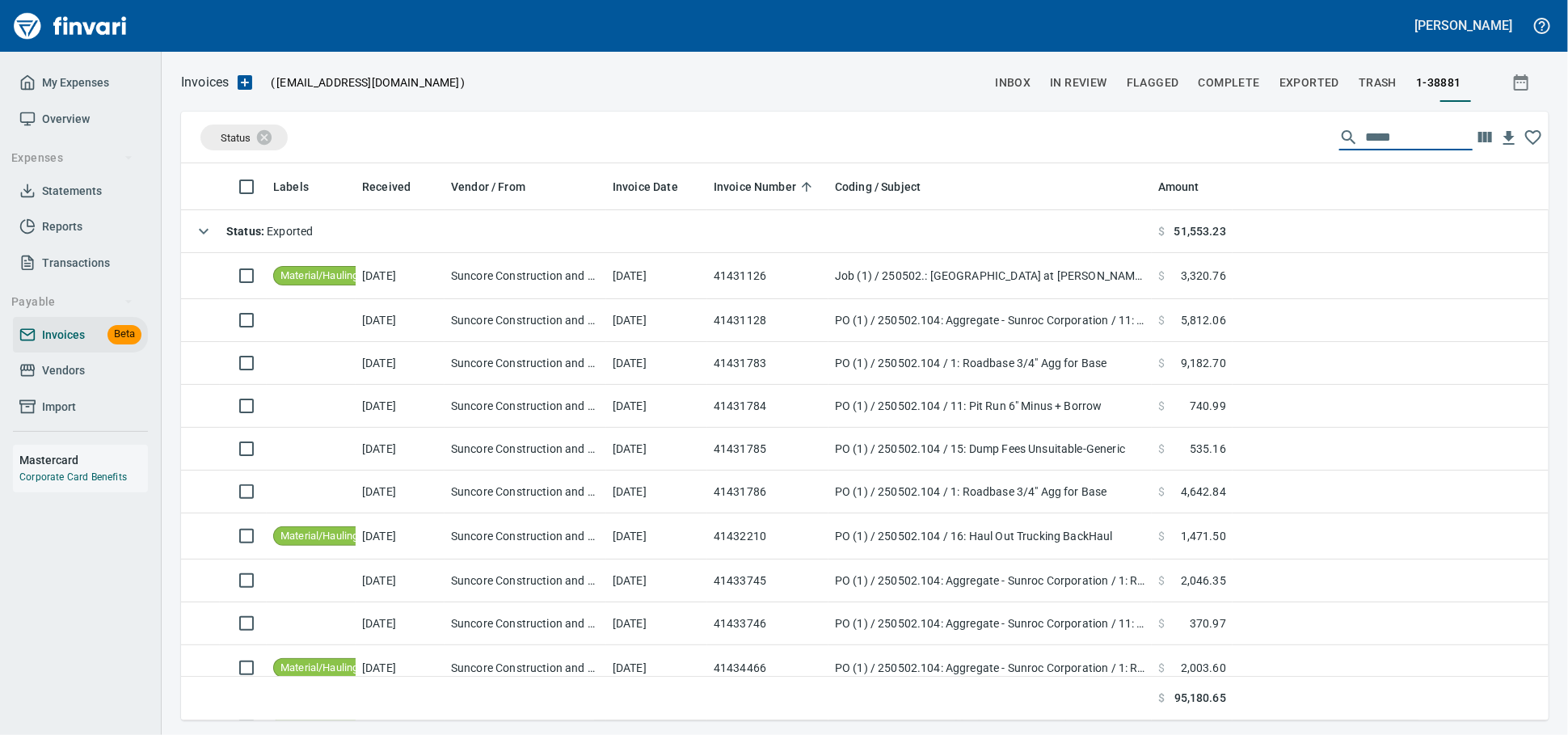
scroll to position [0, 0]
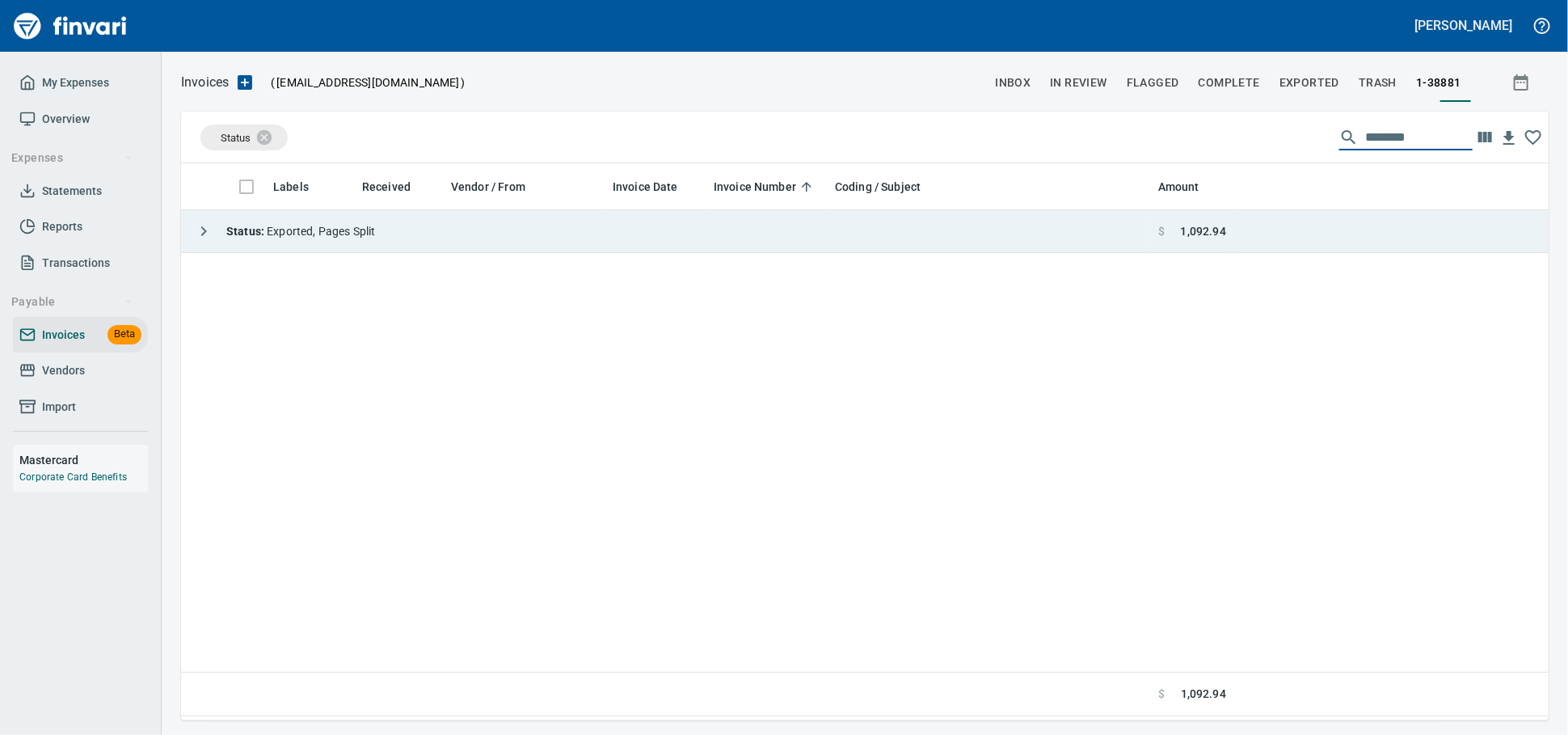
type input "********"
click at [372, 229] on span "Status : Exported, Pages Split" at bounding box center [301, 231] width 149 height 13
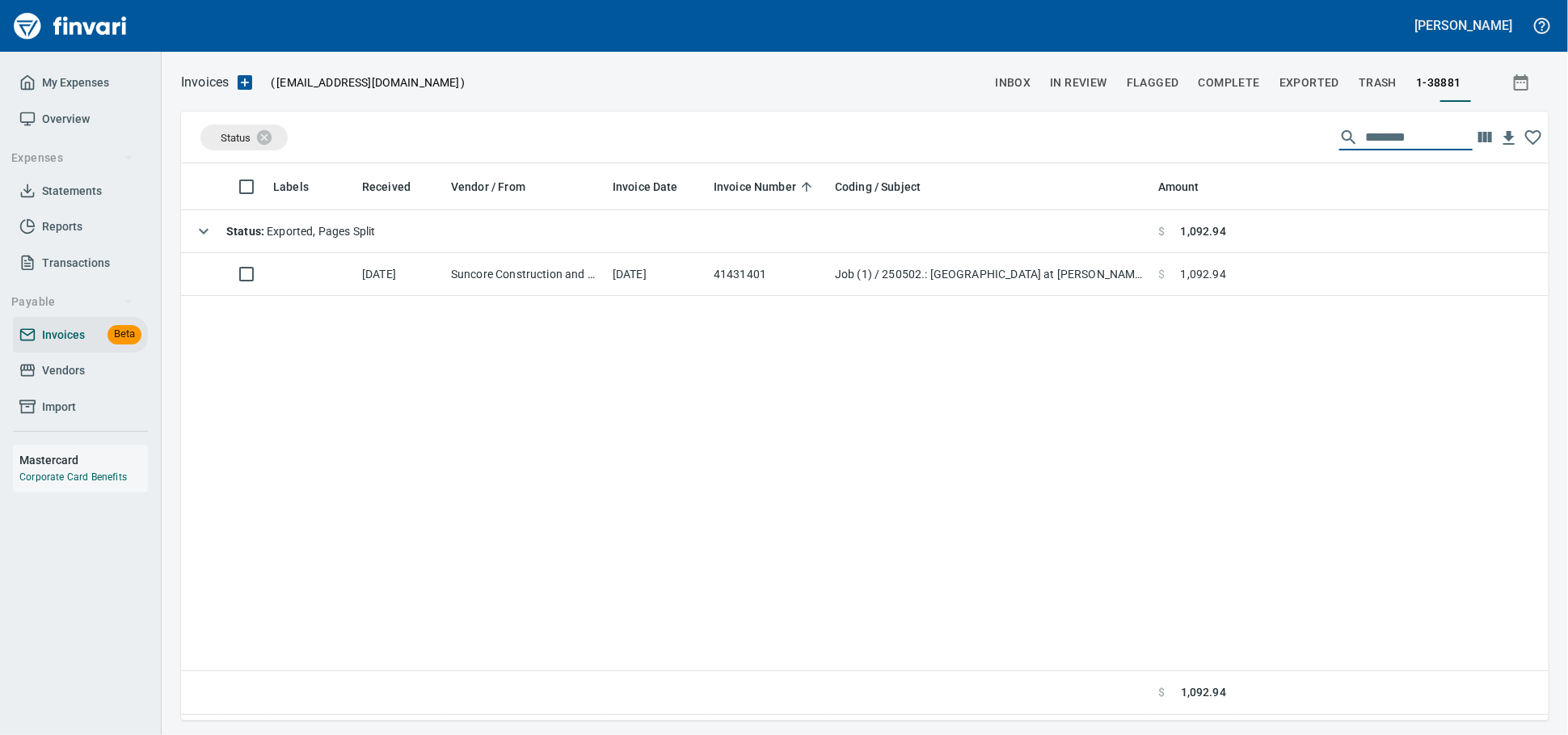
drag, startPoint x: 1404, startPoint y: 138, endPoint x: 1097, endPoint y: 136, distance: 307.0
click at [1109, 138] on div "Status ********" at bounding box center [864, 137] width 1367 height 52
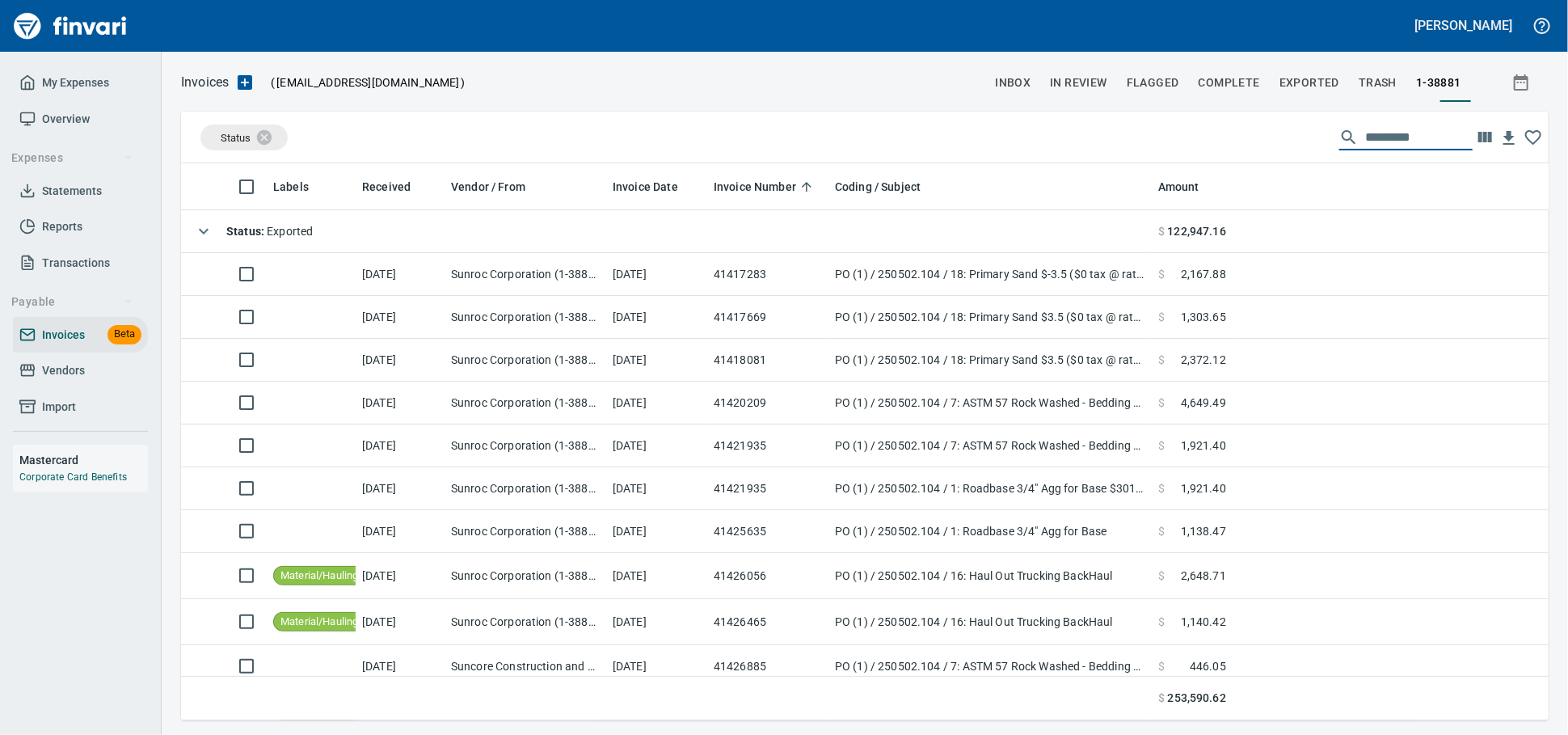
scroll to position [542, 1340]
click at [77, 381] on span "Vendors" at bounding box center [63, 370] width 43 height 20
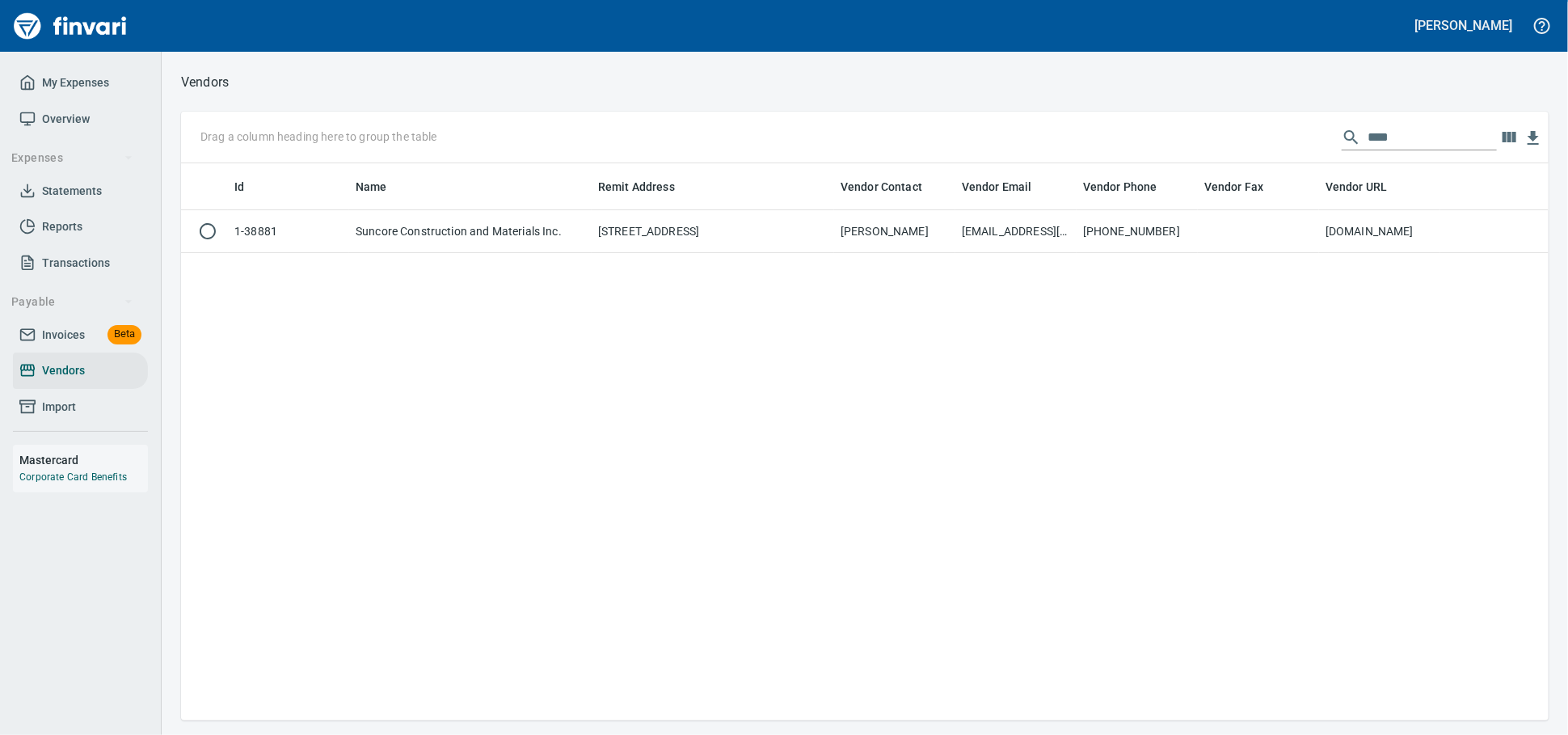
scroll to position [542, 1353]
drag, startPoint x: 1407, startPoint y: 140, endPoint x: 612, endPoint y: 125, distance: 795.1
click at [649, 134] on div "Drag a column heading here to group the table ****" at bounding box center [864, 137] width 1367 height 52
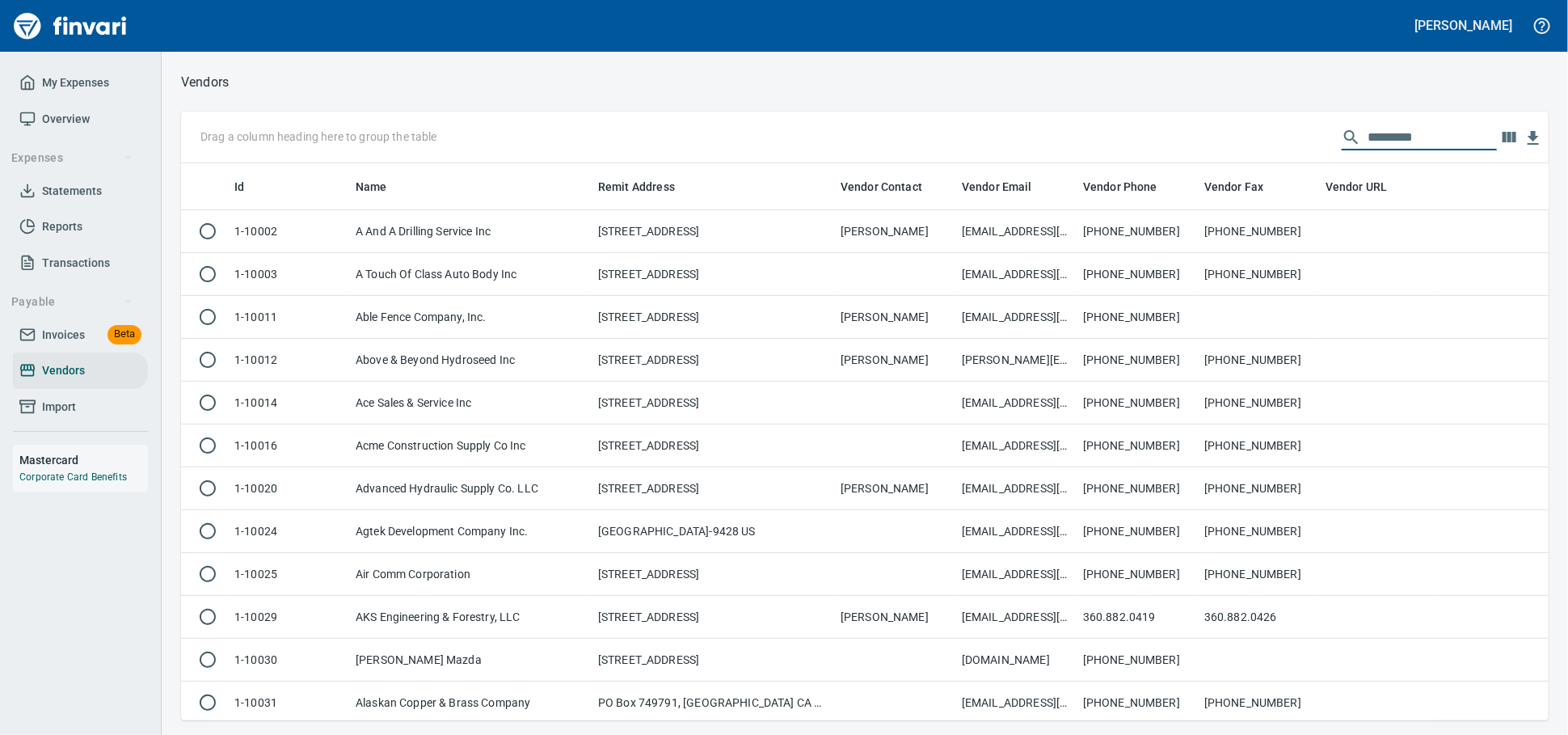
scroll to position [542, 1340]
click at [52, 340] on link "Invoices Beta" at bounding box center [80, 335] width 135 height 36
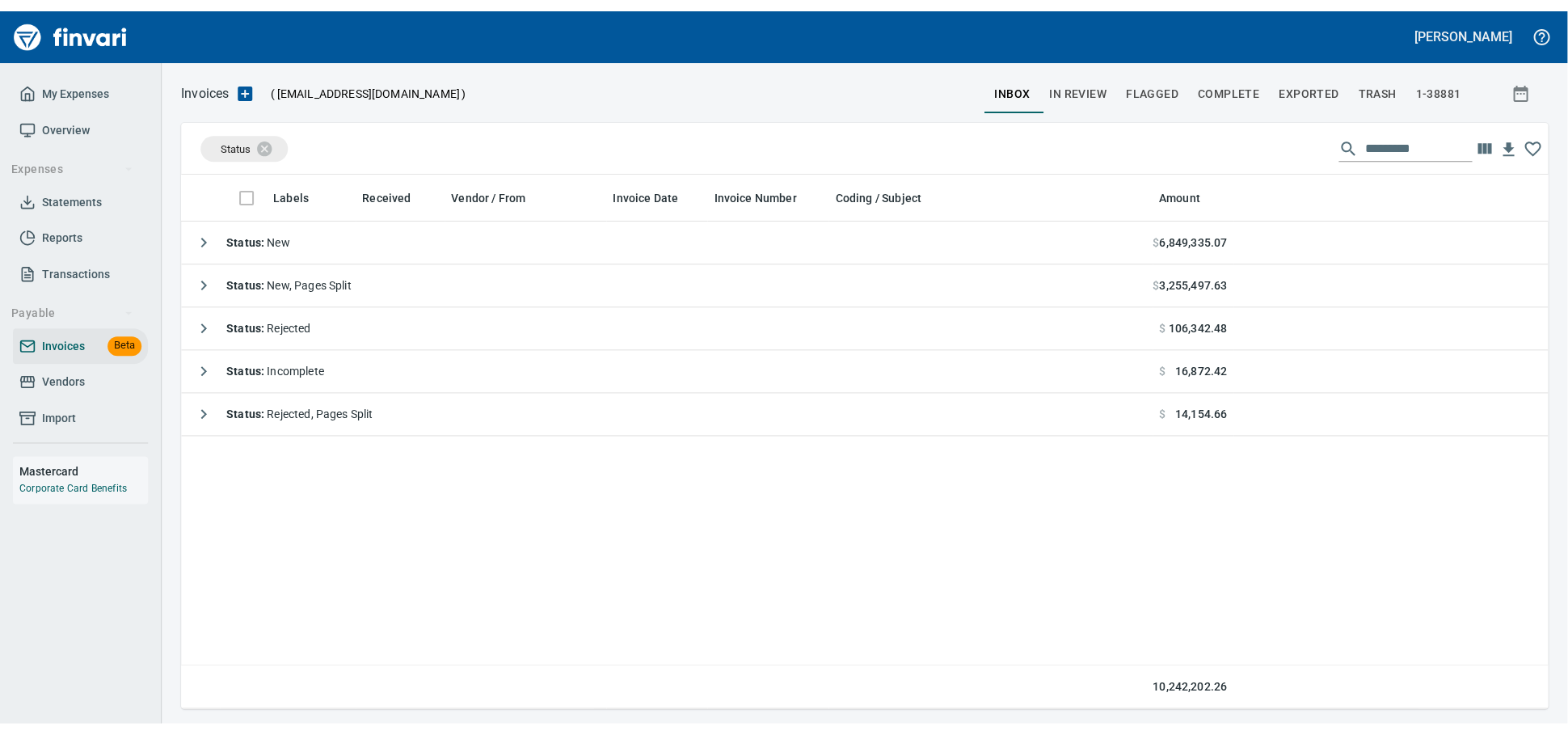
scroll to position [542, 1353]
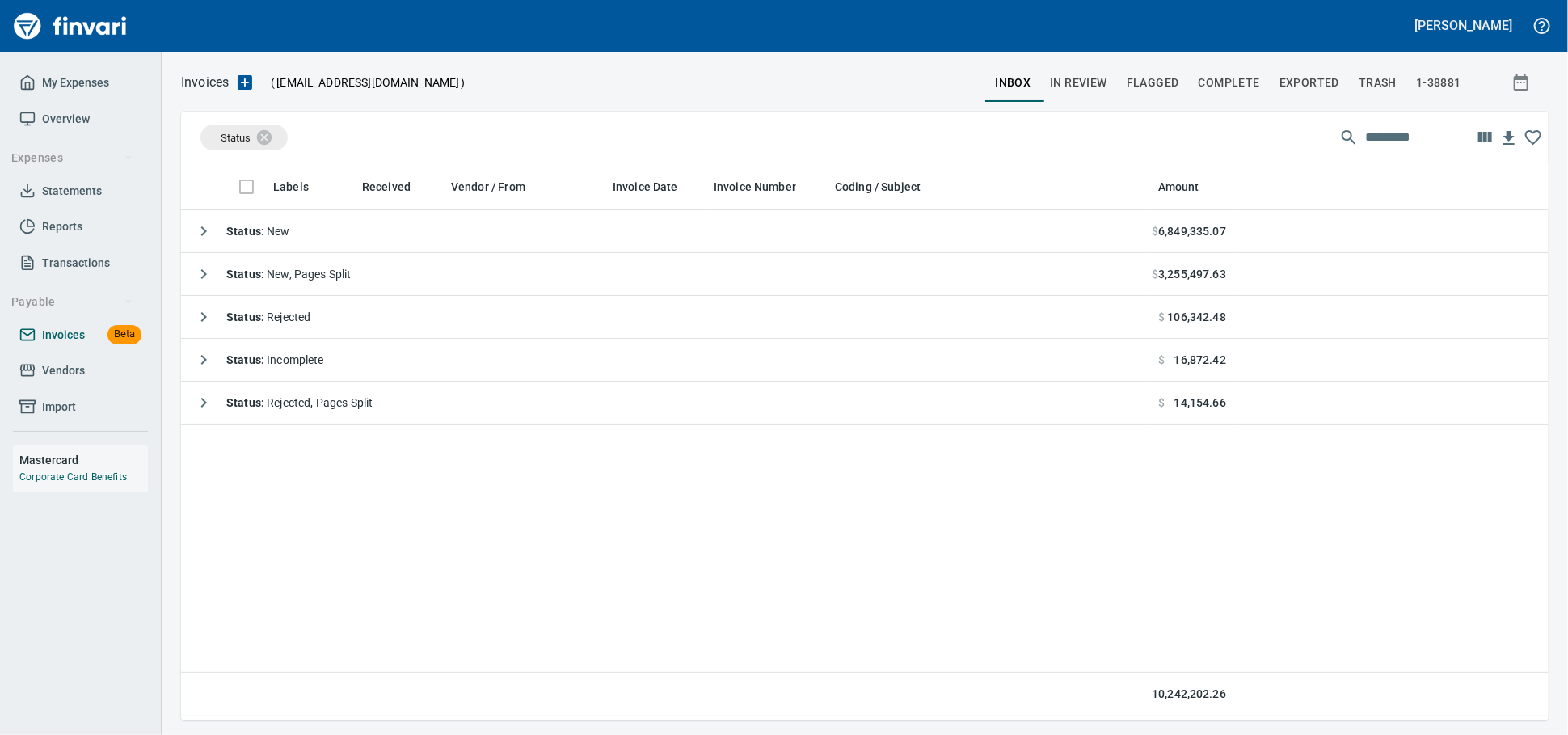
click at [78, 342] on span "Invoices" at bounding box center [63, 334] width 43 height 20
click at [272, 136] on icon at bounding box center [275, 136] width 15 height 15
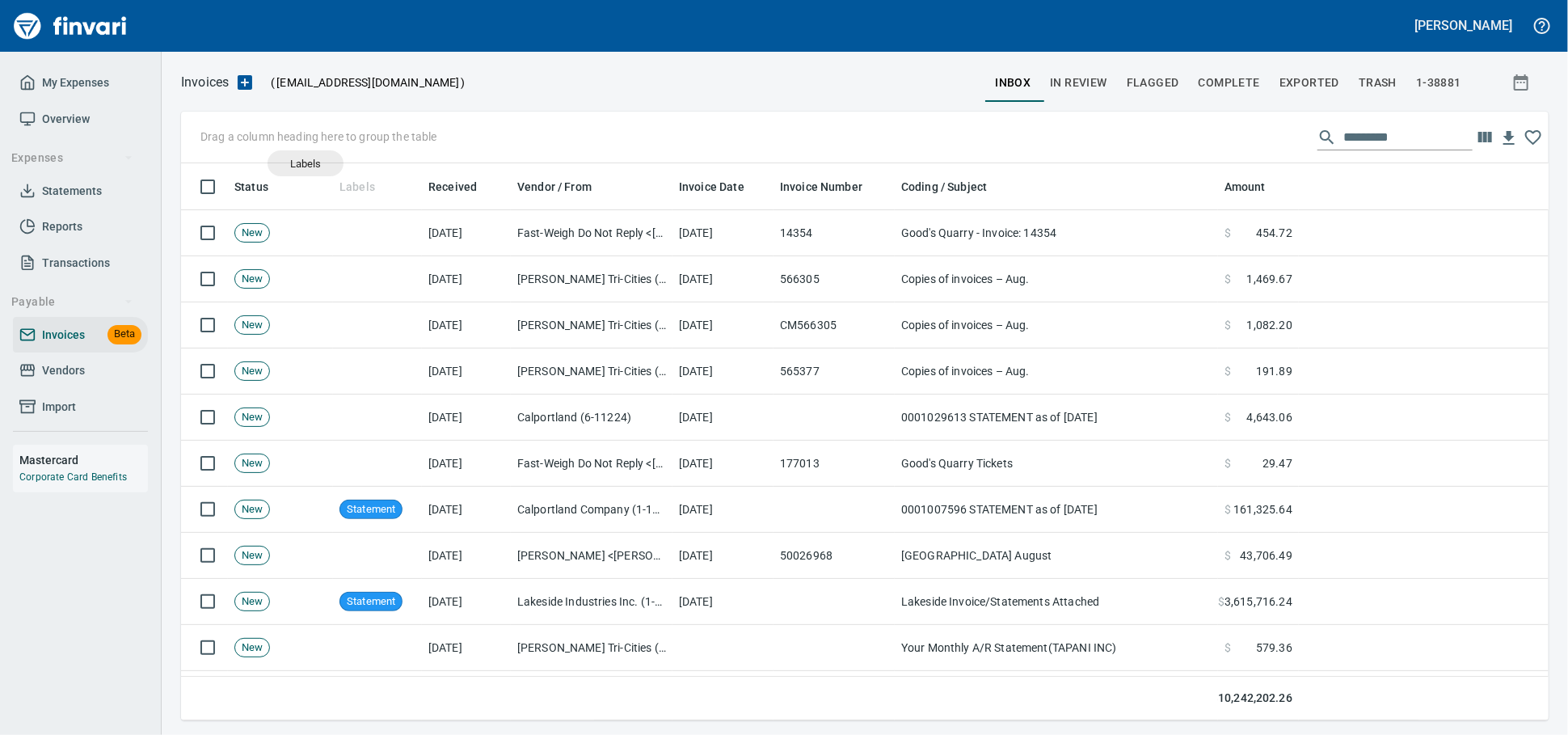
drag, startPoint x: 346, startPoint y: 187, endPoint x: 264, endPoint y: 144, distance: 92.6
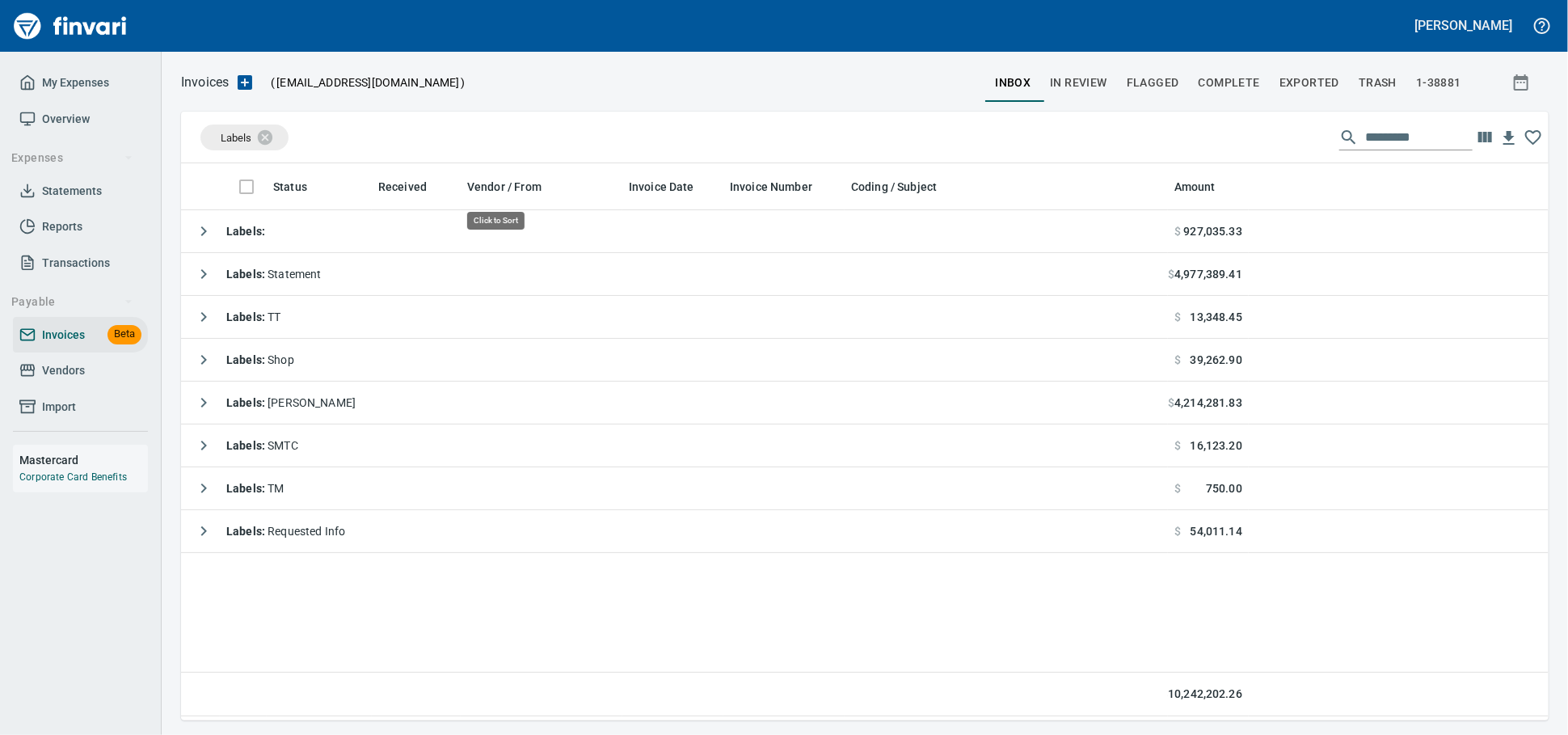
scroll to position [542, 1353]
drag, startPoint x: 497, startPoint y: 184, endPoint x: 378, endPoint y: 142, distance: 126.2
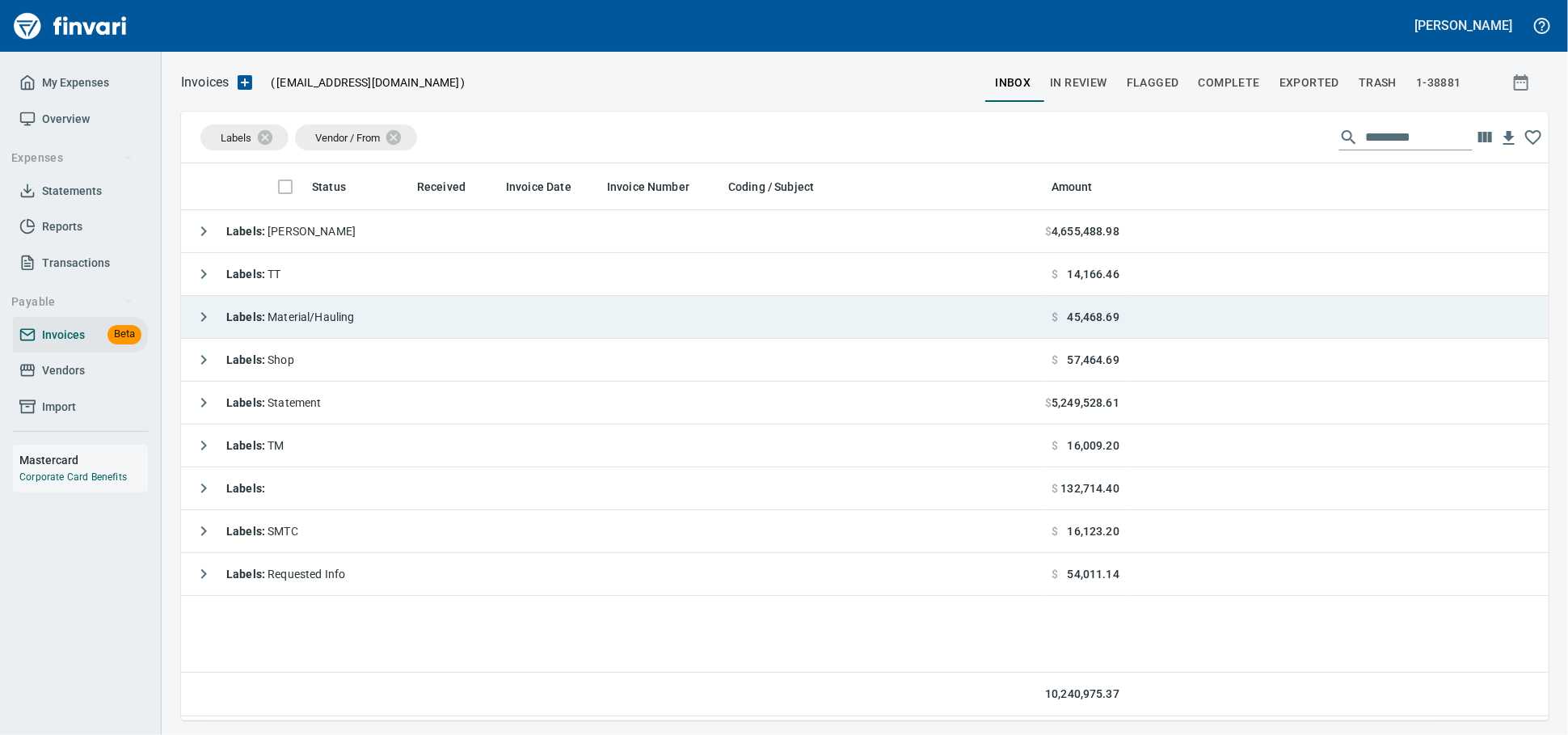
click at [318, 321] on span "Labels : Material/Hauling" at bounding box center [291, 316] width 129 height 13
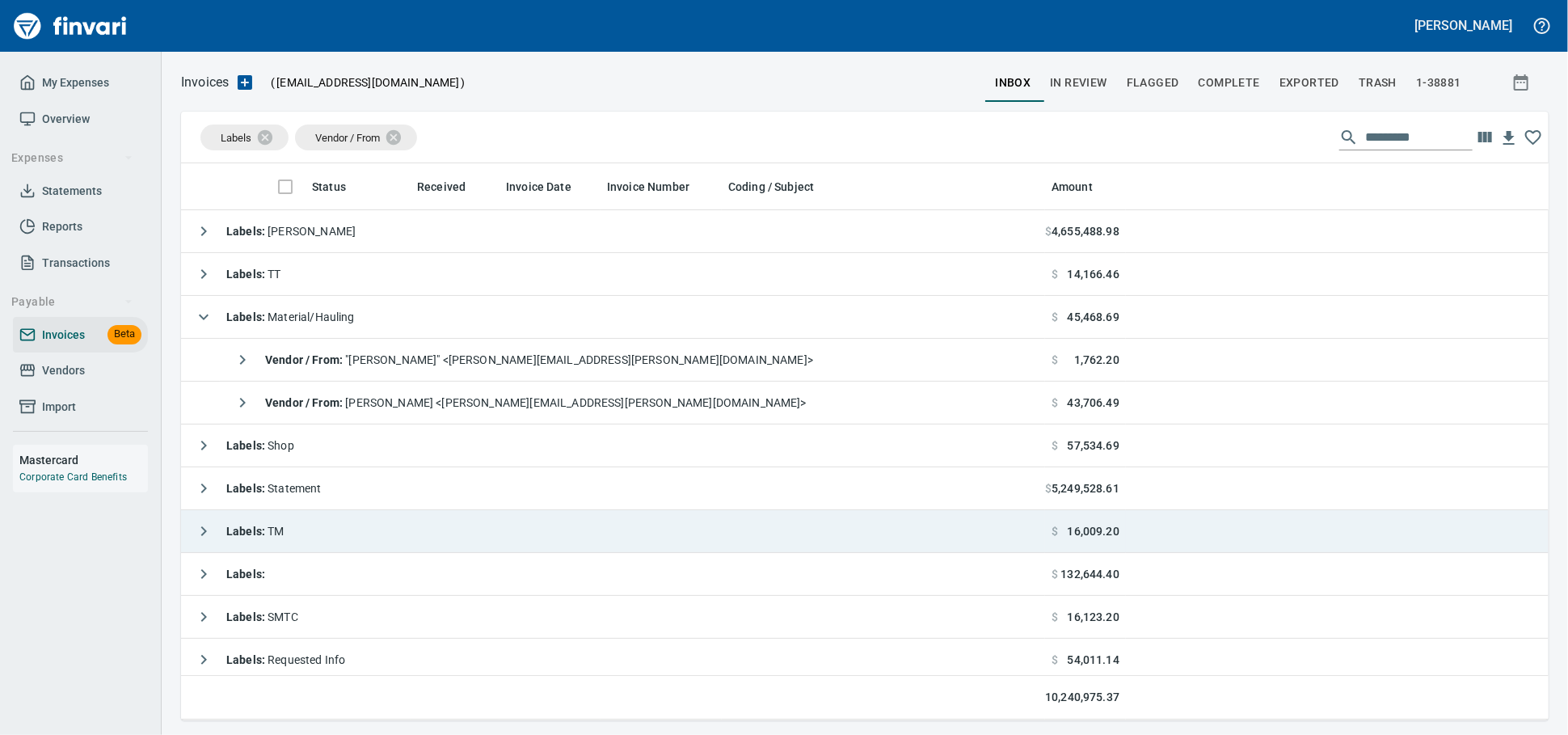
scroll to position [542, 1340]
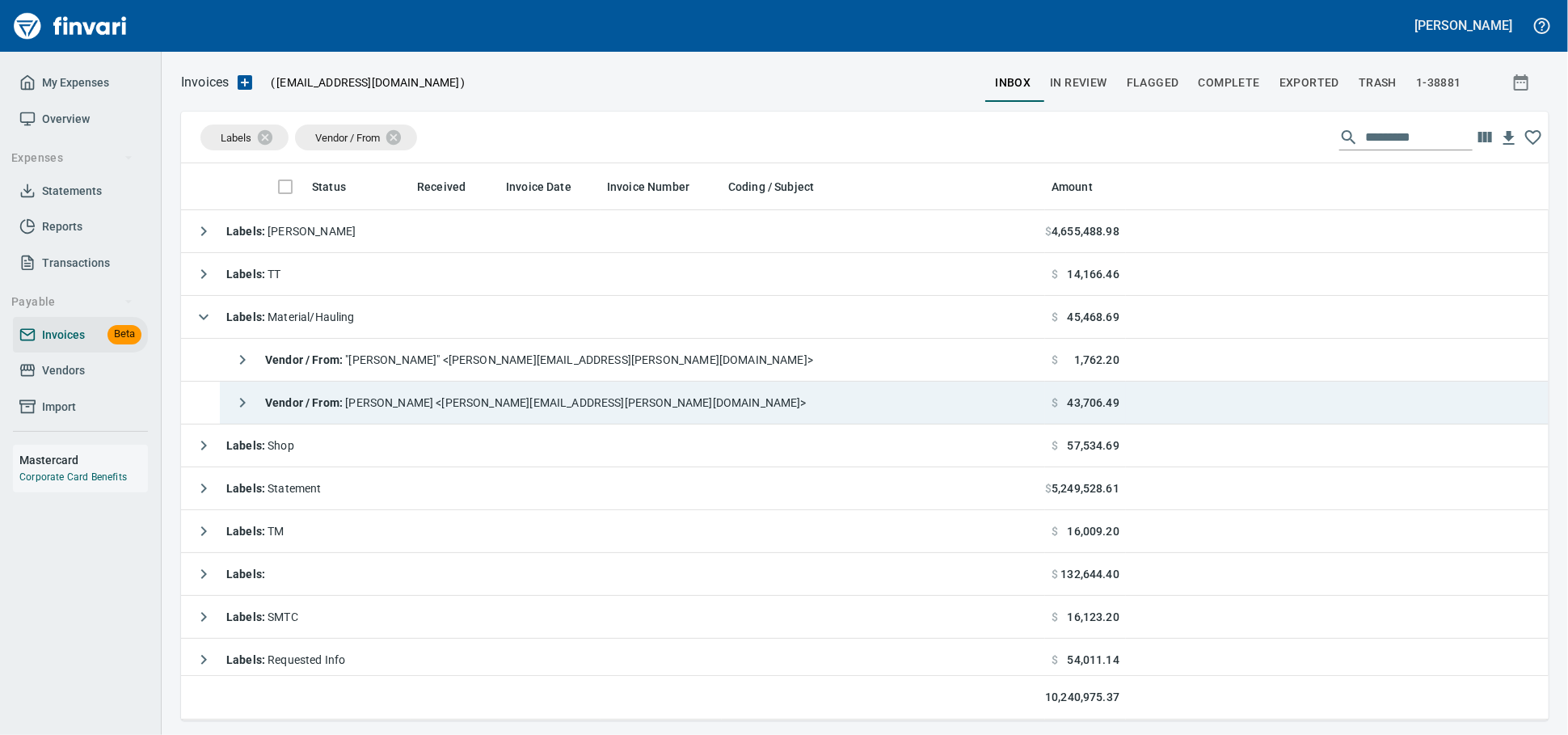
click at [406, 402] on span "Vendor / From : [PERSON_NAME] <[PERSON_NAME][EMAIL_ADDRESS][PERSON_NAME][DOMAIN…" at bounding box center [535, 402] width 541 height 13
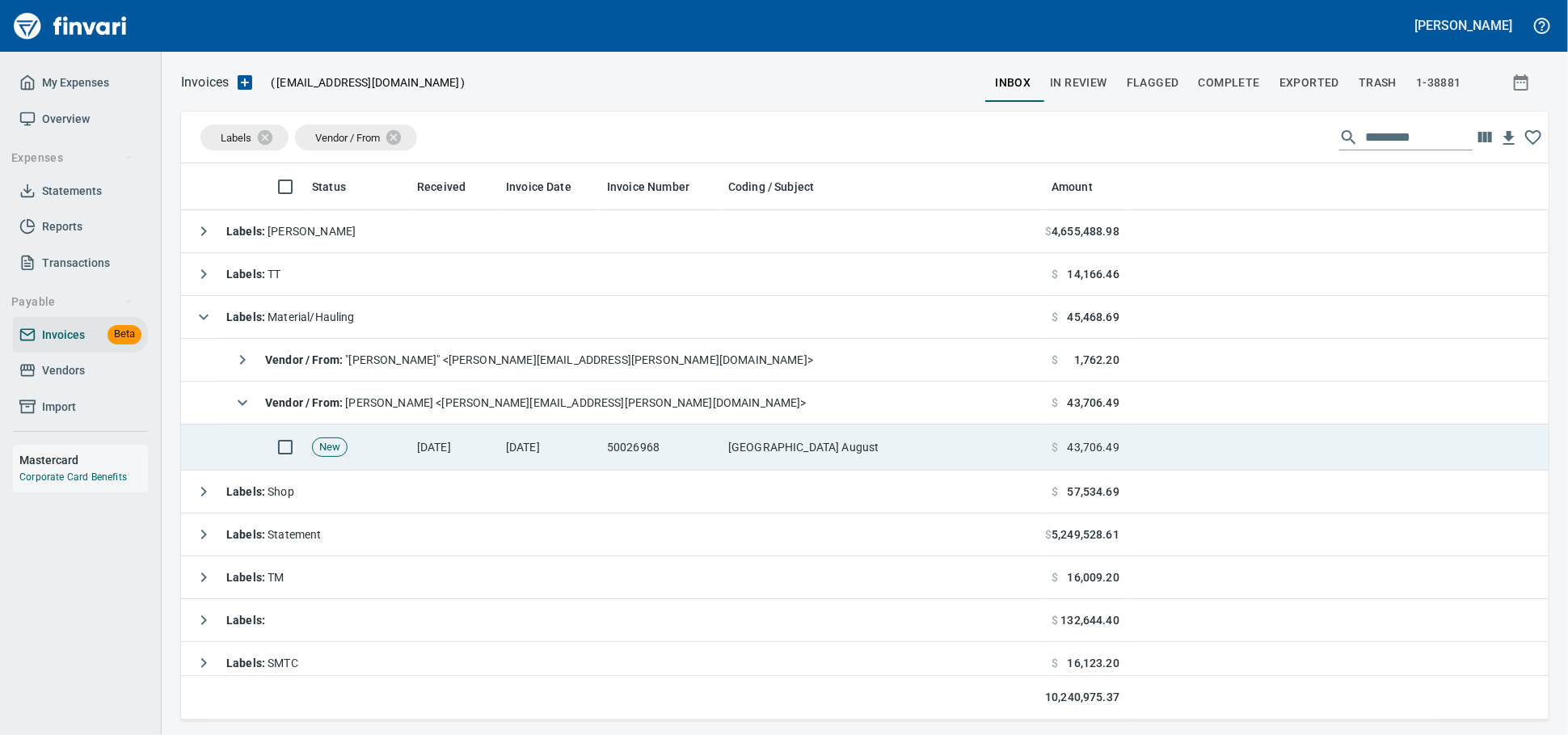
click at [519, 453] on td "[DATE]" at bounding box center [550, 447] width 101 height 46
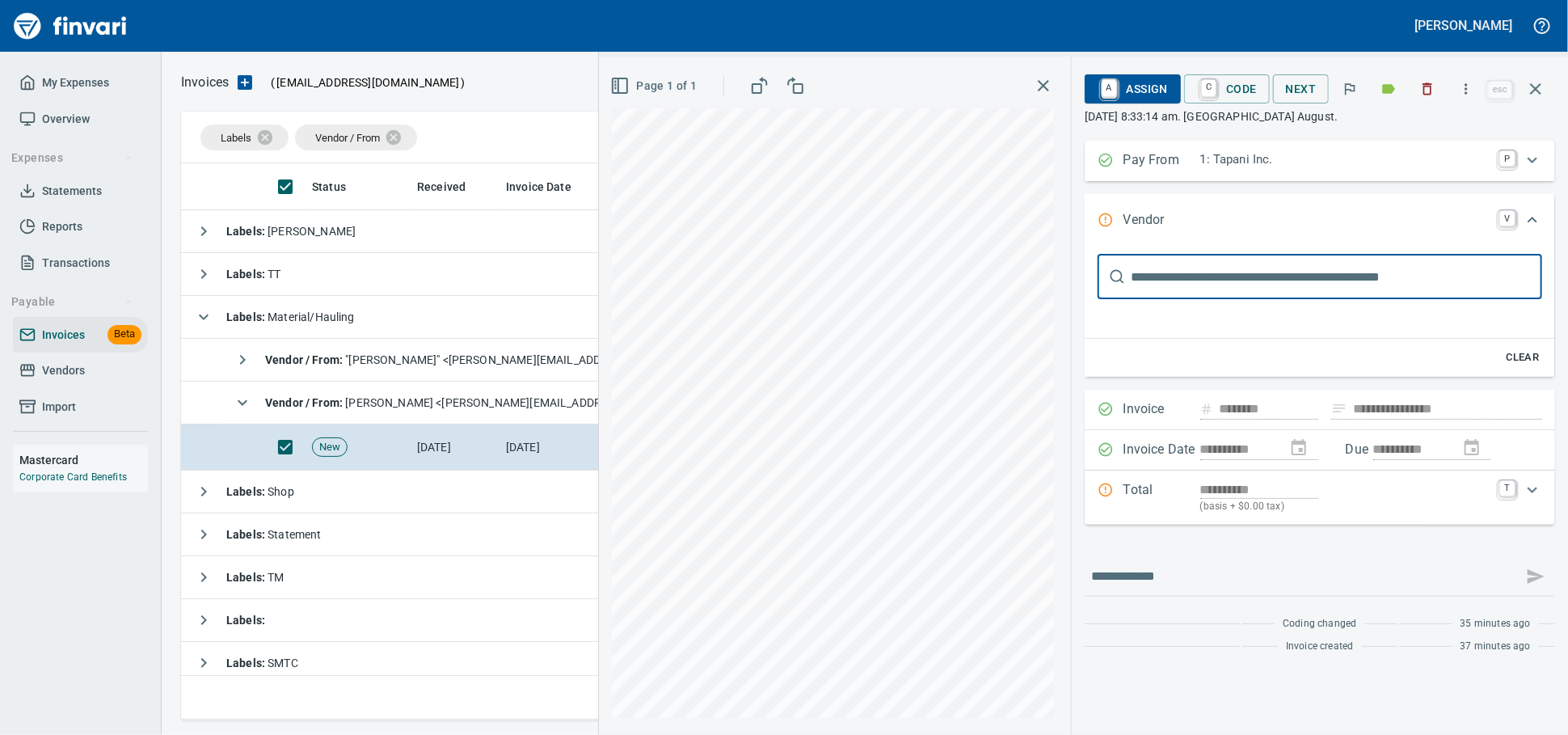
click at [1383, 94] on icon "button" at bounding box center [1389, 89] width 13 height 10
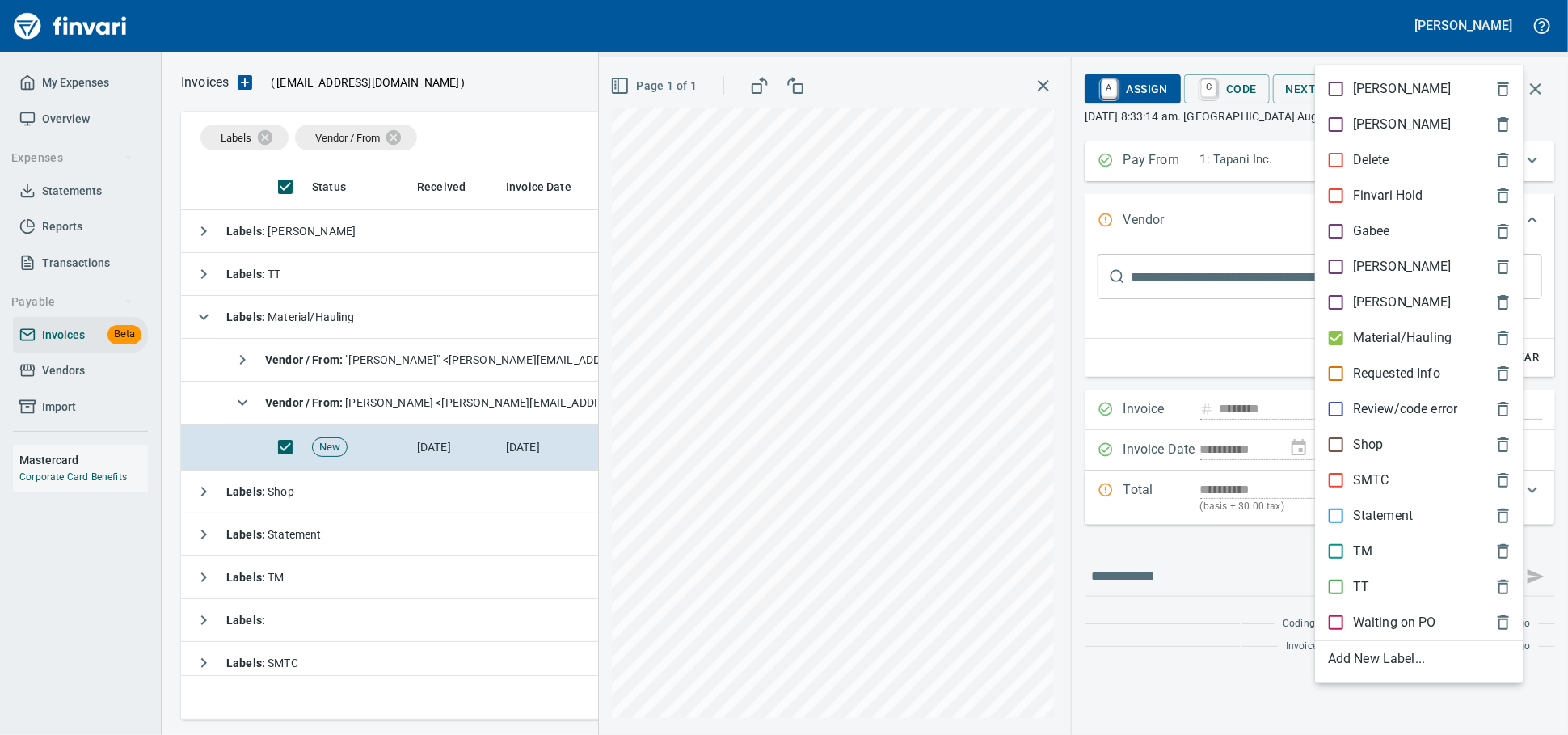
scroll to position [542, 1339]
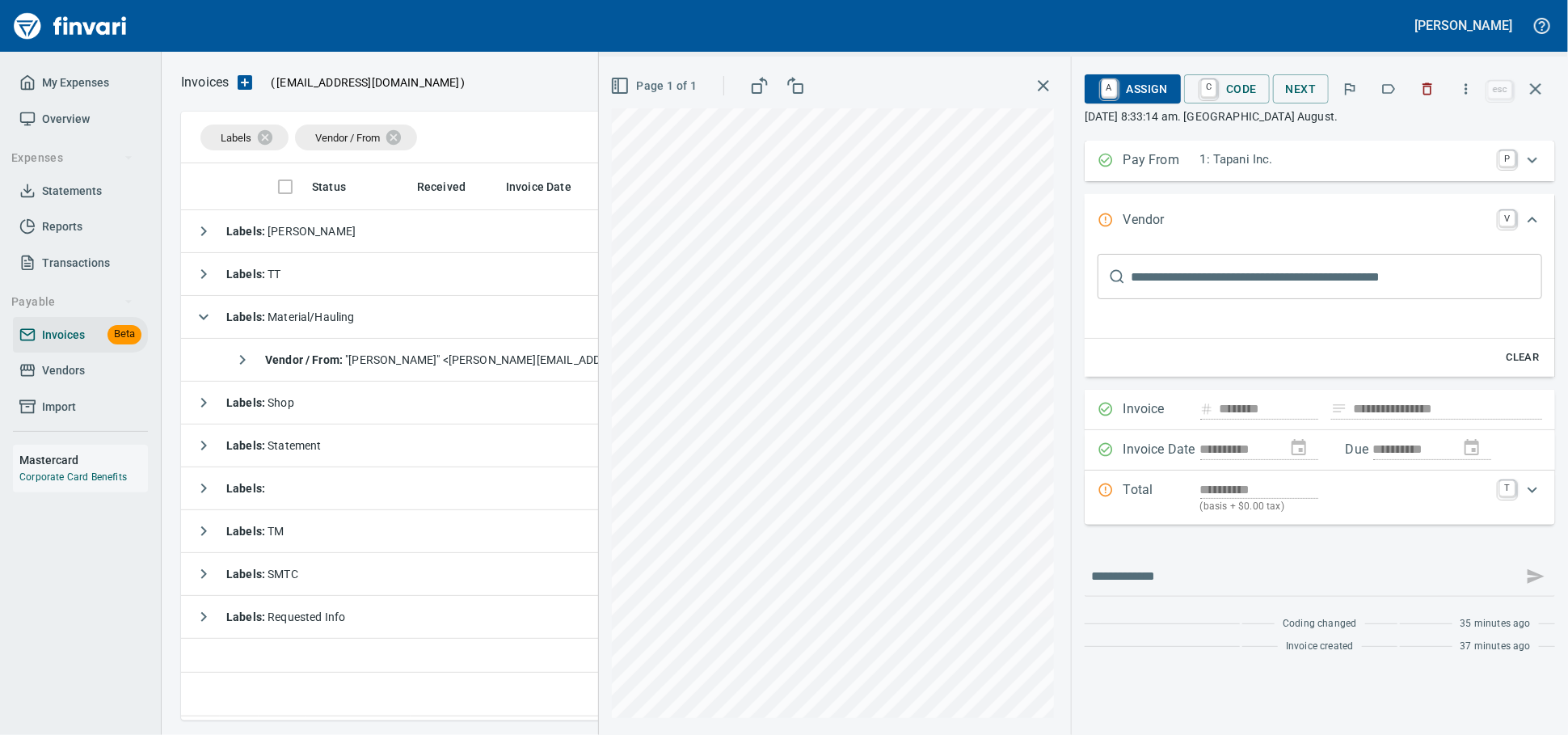
scroll to position [542, 1353]
click at [426, 366] on span "Vendor / From : "Thomas, Michael" <Michael.Thomas@kniferiver.com>" at bounding box center [539, 360] width 548 height 13
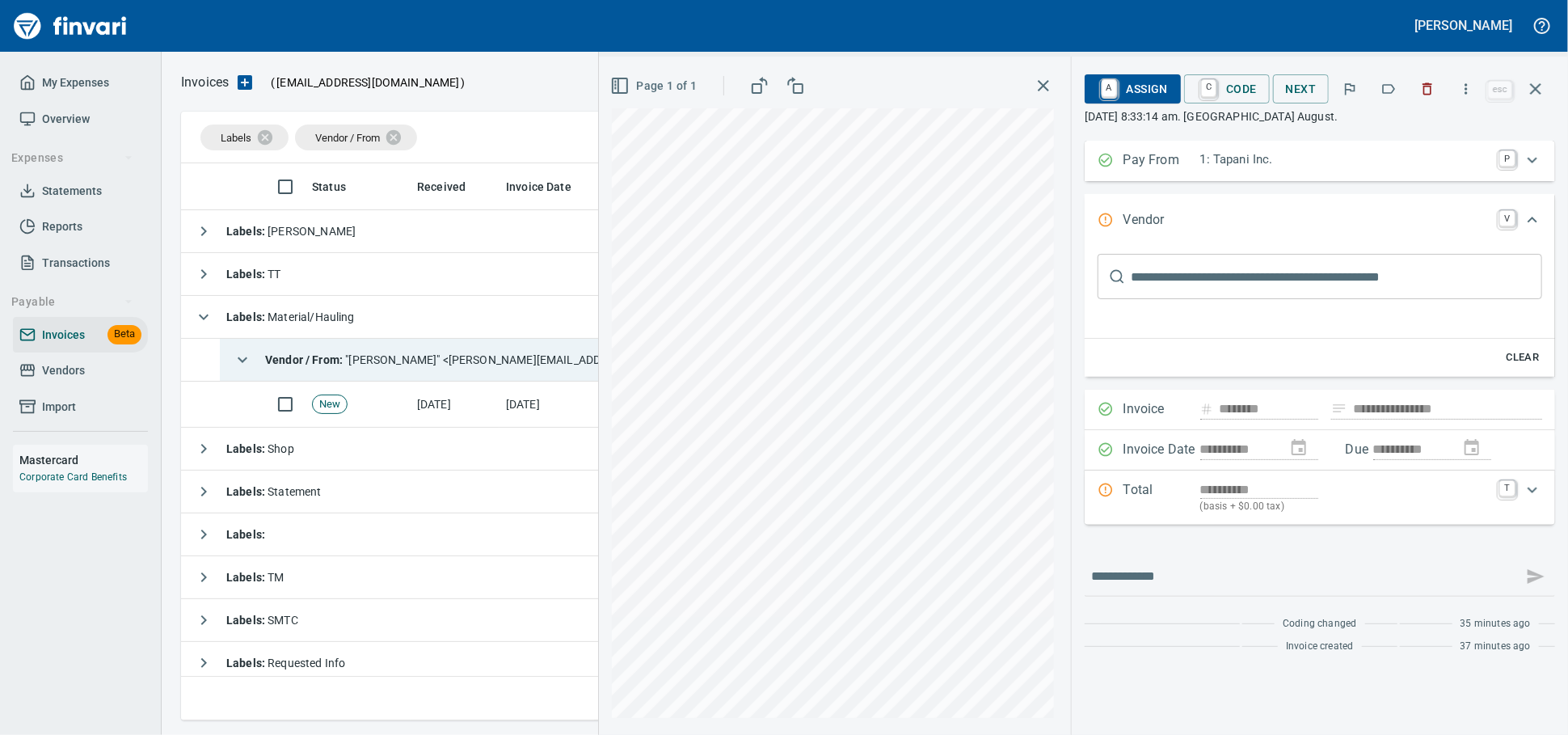
scroll to position [542, 1339]
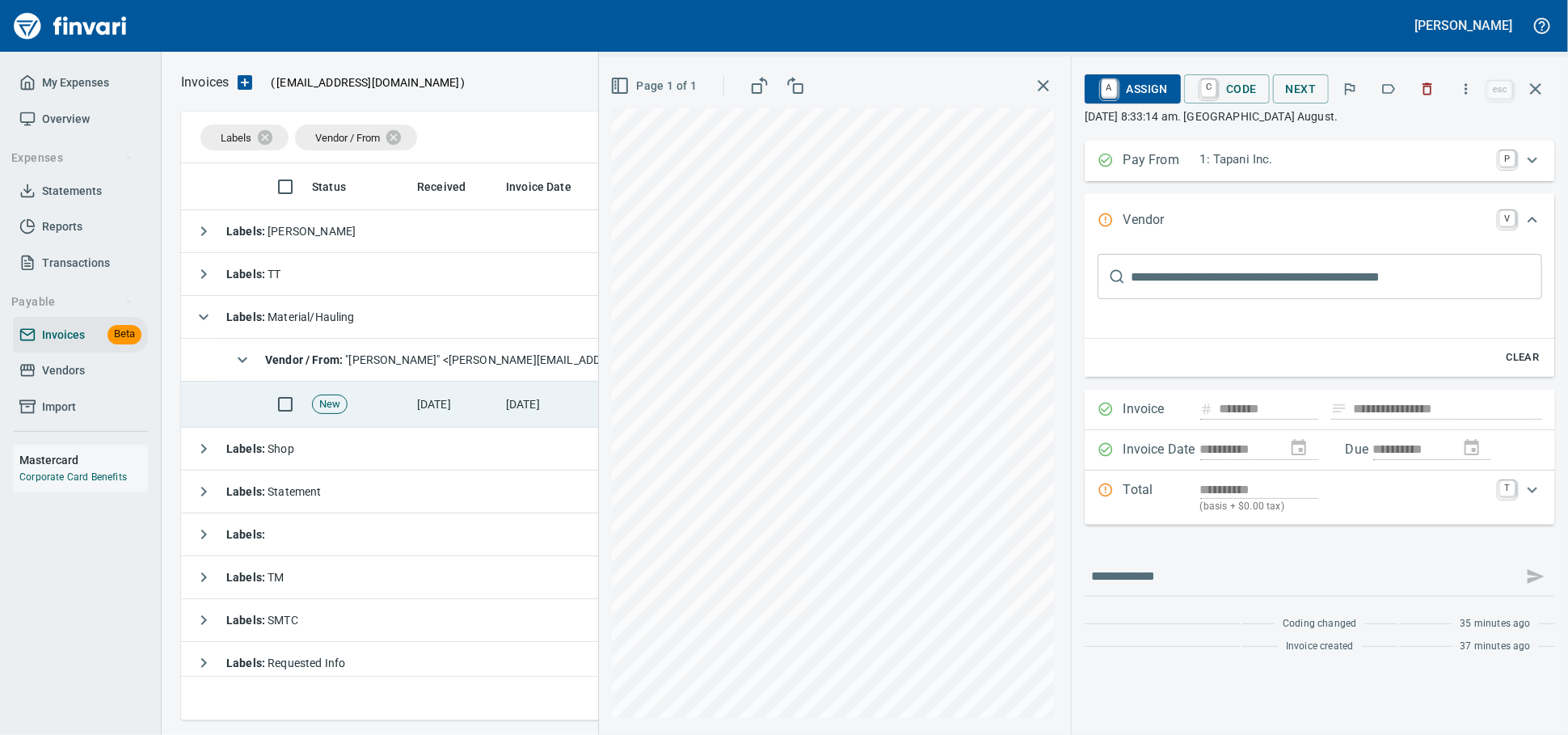
click at [454, 413] on td "[DATE]" at bounding box center [455, 404] width 89 height 46
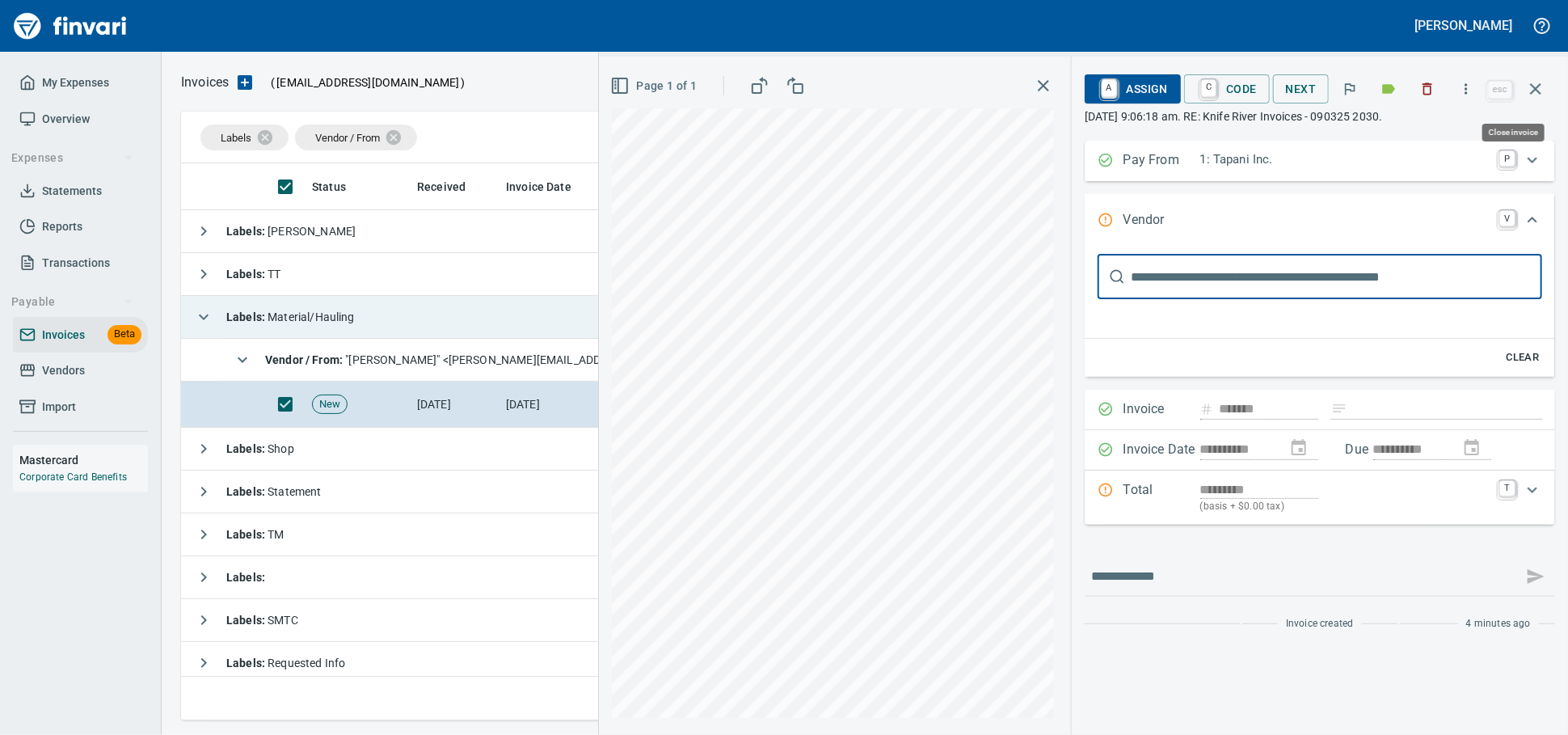
click at [1526, 93] on icon "button" at bounding box center [1536, 89] width 19 height 19
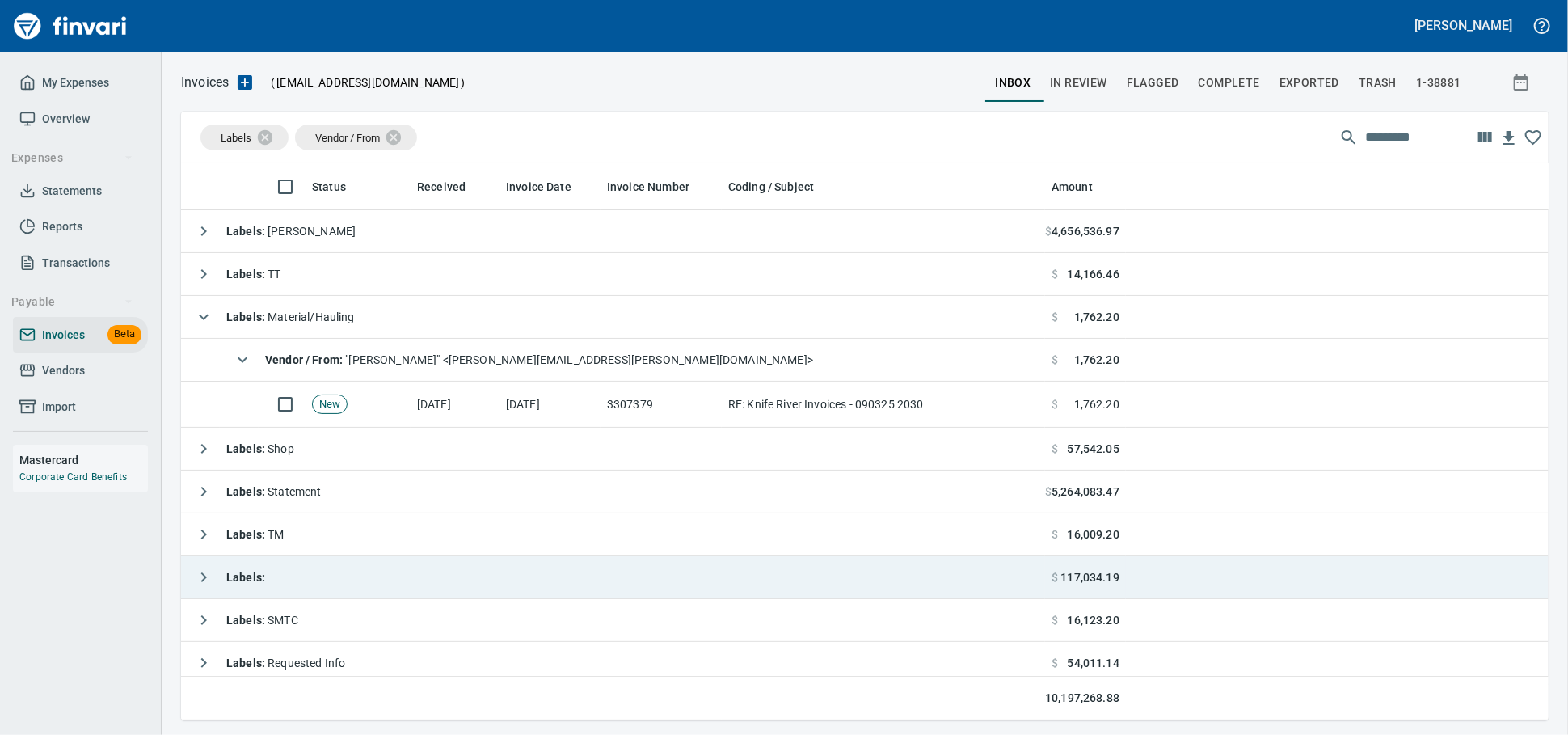
scroll to position [542, 1339]
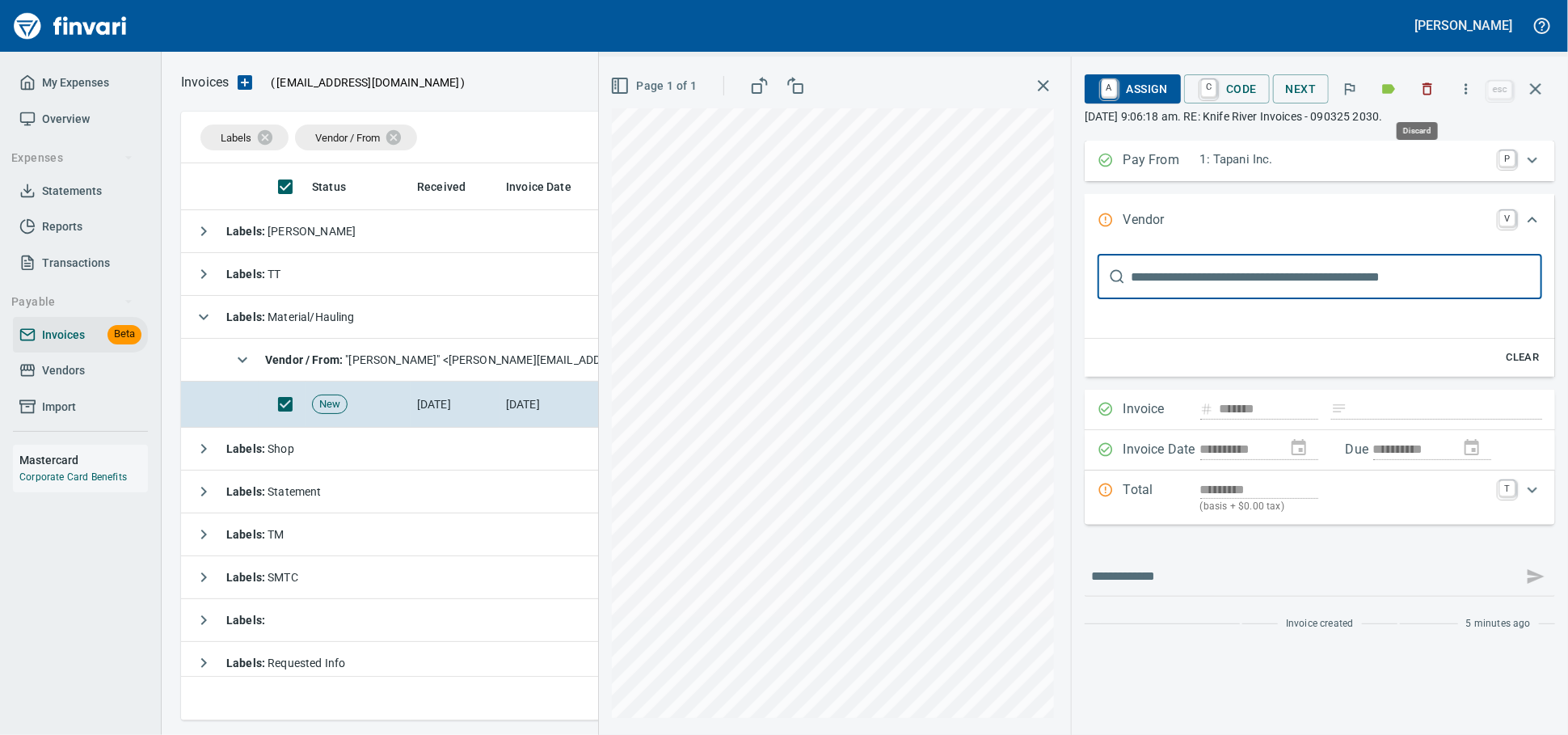
click at [1425, 91] on icon "button" at bounding box center [1427, 89] width 17 height 17
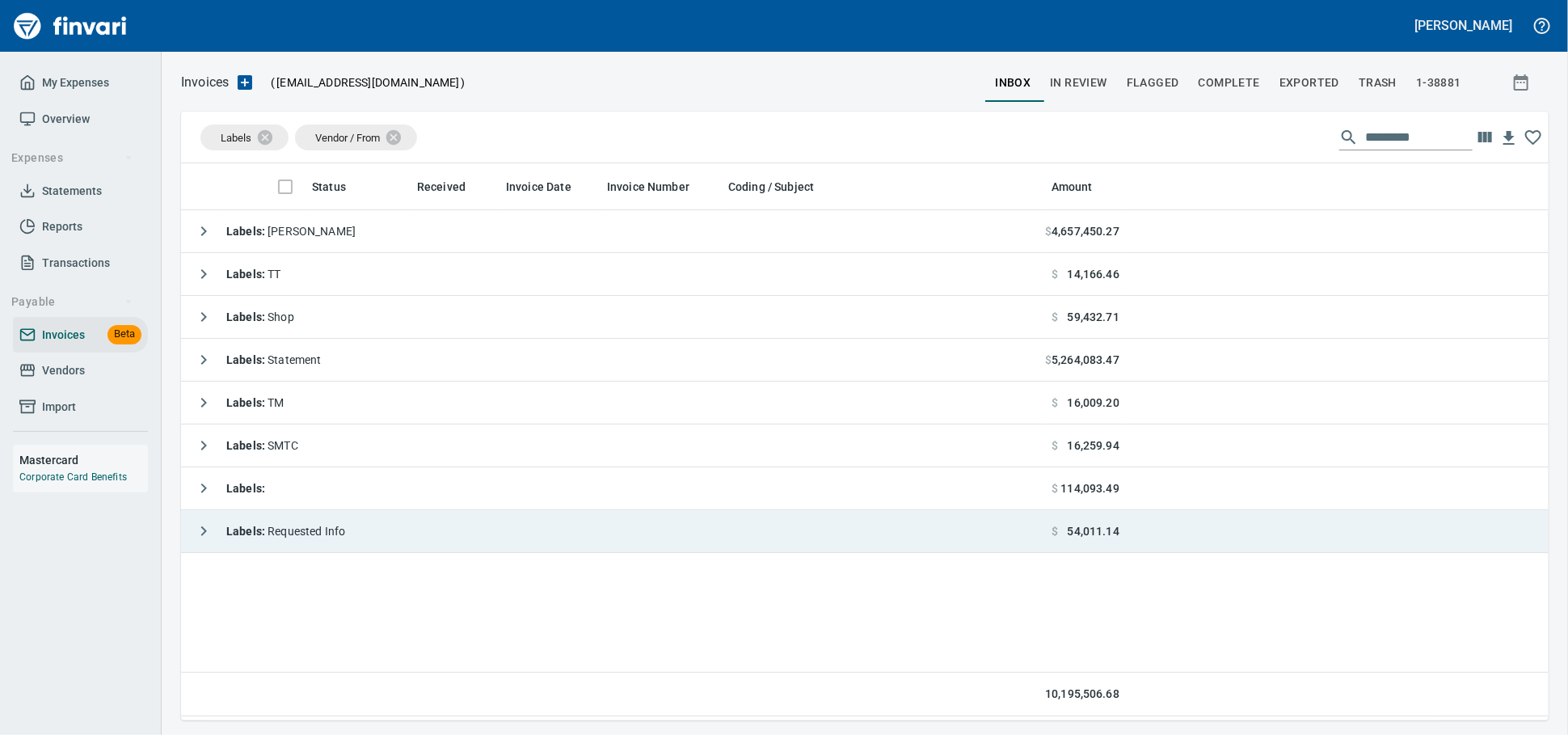
scroll to position [2, 2]
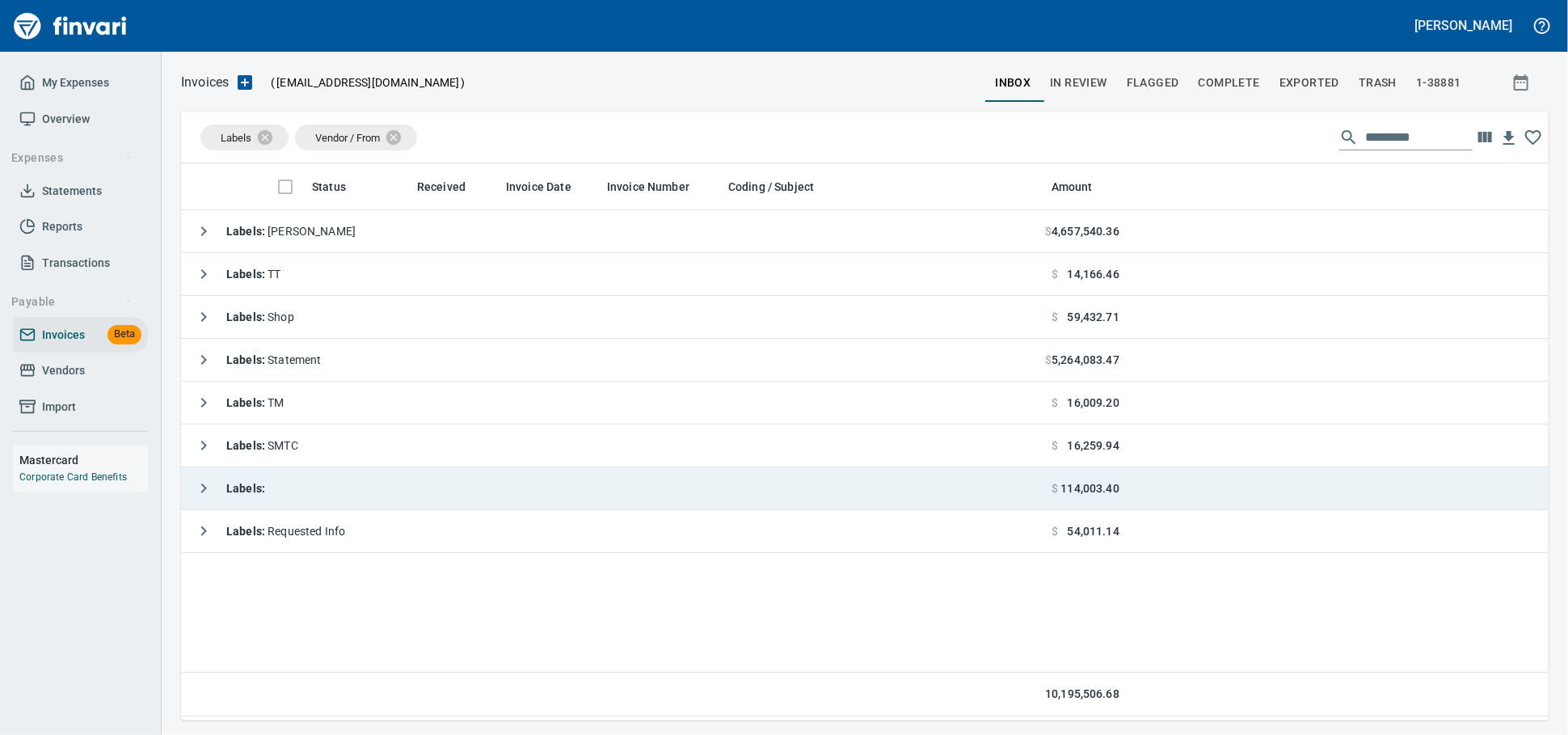
click at [385, 494] on td "Labels :" at bounding box center [612, 488] width 864 height 43
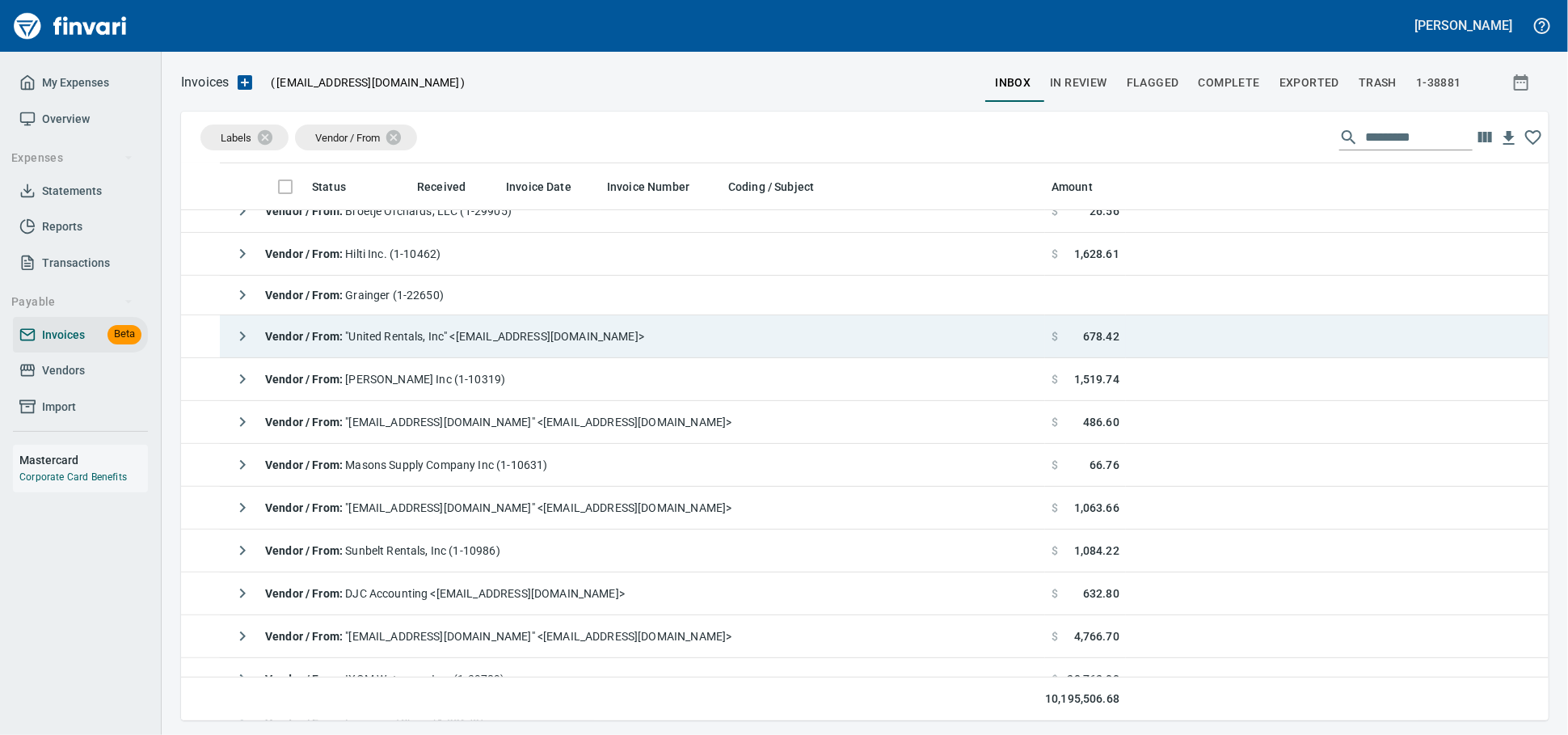
scroll to position [718, 0]
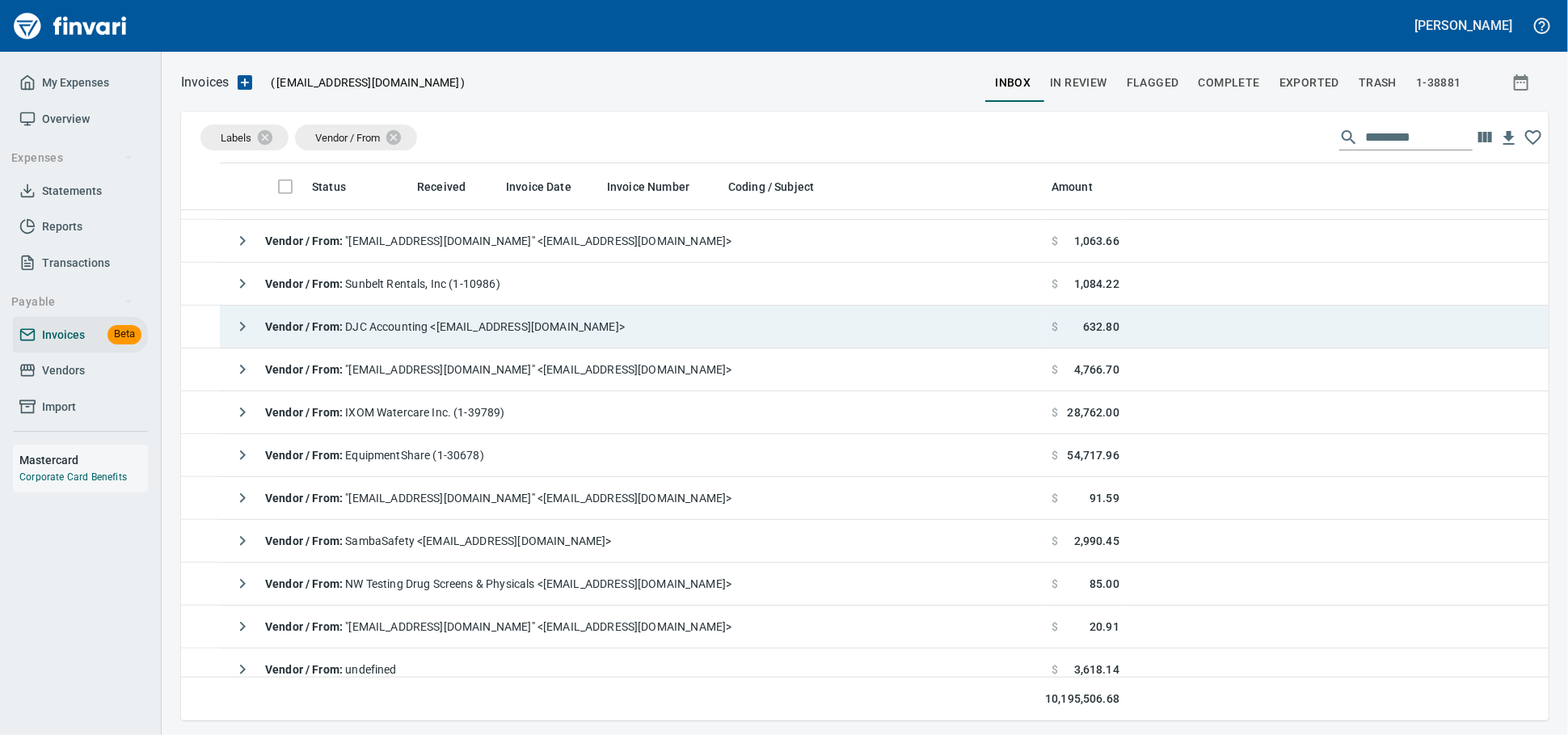
click at [607, 338] on div "Vendor / From : DJC Accounting <accounting@danjonesconveyor.com>" at bounding box center [426, 326] width 399 height 32
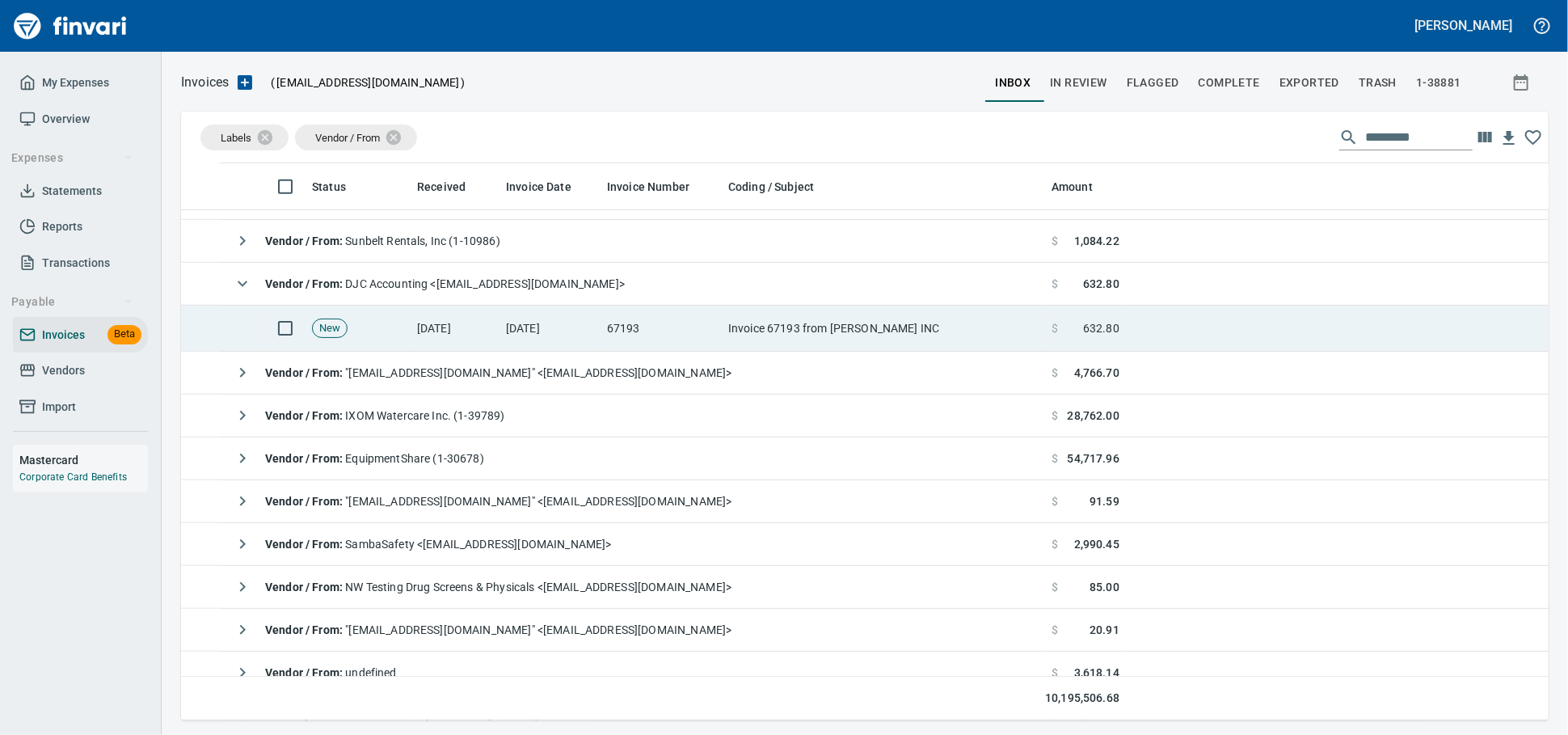
click at [577, 328] on tbody "Vendor / From : D.P. Nicoli Inc (1-10319) $ 1,519.74 Vendor / From : "ar@tacoma…" at bounding box center [864, 136] width 1367 height 1288
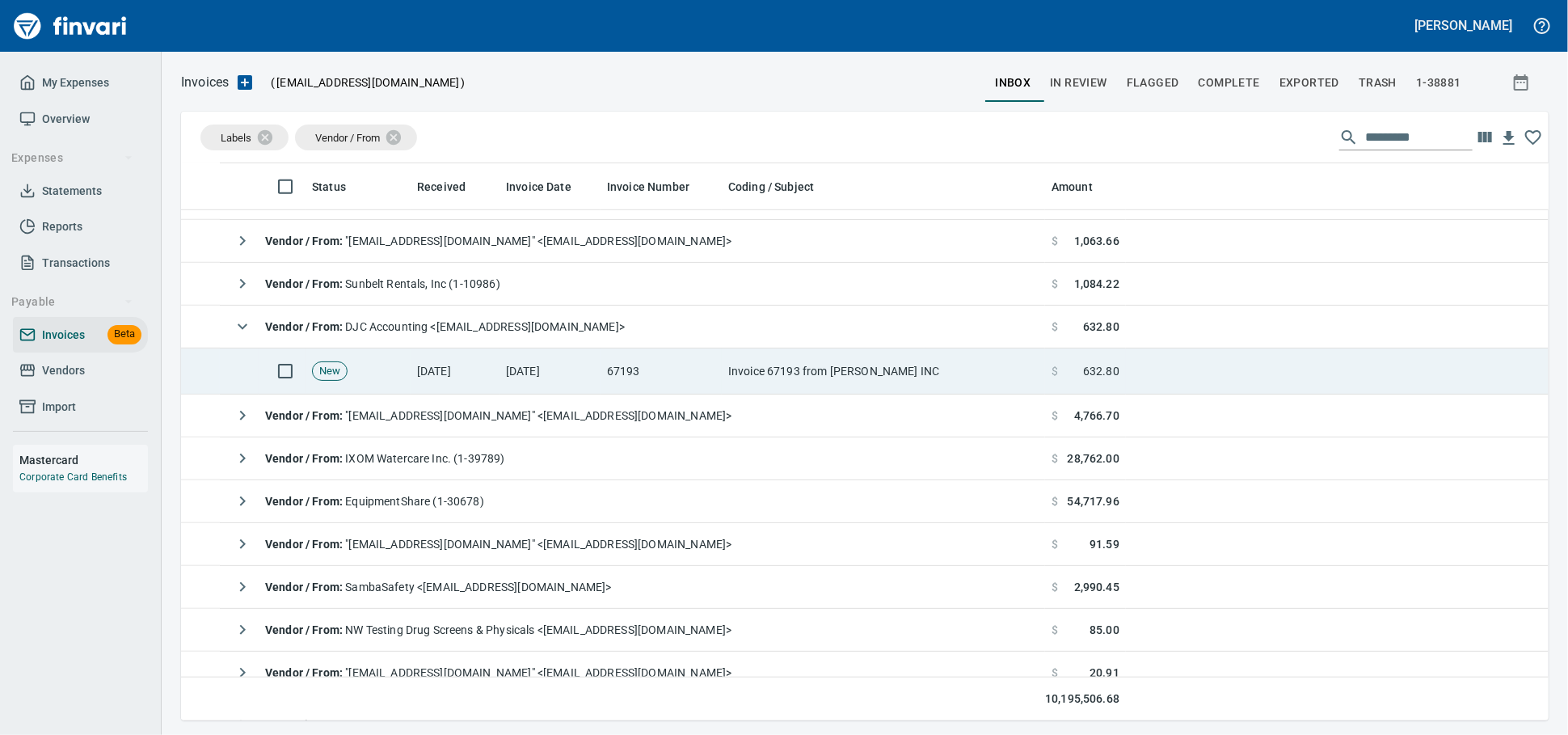
click at [592, 382] on td "[DATE]" at bounding box center [550, 371] width 101 height 46
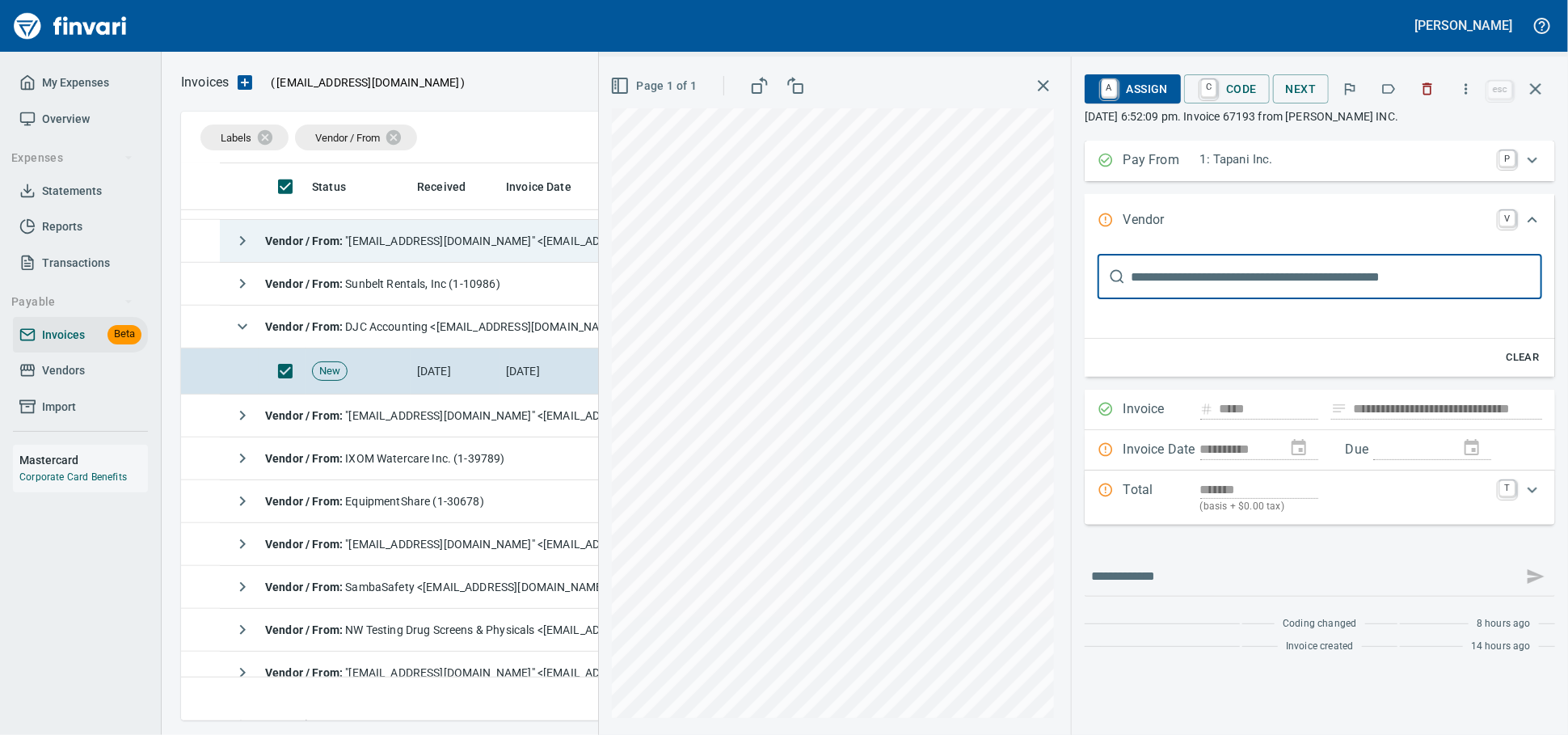
click at [1419, 97] on icon "button" at bounding box center [1427, 89] width 17 height 17
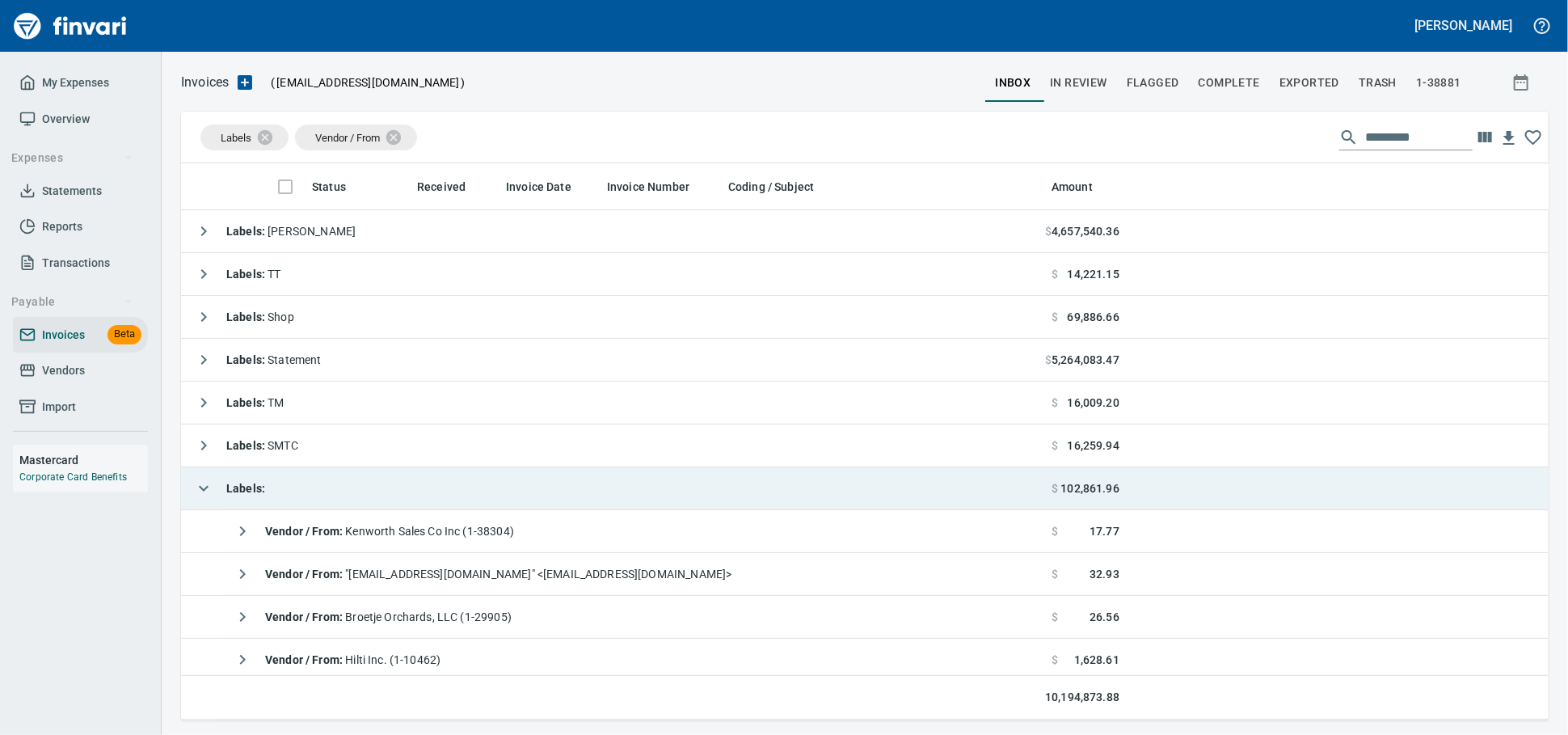
click at [415, 483] on td "Labels :" at bounding box center [612, 488] width 864 height 43
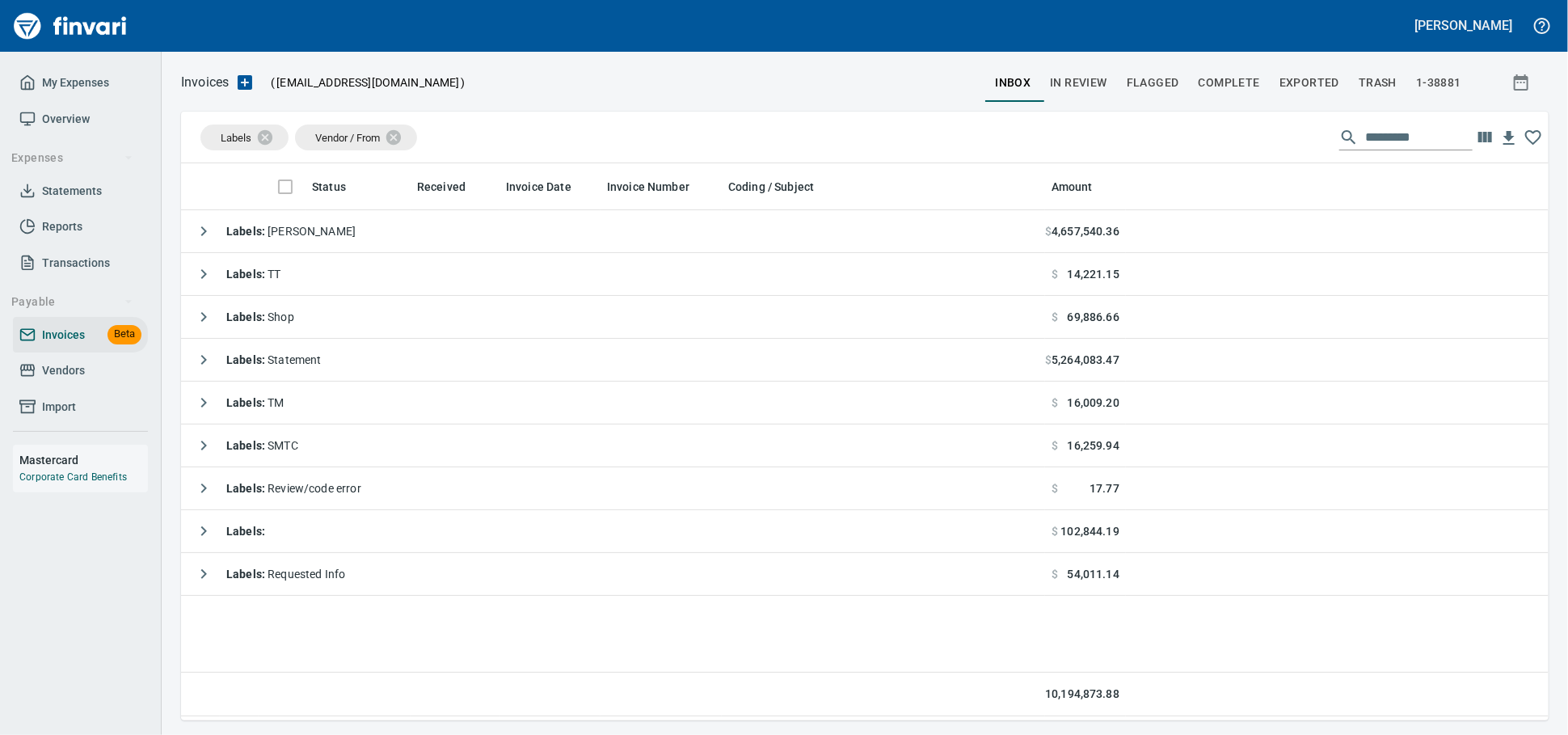
scroll to position [542, 1353]
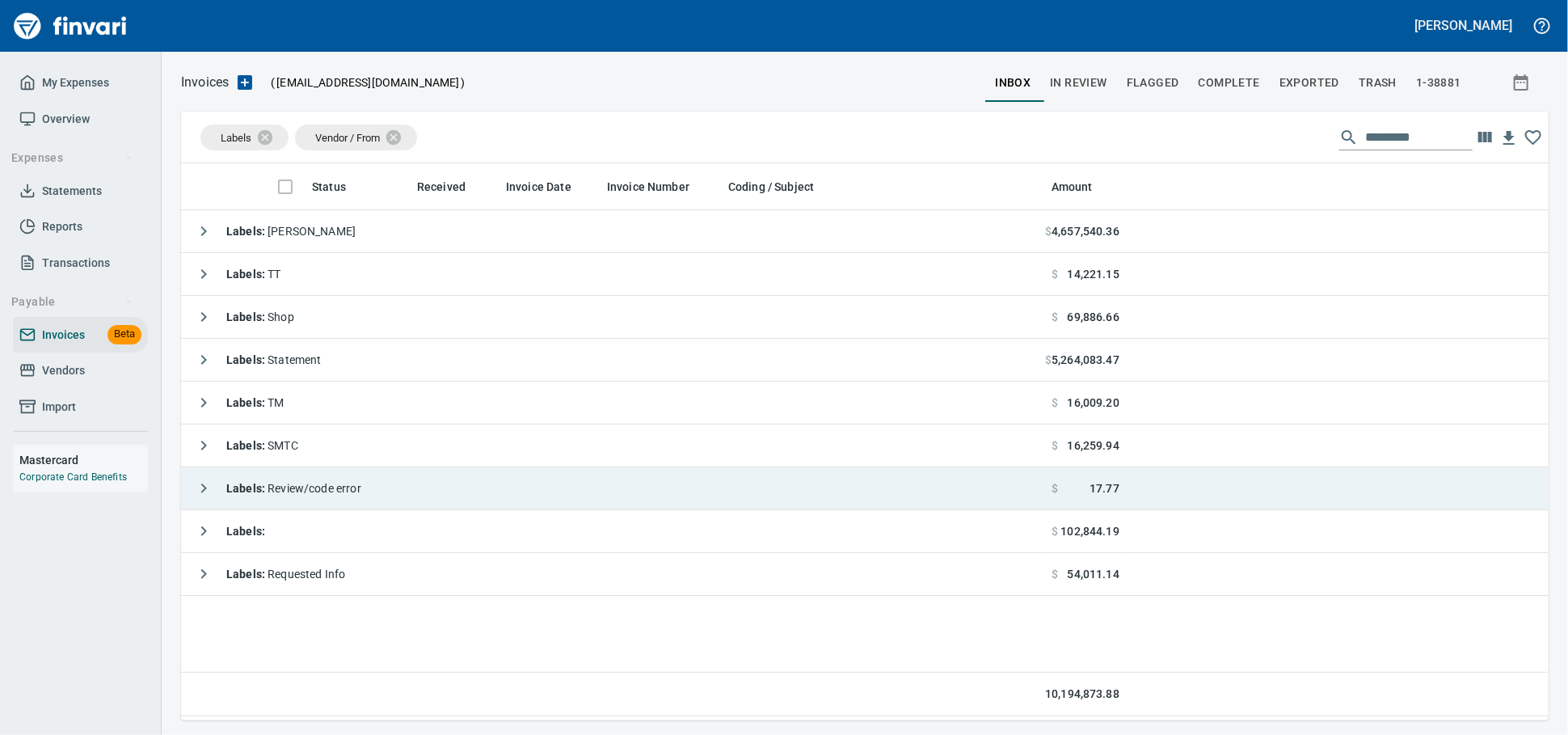
click at [427, 506] on td "Labels : Review/code error" at bounding box center [612, 488] width 864 height 43
click at [427, 501] on td "Labels :" at bounding box center [612, 488] width 864 height 43
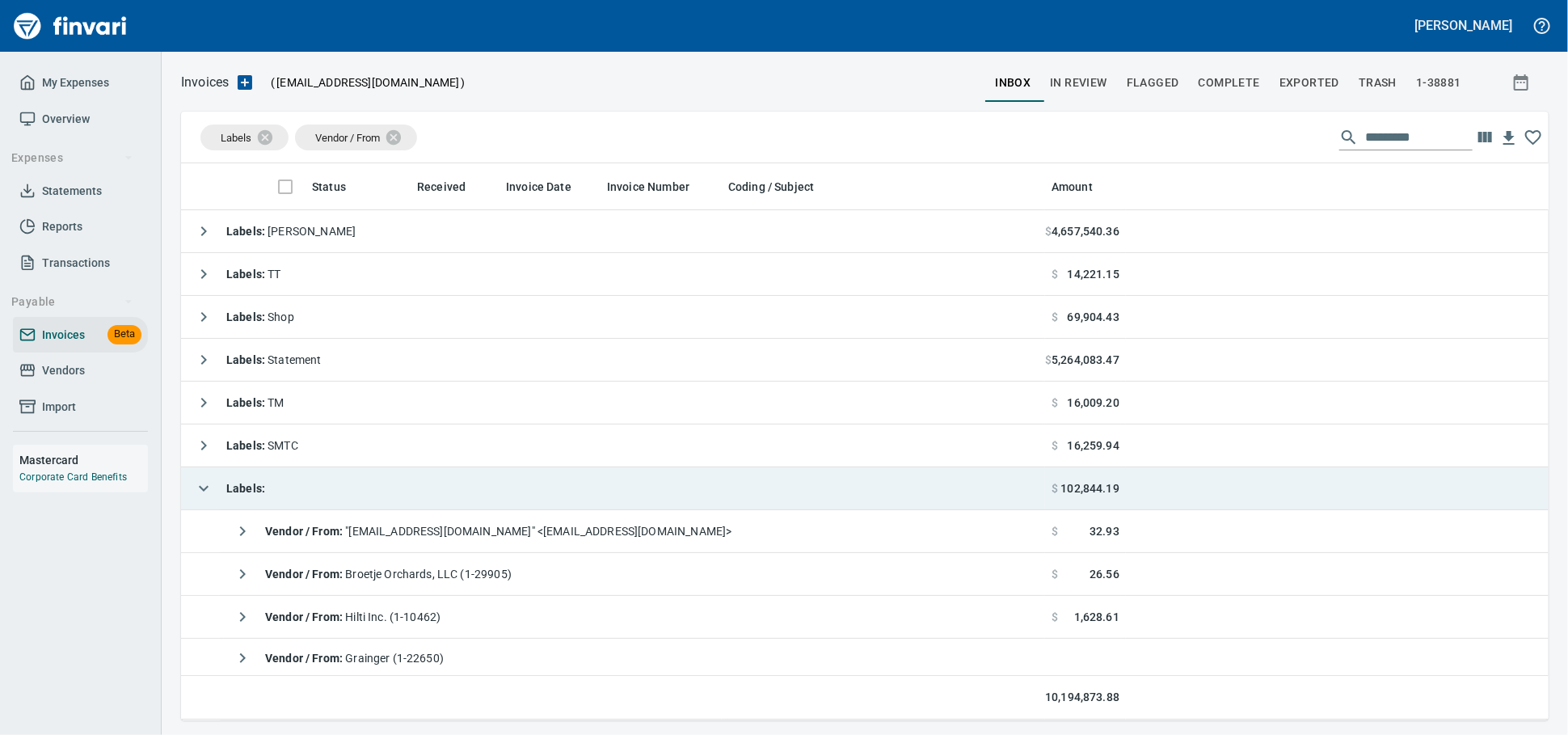
click at [427, 501] on td "Labels :" at bounding box center [612, 488] width 864 height 43
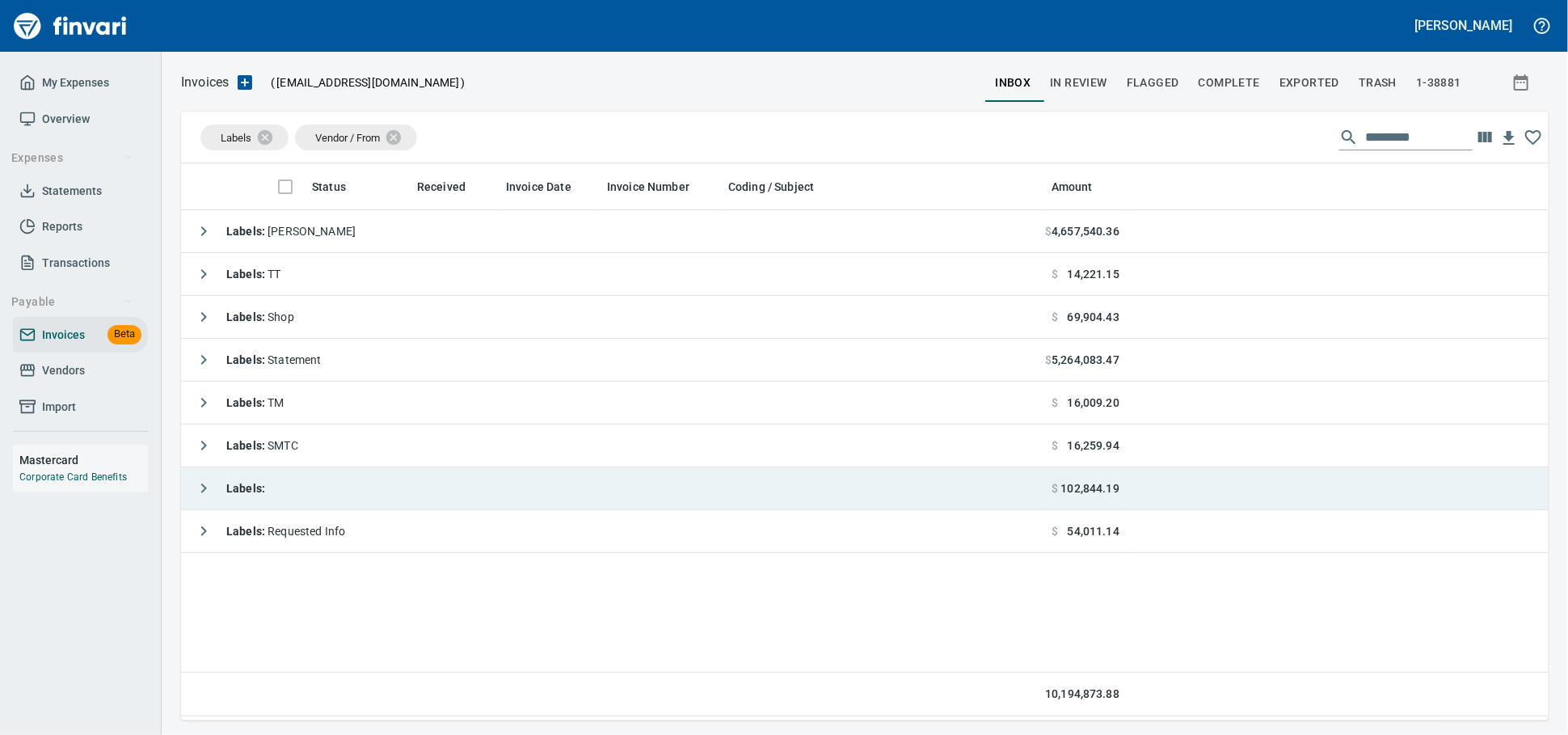
scroll to position [542, 1353]
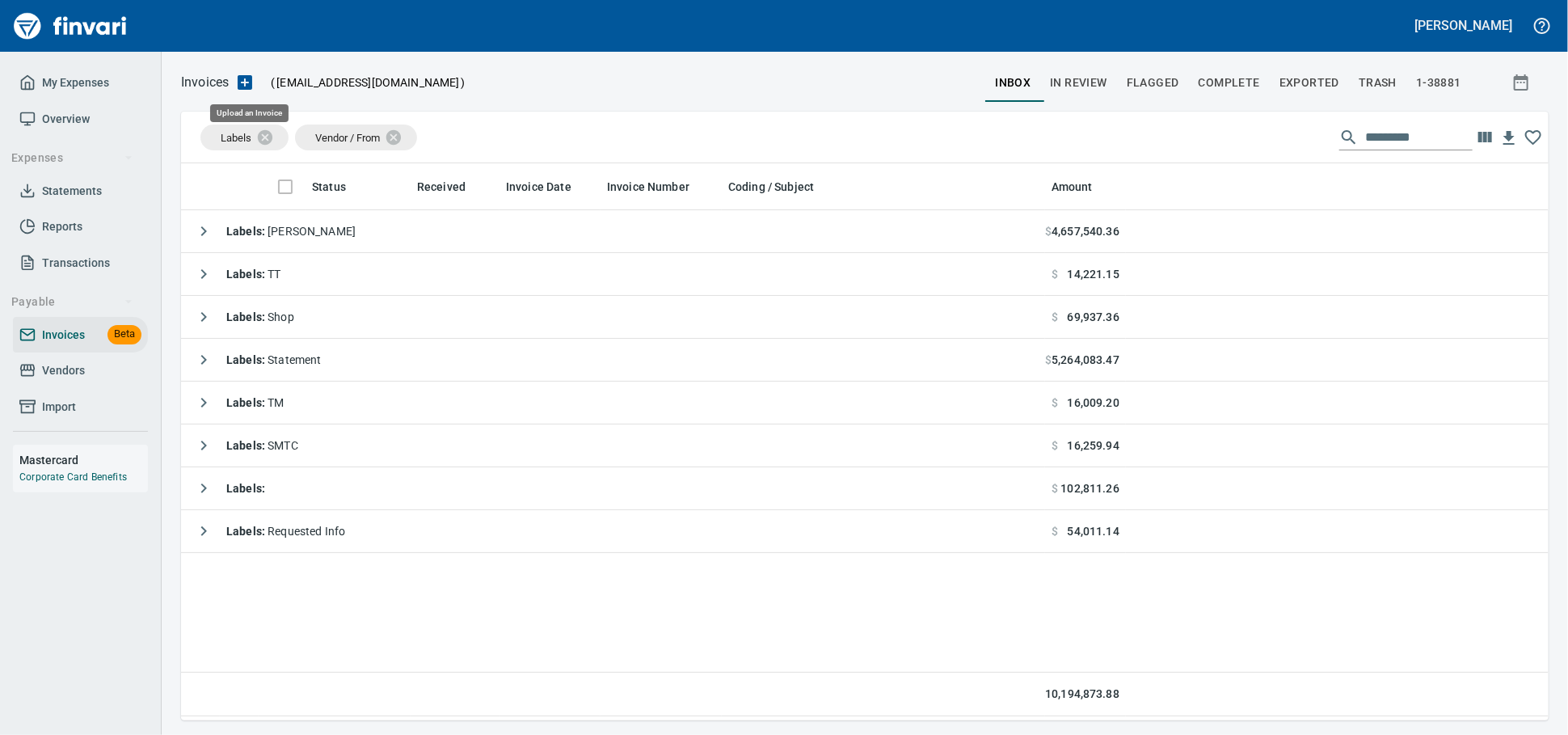
click at [250, 81] on icon "button" at bounding box center [245, 83] width 15 height 15
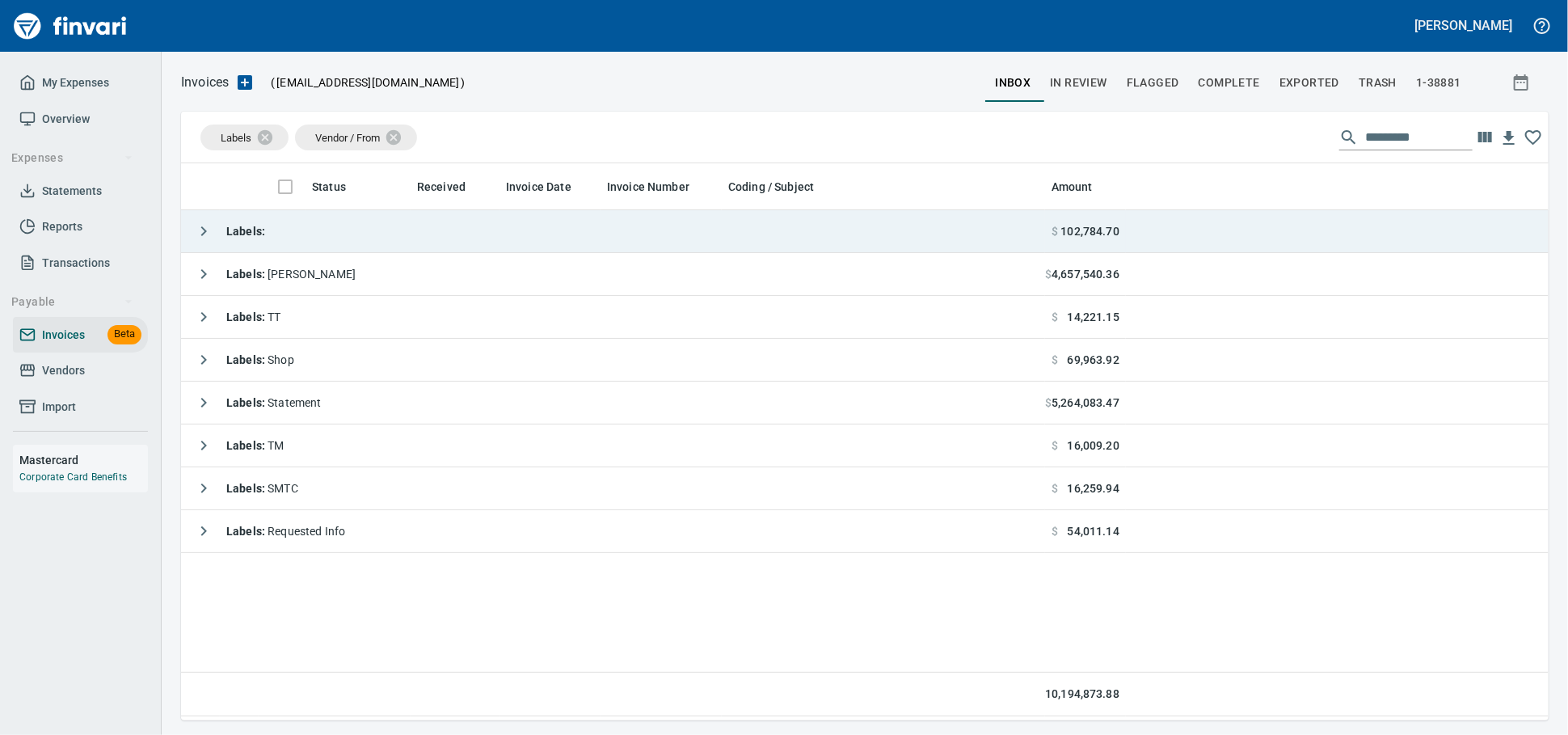
click at [430, 237] on td "Labels :" at bounding box center [612, 231] width 864 height 43
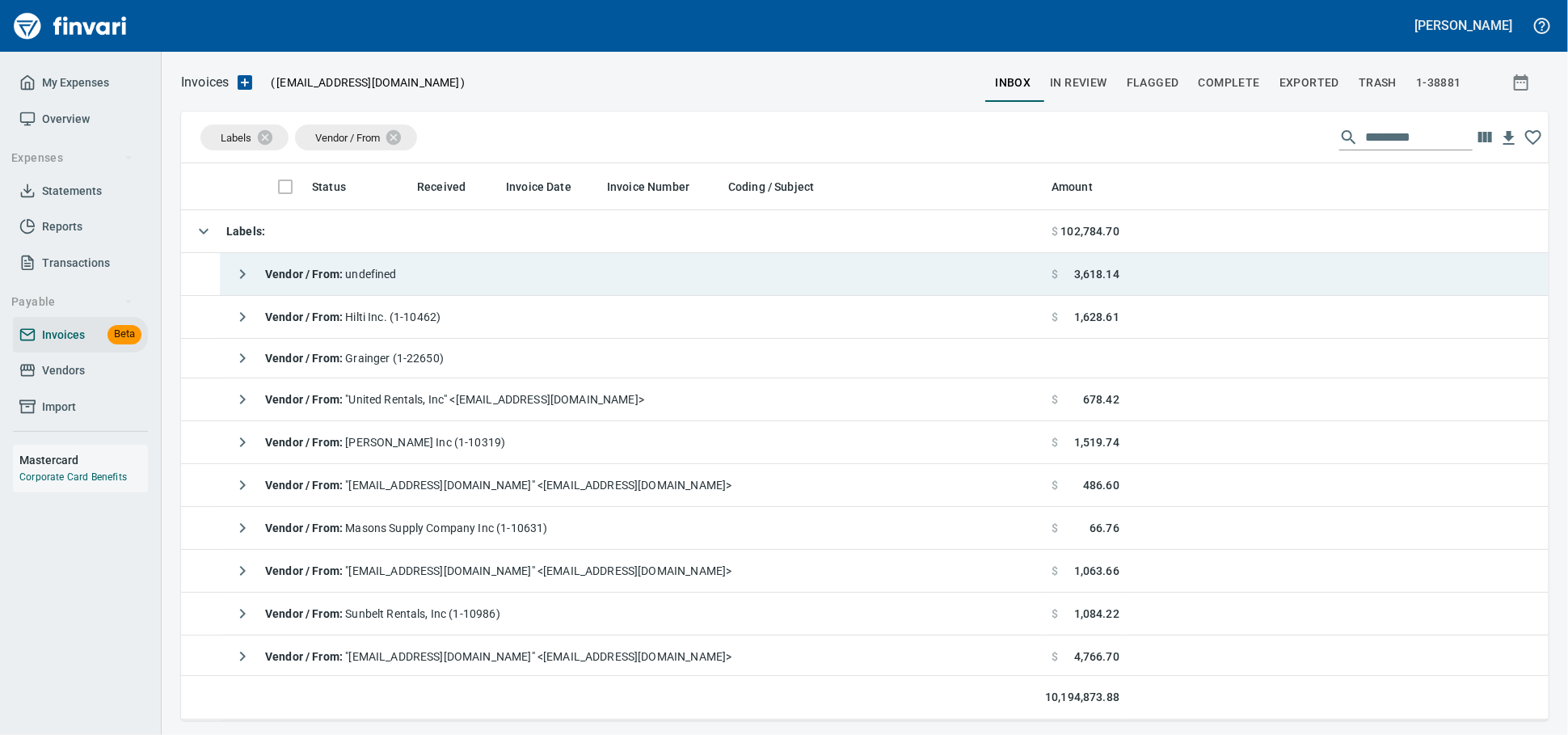
click at [453, 283] on td "Vendor / From : undefined" at bounding box center [632, 274] width 825 height 43
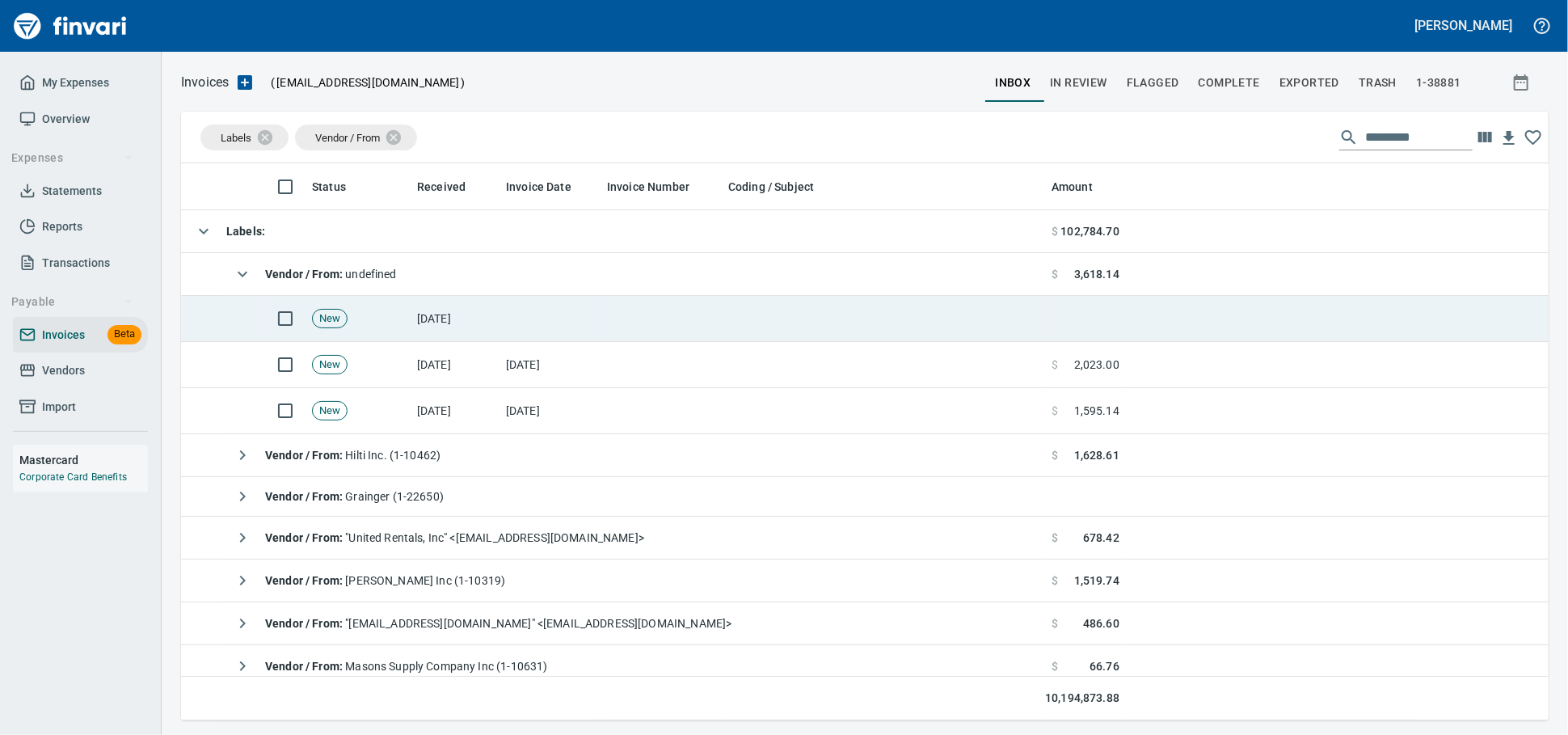
click at [640, 330] on td at bounding box center [661, 319] width 122 height 46
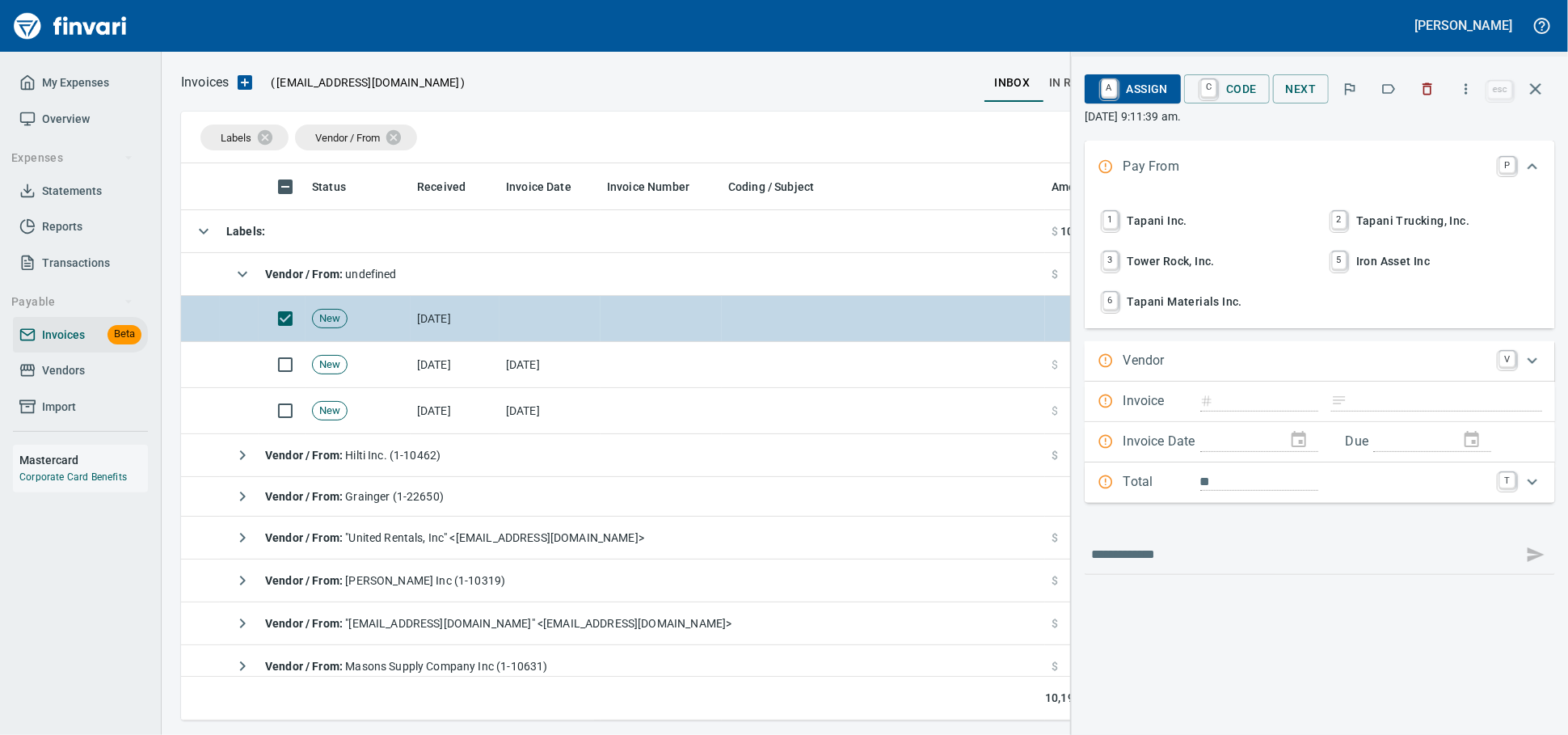
scroll to position [542, 1339]
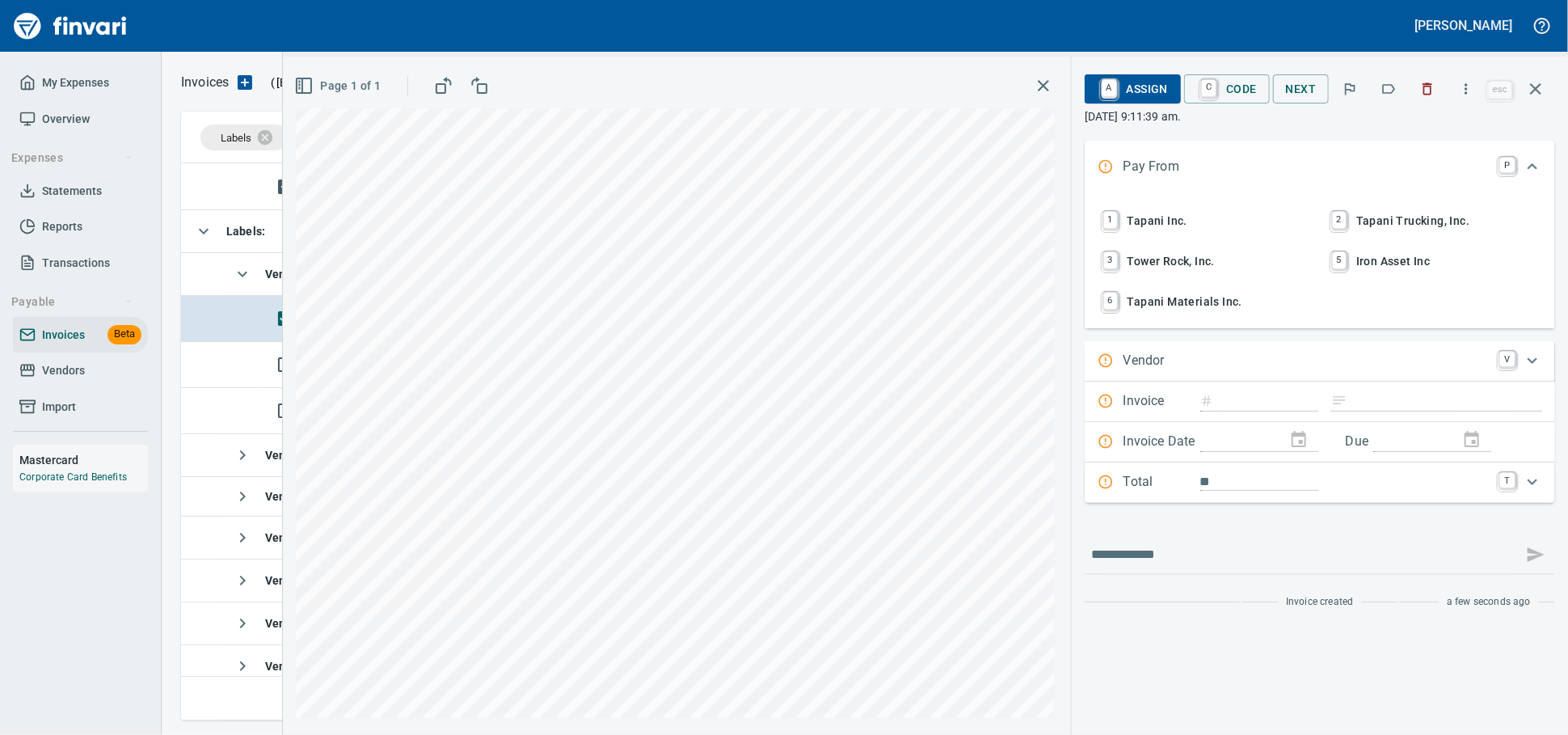
click at [1127, 226] on span "1 Tapani Inc." at bounding box center [1205, 221] width 213 height 28
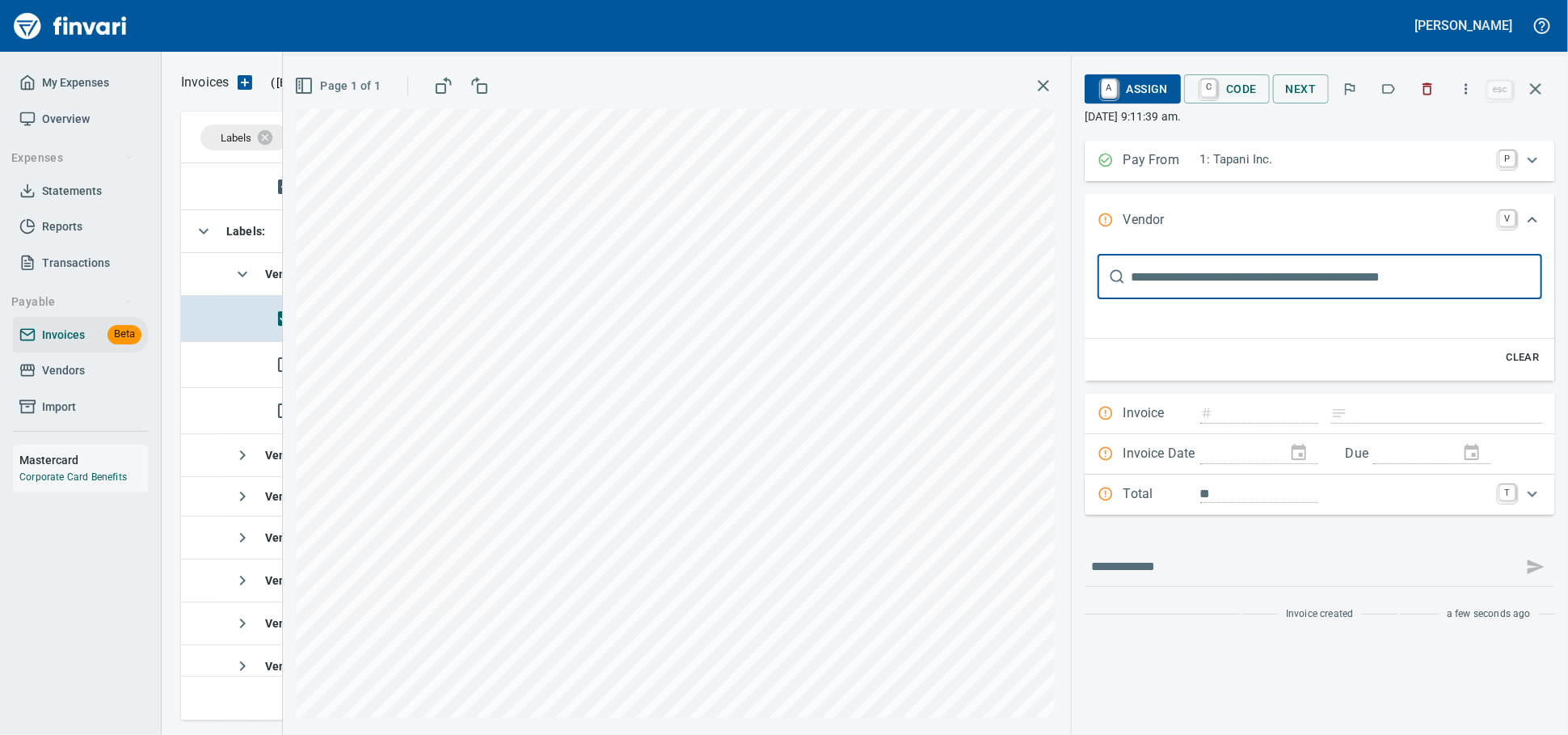
scroll to position [0, 0]
type input "*****"
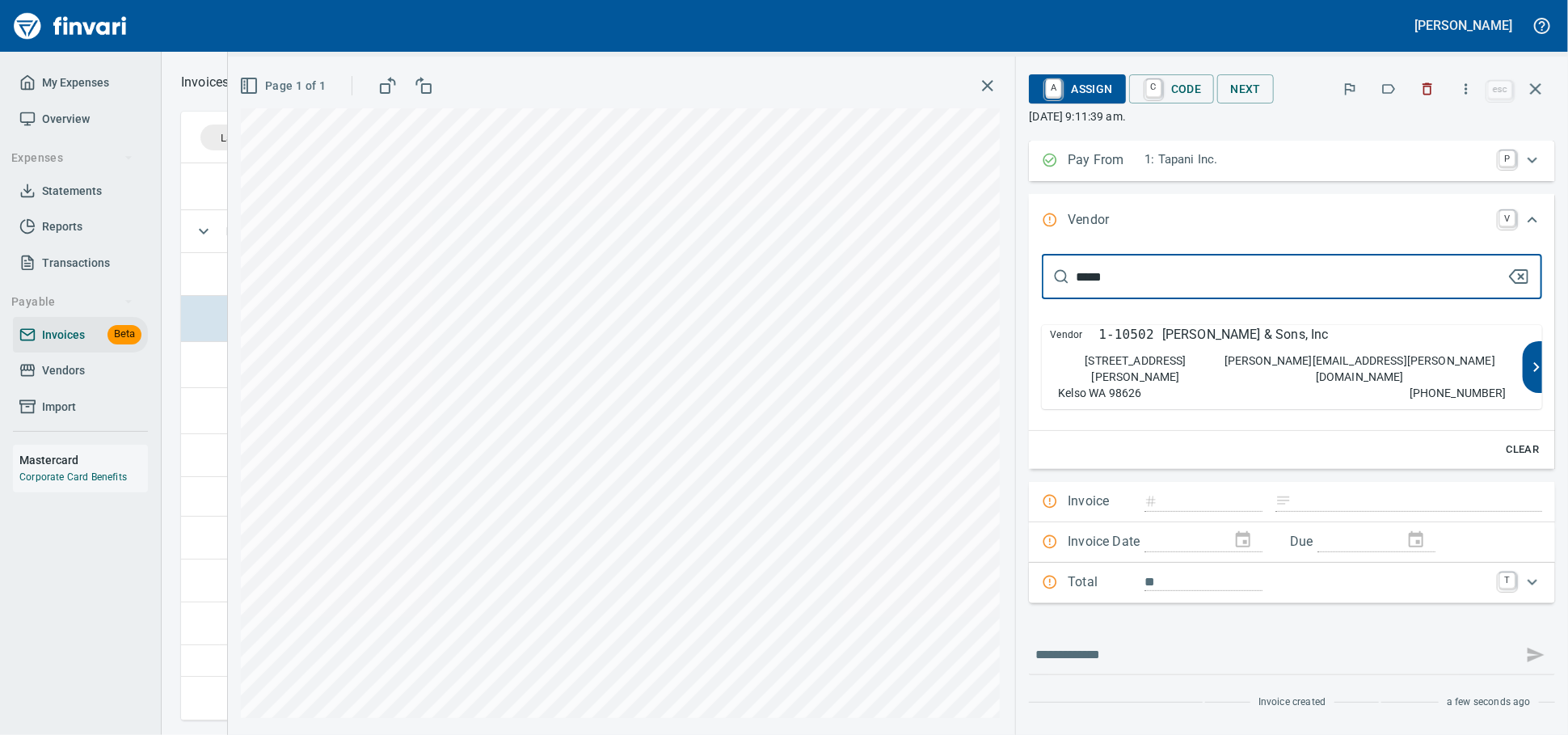
click at [1173, 364] on div "Vendor 1-10502 JL Storedahl & Sons, Inc 2233 Talley Way Kelso WA 98626 verna@st…" at bounding box center [1282, 367] width 481 height 84
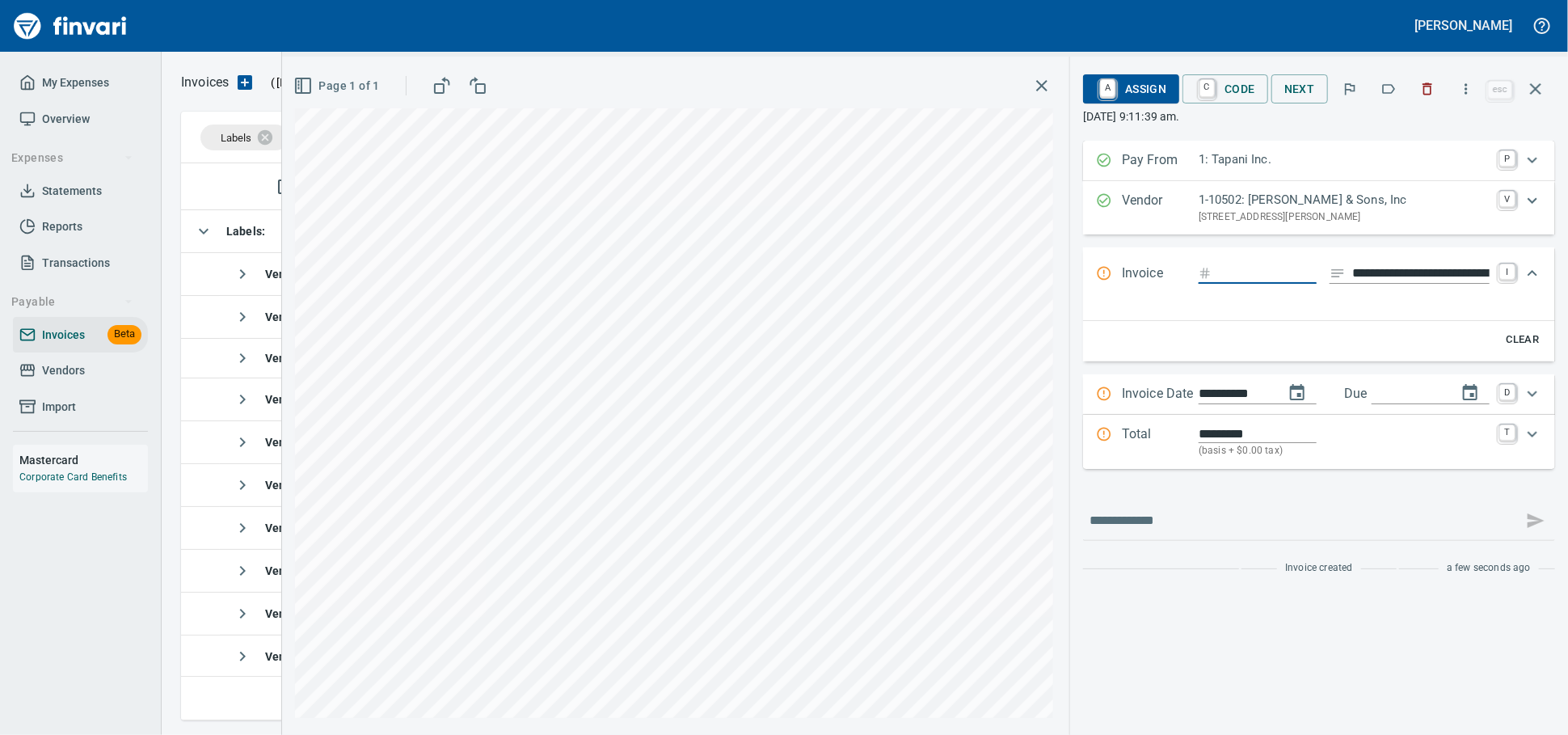
type input "**********"
type input "*********"
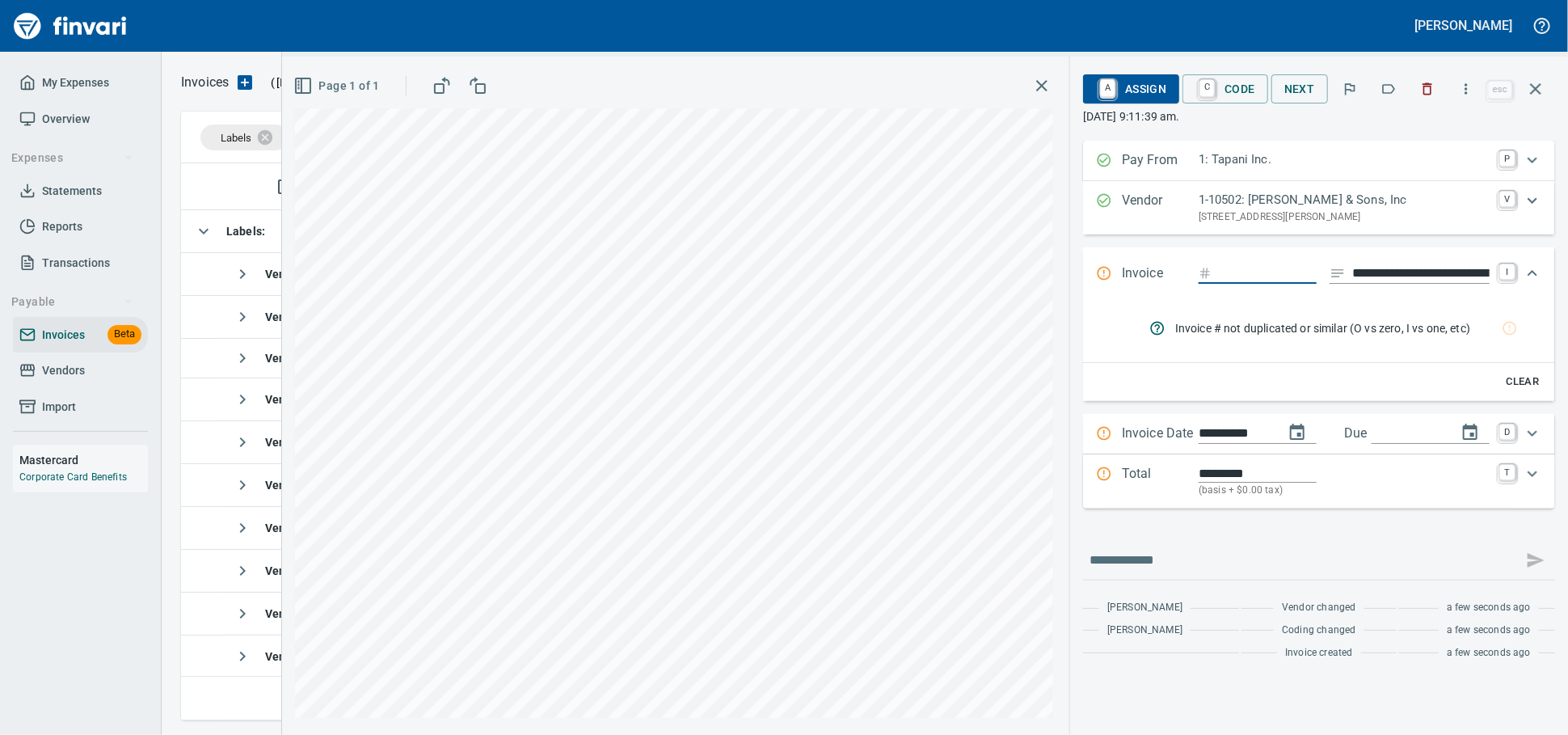
type input "********"
type input "**********"
click at [1396, 284] on input "**********" at bounding box center [1421, 273] width 137 height 20
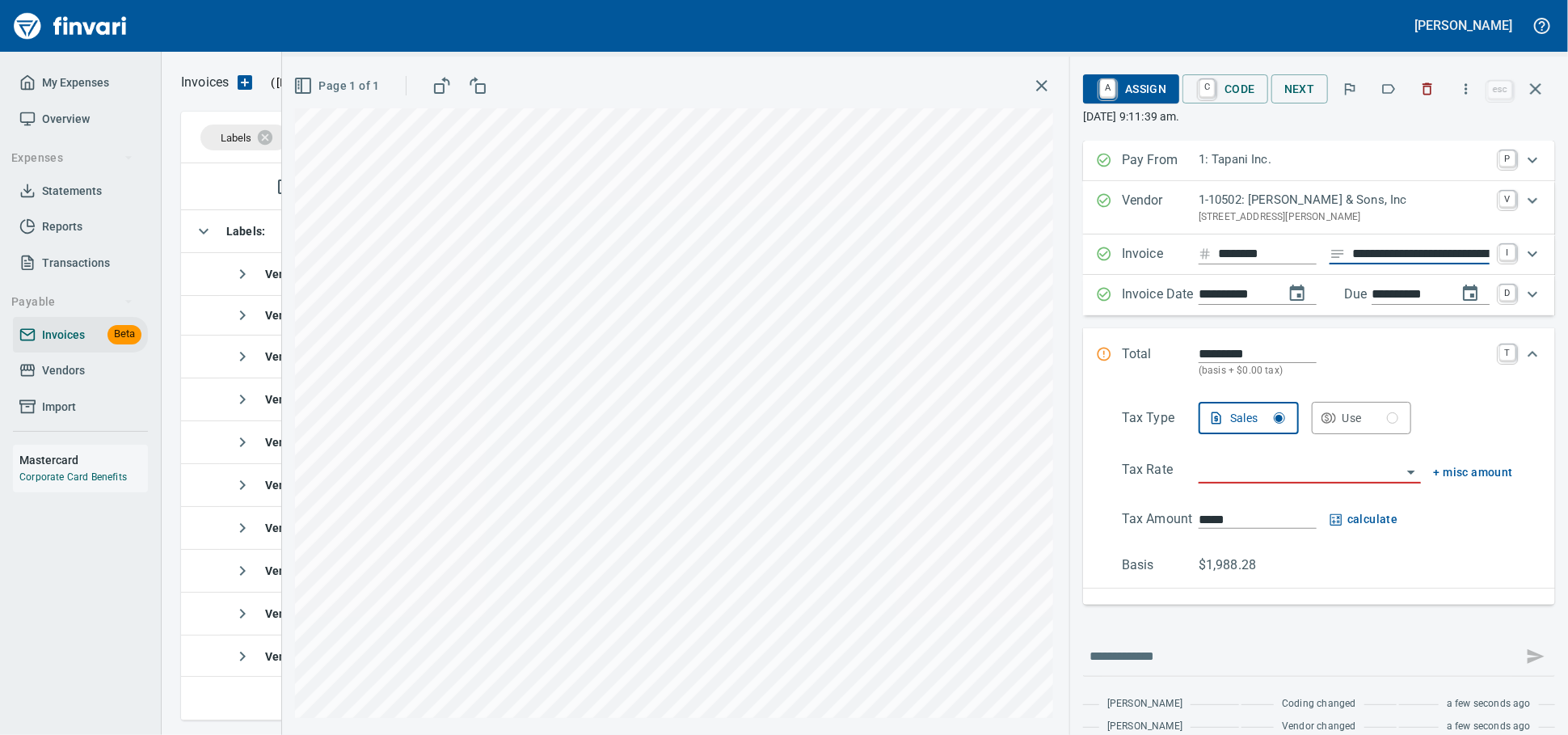
click at [1396, 275] on div "**********" at bounding box center [1319, 255] width 472 height 41
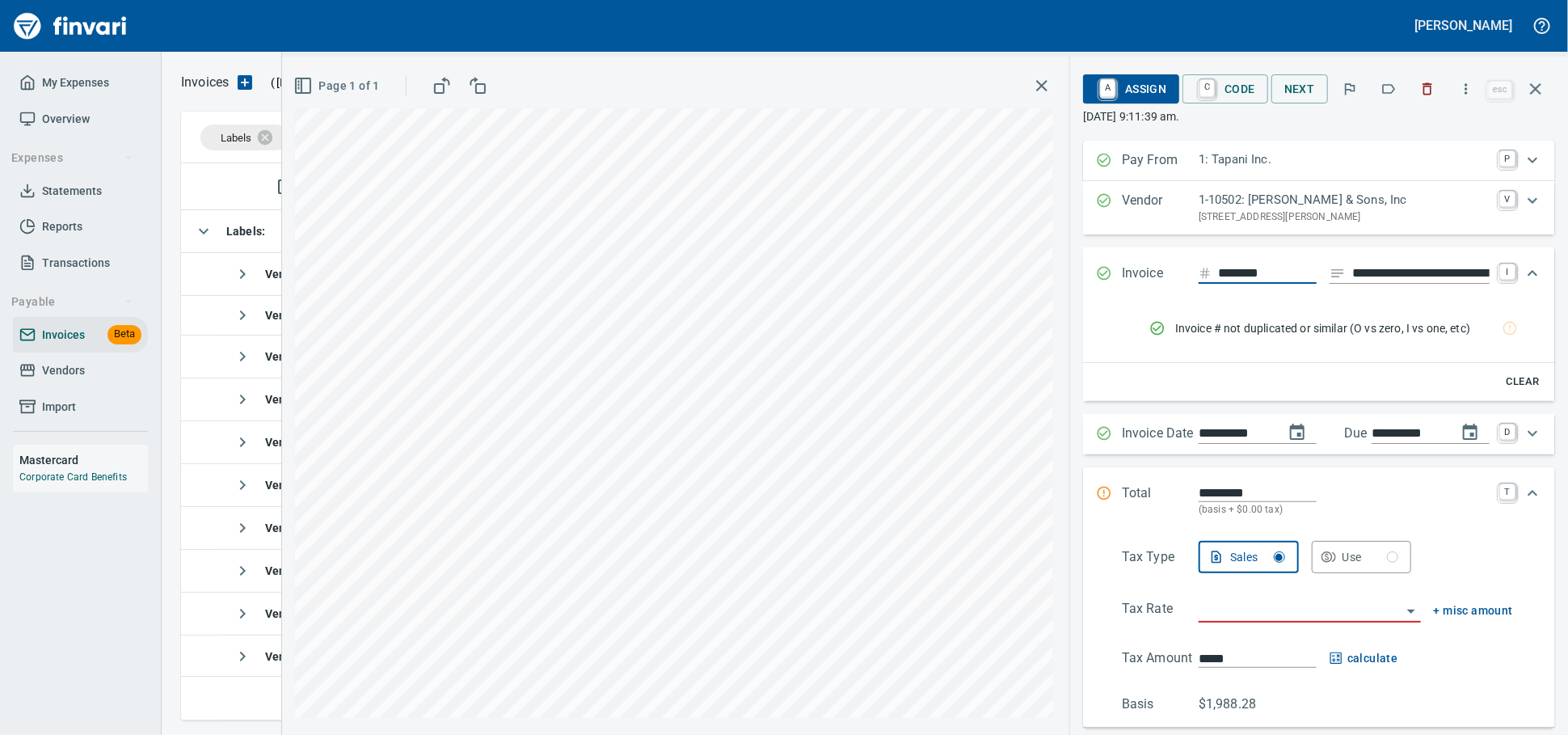
click at [1396, 280] on input "**********" at bounding box center [1421, 273] width 137 height 20
type input "******"
click at [1203, 507] on div "Total ********* (basis + $0.00 tax) T" at bounding box center [1319, 500] width 472 height 67
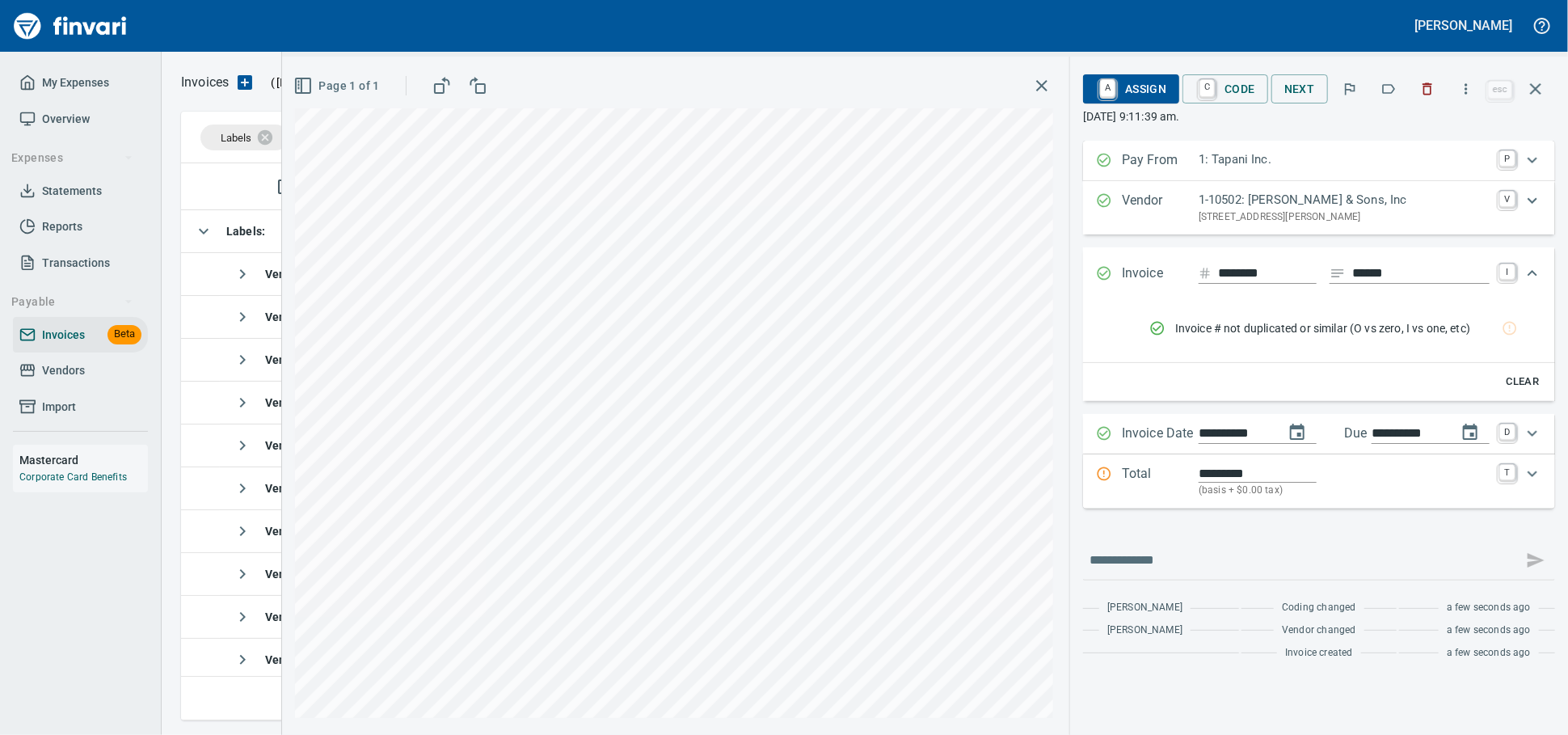
click at [1211, 483] on input "*********" at bounding box center [1258, 473] width 118 height 18
type input "*********"
click at [1532, 483] on icon "Expand" at bounding box center [1532, 473] width 19 height 19
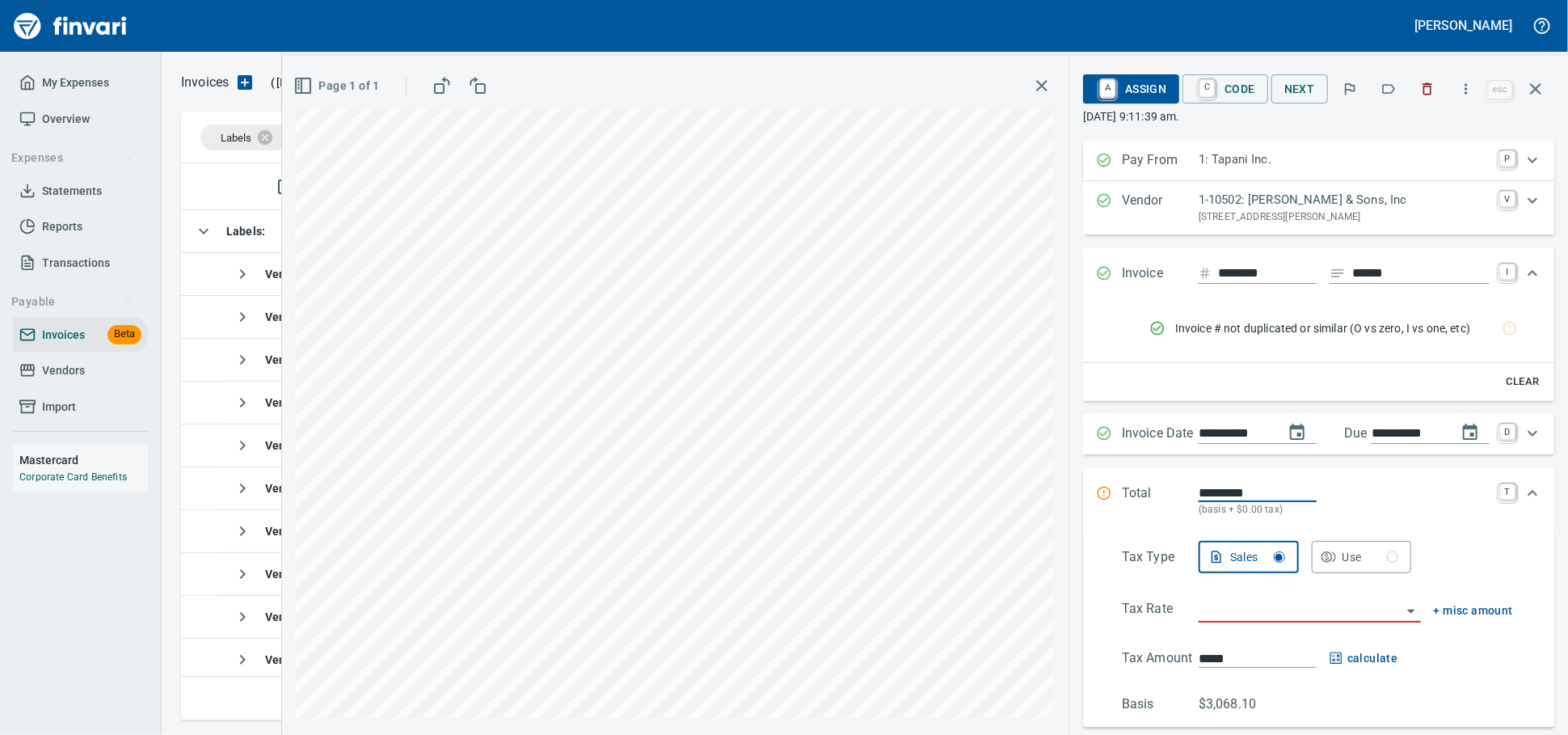
click at [1199, 622] on input "search" at bounding box center [1300, 611] width 203 height 23
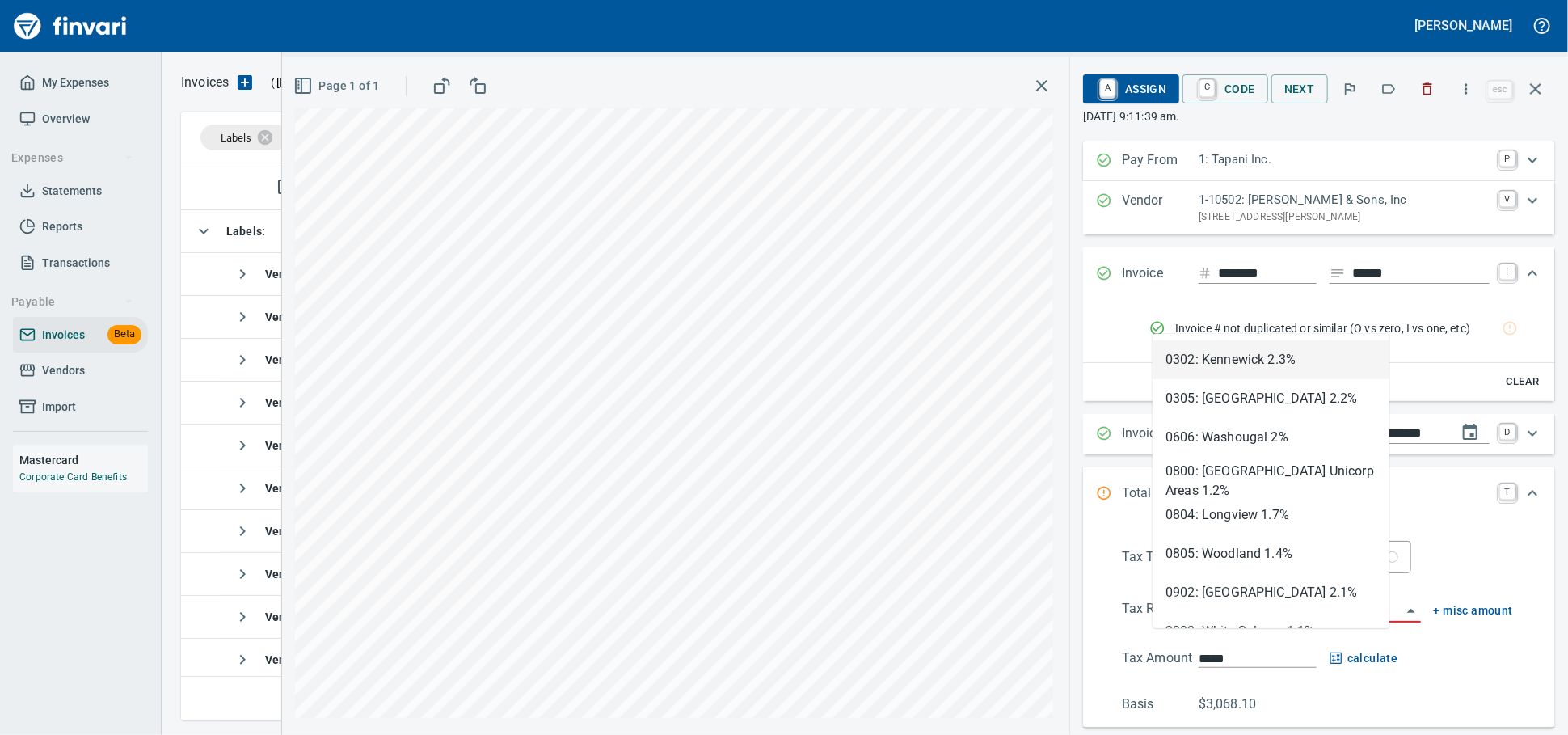
scroll to position [542, 1339]
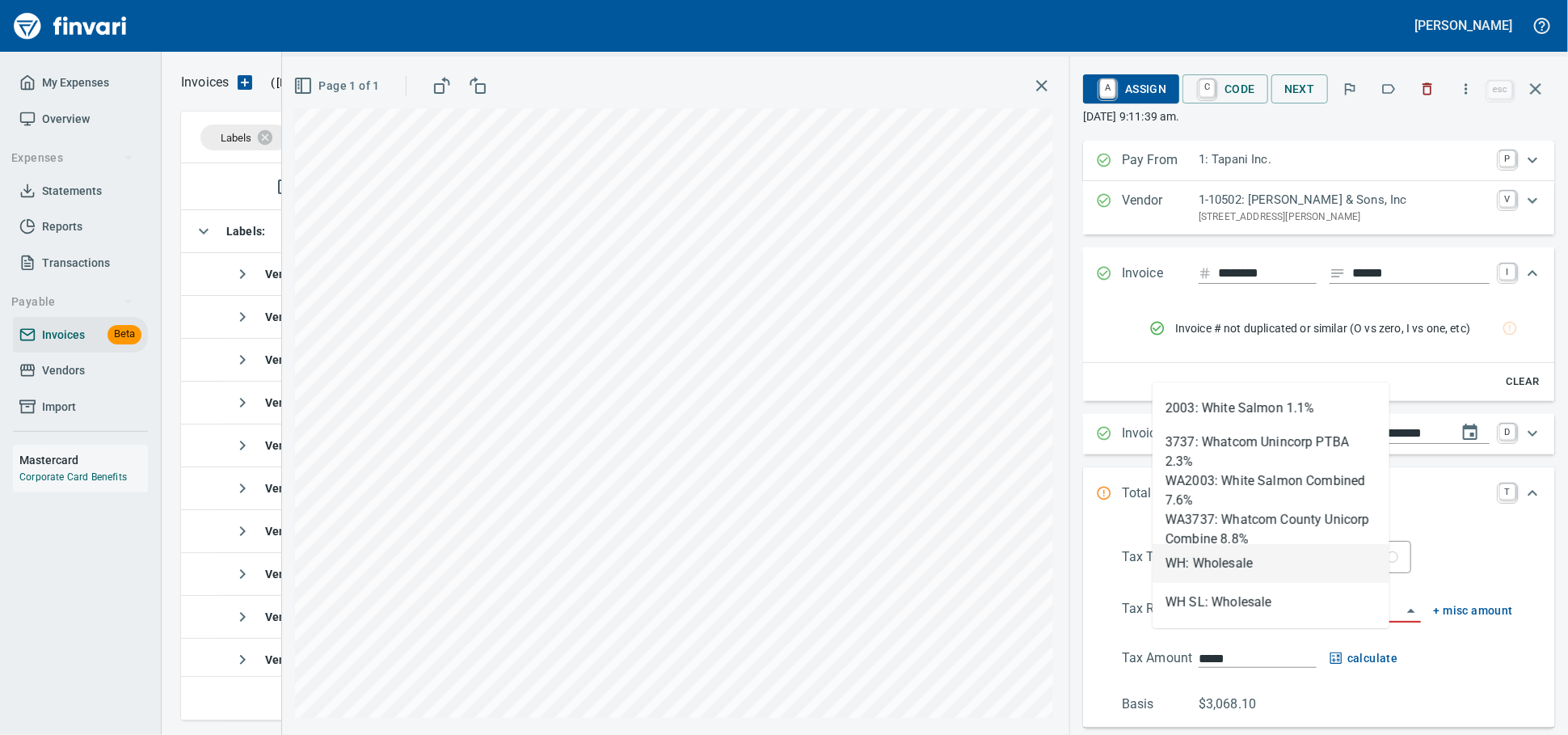
click at [1204, 564] on li "WH: Wholesale" at bounding box center [1271, 563] width 237 height 39
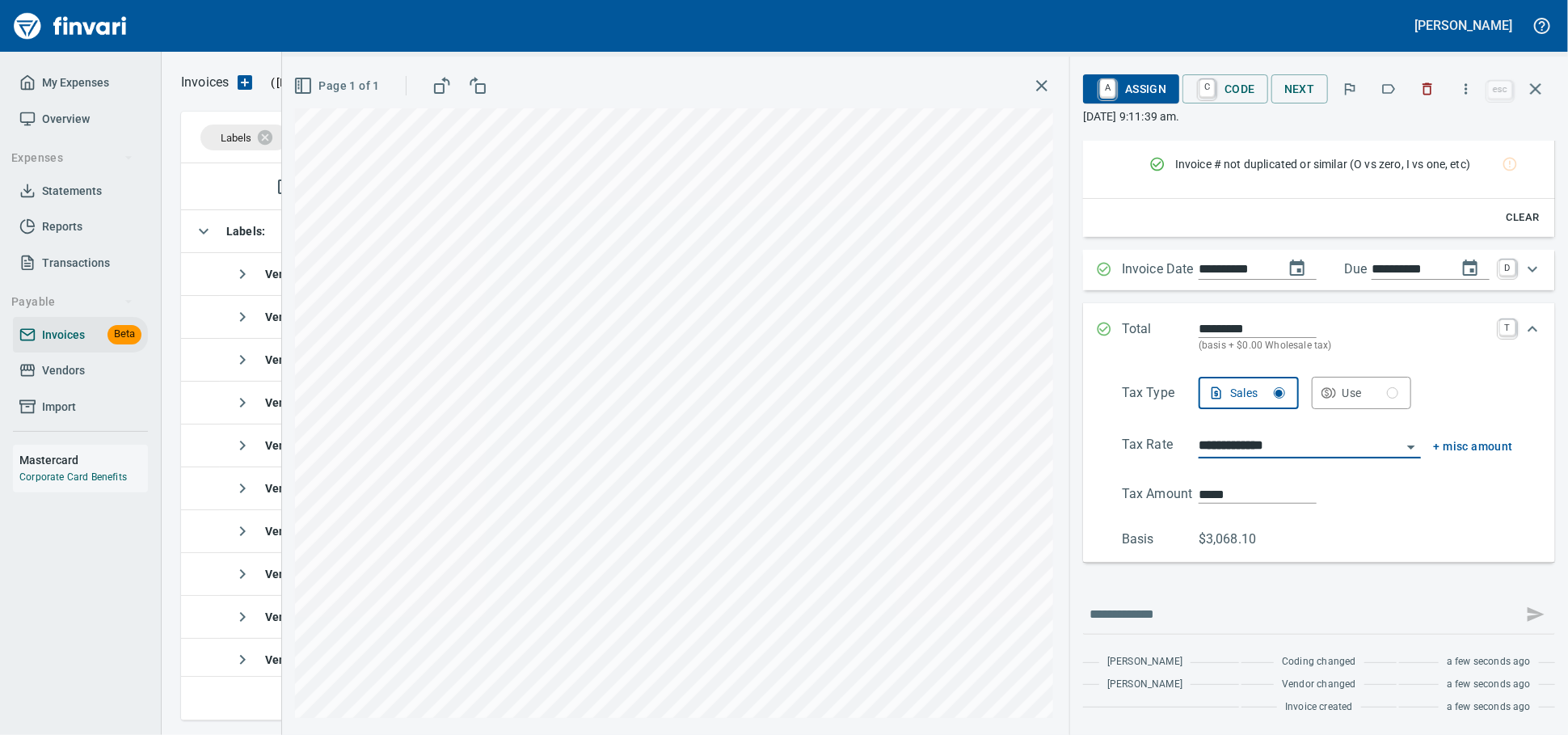
scroll to position [0, 0]
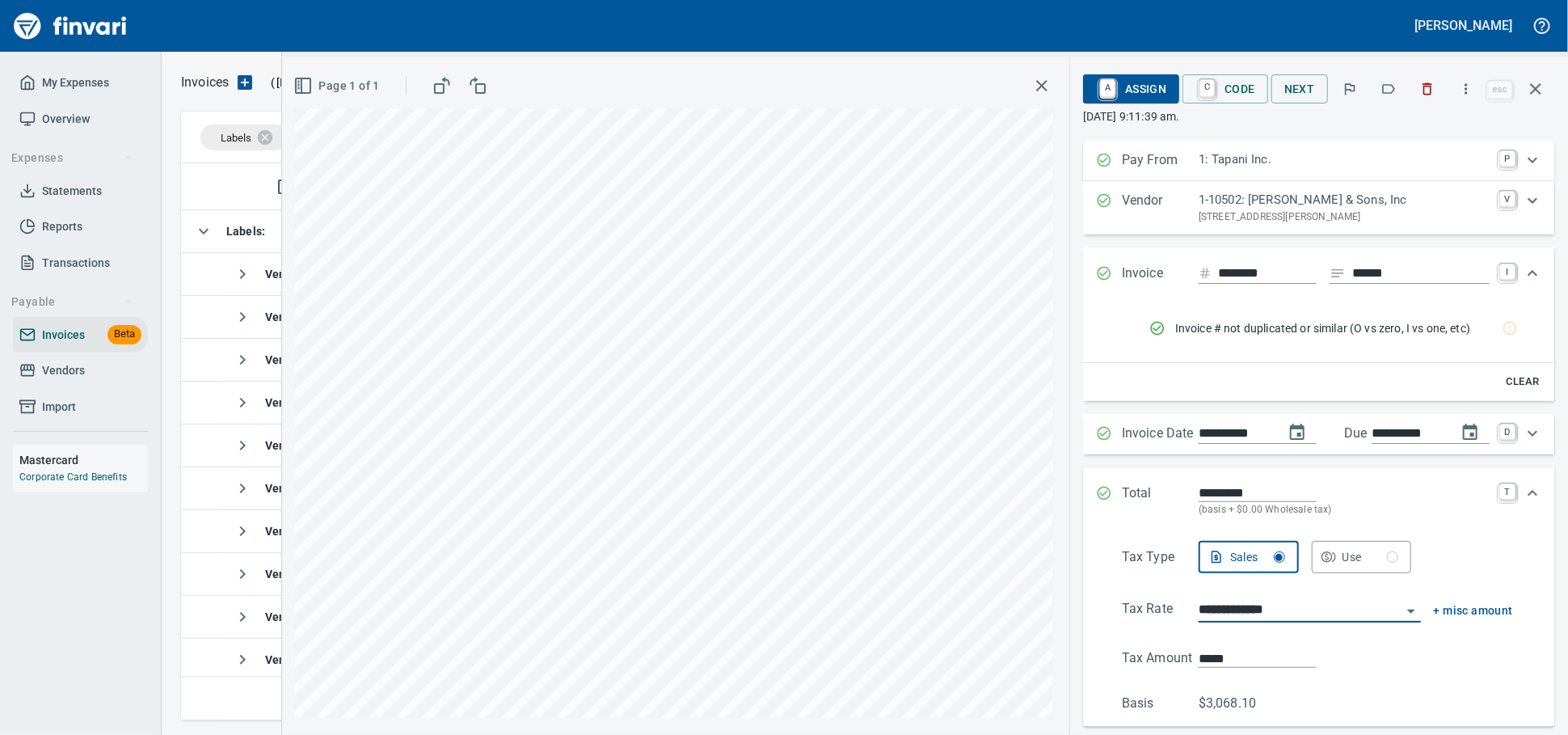
type input "**********"
click at [1111, 83] on span "A Assign" at bounding box center [1131, 89] width 70 height 28
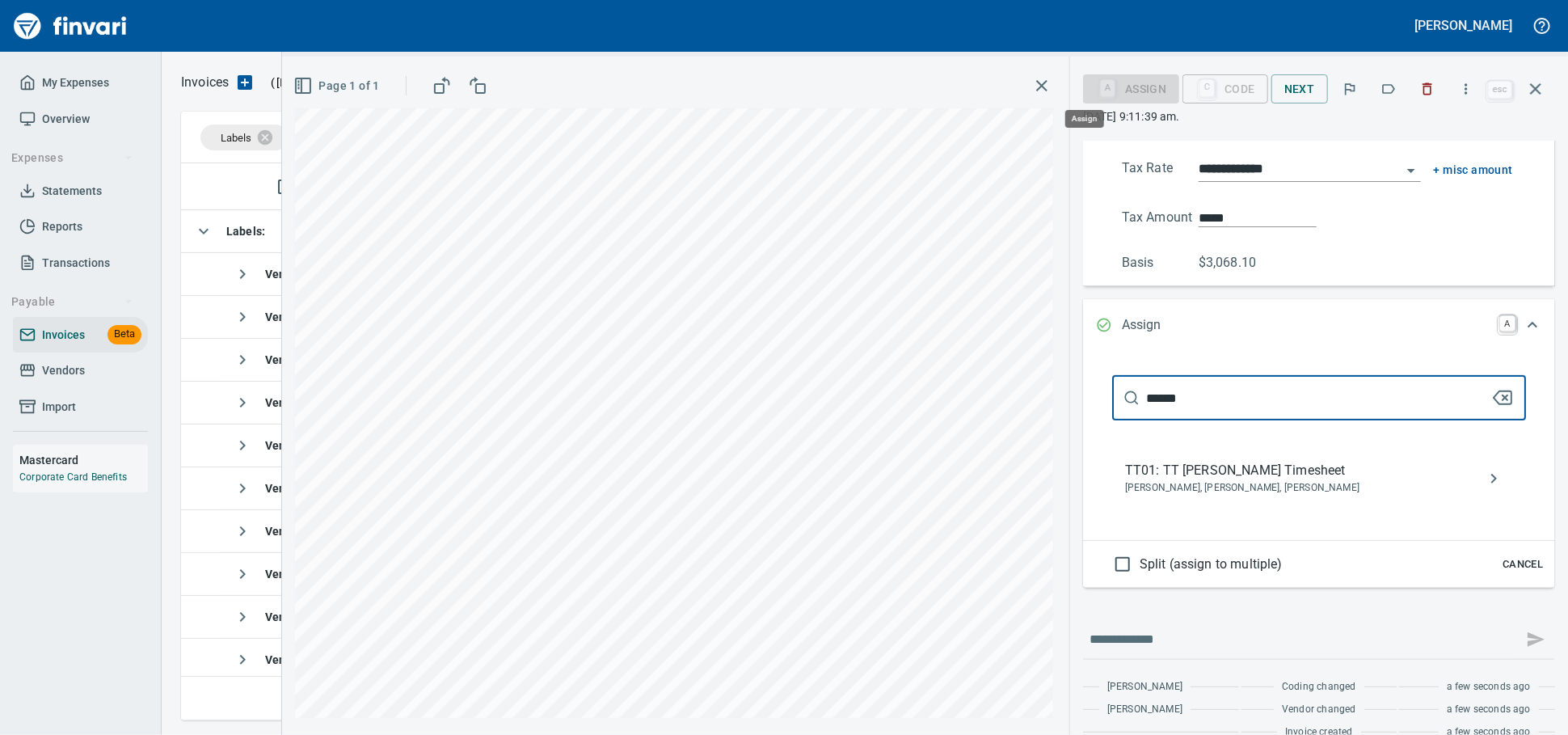
scroll to position [542, 1339]
type input "******"
click at [1230, 480] on span "TT01: TT Neil Kaski Timesheet" at bounding box center [1306, 470] width 362 height 19
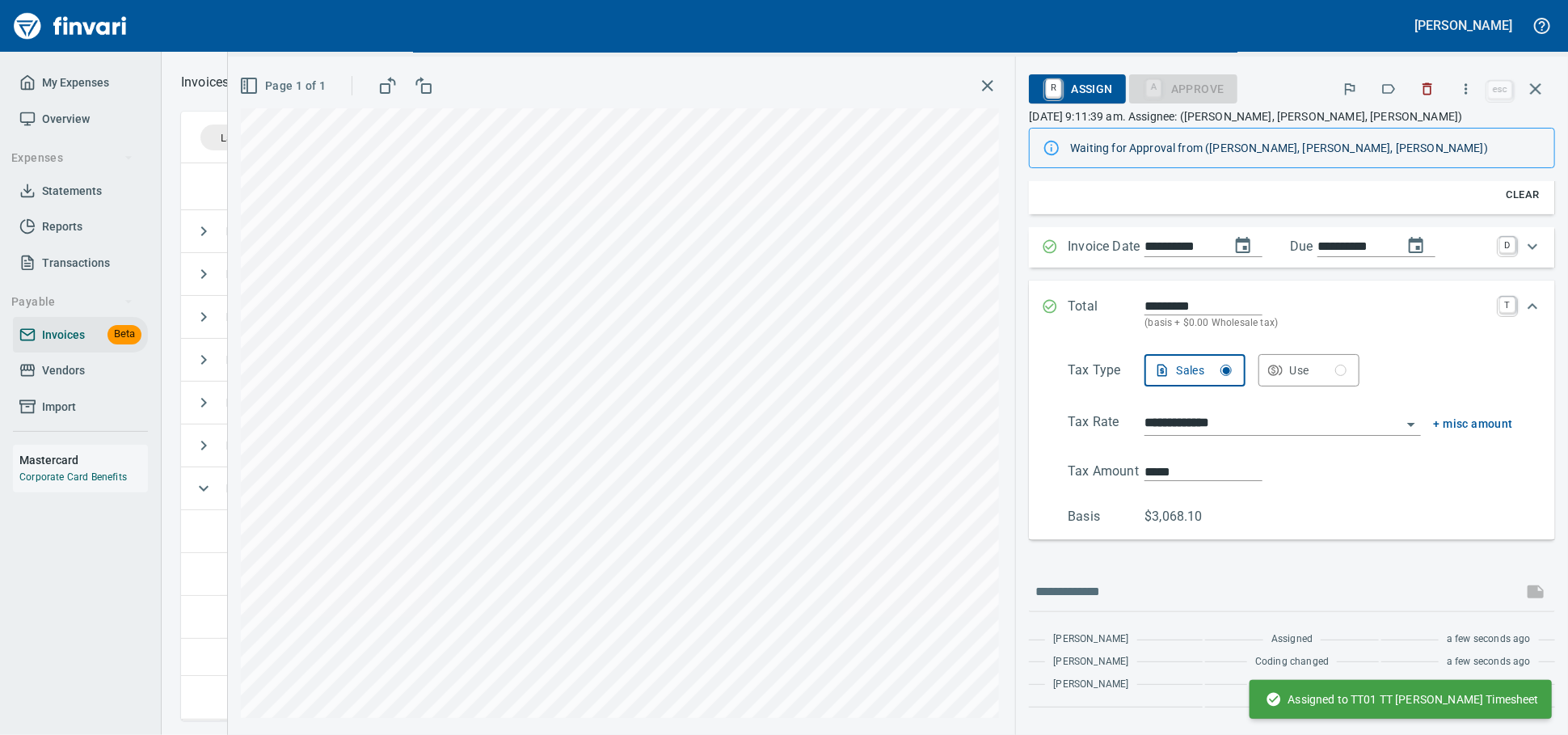
scroll to position [289, 0]
drag, startPoint x: 1534, startPoint y: 96, endPoint x: 1494, endPoint y: 88, distance: 40.8
click at [1534, 95] on icon "button" at bounding box center [1536, 89] width 19 height 19
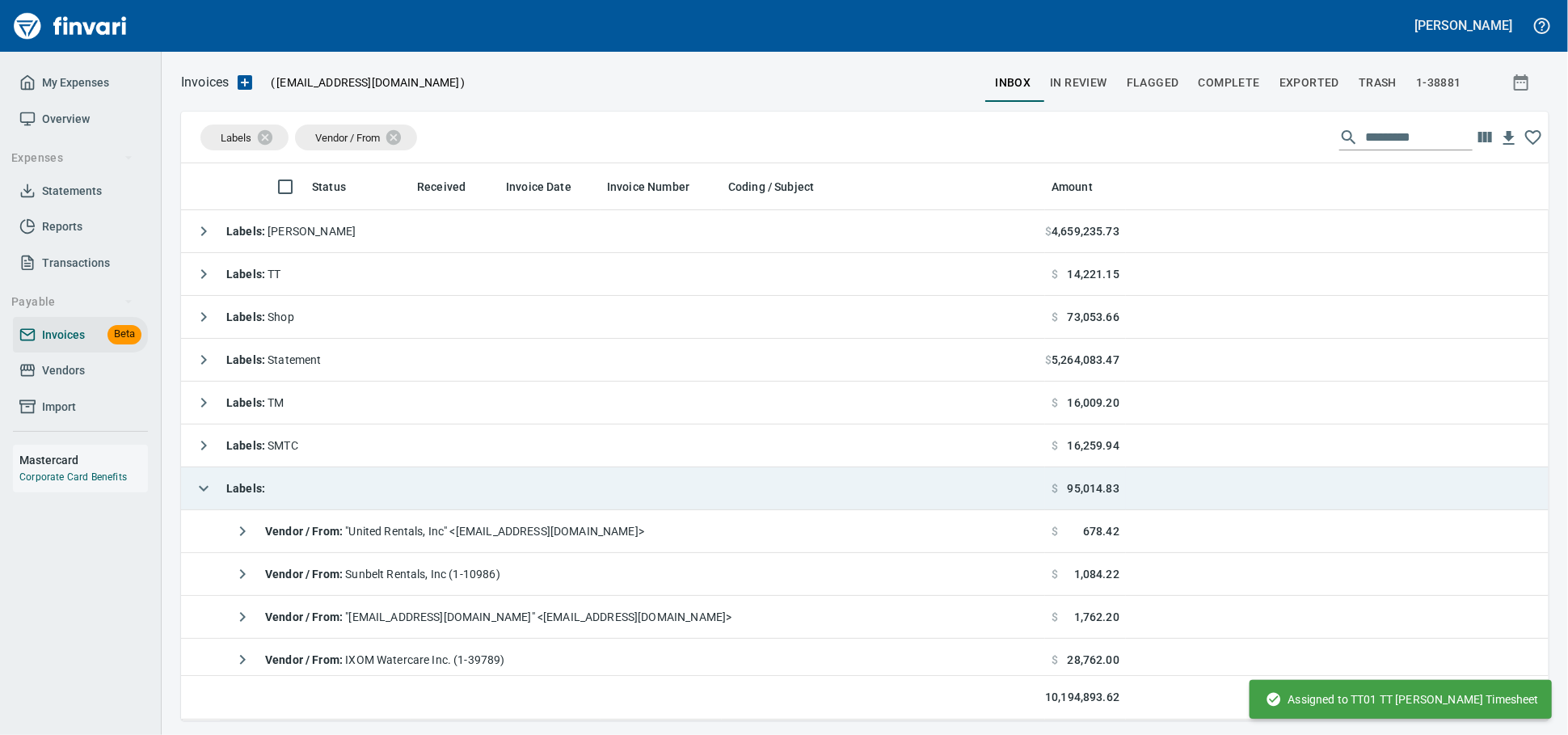
scroll to position [542, 1340]
click at [423, 494] on td "Labels :" at bounding box center [612, 488] width 864 height 43
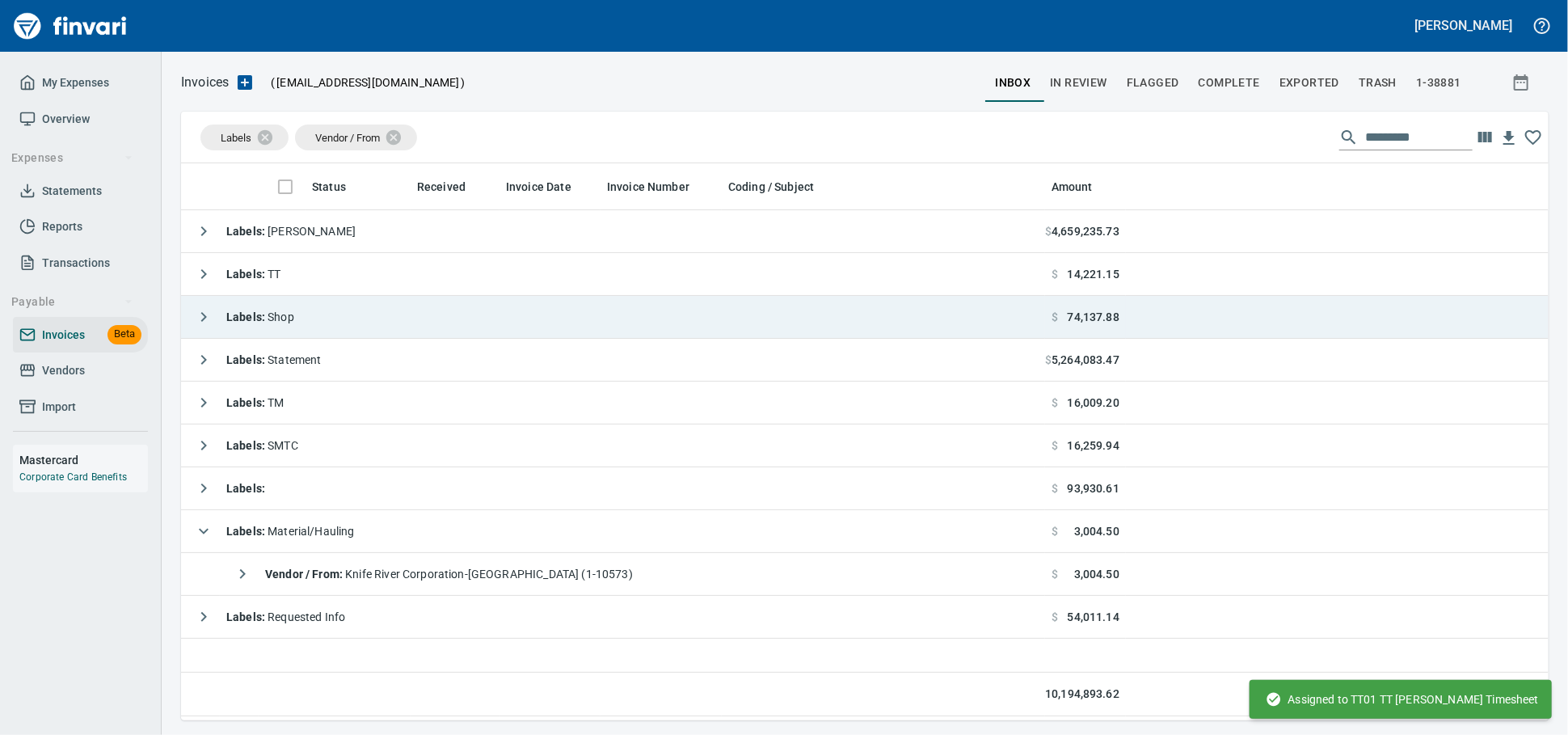
scroll to position [542, 1353]
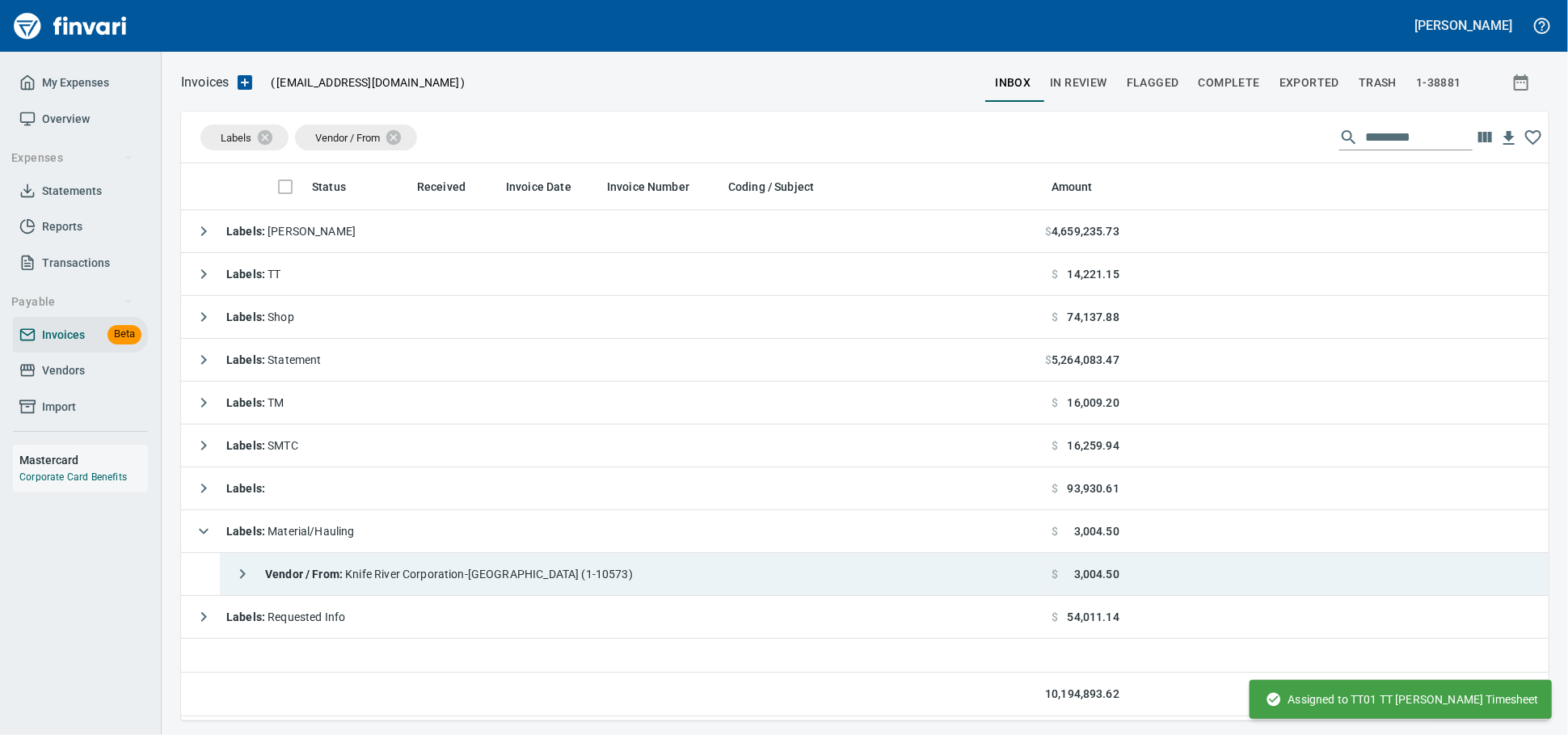
click at [472, 576] on span "Vendor / From : Knife River Corporation-Northwest (1-10573)" at bounding box center [448, 573] width 367 height 13
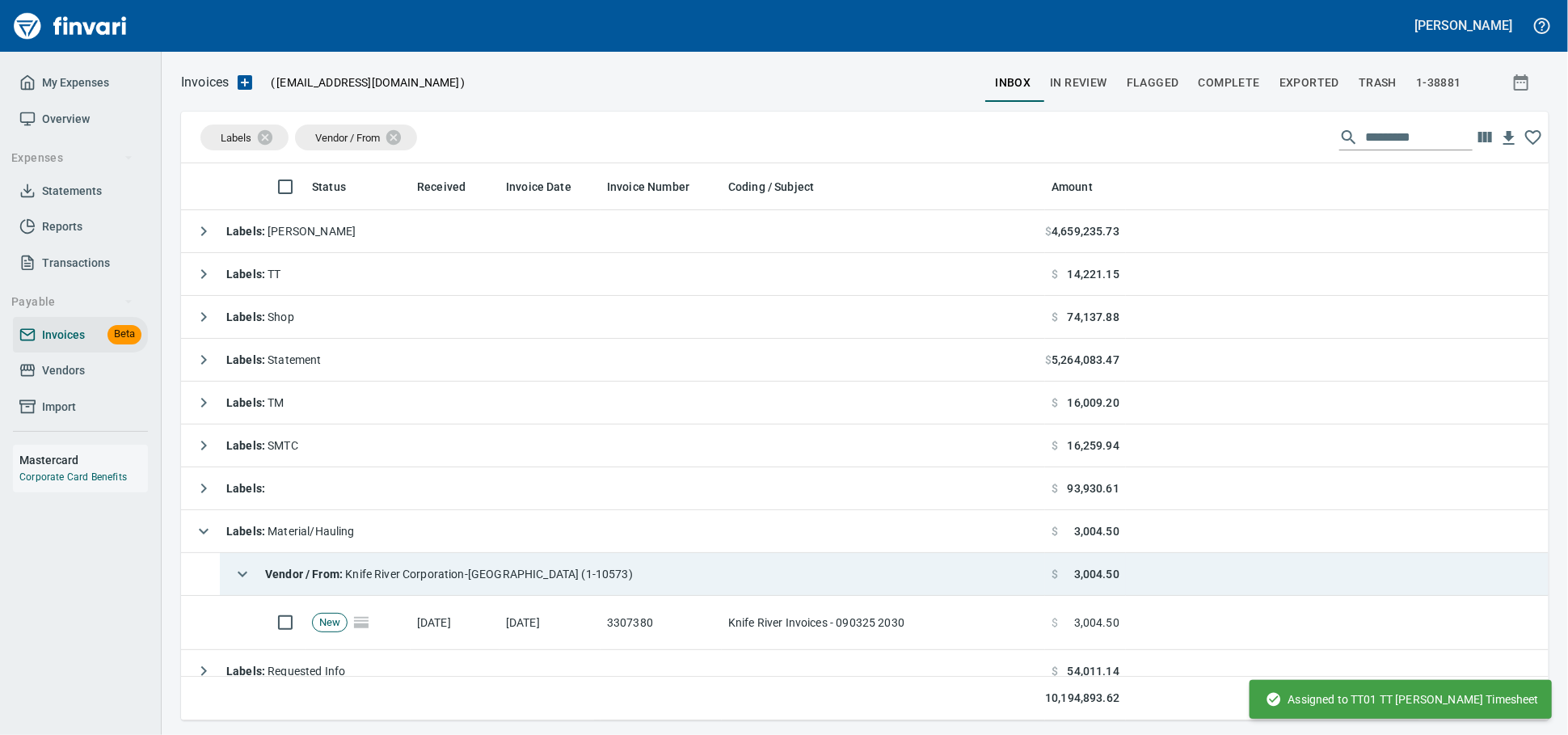
scroll to position [542, 1340]
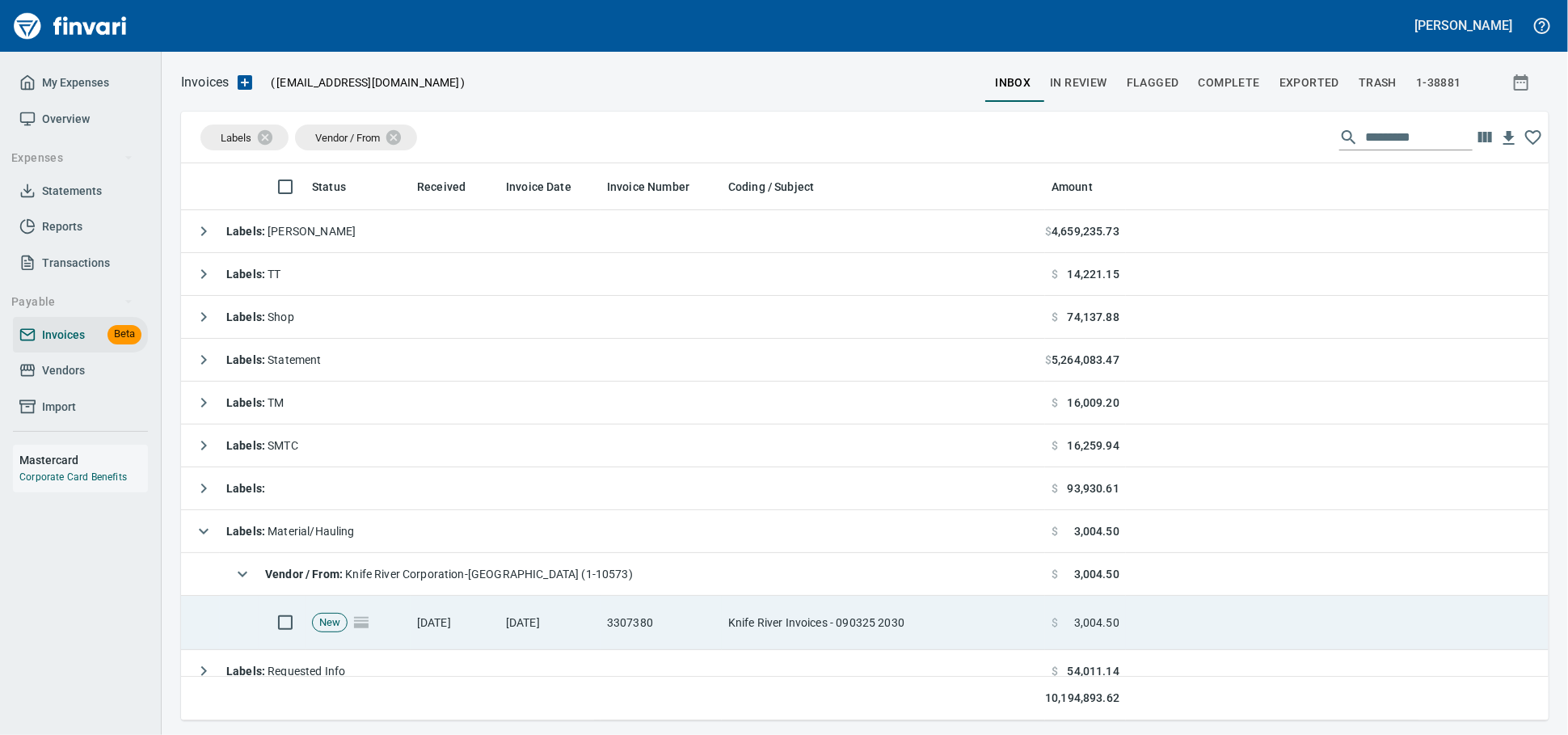
click at [672, 623] on td "3307380" at bounding box center [661, 623] width 122 height 54
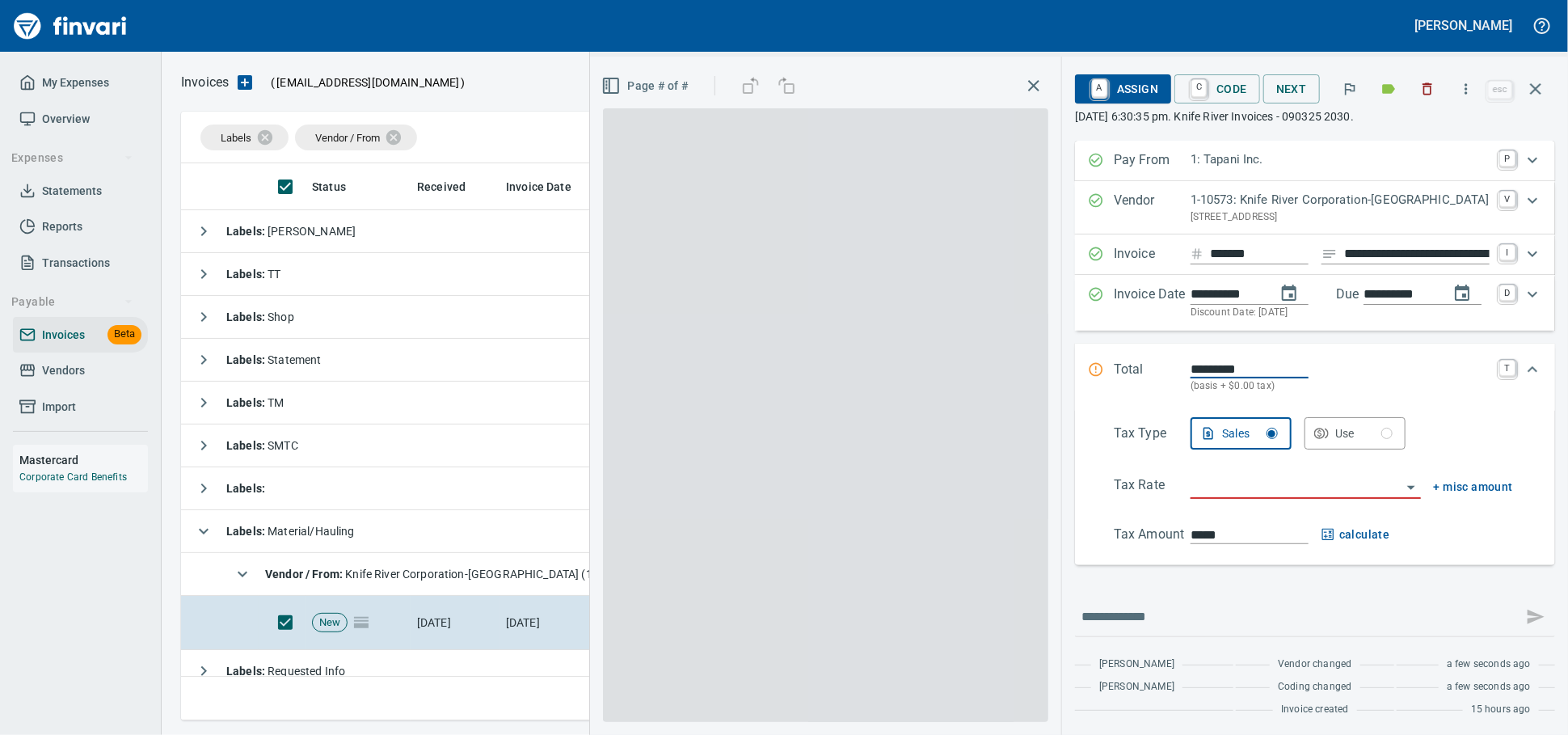
scroll to position [542, 1339]
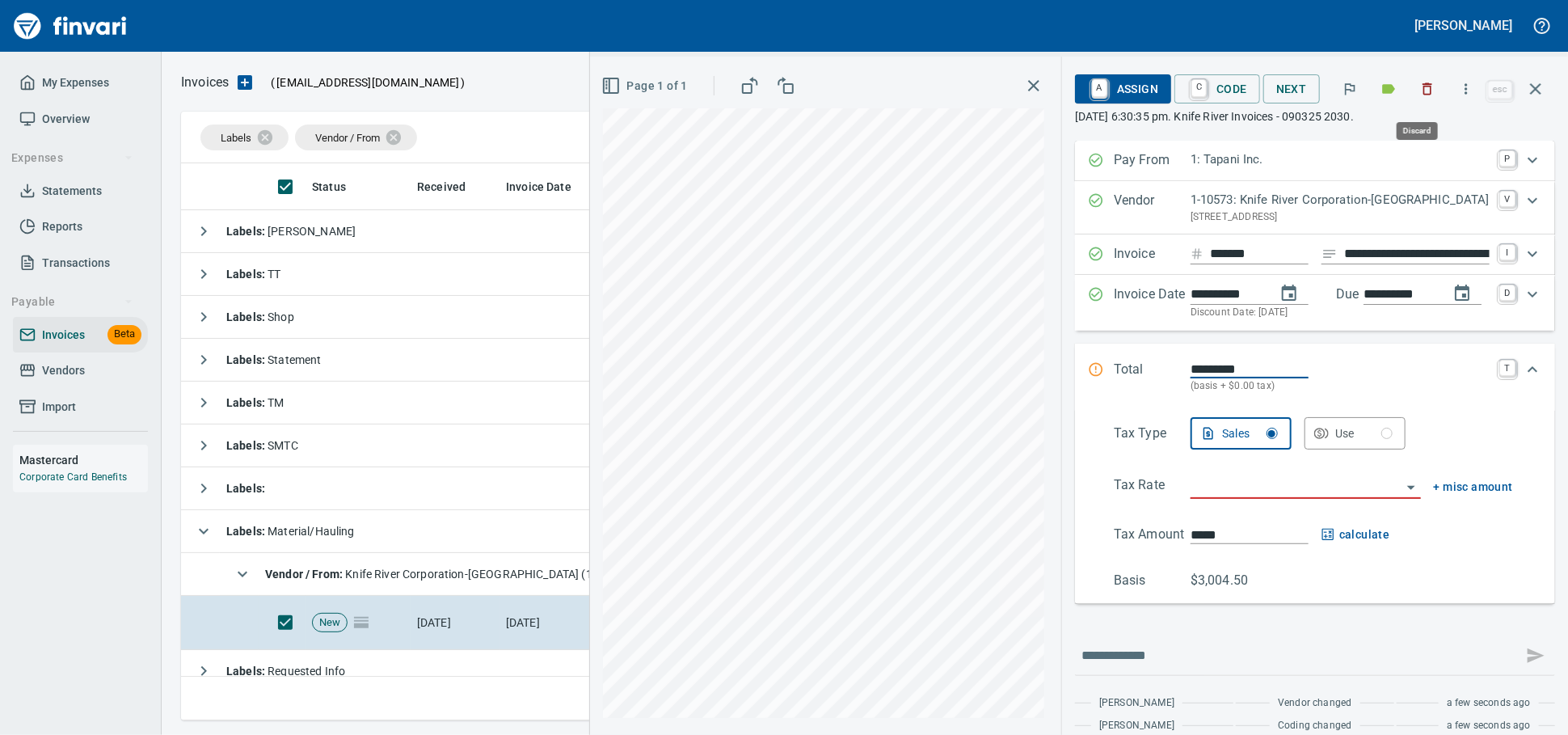
click at [1425, 87] on icon "button" at bounding box center [1427, 89] width 17 height 17
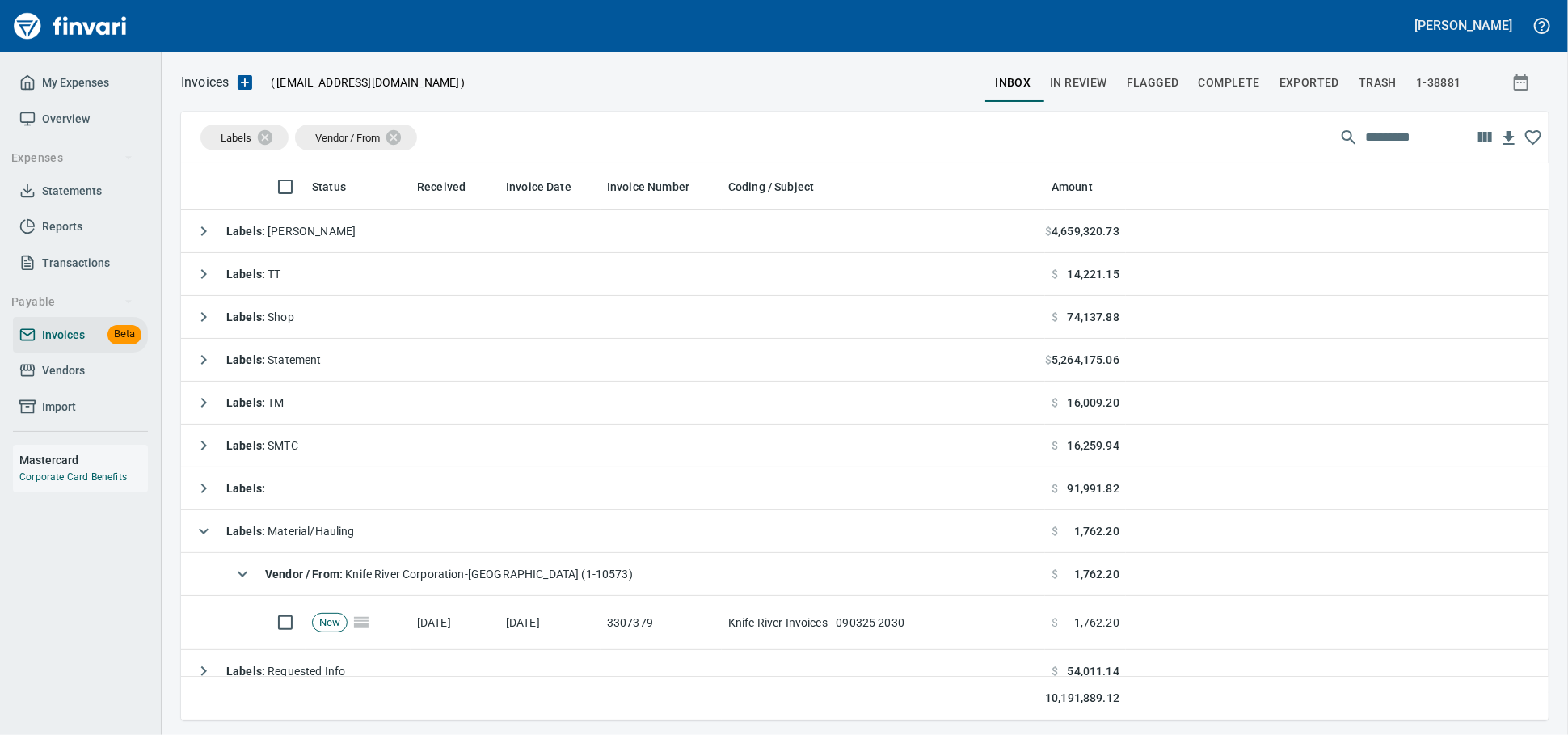
scroll to position [542, 1339]
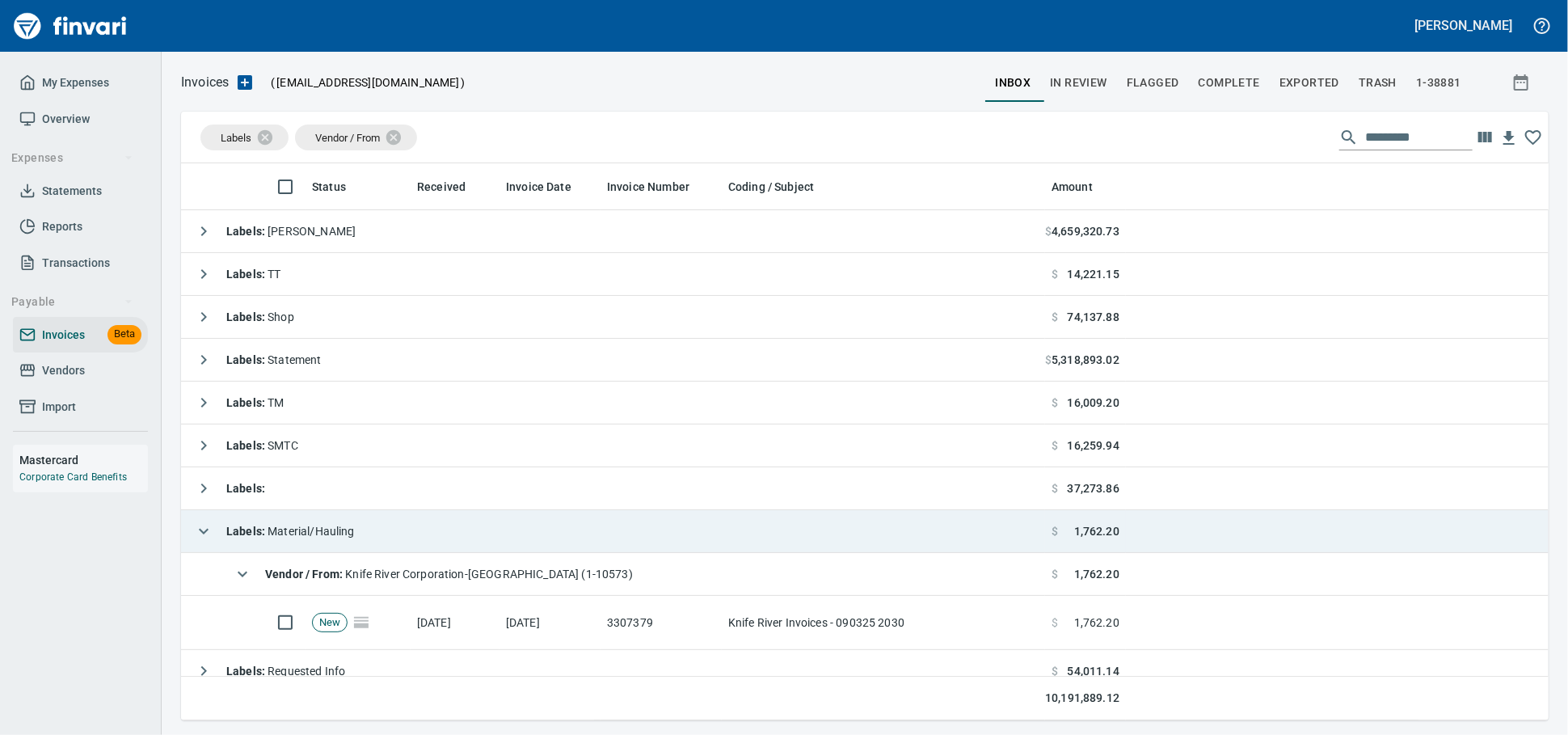
click at [654, 538] on td "Labels : Material/Hauling" at bounding box center [612, 531] width 864 height 43
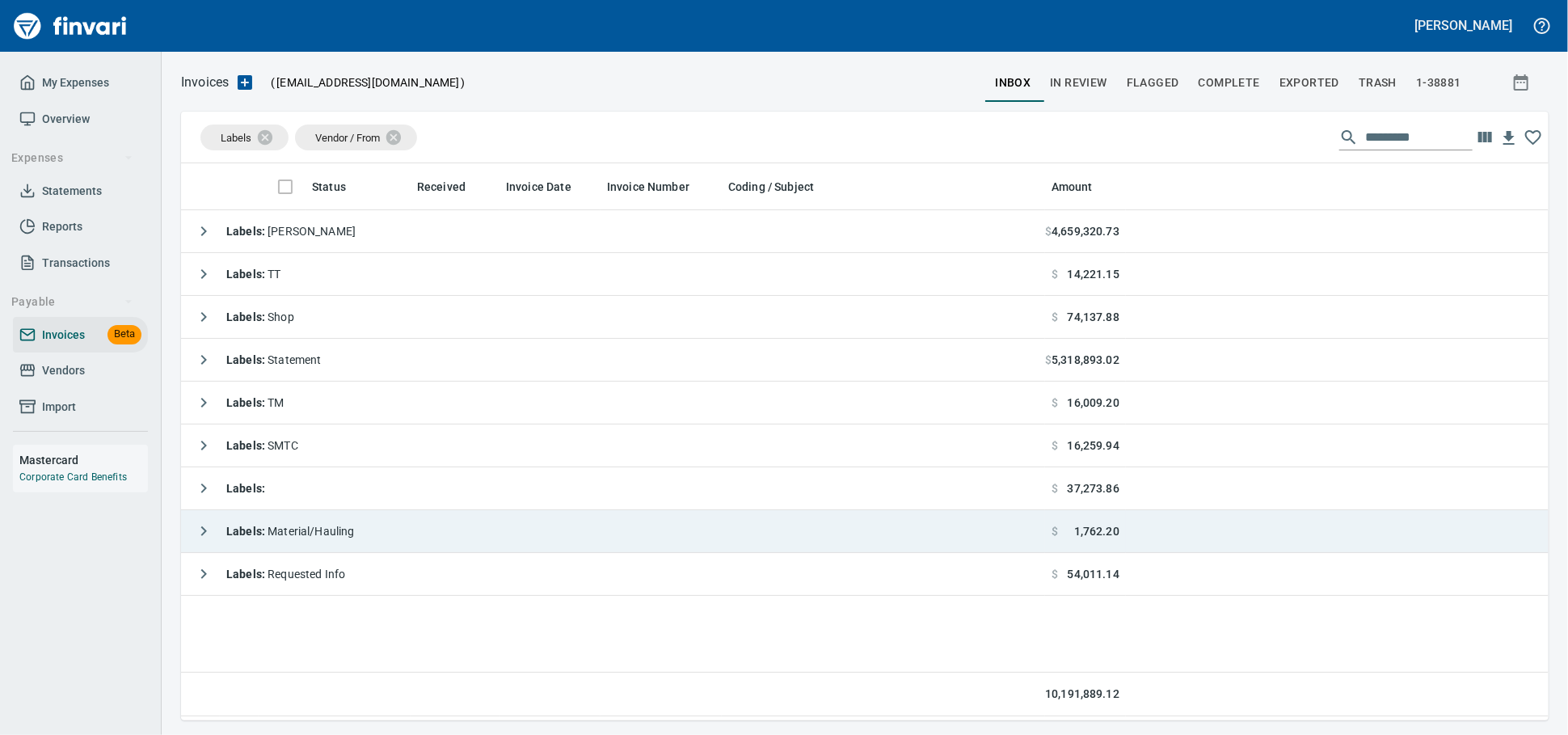
scroll to position [2, 2]
click at [576, 536] on td "Labels : Material/Hauling" at bounding box center [612, 531] width 864 height 43
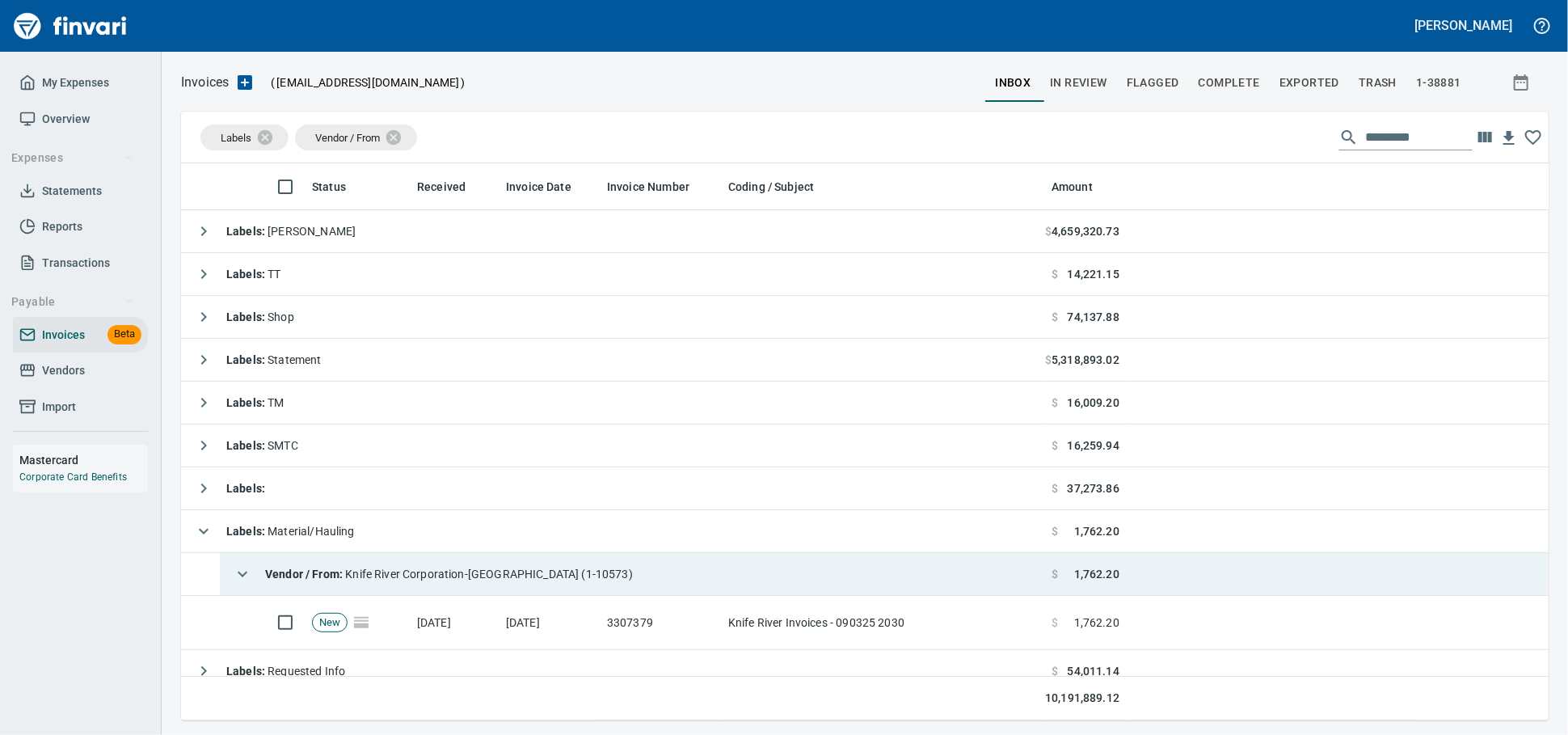
click at [535, 632] on td "9/2/2025" at bounding box center [550, 623] width 101 height 54
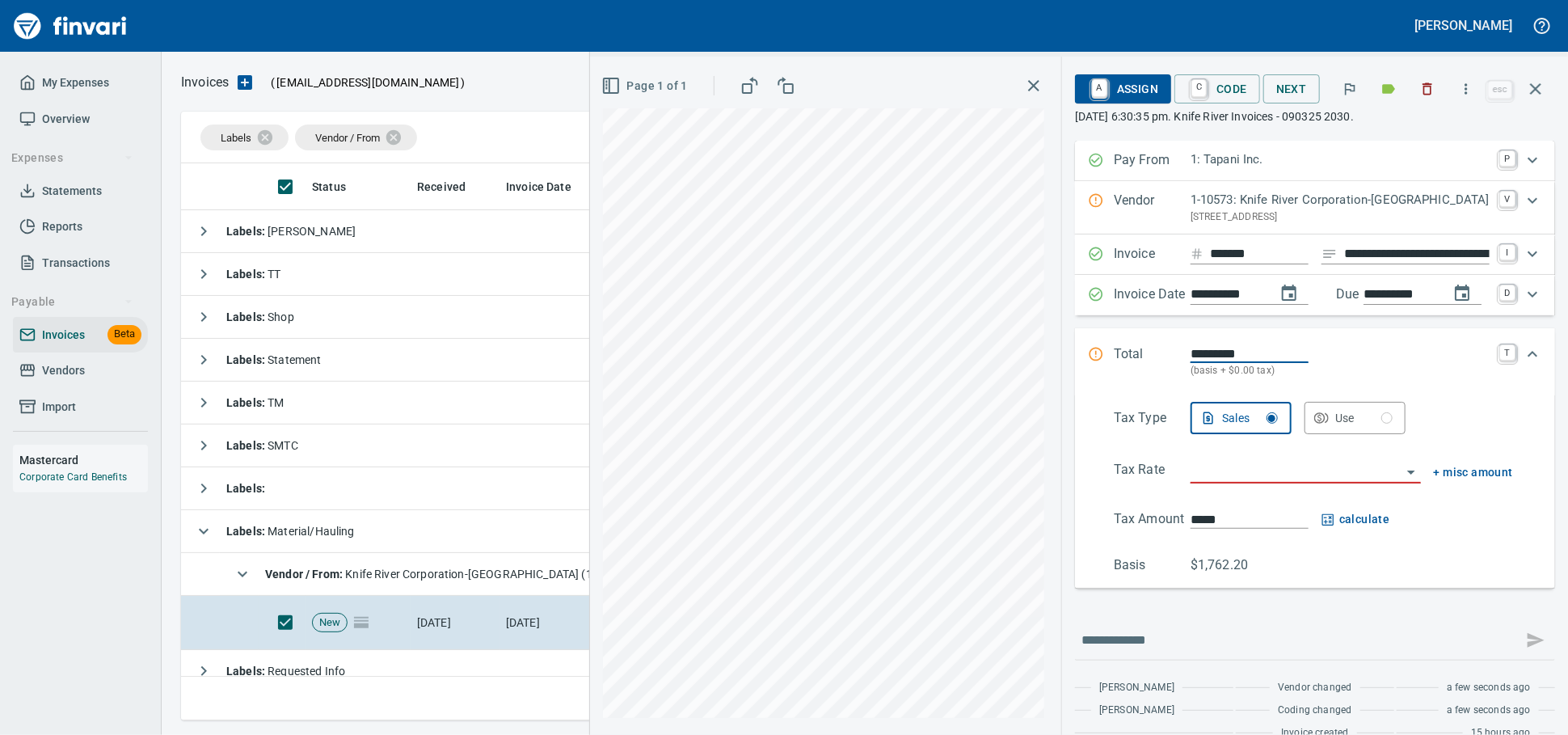
scroll to position [542, 1339]
click at [1420, 96] on icon "button" at bounding box center [1427, 89] width 17 height 17
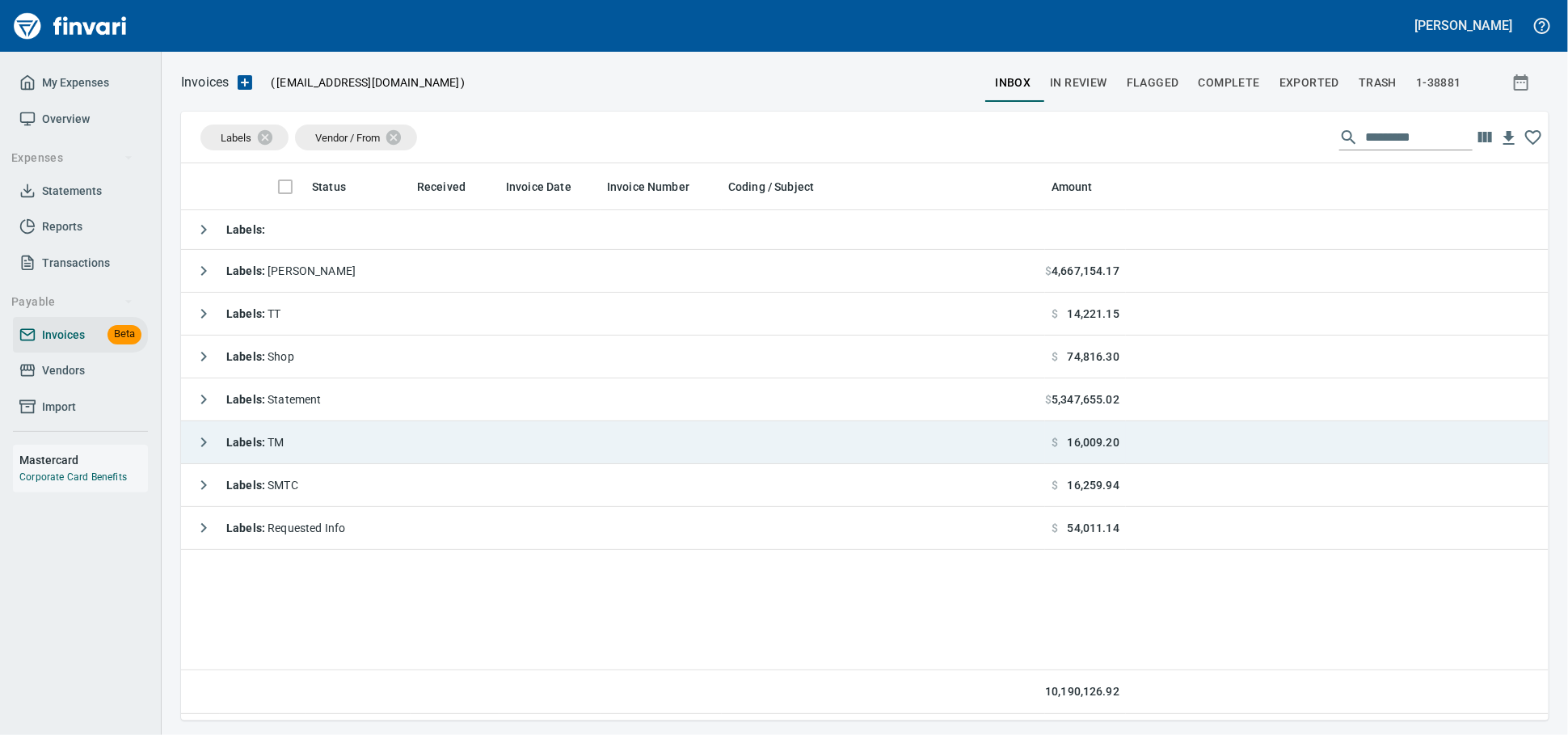
scroll to position [542, 1353]
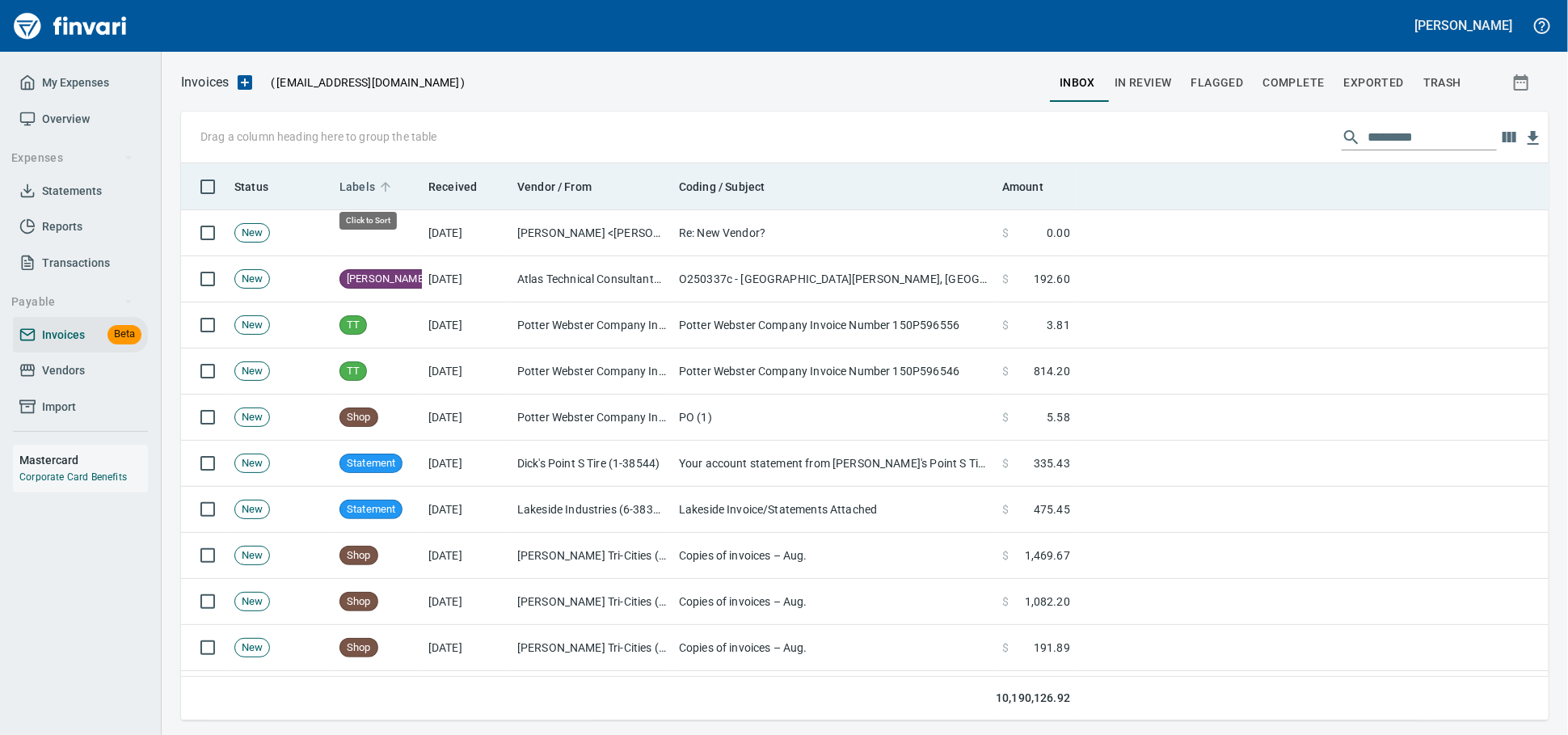
scroll to position [542, 1340]
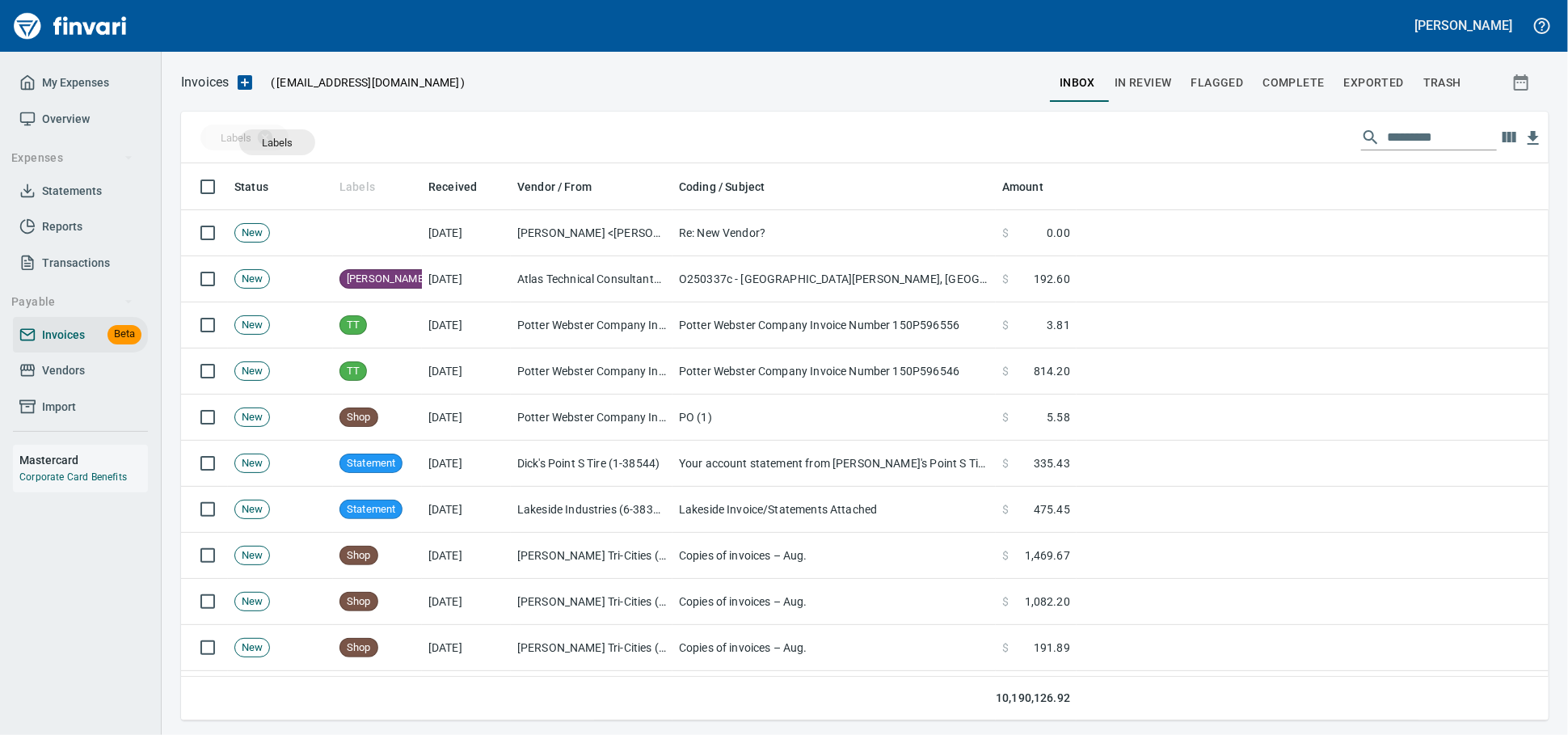
drag, startPoint x: 355, startPoint y: 193, endPoint x: 277, endPoint y: 142, distance: 93.2
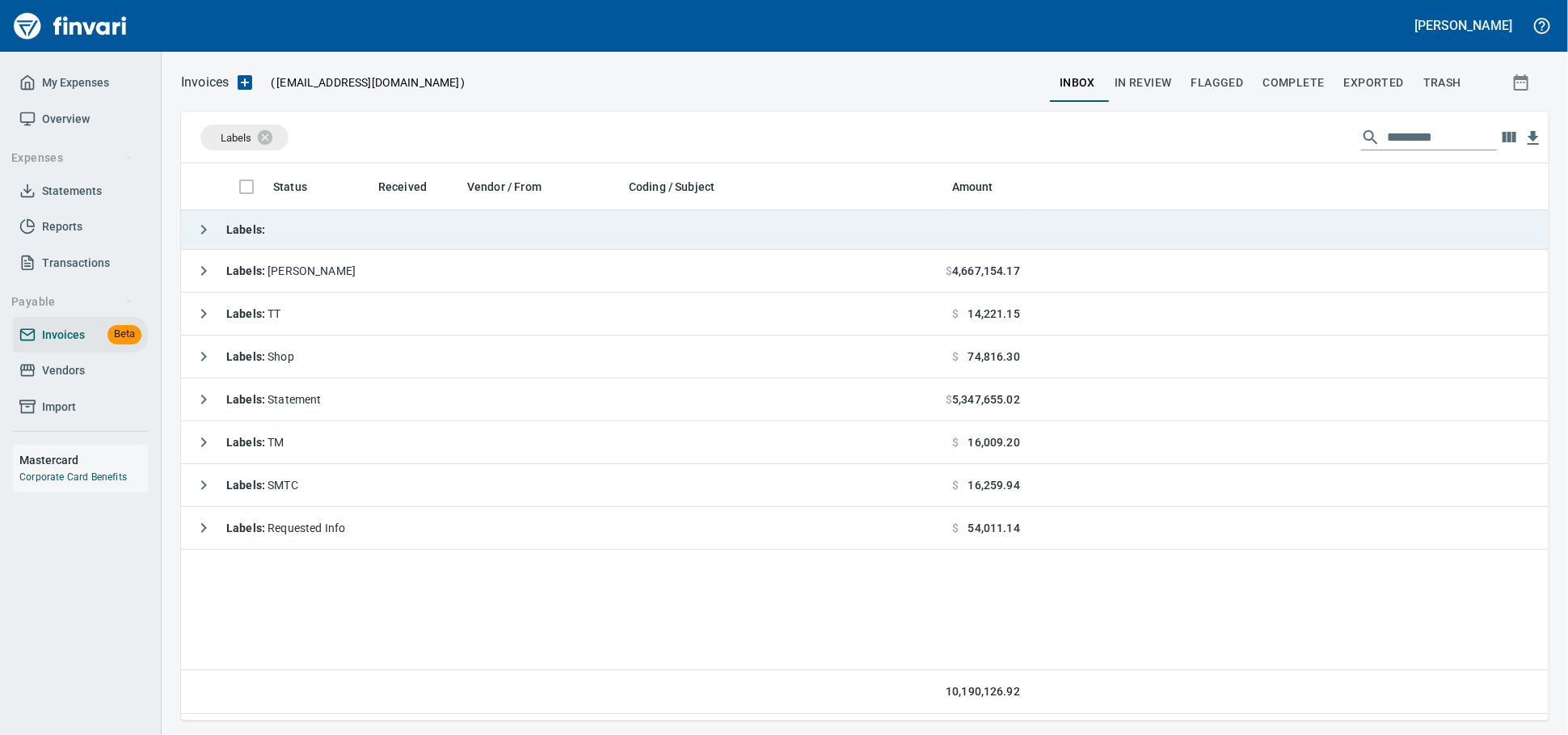
click at [351, 238] on td "Labels :" at bounding box center [563, 230] width 764 height 40
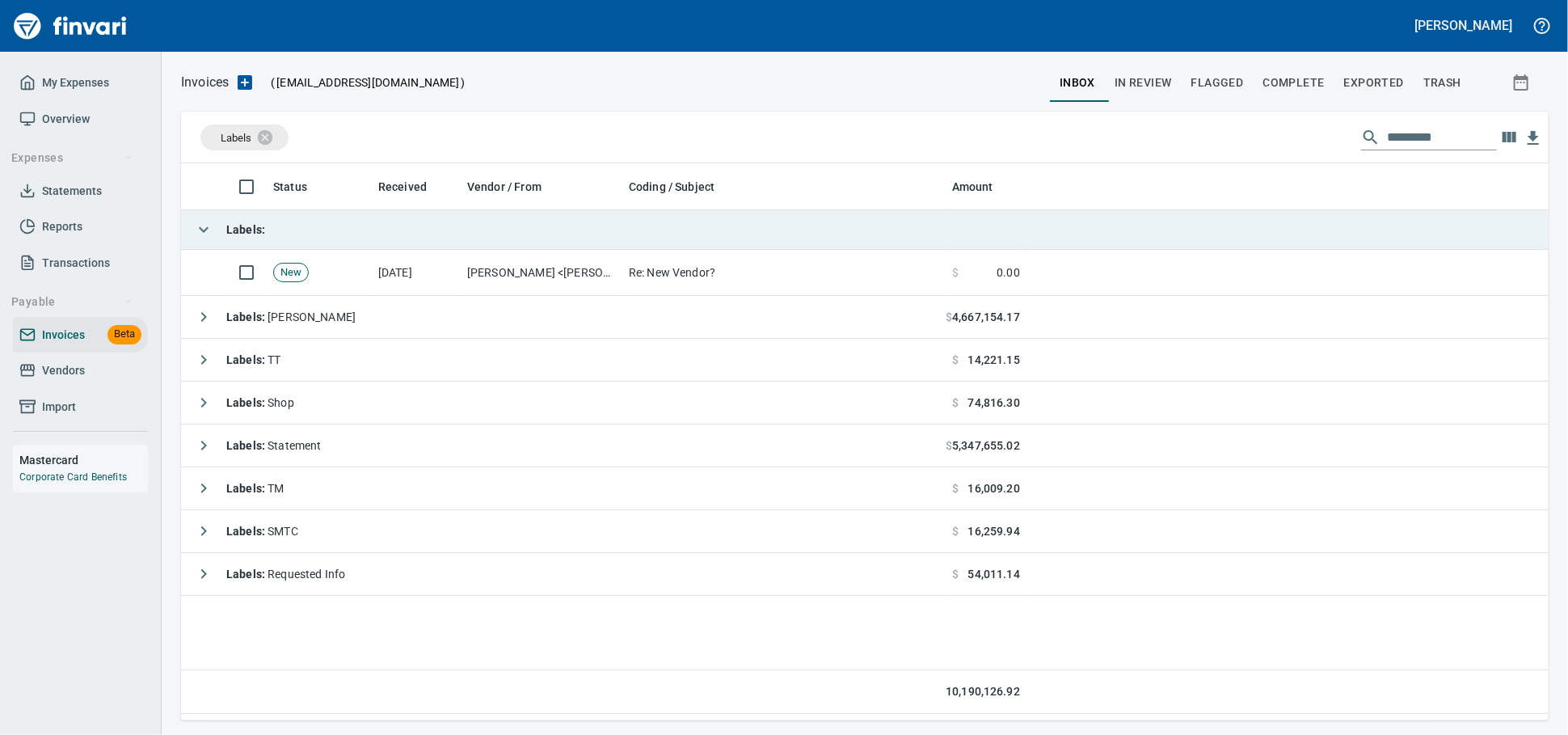
click at [351, 237] on td "Labels :" at bounding box center [563, 230] width 764 height 40
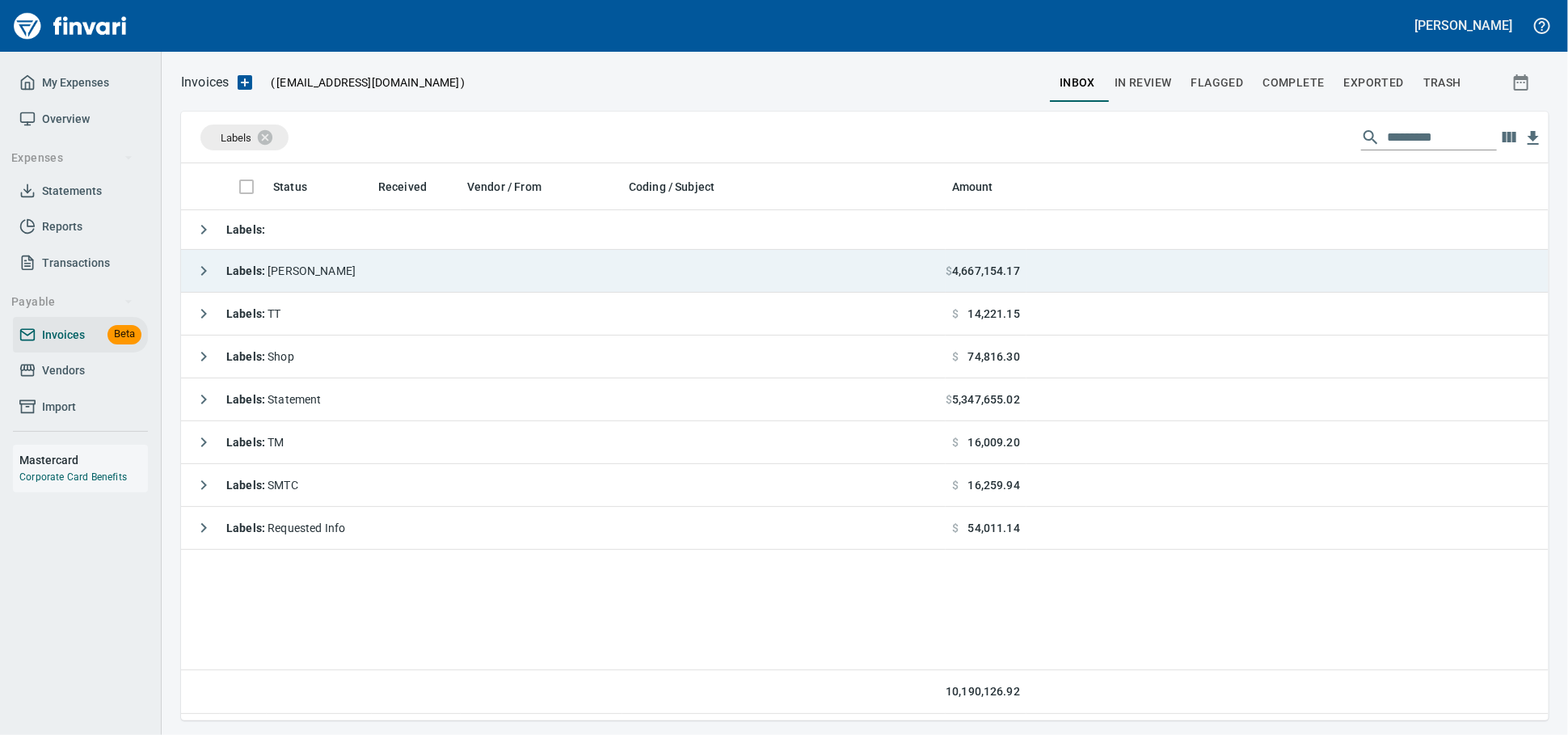
click at [341, 284] on td "Labels : [PERSON_NAME]" at bounding box center [563, 271] width 764 height 43
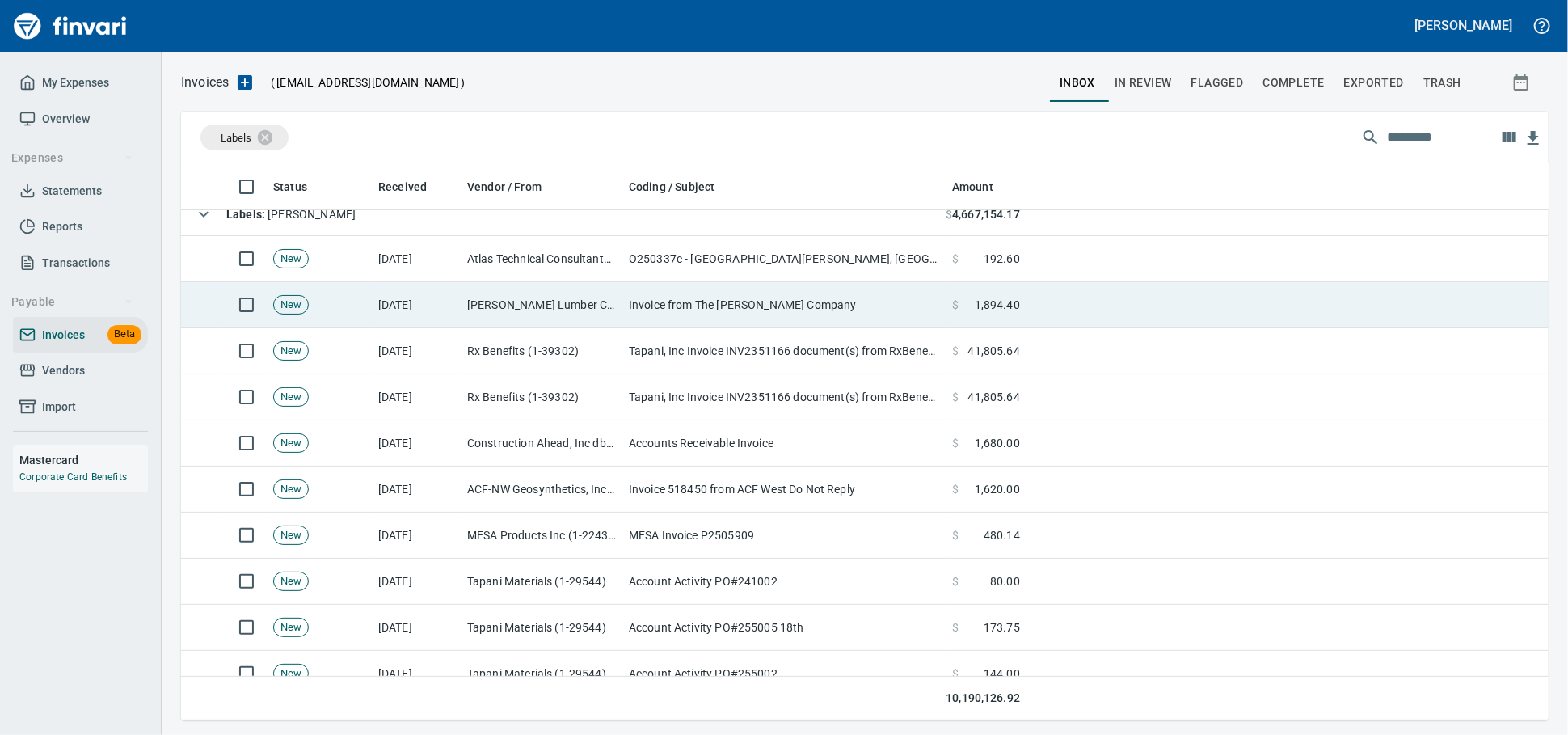
scroll to position [0, 0]
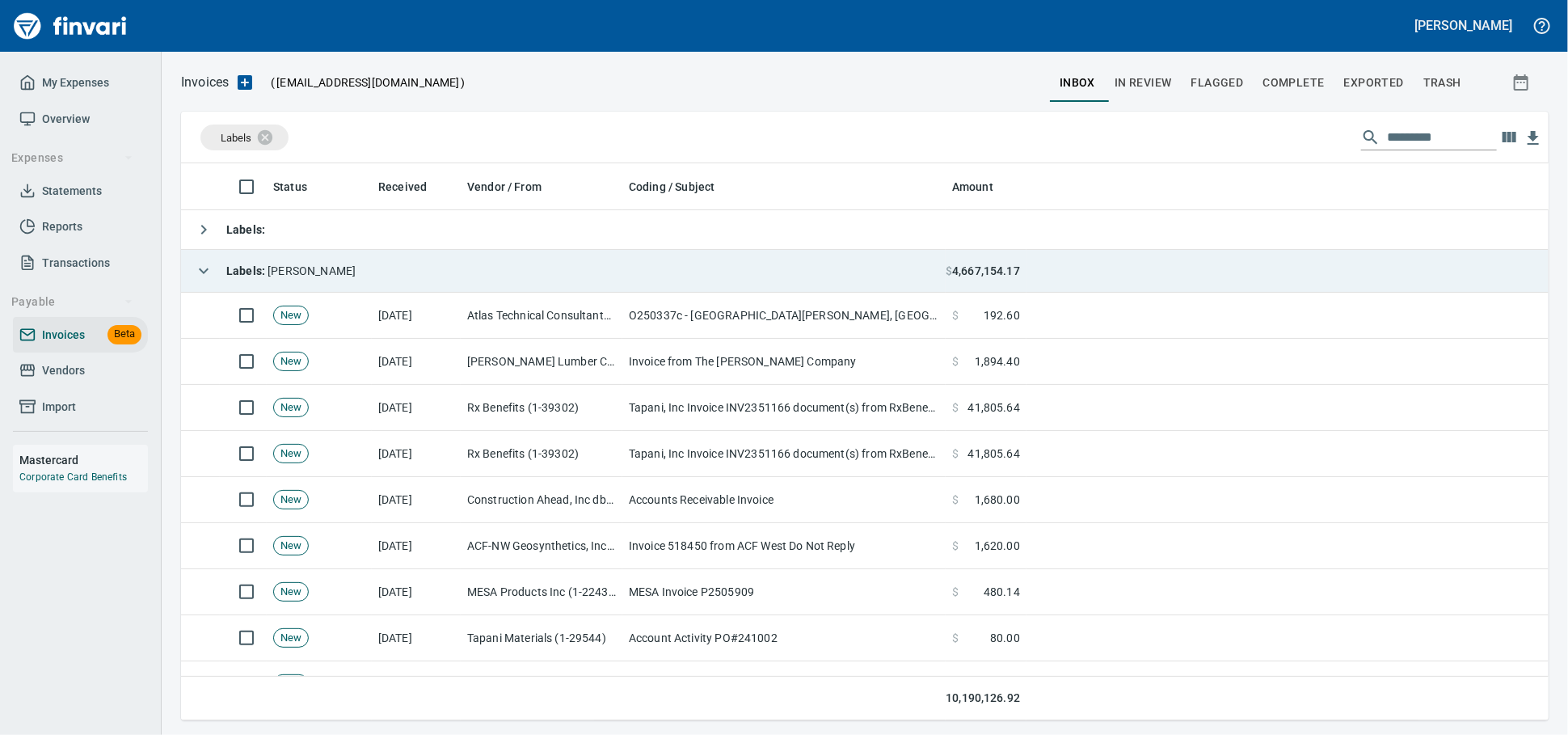
click at [367, 267] on td "Labels : [PERSON_NAME]" at bounding box center [563, 271] width 764 height 43
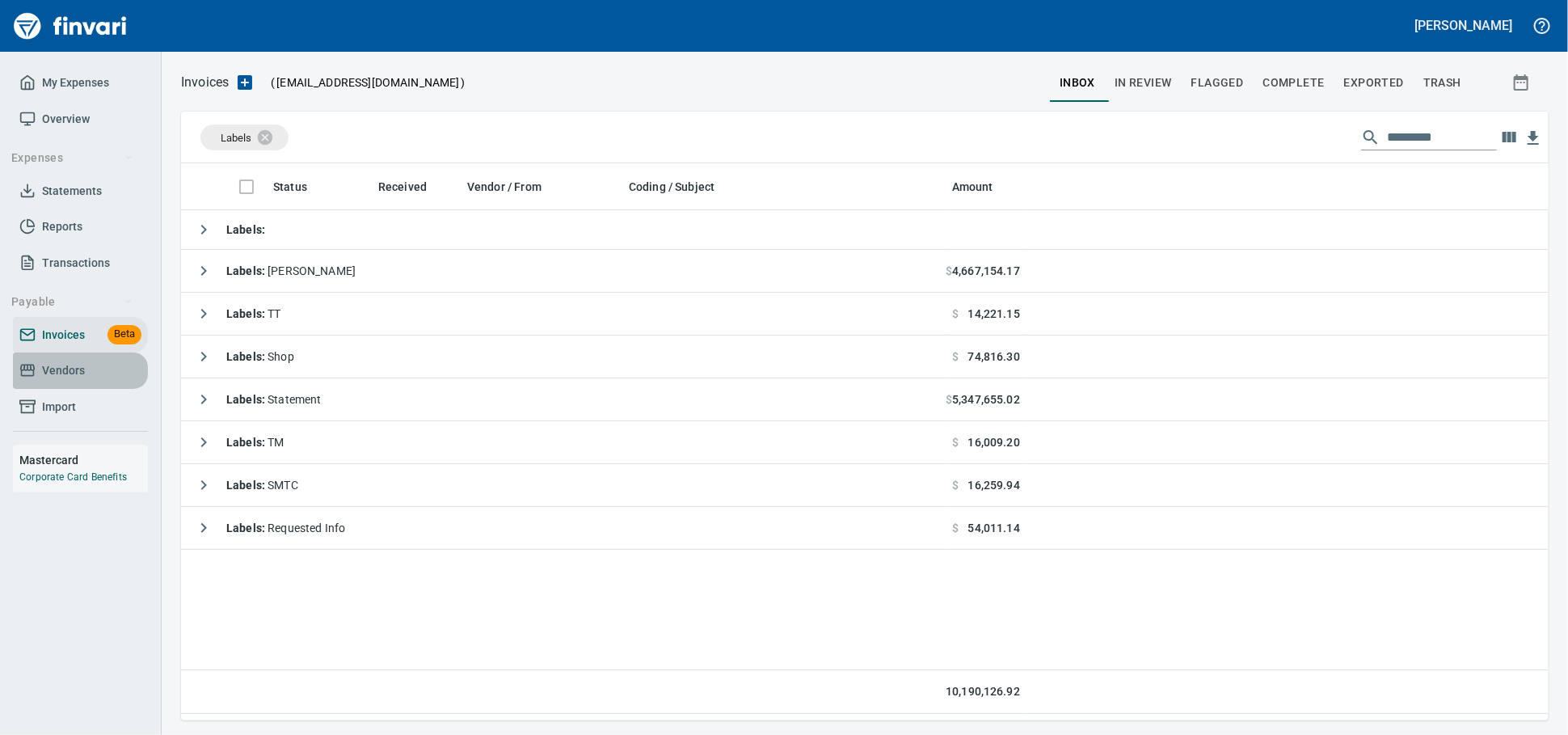
click at [65, 374] on link "Vendors" at bounding box center [80, 371] width 135 height 36
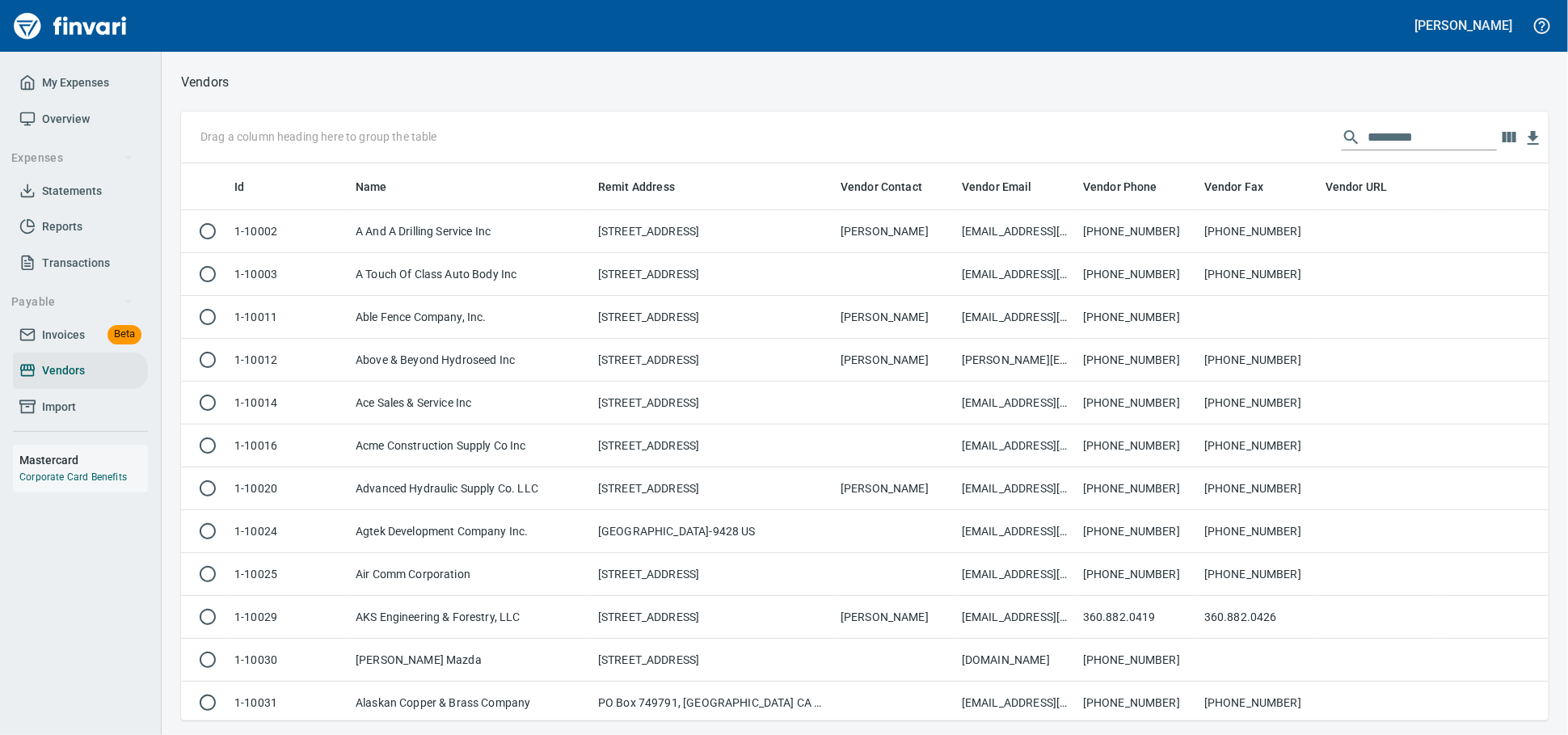
scroll to position [542, 1340]
click at [1377, 136] on input "text" at bounding box center [1432, 137] width 129 height 26
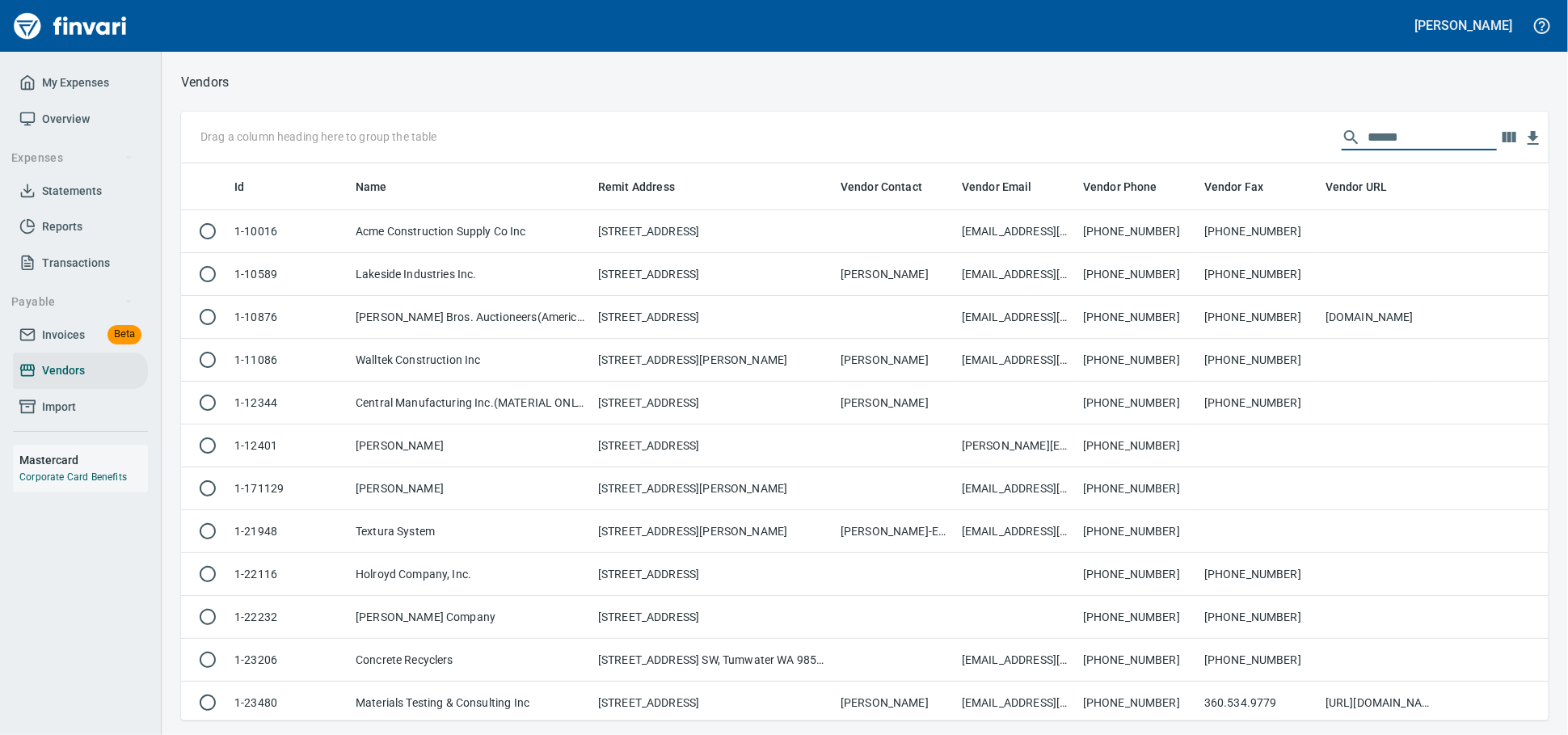
scroll to position [542, 1353]
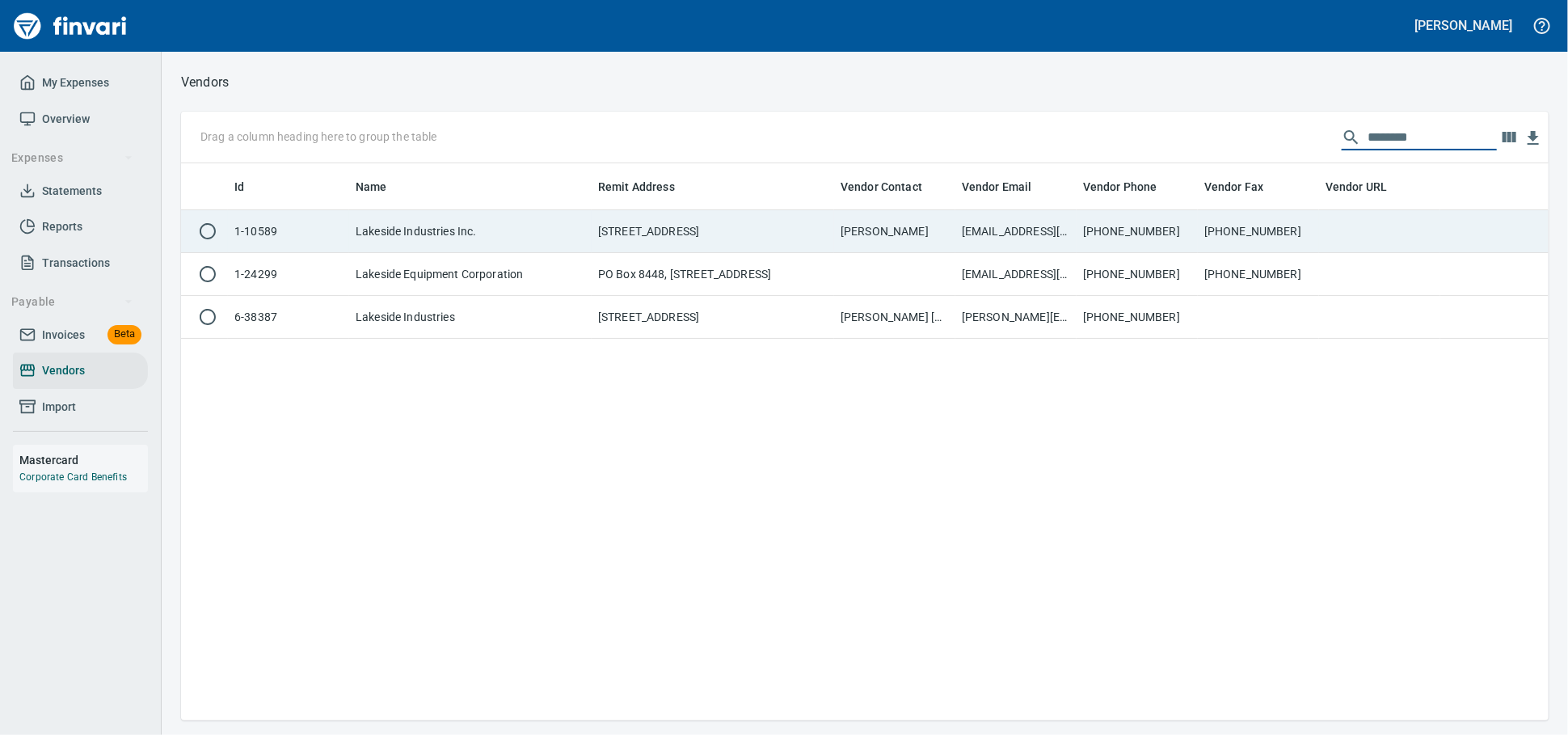
type input "********"
click at [908, 231] on td "Adam Bridgens" at bounding box center [895, 231] width 122 height 43
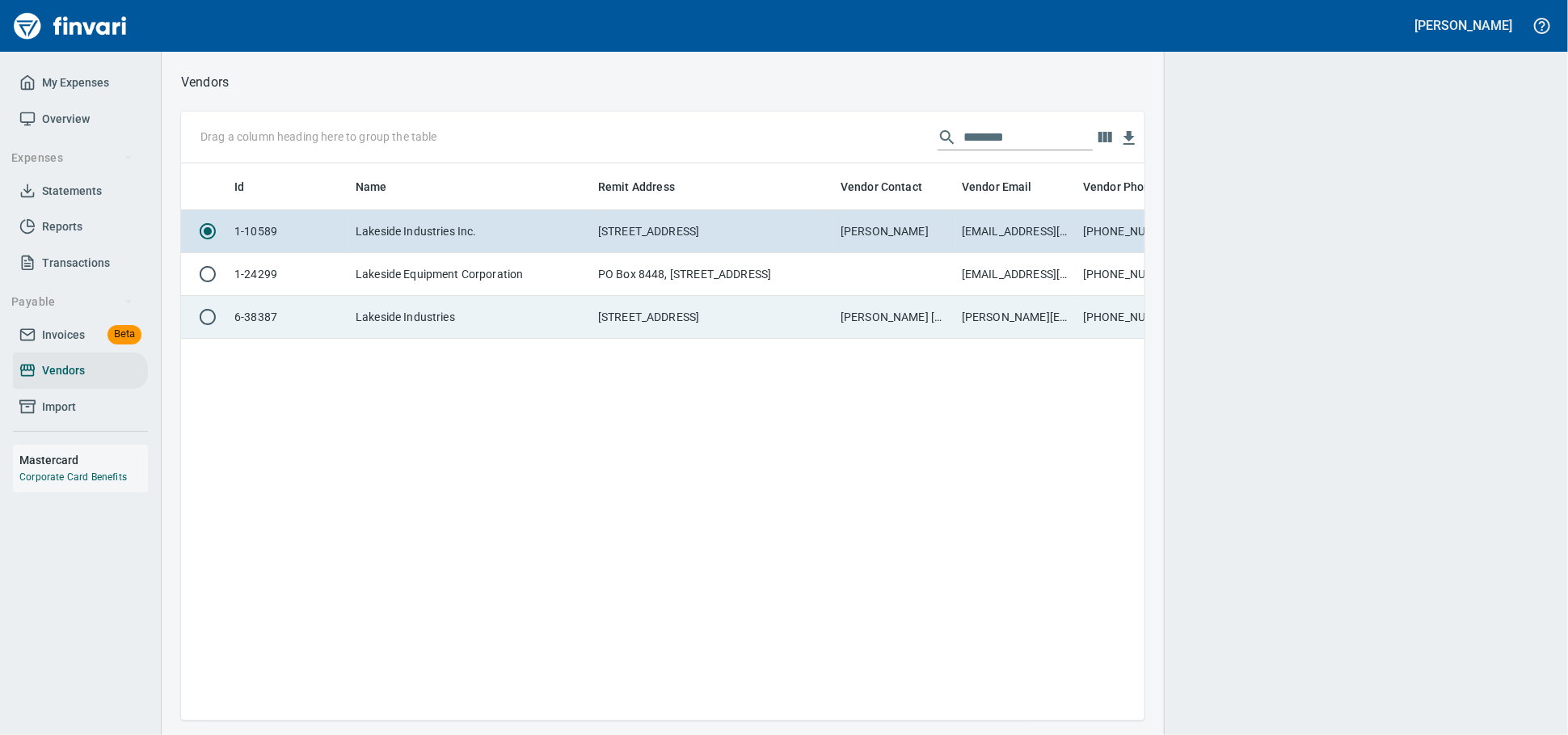
scroll to position [529, 949]
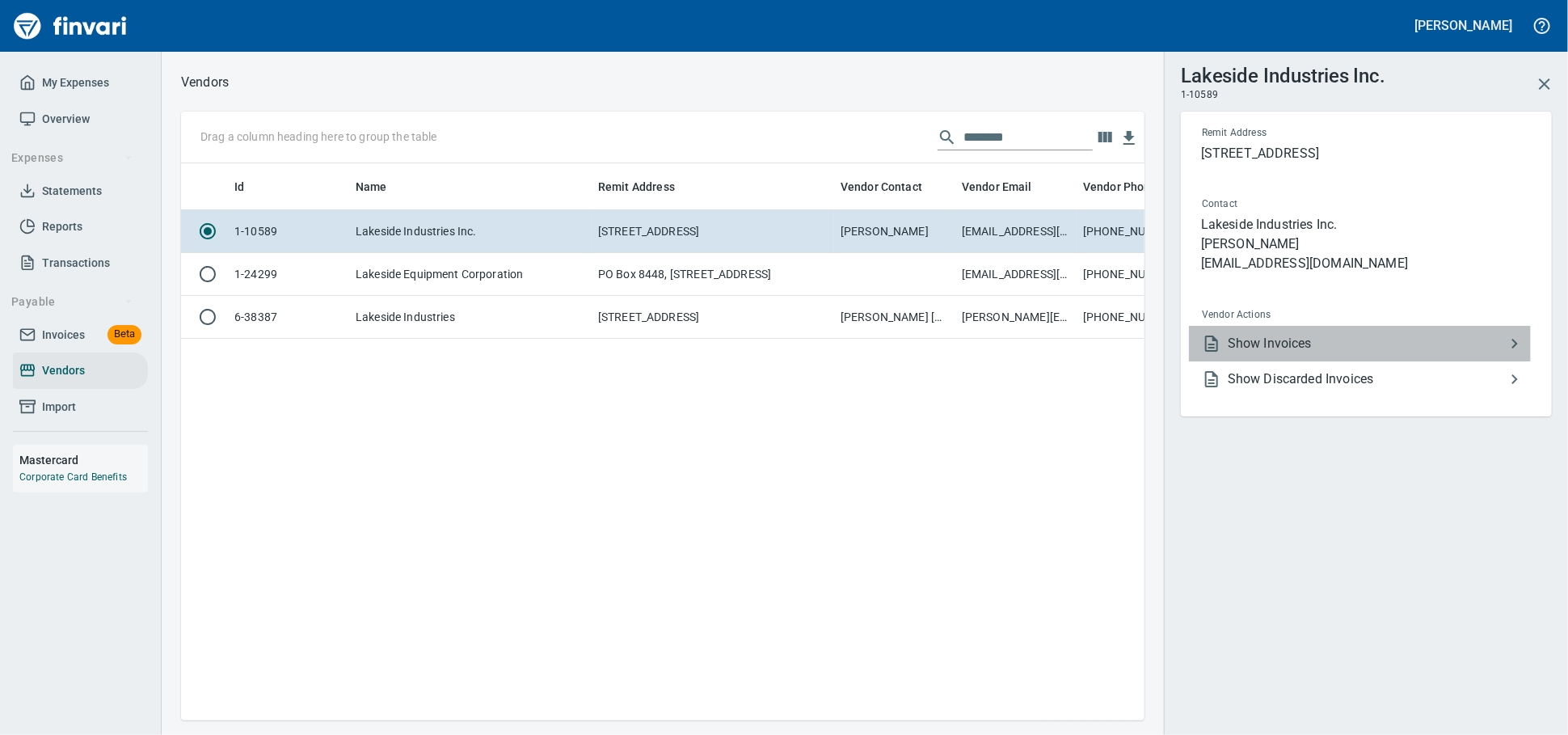
click at [1246, 354] on span "Show Invoices" at bounding box center [1366, 343] width 277 height 19
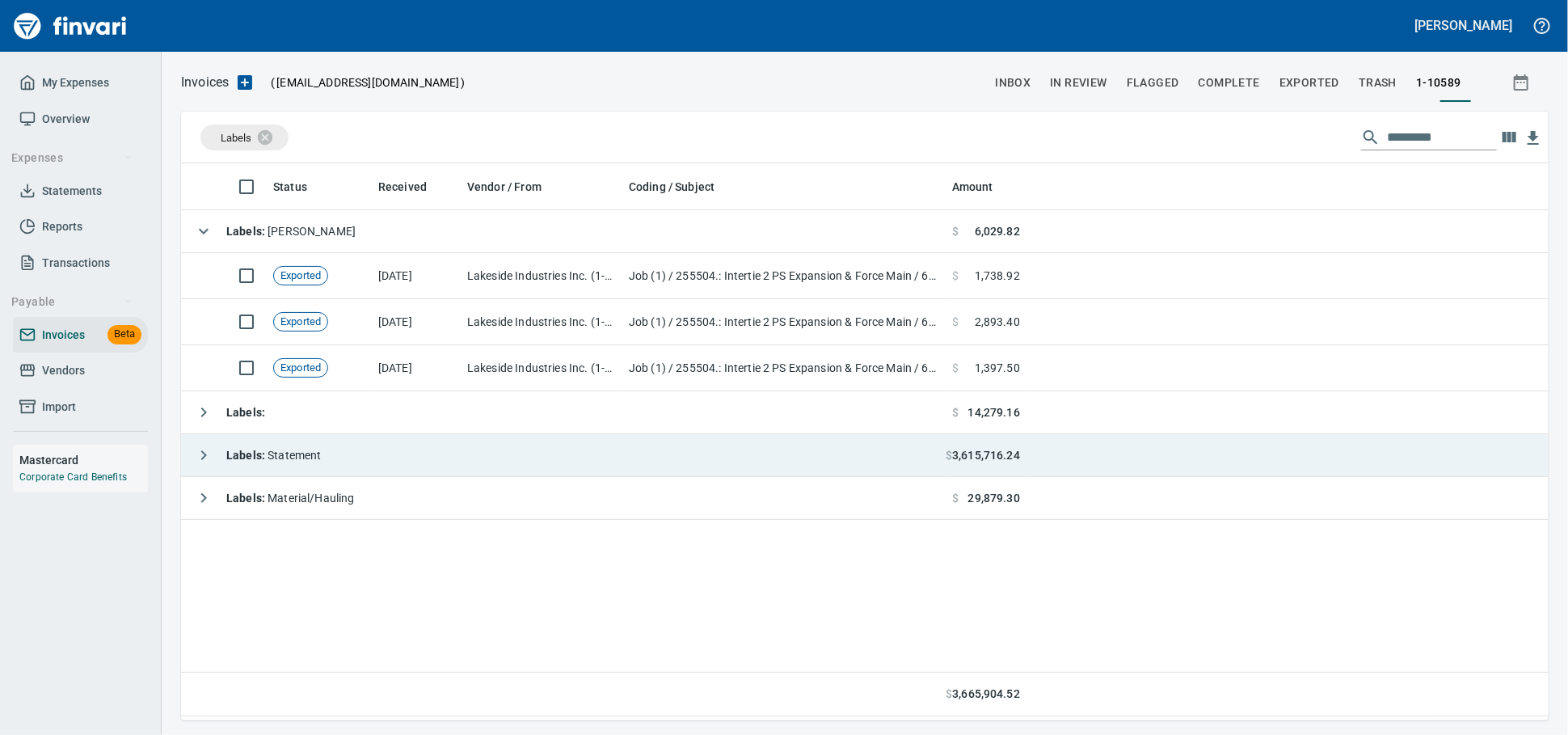
scroll to position [542, 1353]
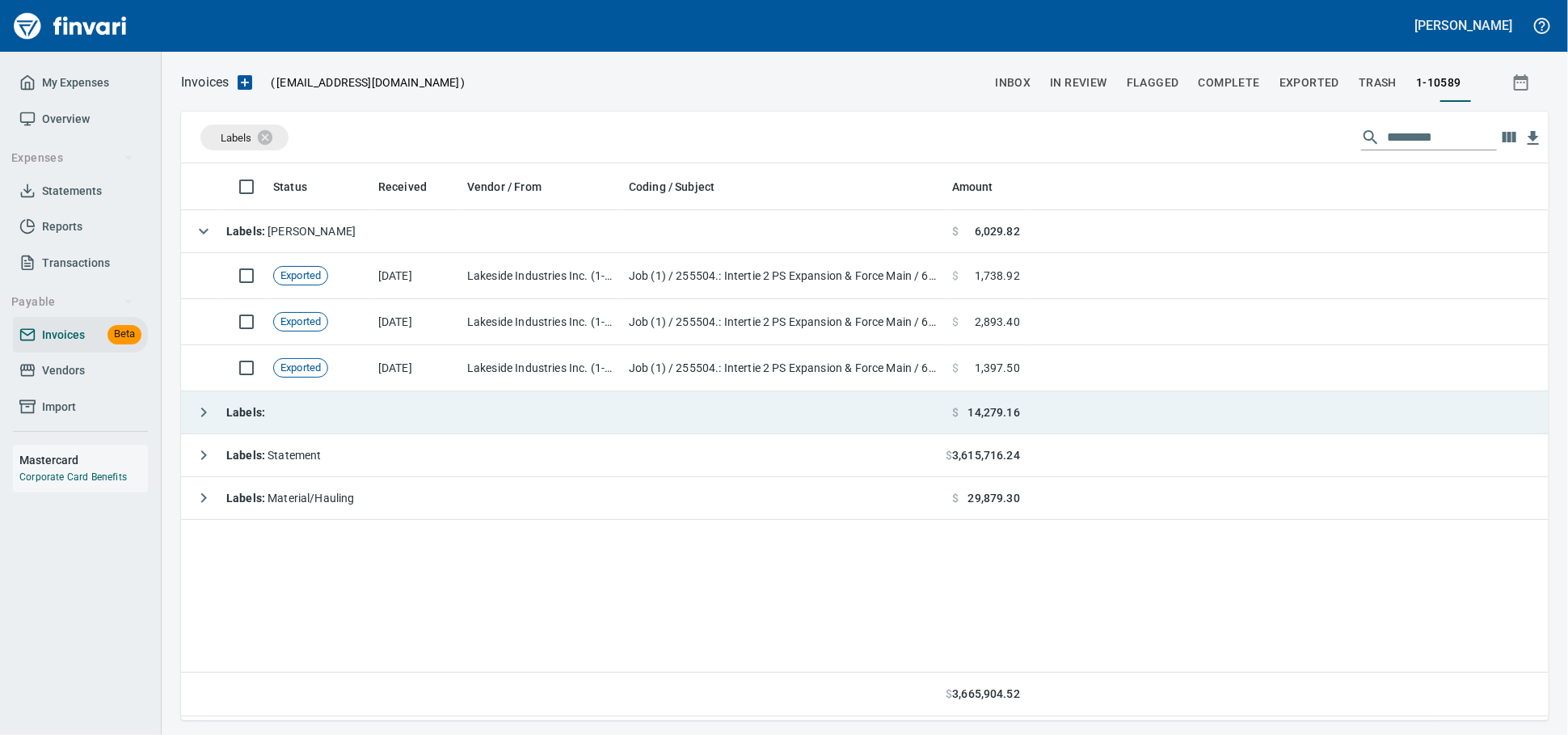
click at [406, 420] on td "Labels :" at bounding box center [563, 412] width 764 height 43
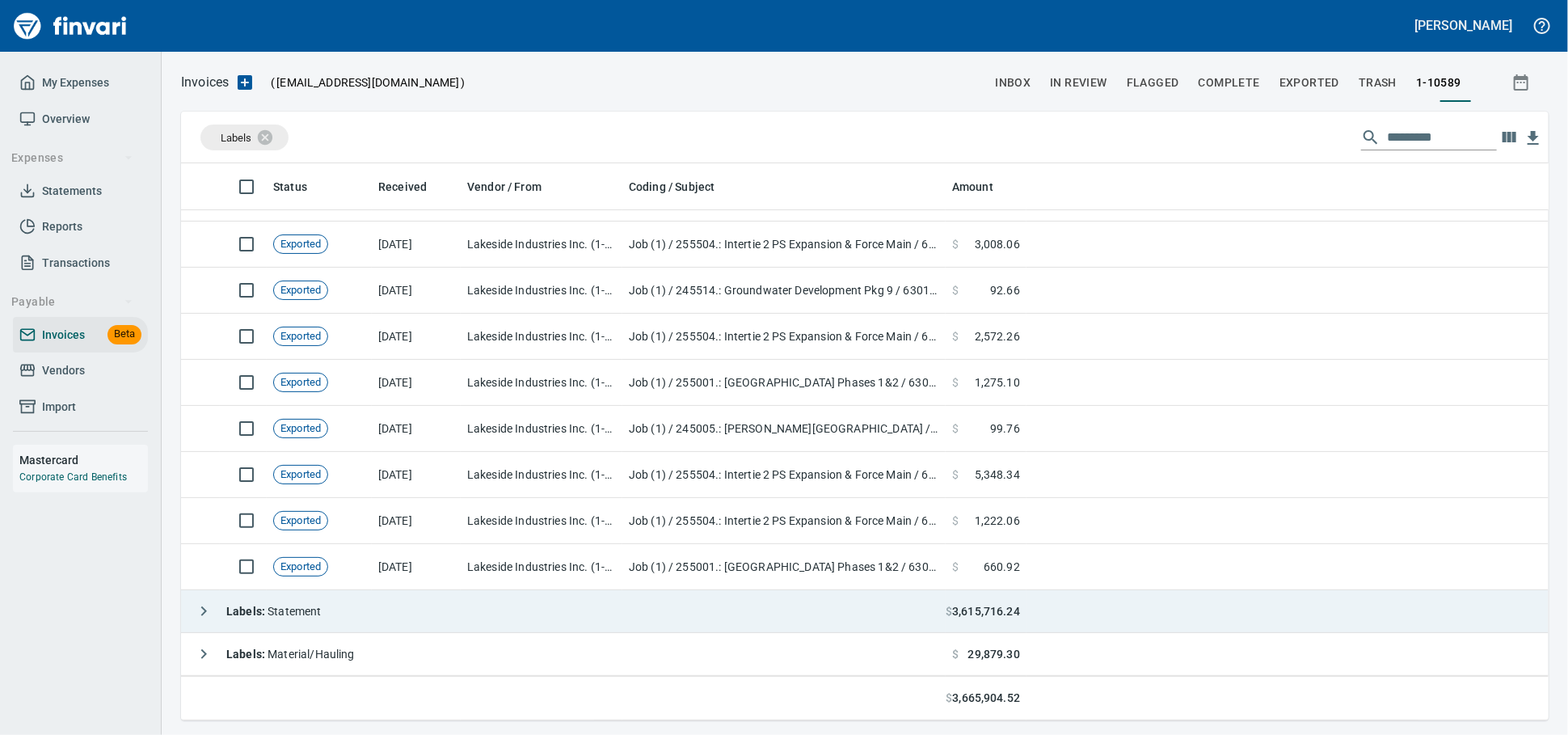
click at [415, 604] on td "Labels : Statement" at bounding box center [563, 611] width 764 height 43
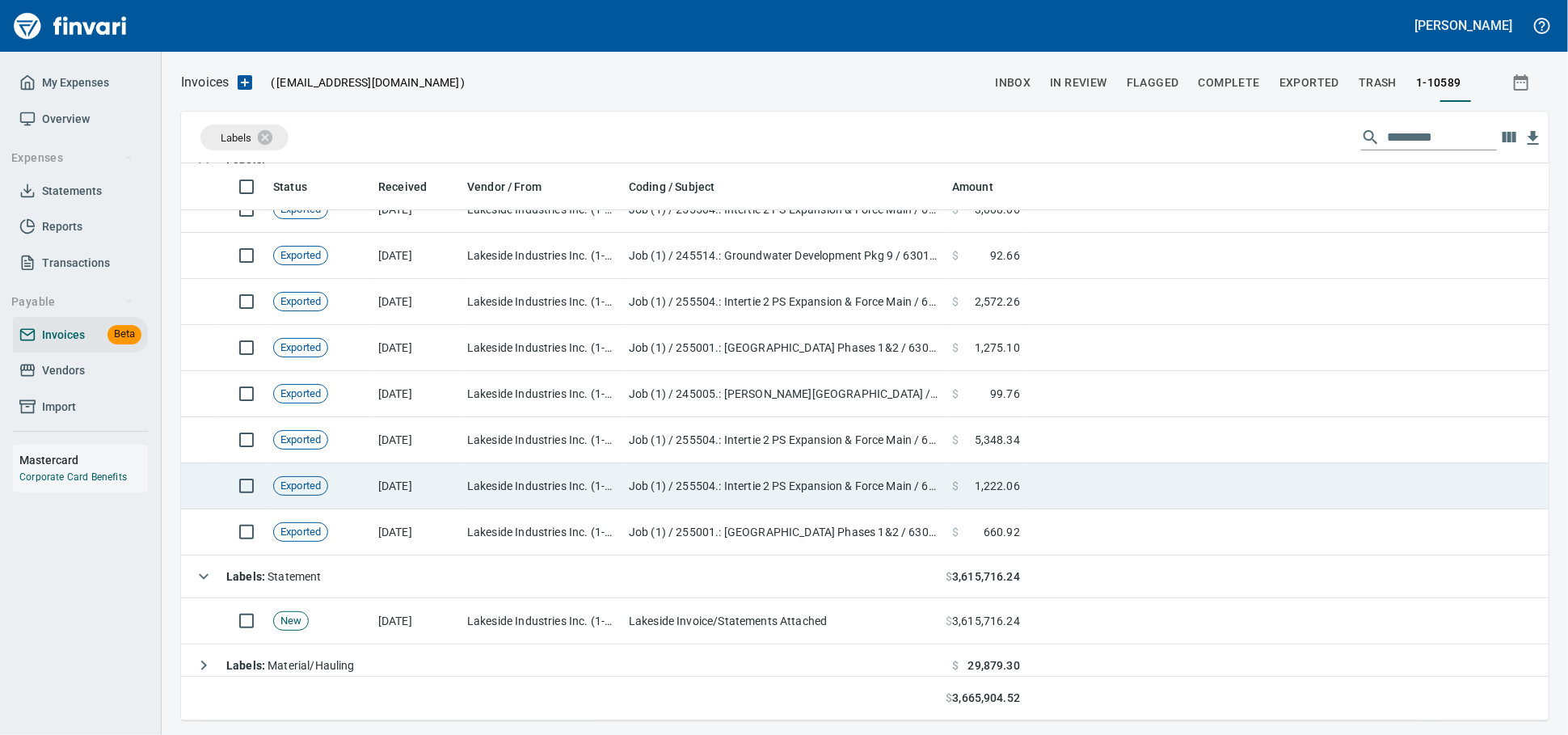
scroll to position [262, 0]
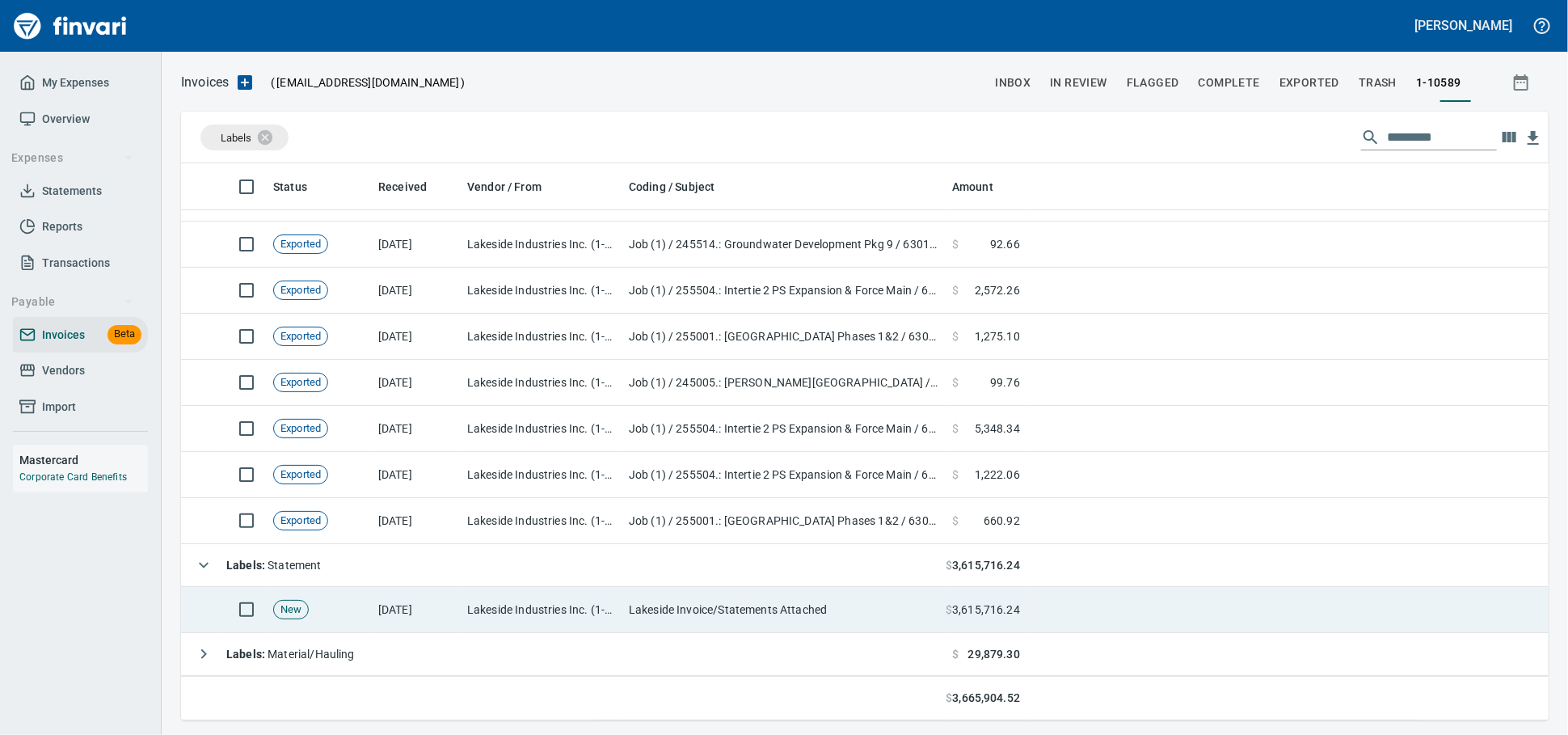
click at [461, 616] on td "Lakeside Industries Inc. (1-10589)" at bounding box center [541, 610] width 162 height 46
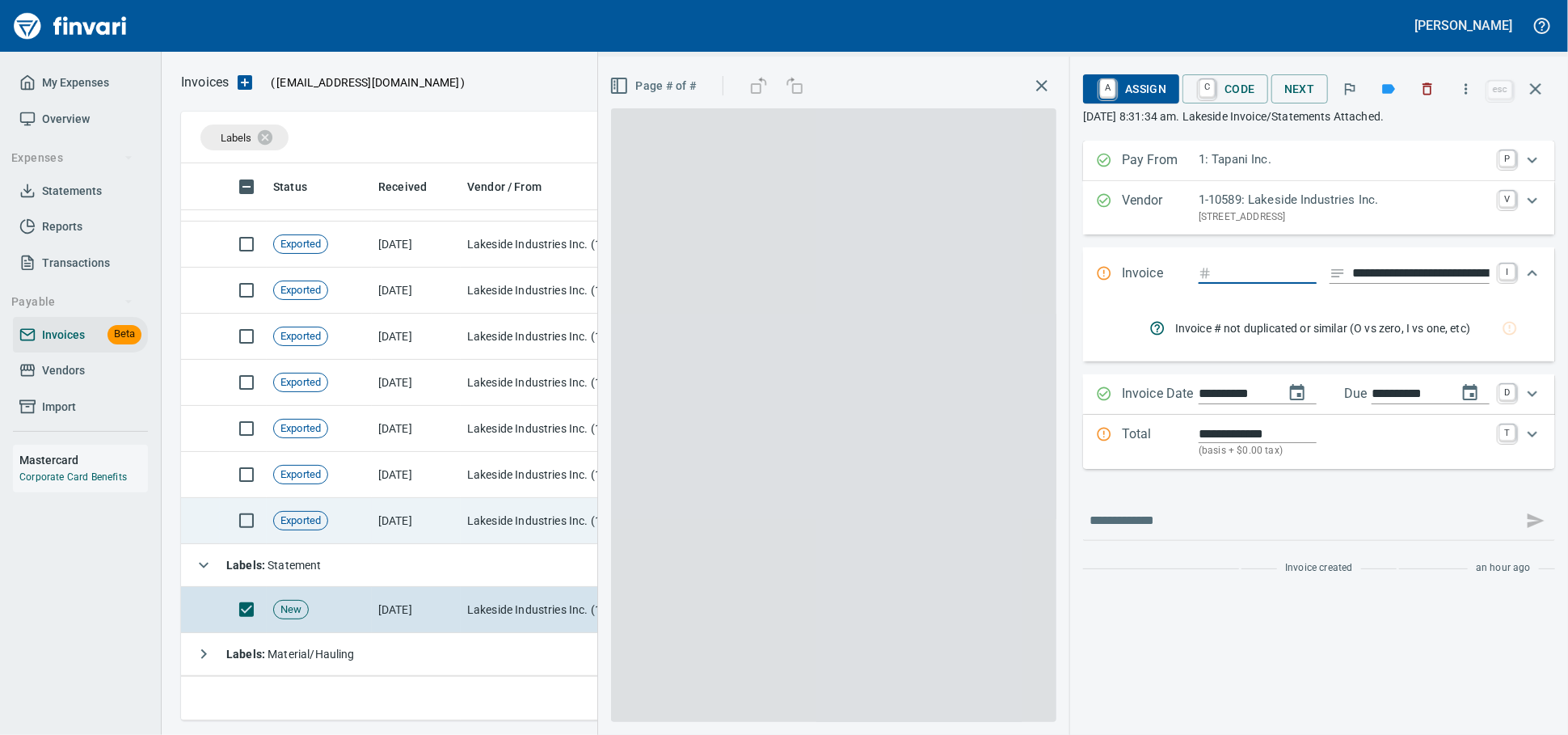
scroll to position [542, 1339]
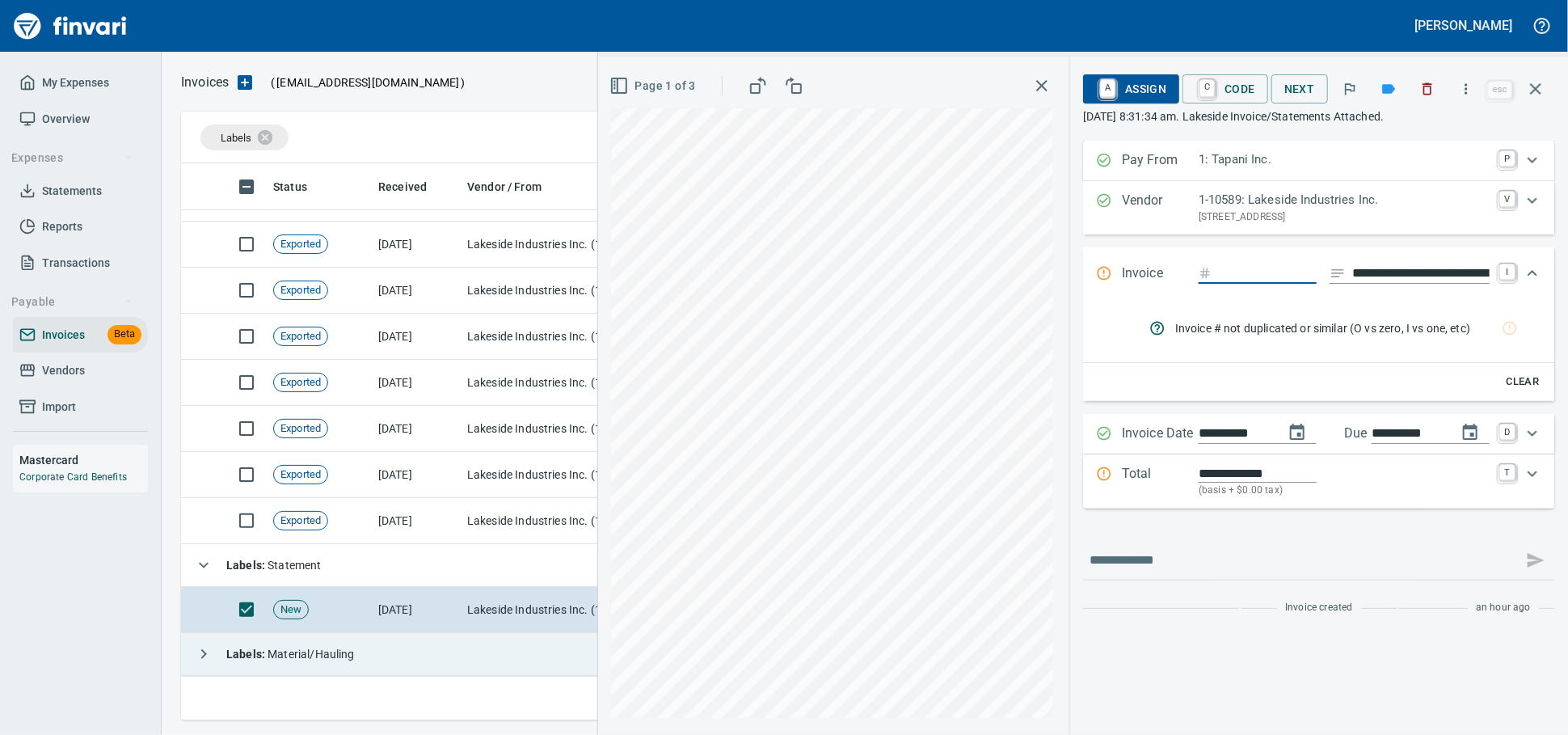
click at [302, 659] on span "Labels : Material/Hauling" at bounding box center [291, 653] width 129 height 13
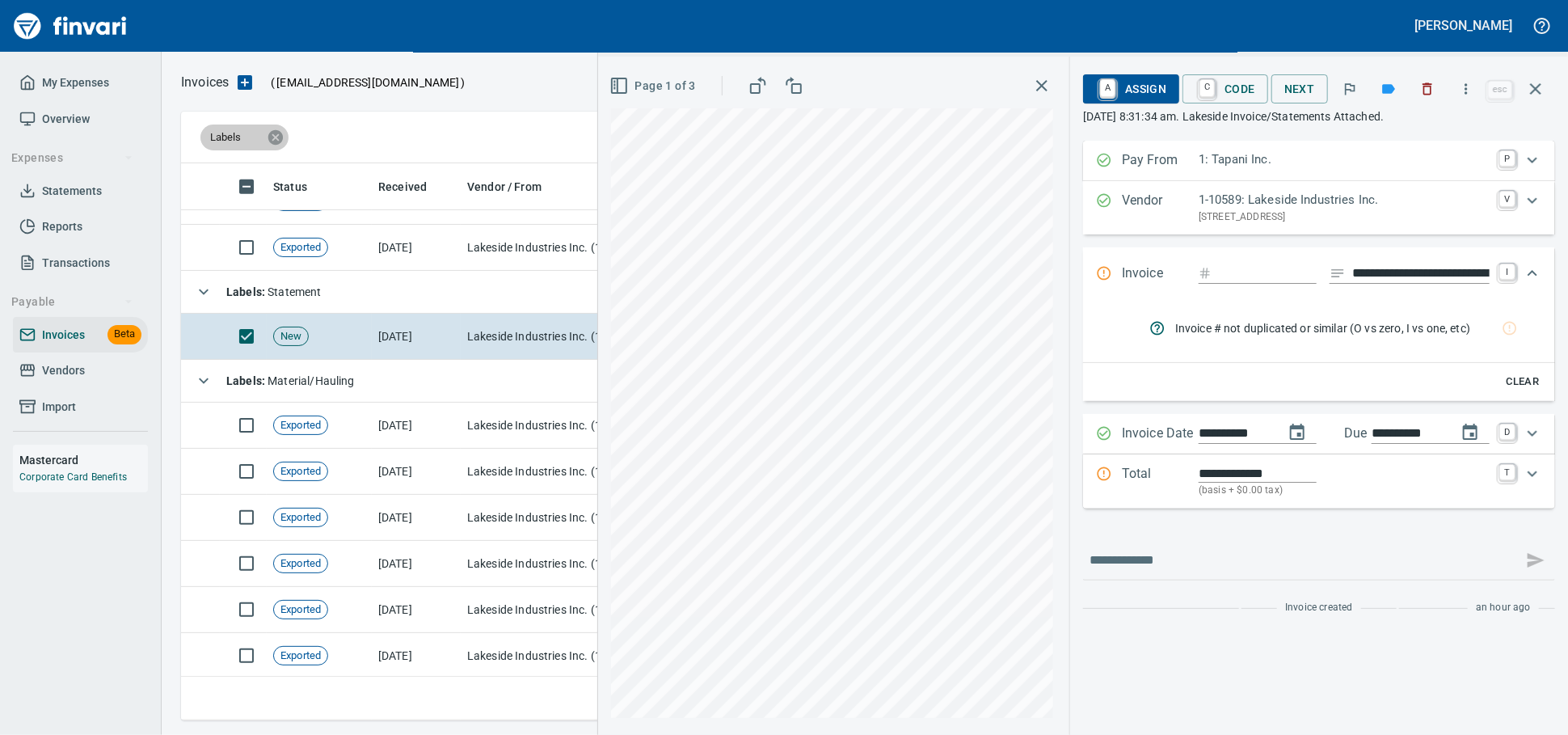
click at [280, 135] on icon at bounding box center [275, 136] width 15 height 15
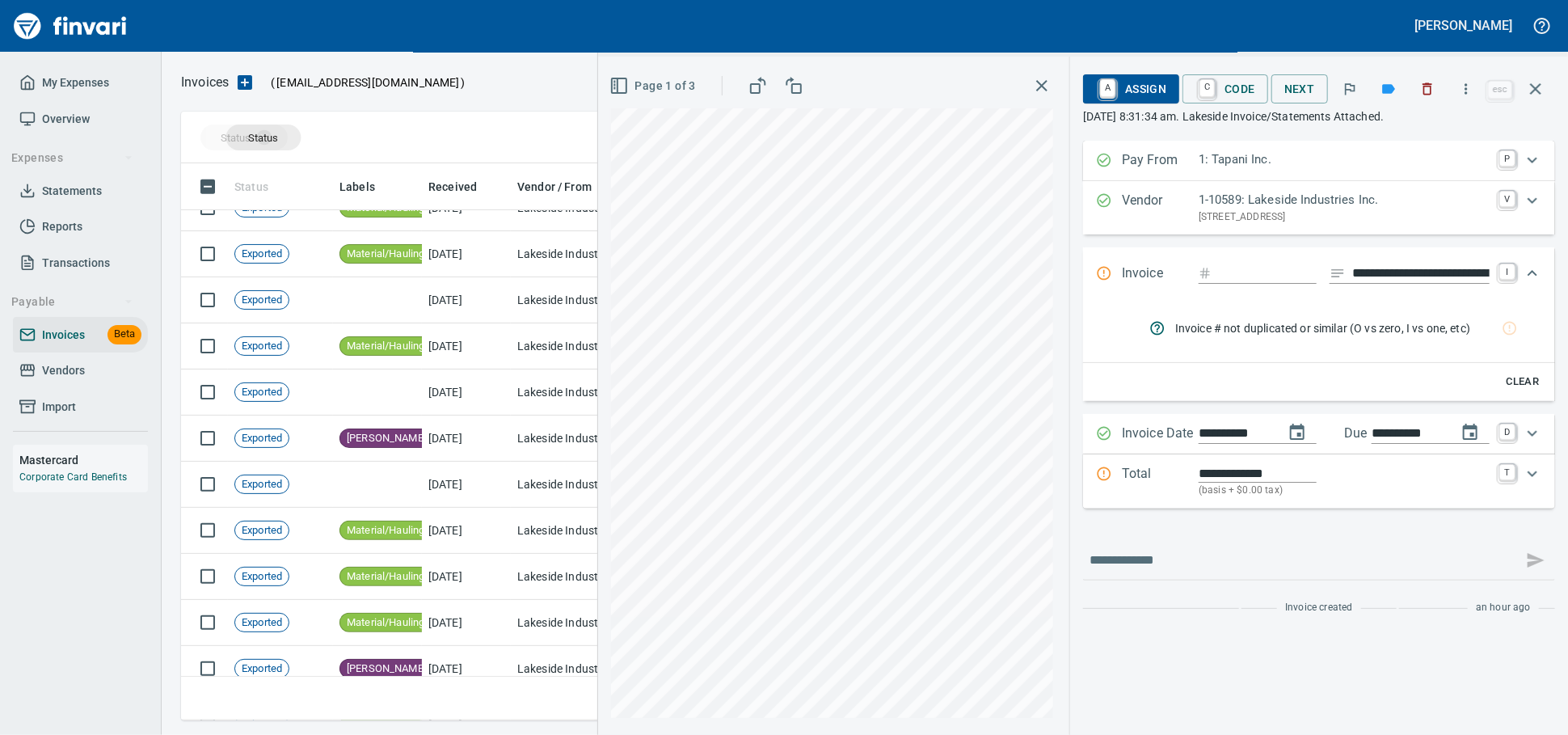
drag, startPoint x: 266, startPoint y: 188, endPoint x: 263, endPoint y: 137, distance: 51.1
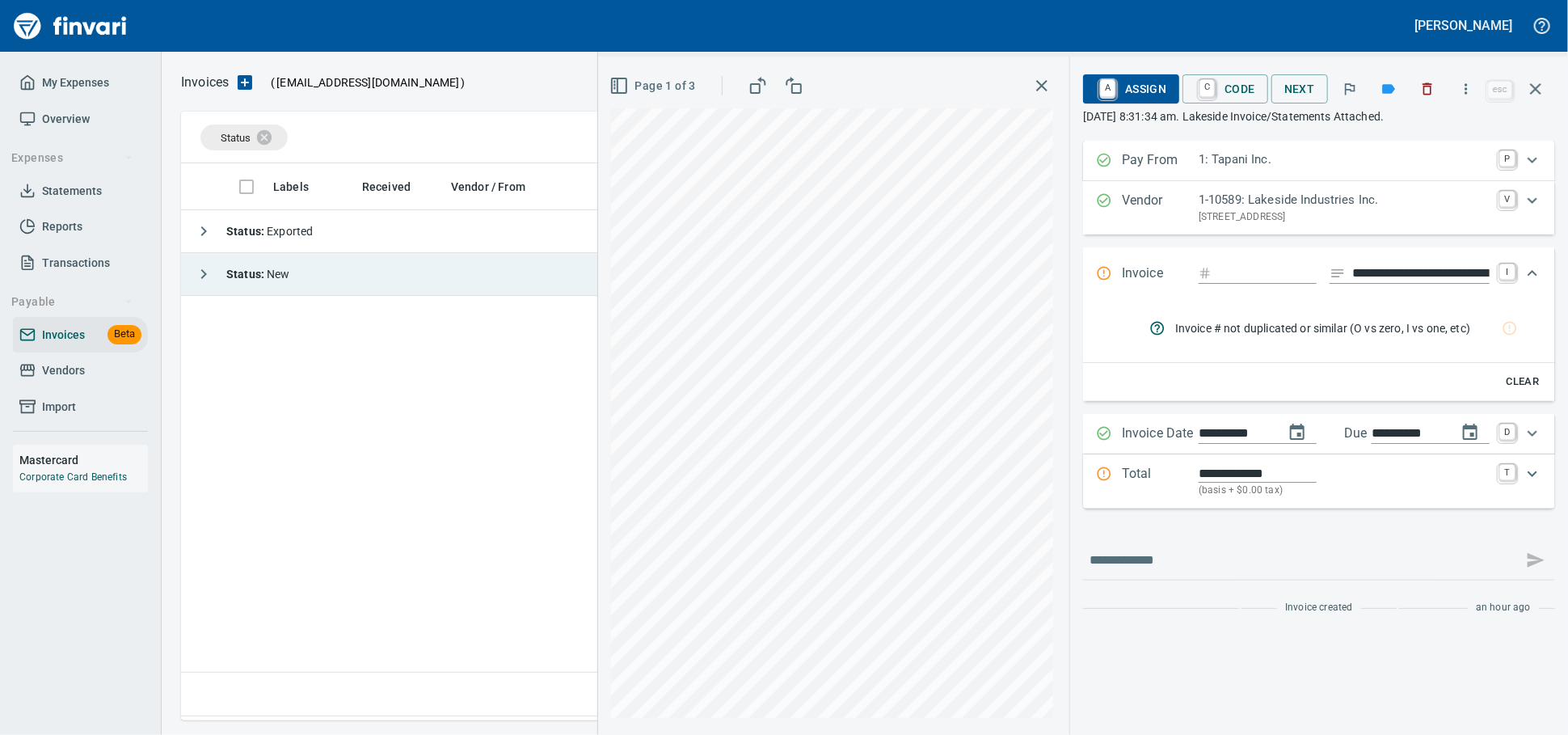
click at [288, 270] on span "Status : New" at bounding box center [259, 274] width 64 height 13
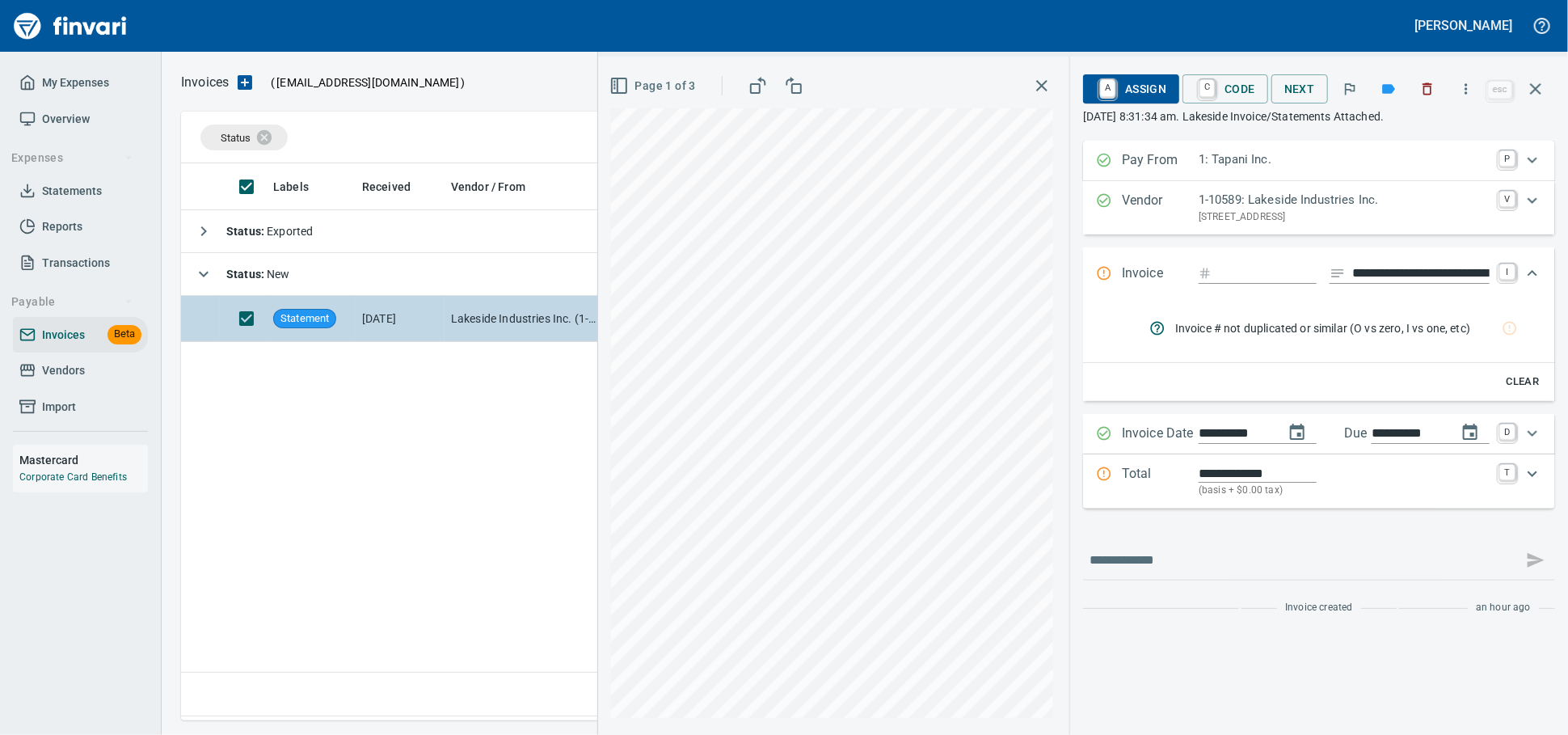
scroll to position [542, 1353]
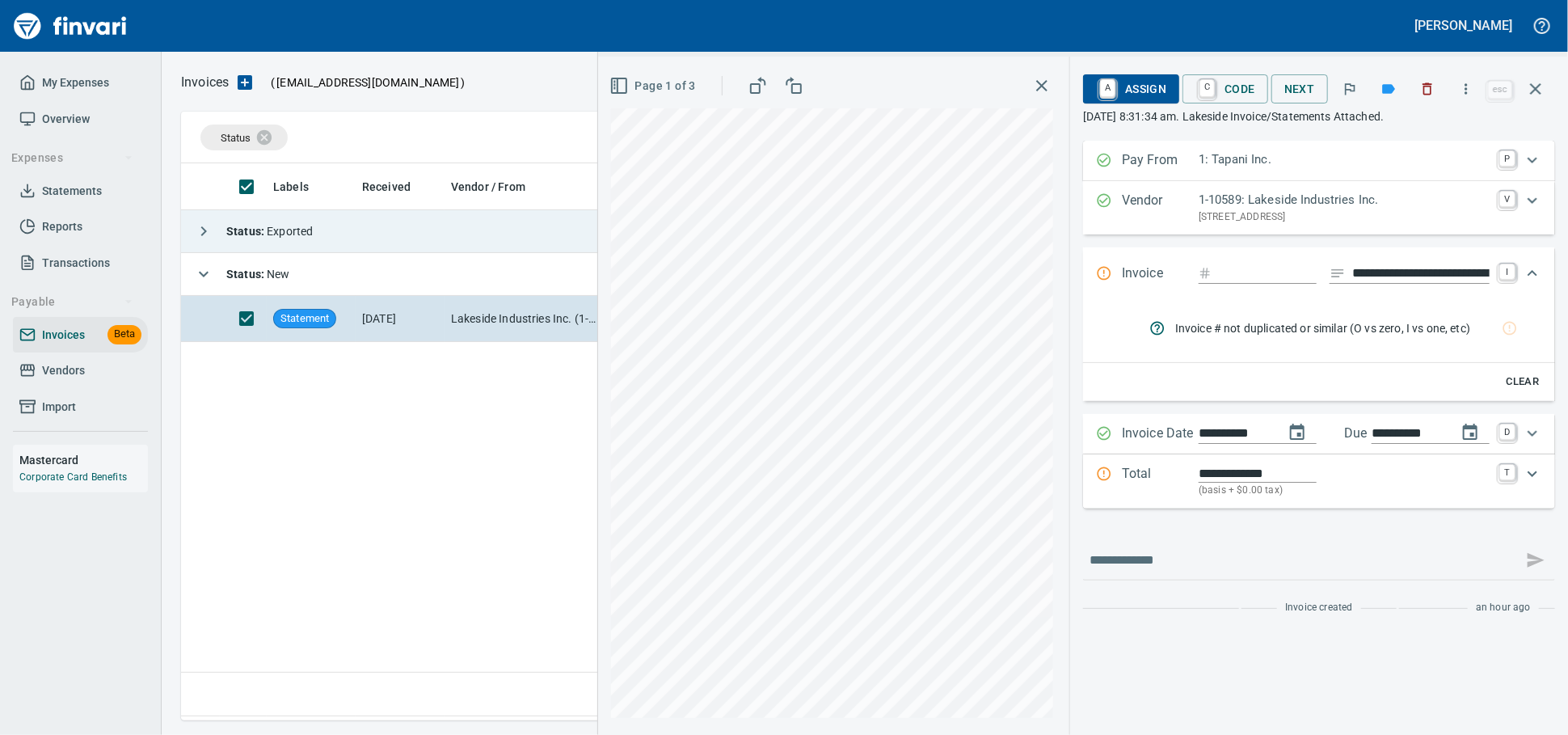
click at [369, 218] on td "Status : Exported" at bounding box center [555, 231] width 749 height 43
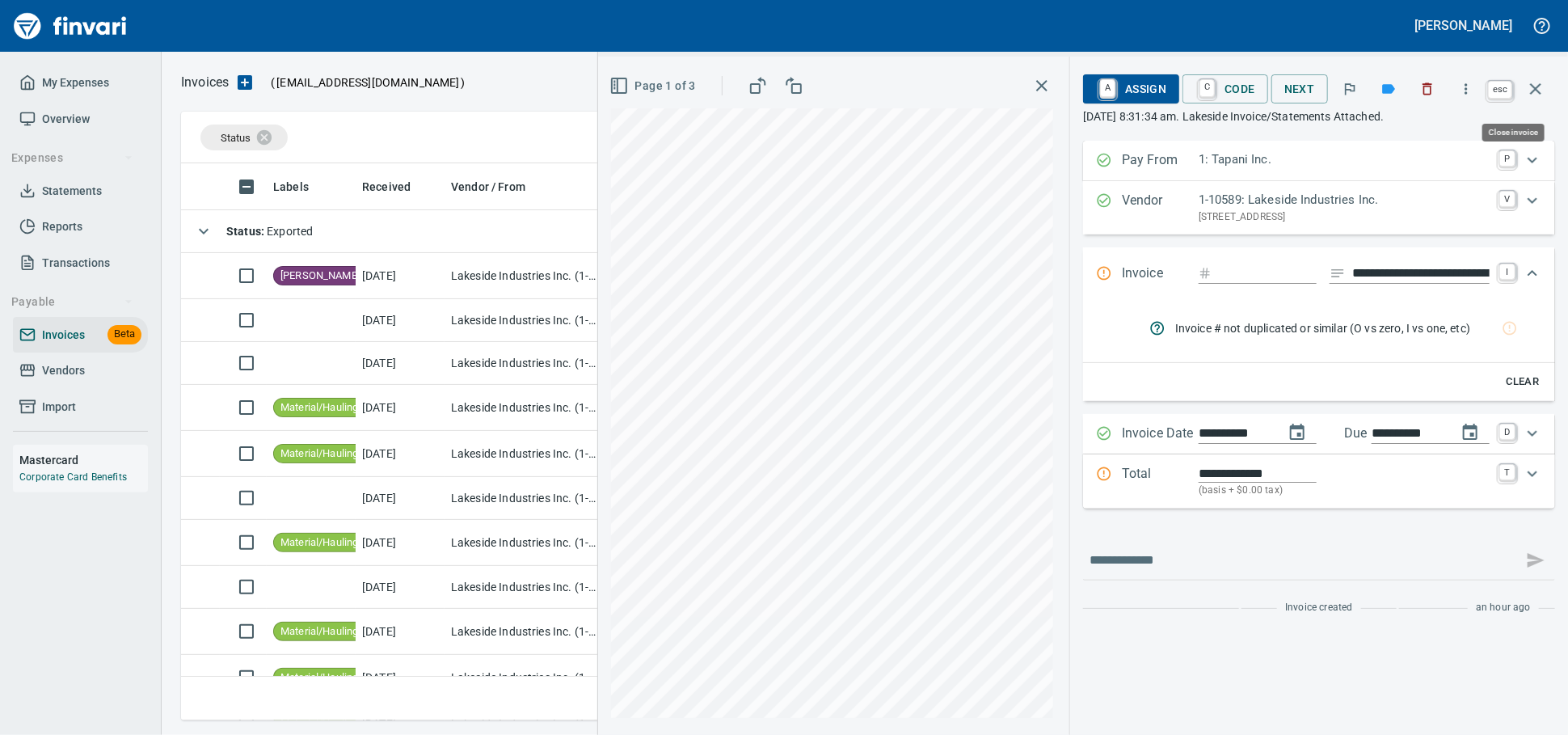
click at [1538, 95] on icon "button" at bounding box center [1535, 89] width 11 height 11
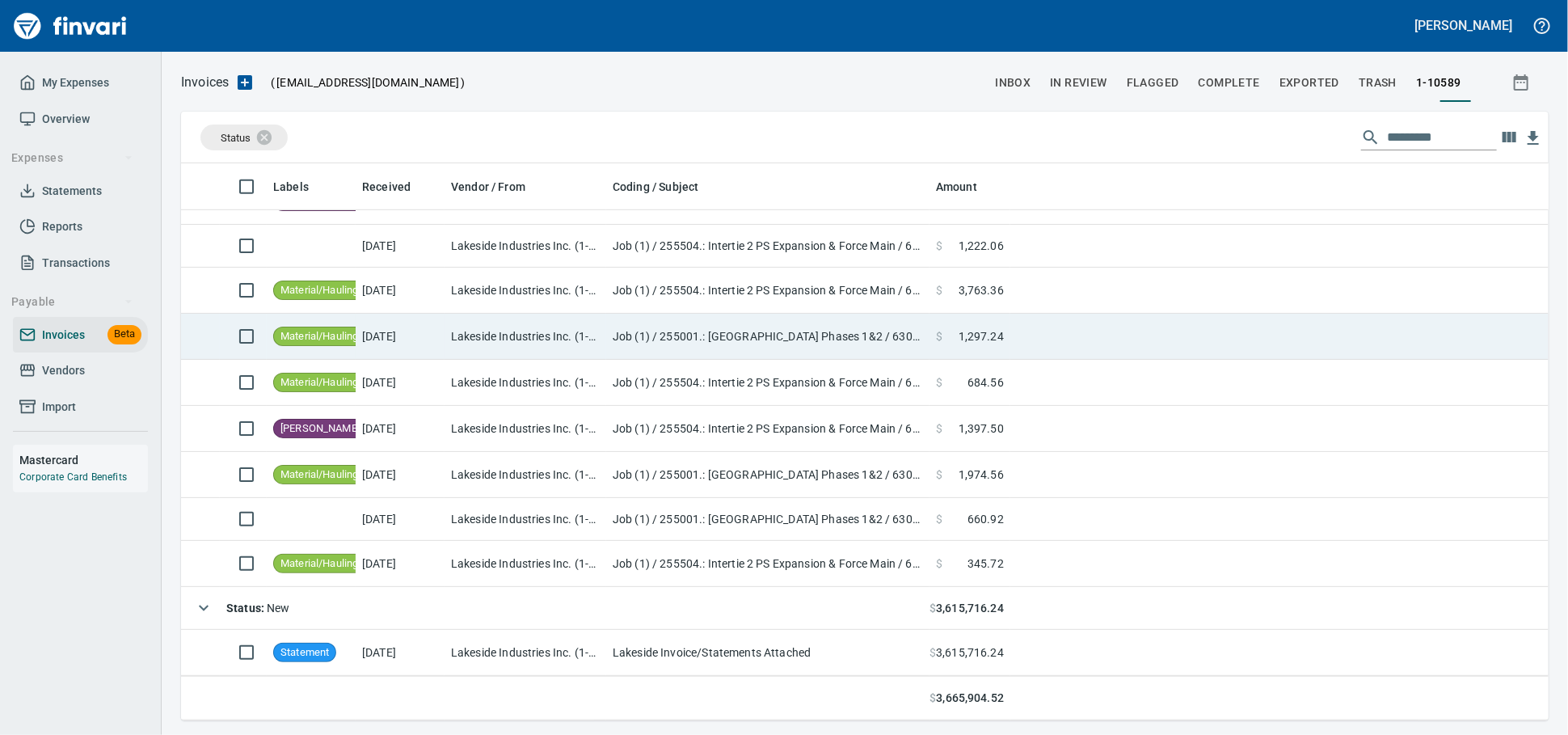
scroll to position [765, 0]
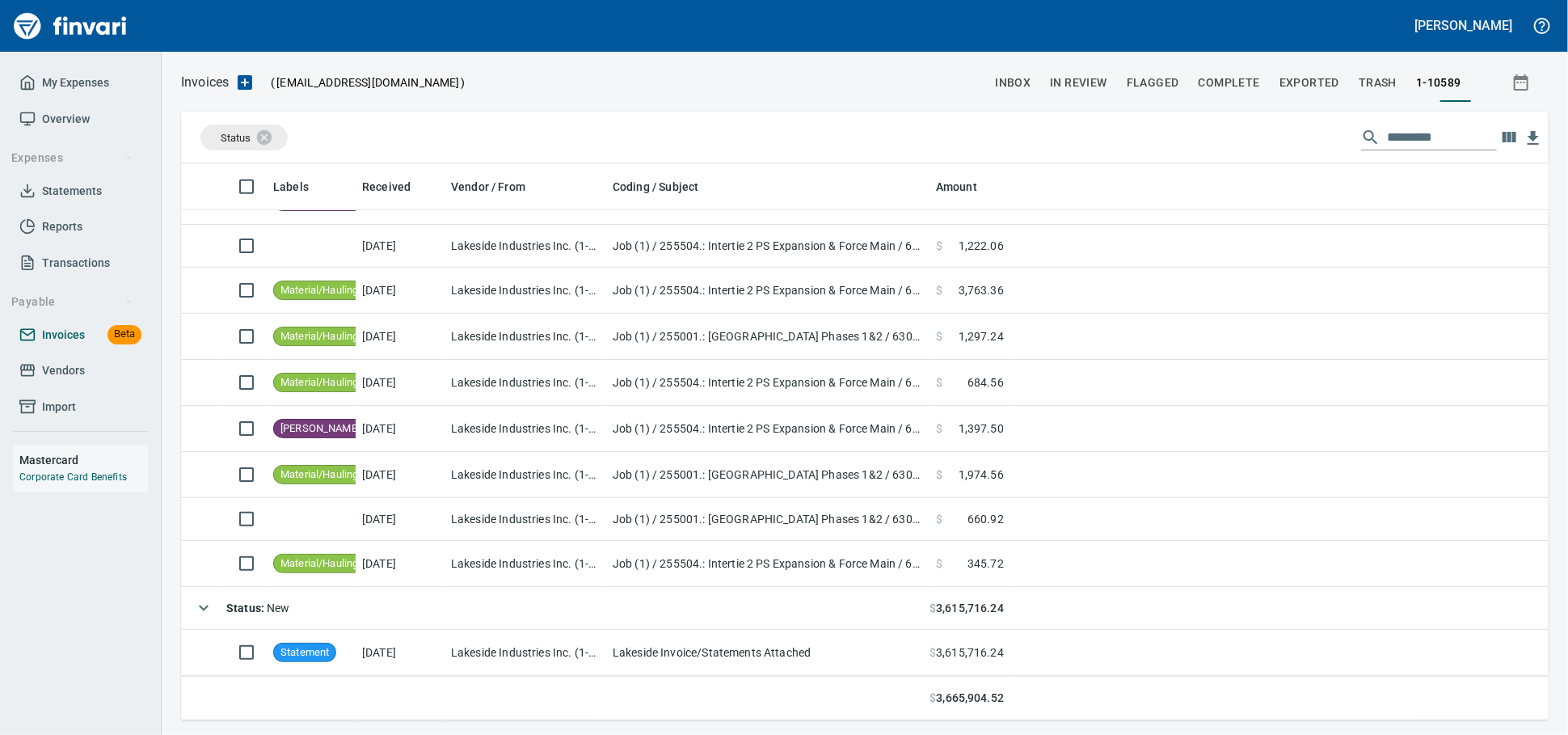
click at [73, 345] on span "Invoices" at bounding box center [63, 334] width 43 height 20
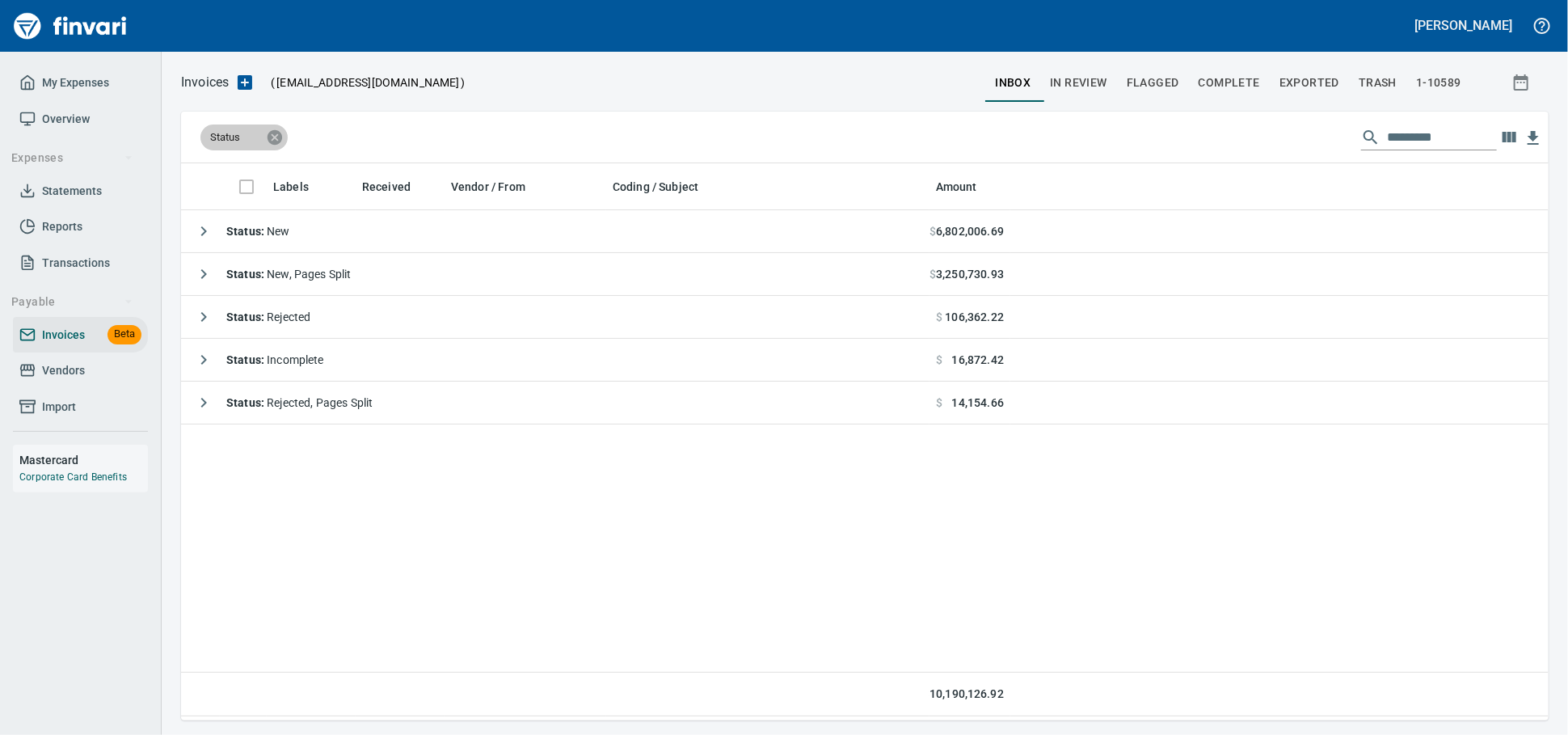
click at [272, 141] on icon at bounding box center [275, 136] width 15 height 15
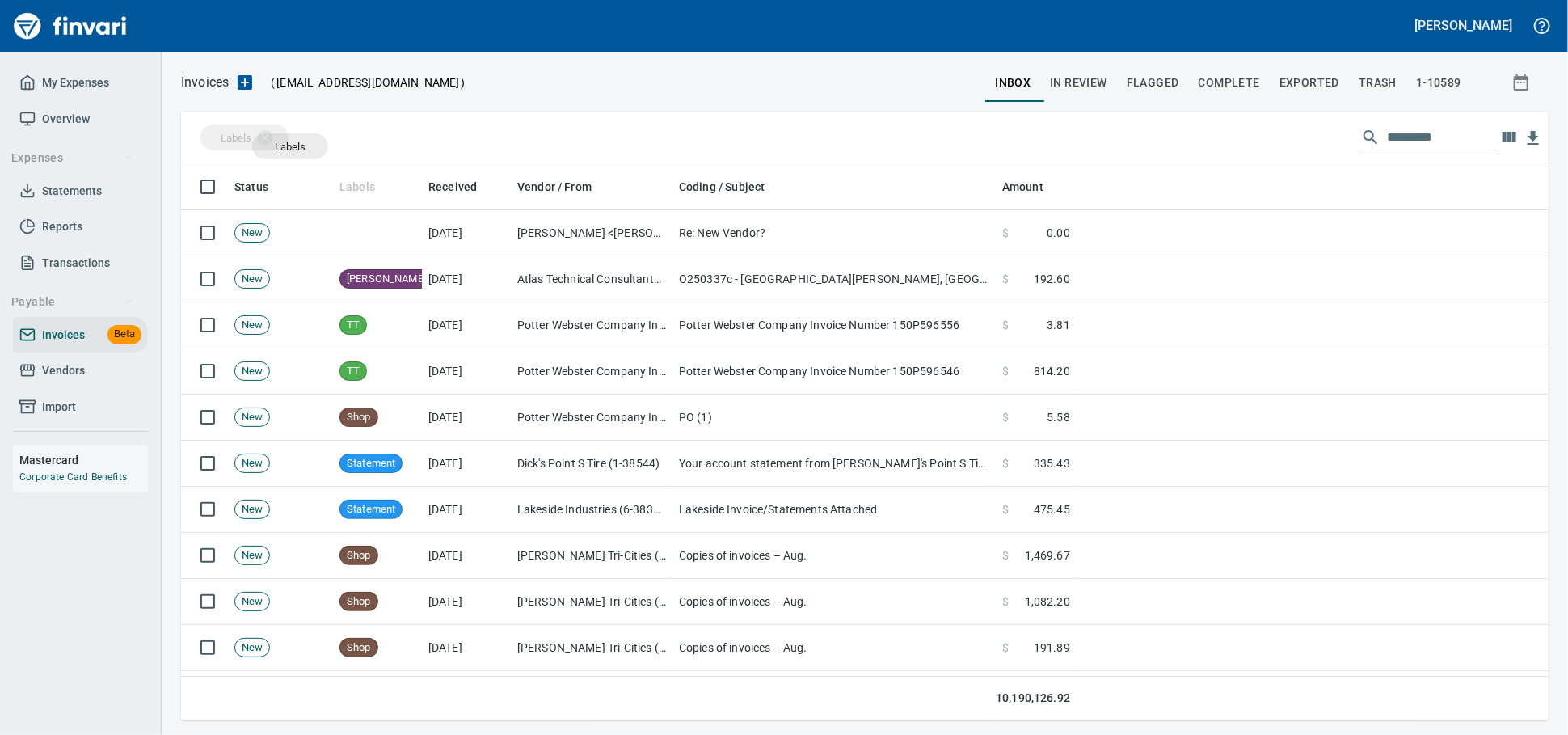
drag, startPoint x: 366, startPoint y: 190, endPoint x: 288, endPoint y: 146, distance: 89.6
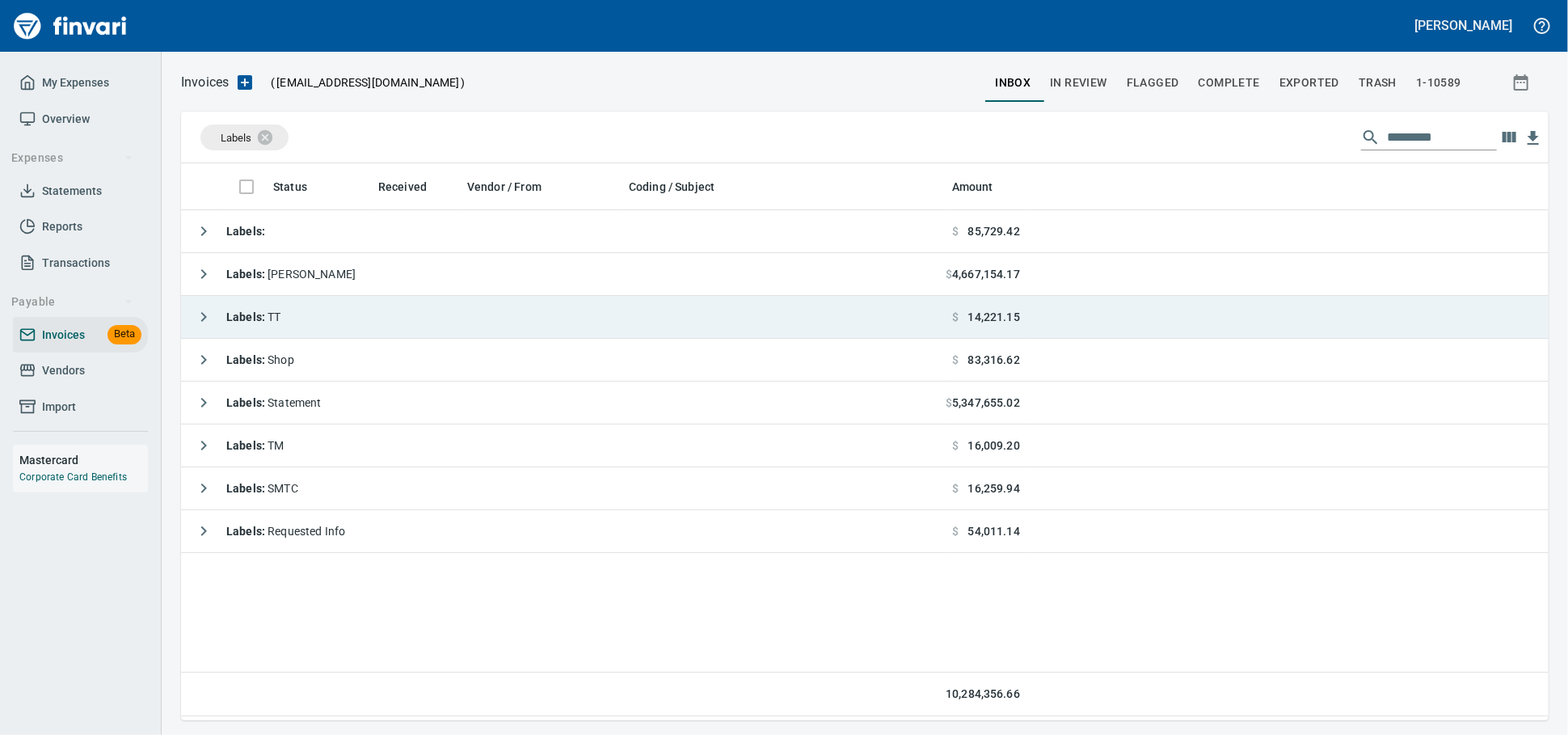
scroll to position [542, 1353]
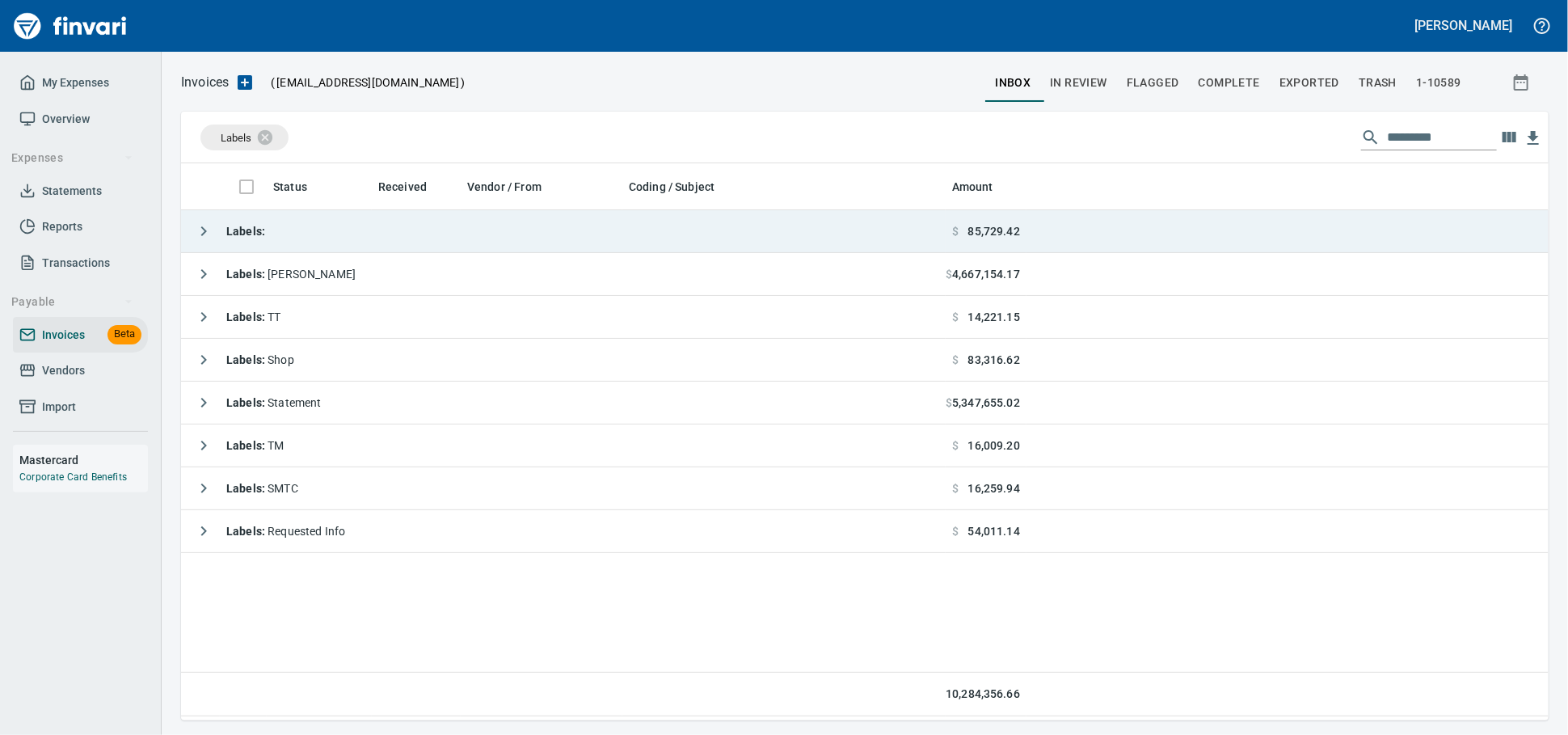
click at [322, 231] on td "Labels :" at bounding box center [563, 231] width 764 height 43
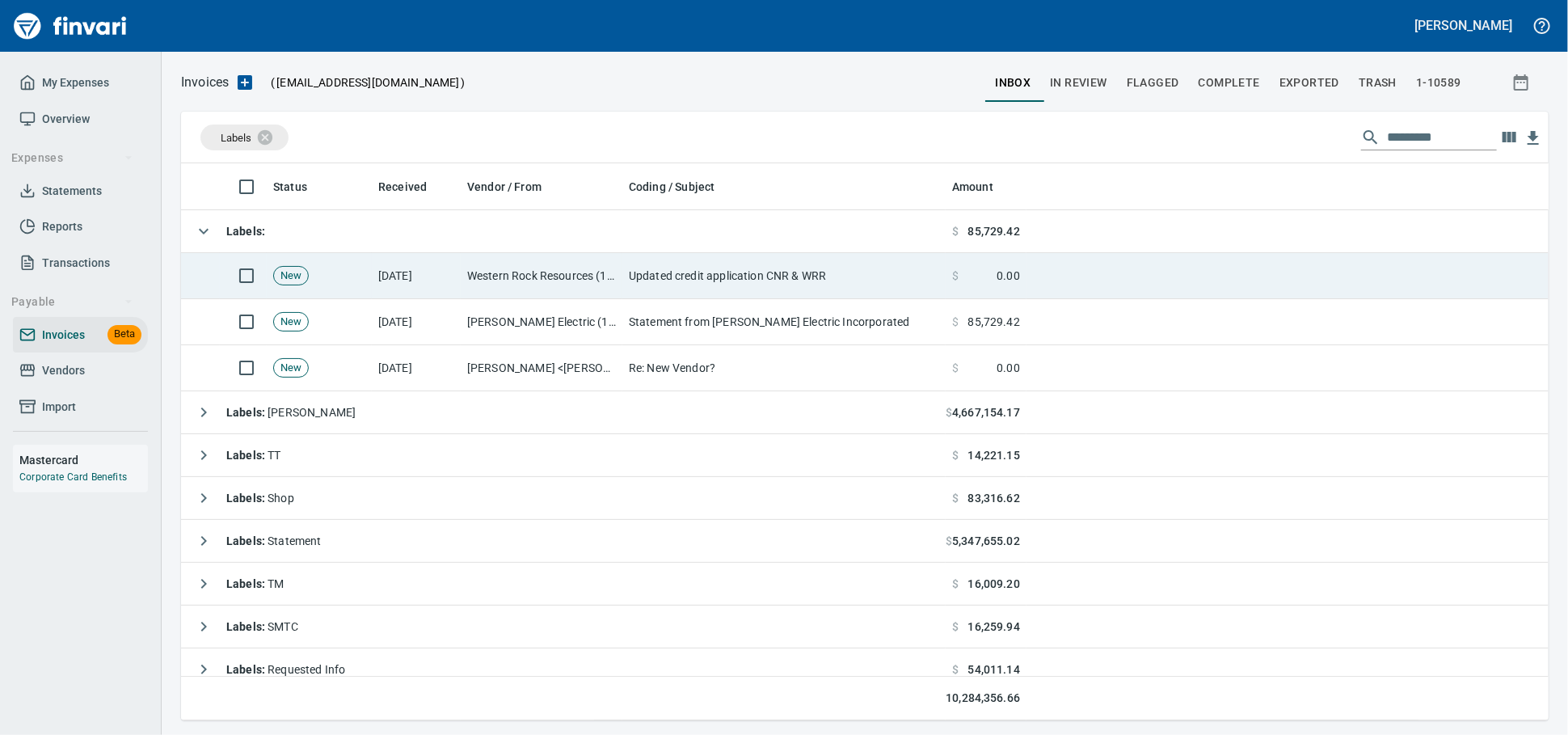
scroll to position [542, 1340]
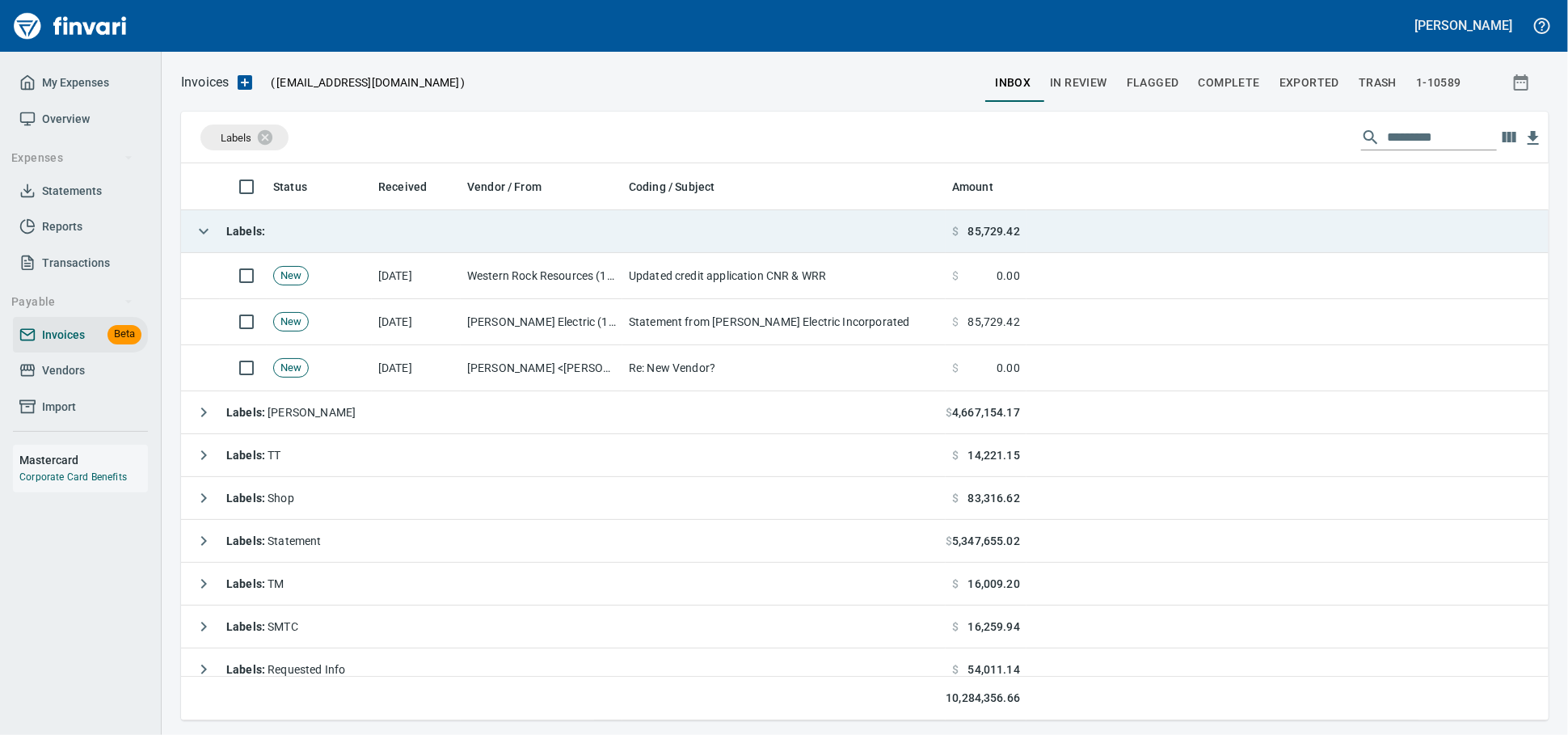
click at [355, 223] on td "Labels :" at bounding box center [563, 231] width 764 height 43
